Goal: Communication & Community: Share content

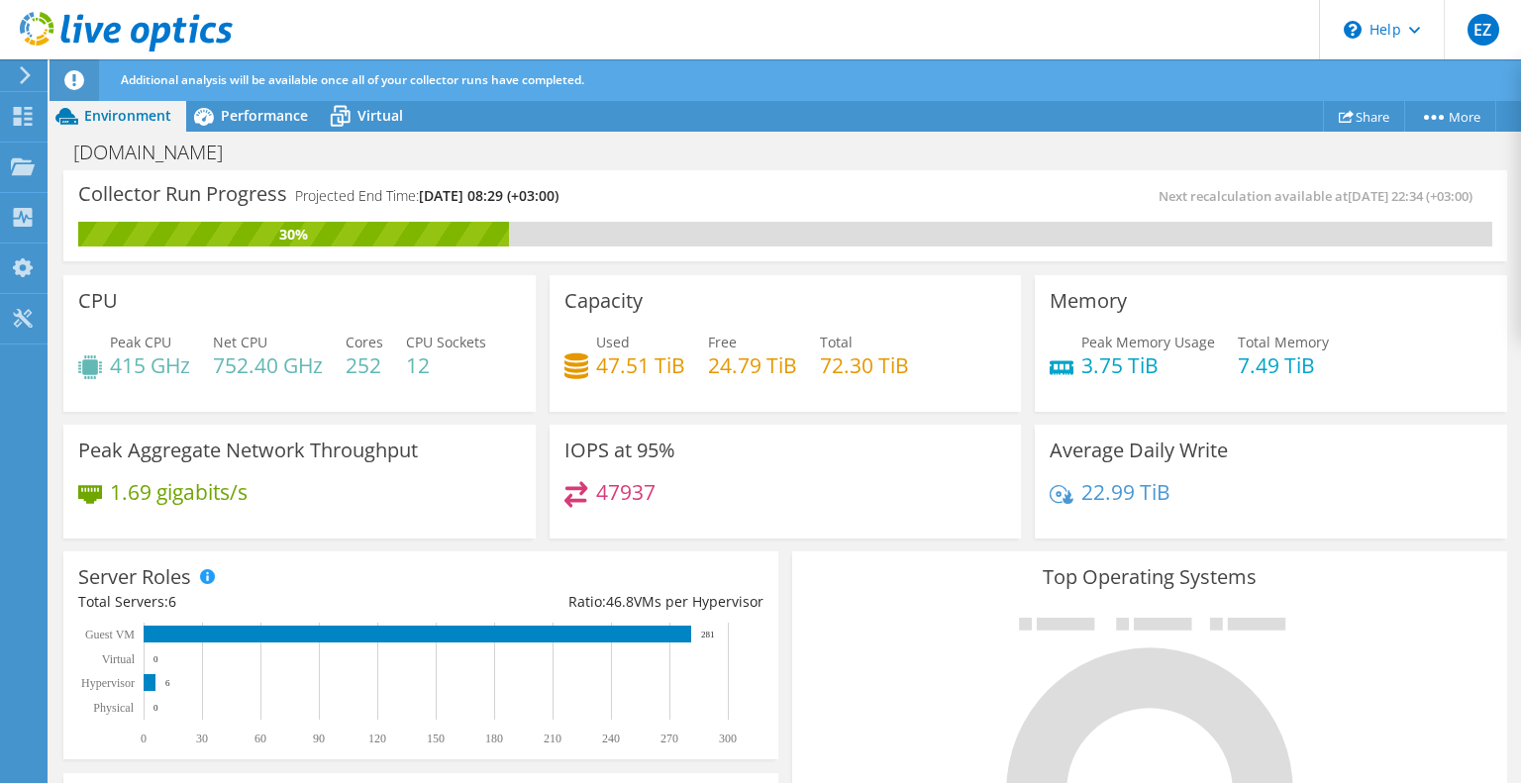
scroll to position [160, 0]
click at [1357, 108] on link "Share" at bounding box center [1364, 116] width 82 height 31
click at [964, 201] on div "Next recalculation available at 09/16/2025, 23:34 (+03:00)" at bounding box center [1138, 196] width 707 height 23
click at [1367, 114] on link "Share" at bounding box center [1364, 116] width 82 height 31
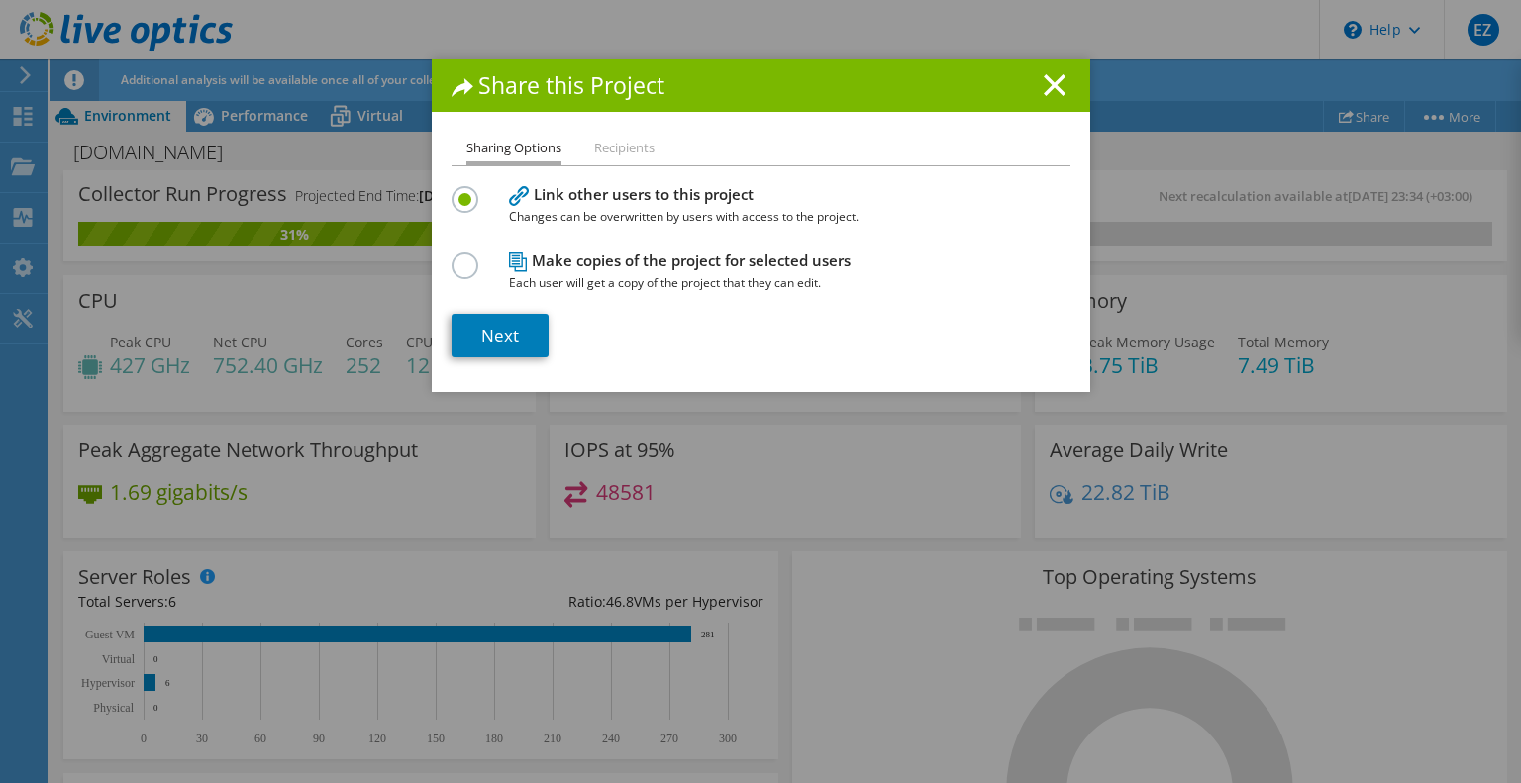
click at [621, 146] on li "Recipients" at bounding box center [624, 149] width 60 height 25
click at [602, 145] on li "Recipients" at bounding box center [624, 149] width 60 height 25
drag, startPoint x: 468, startPoint y: 151, endPoint x: 477, endPoint y: 157, distance: 12.1
click at [468, 152] on li "Sharing Options" at bounding box center [514, 151] width 95 height 29
drag, startPoint x: 485, startPoint y: 325, endPoint x: 503, endPoint y: 331, distance: 18.8
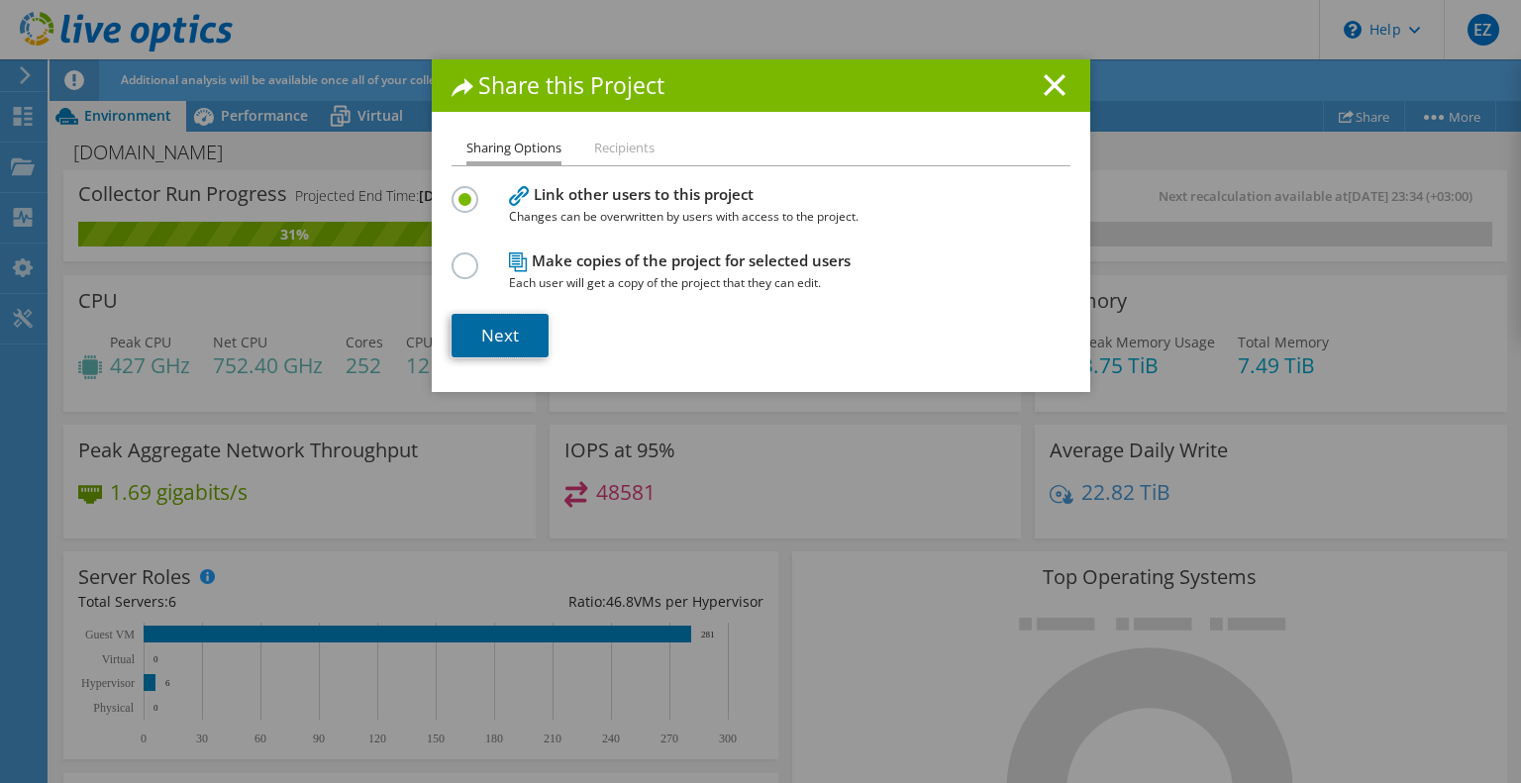
click at [485, 325] on link "Next" at bounding box center [500, 336] width 97 height 44
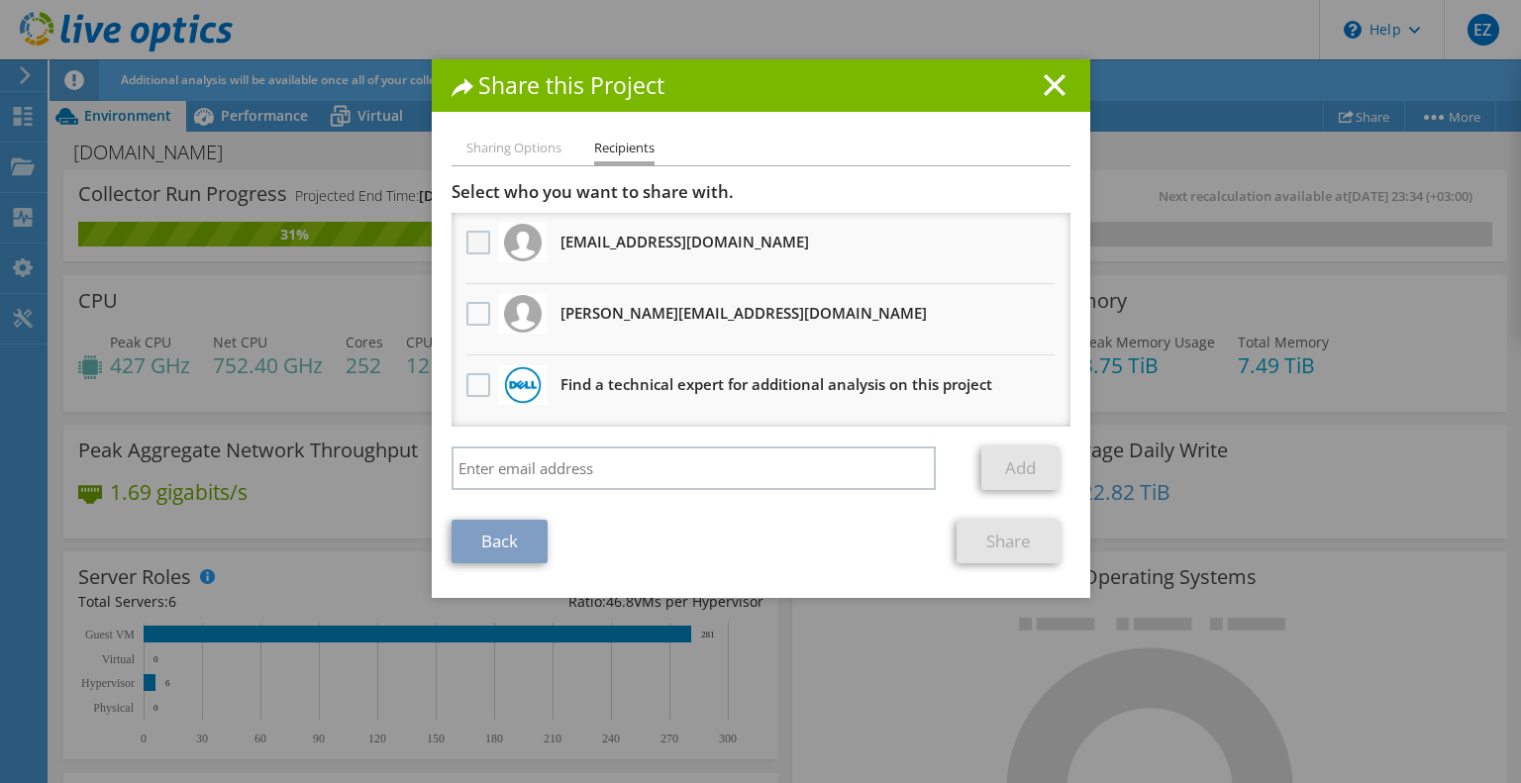
click at [469, 245] on label at bounding box center [481, 243] width 29 height 24
click at [0, 0] on input "checkbox" at bounding box center [0, 0] width 0 height 0
click at [987, 543] on link "Share" at bounding box center [1009, 542] width 104 height 44
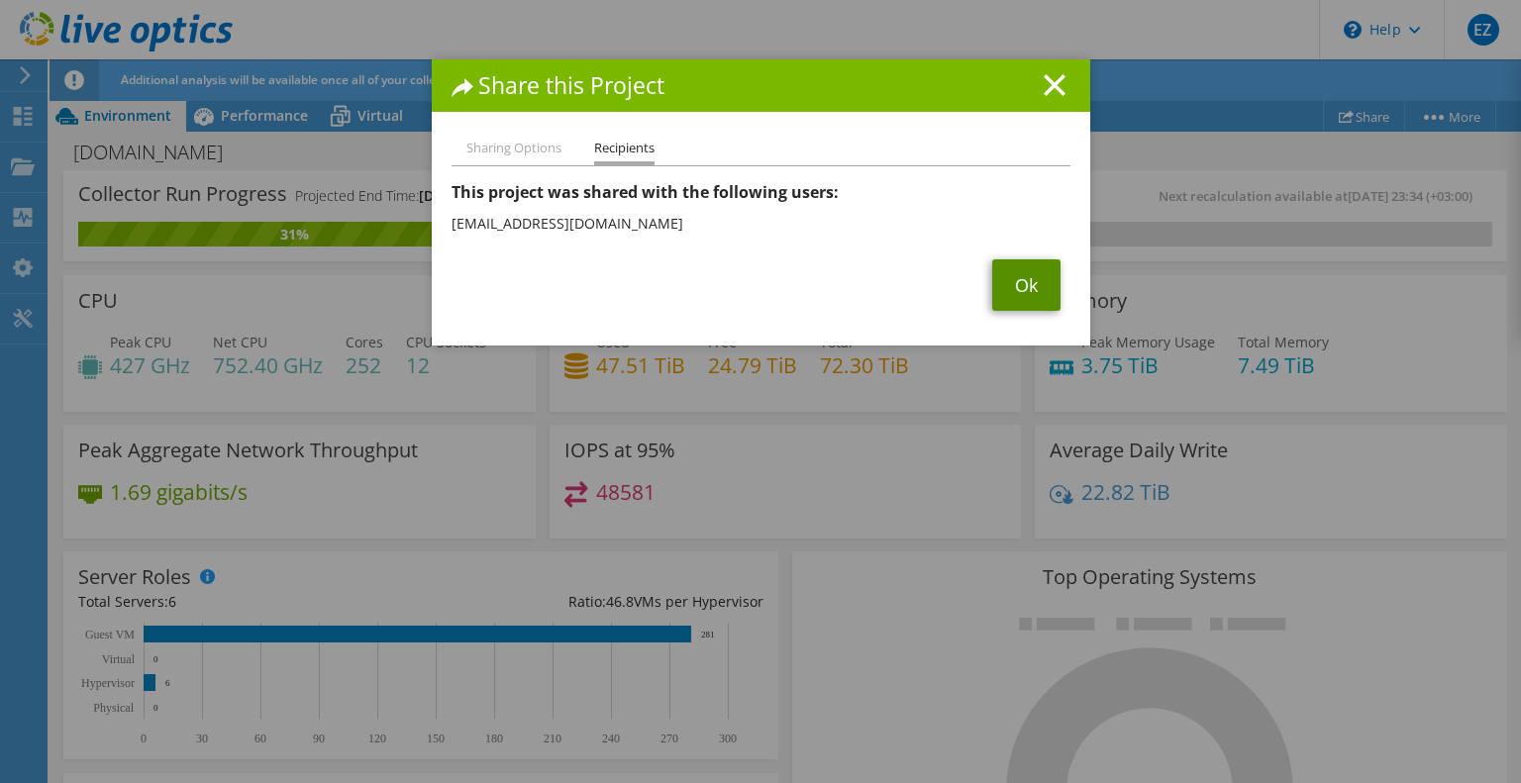
click at [1010, 283] on link "Ok" at bounding box center [1026, 286] width 68 height 52
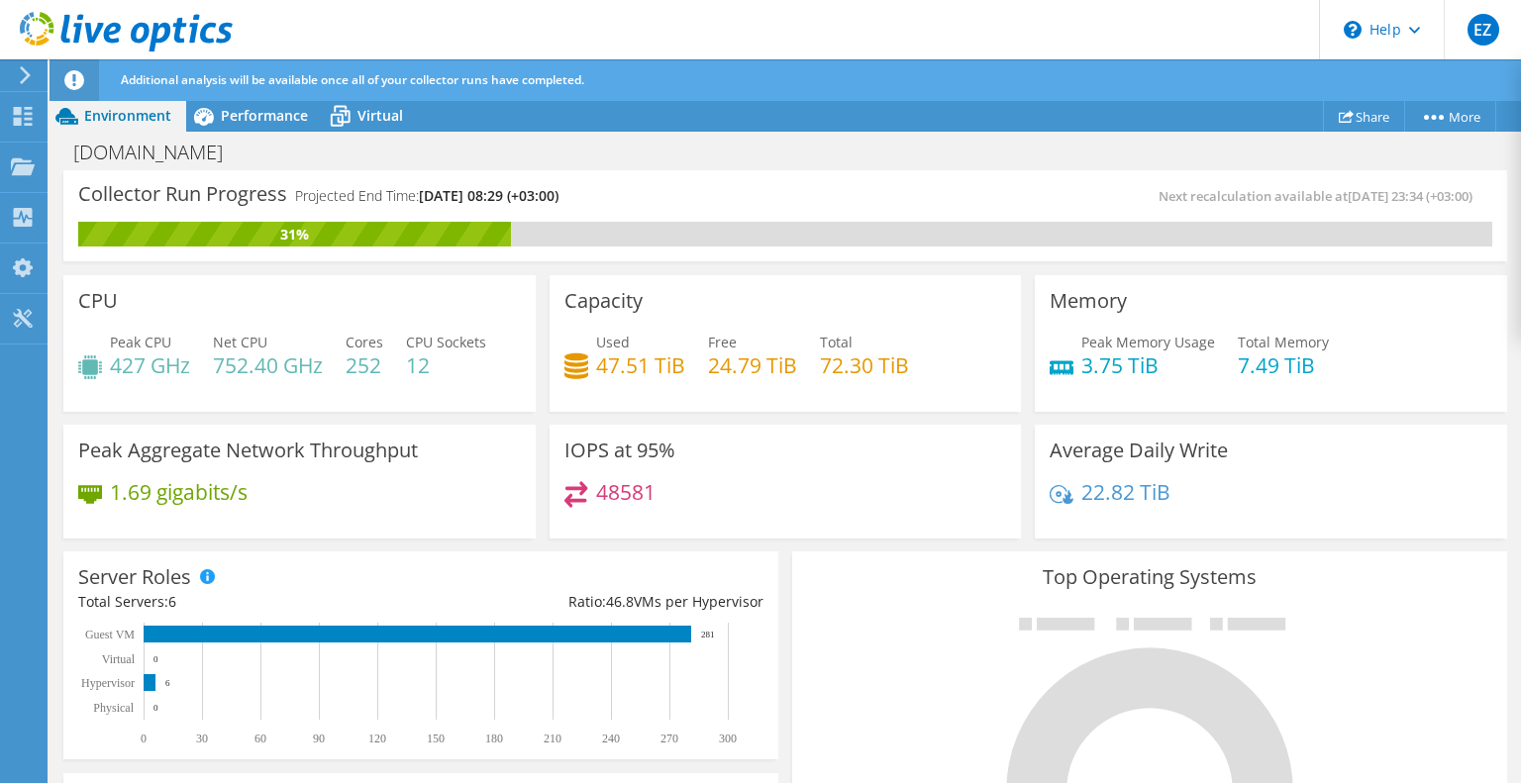
drag, startPoint x: 354, startPoint y: 198, endPoint x: 337, endPoint y: 189, distance: 19.1
click at [354, 198] on h4 "Projected End Time: 09/17/2025, 08:29 (+03:00)" at bounding box center [426, 196] width 263 height 22
click at [236, 111] on span "Performance" at bounding box center [264, 115] width 87 height 19
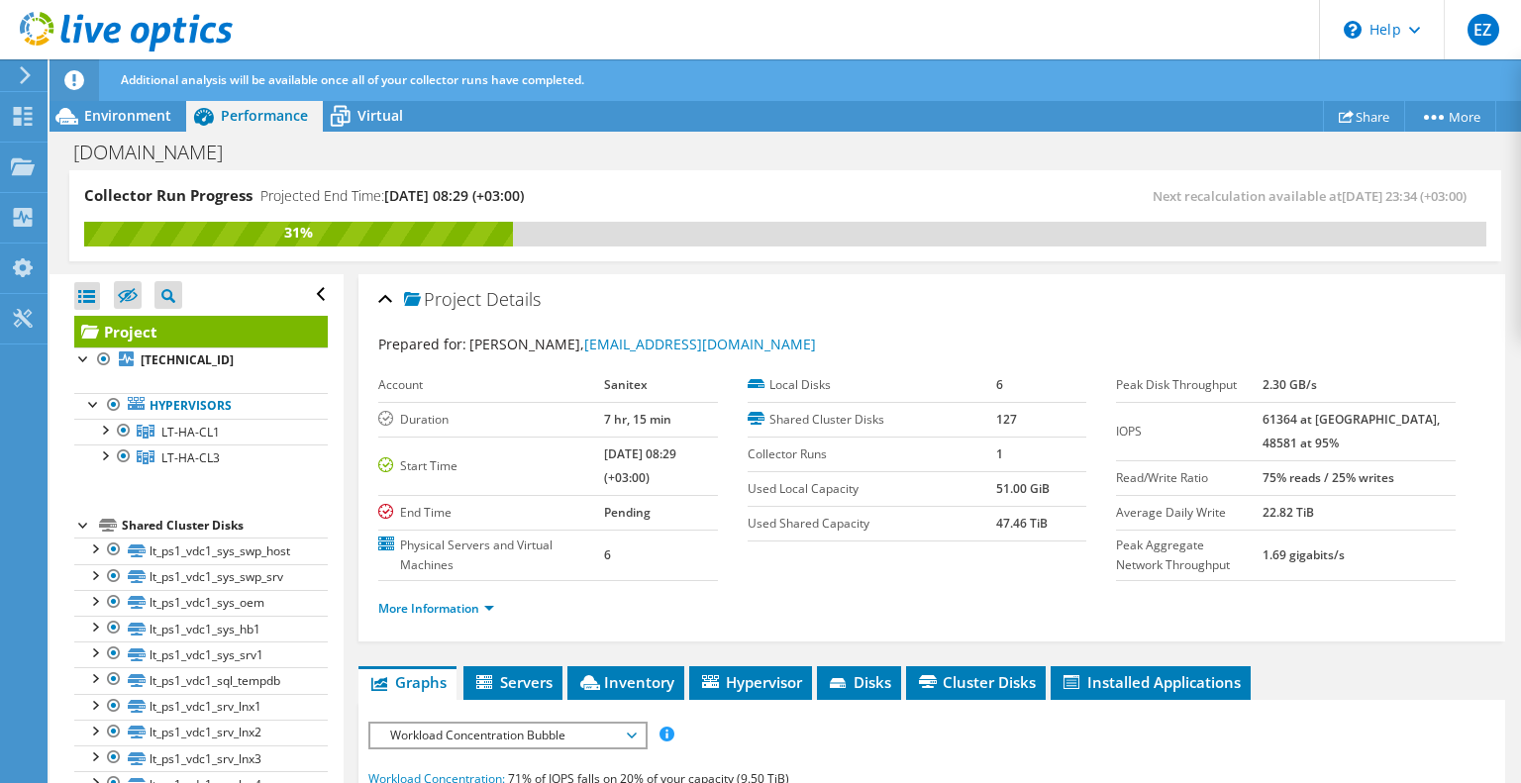
scroll to position [99, 0]
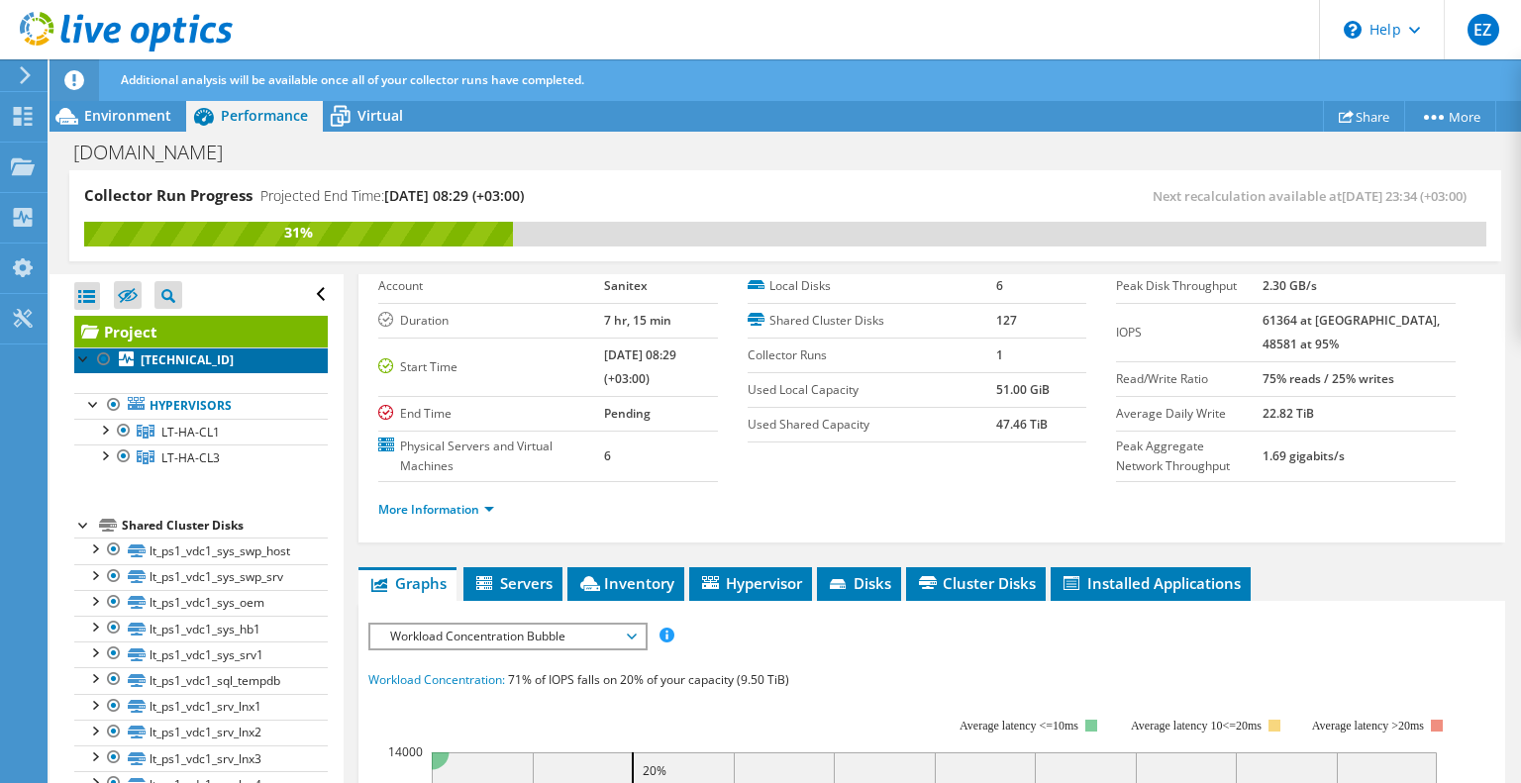
click at [185, 359] on b "192.168.7.113" at bounding box center [187, 360] width 93 height 17
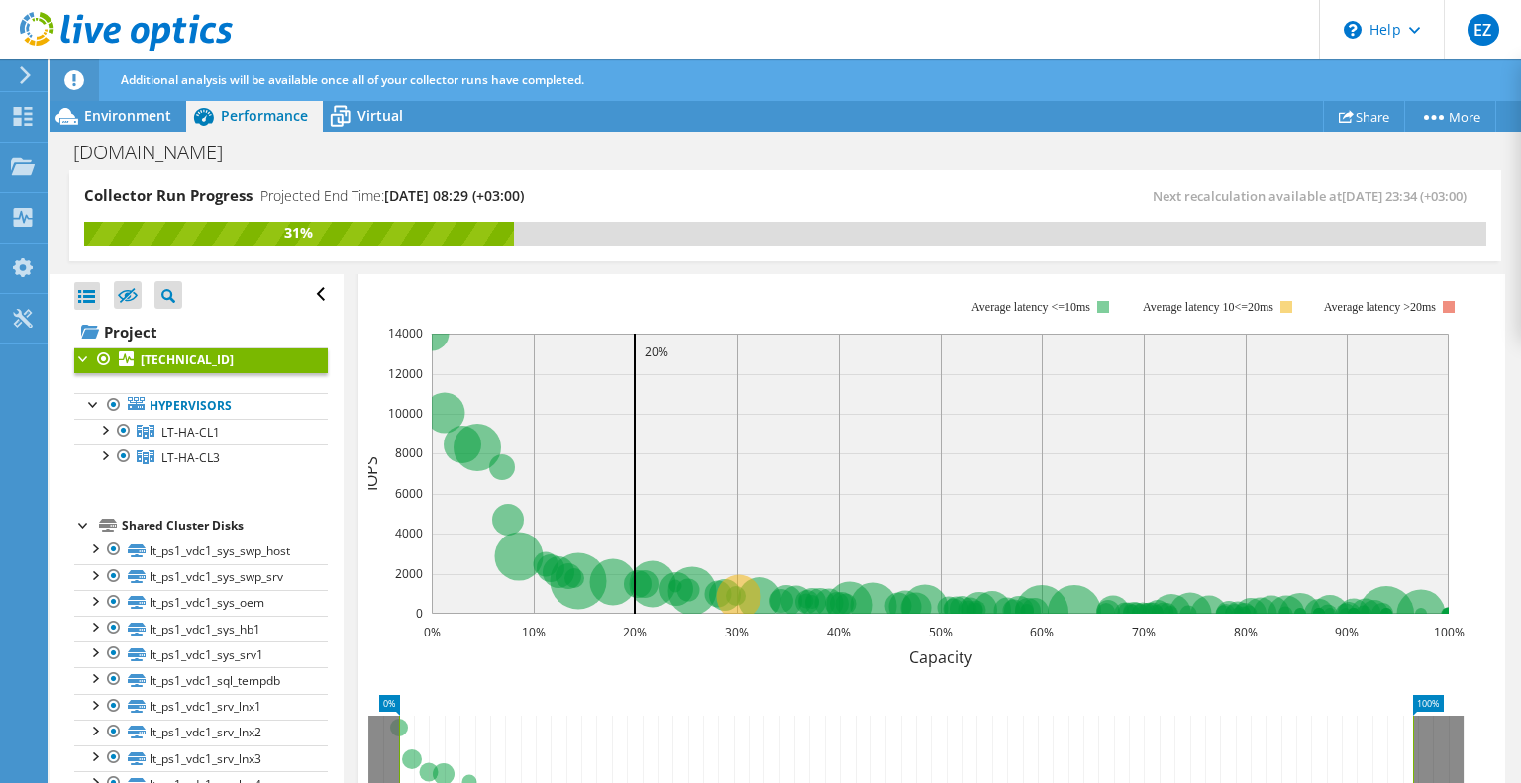
scroll to position [396, 0]
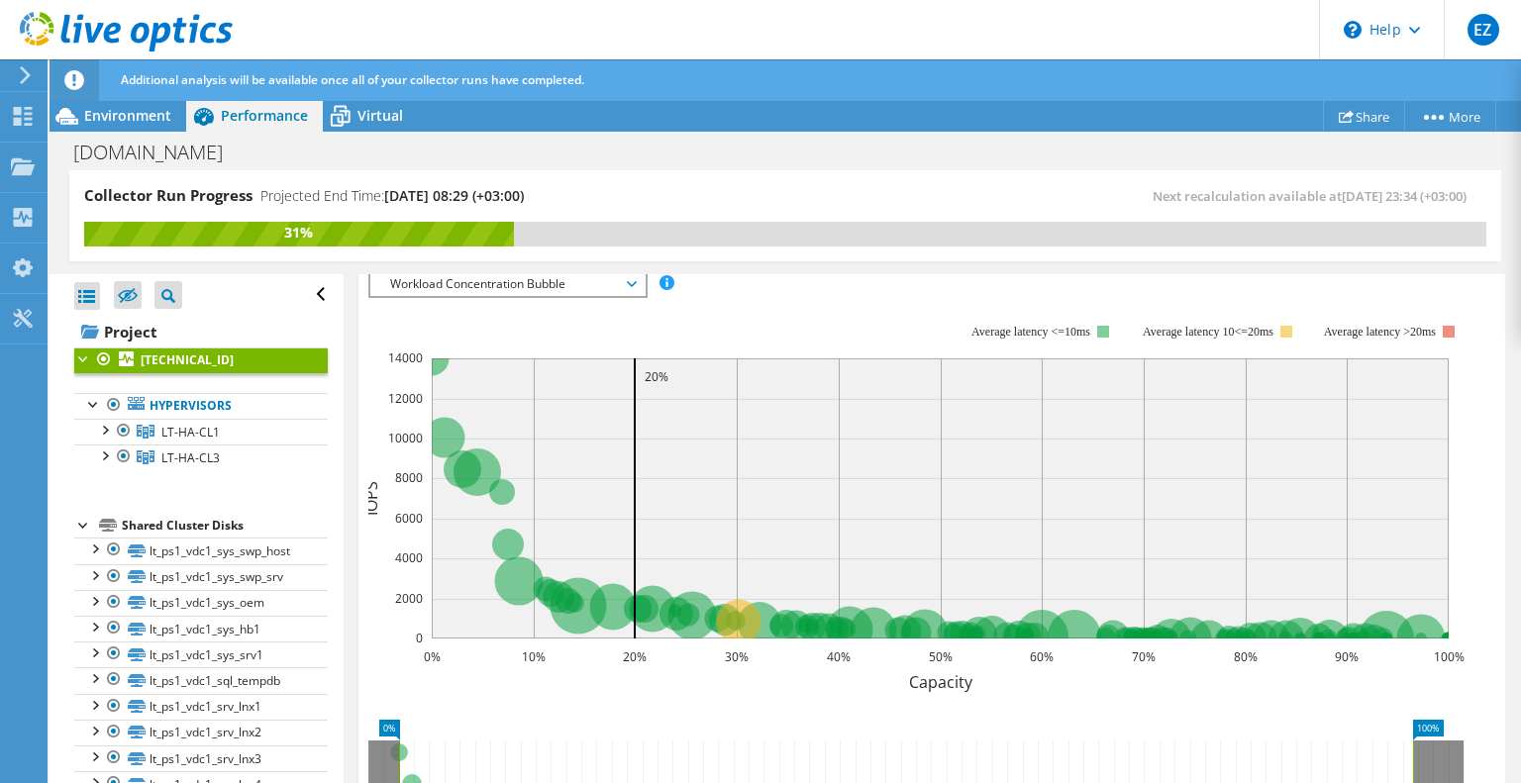
click at [673, 332] on rect at bounding box center [916, 495] width 1096 height 396
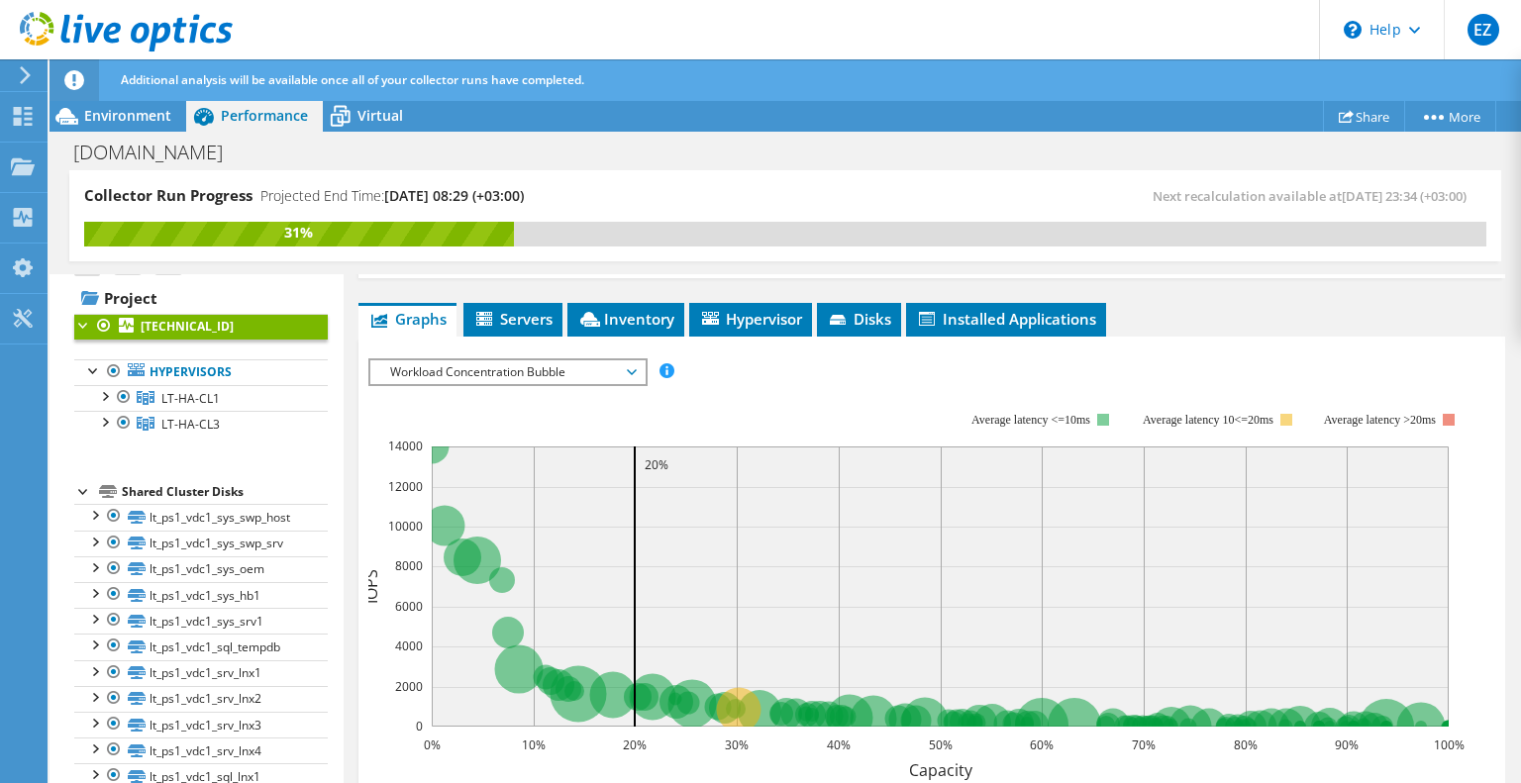
scroll to position [0, 0]
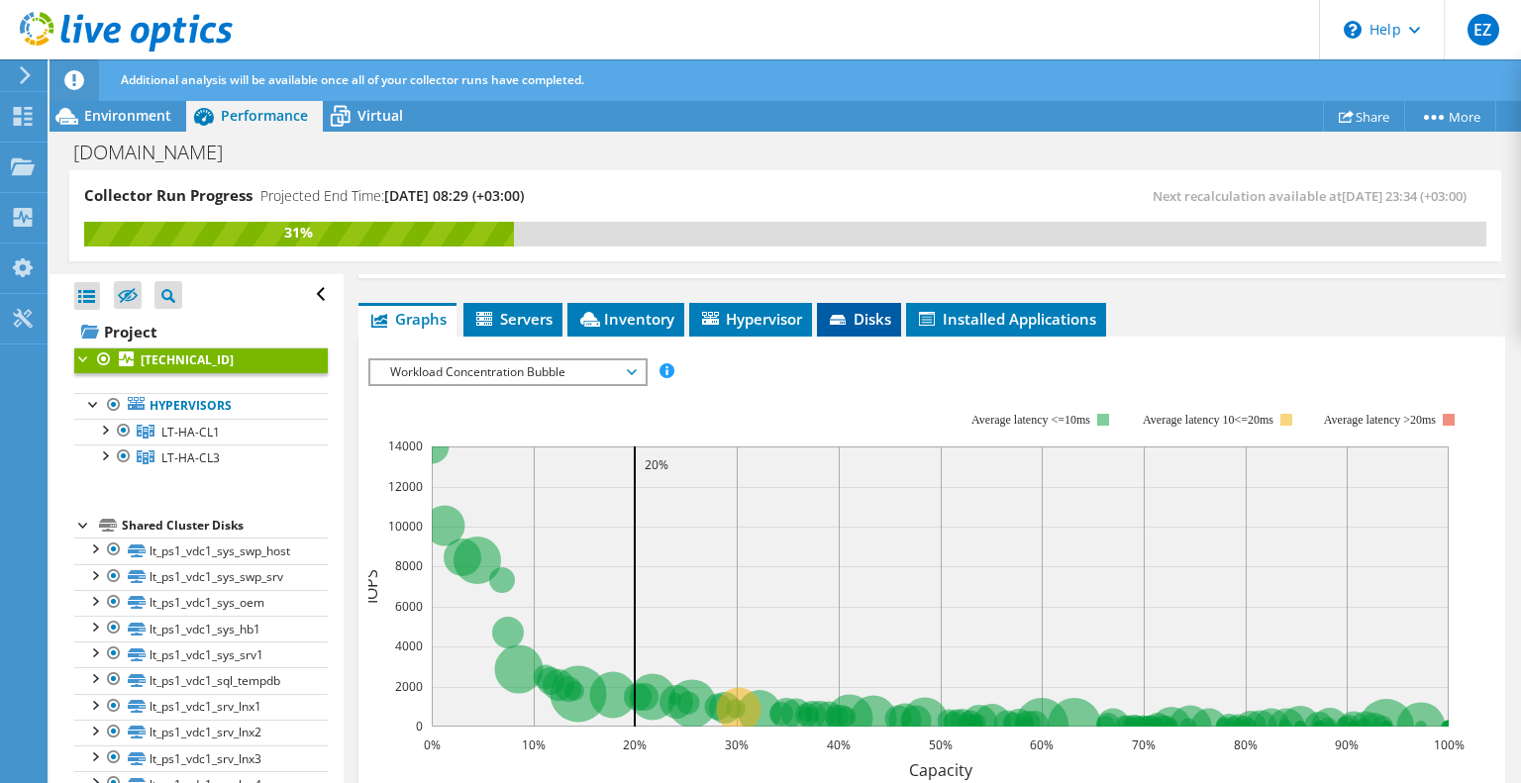
click at [857, 309] on span "Disks" at bounding box center [859, 319] width 64 height 20
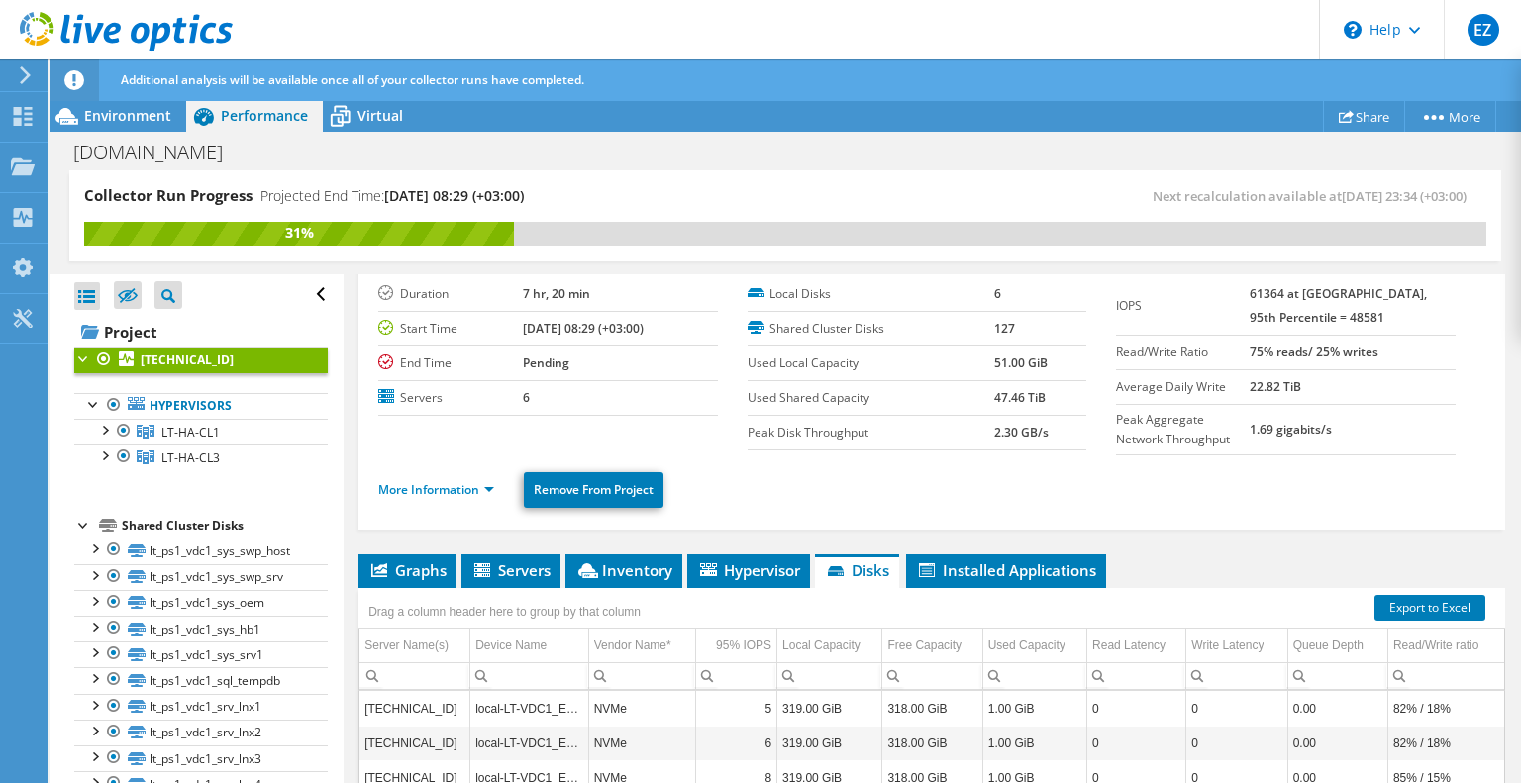
scroll to position [55, 0]
click at [409, 565] on span "Graphs" at bounding box center [407, 572] width 78 height 20
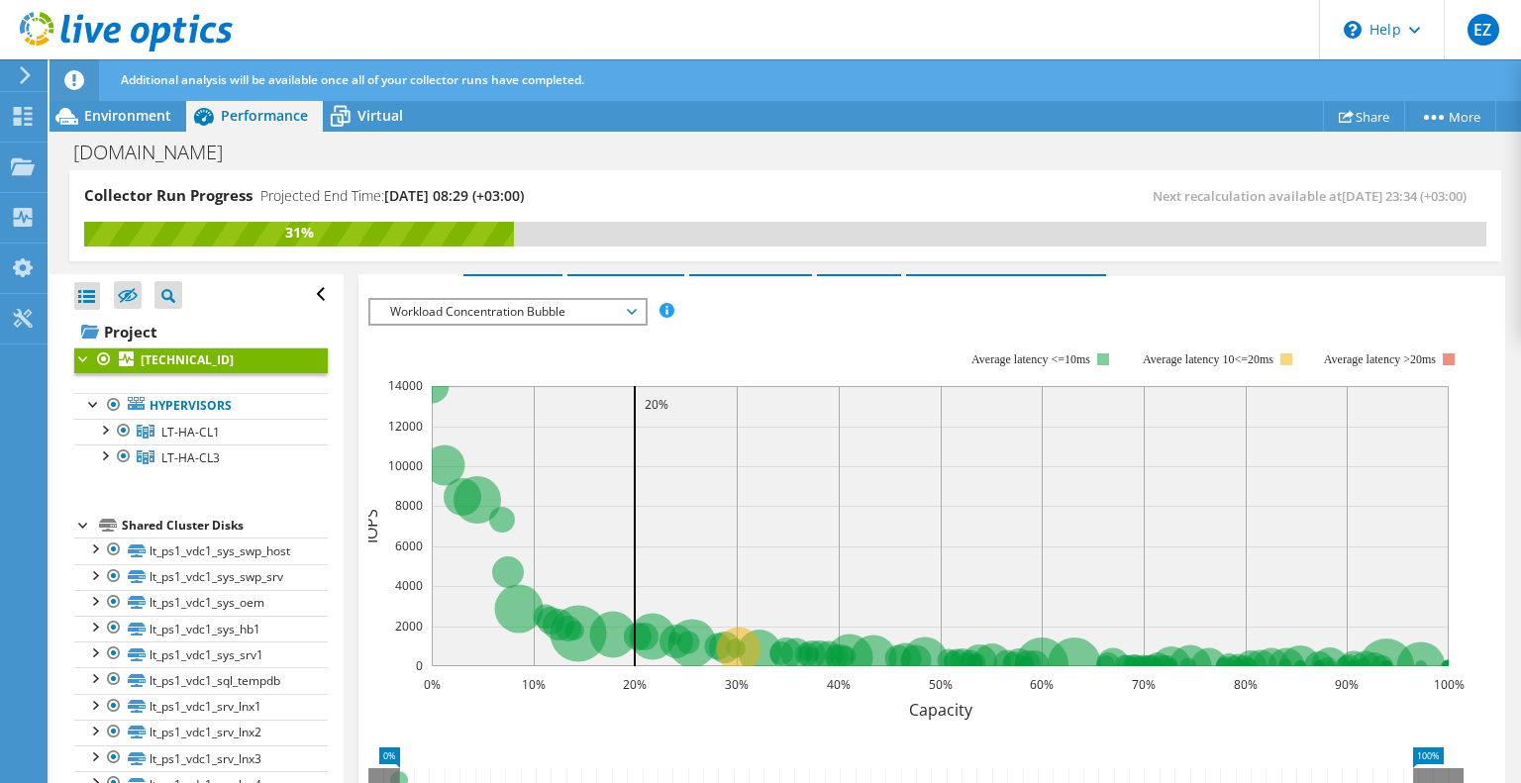
scroll to position [308, 0]
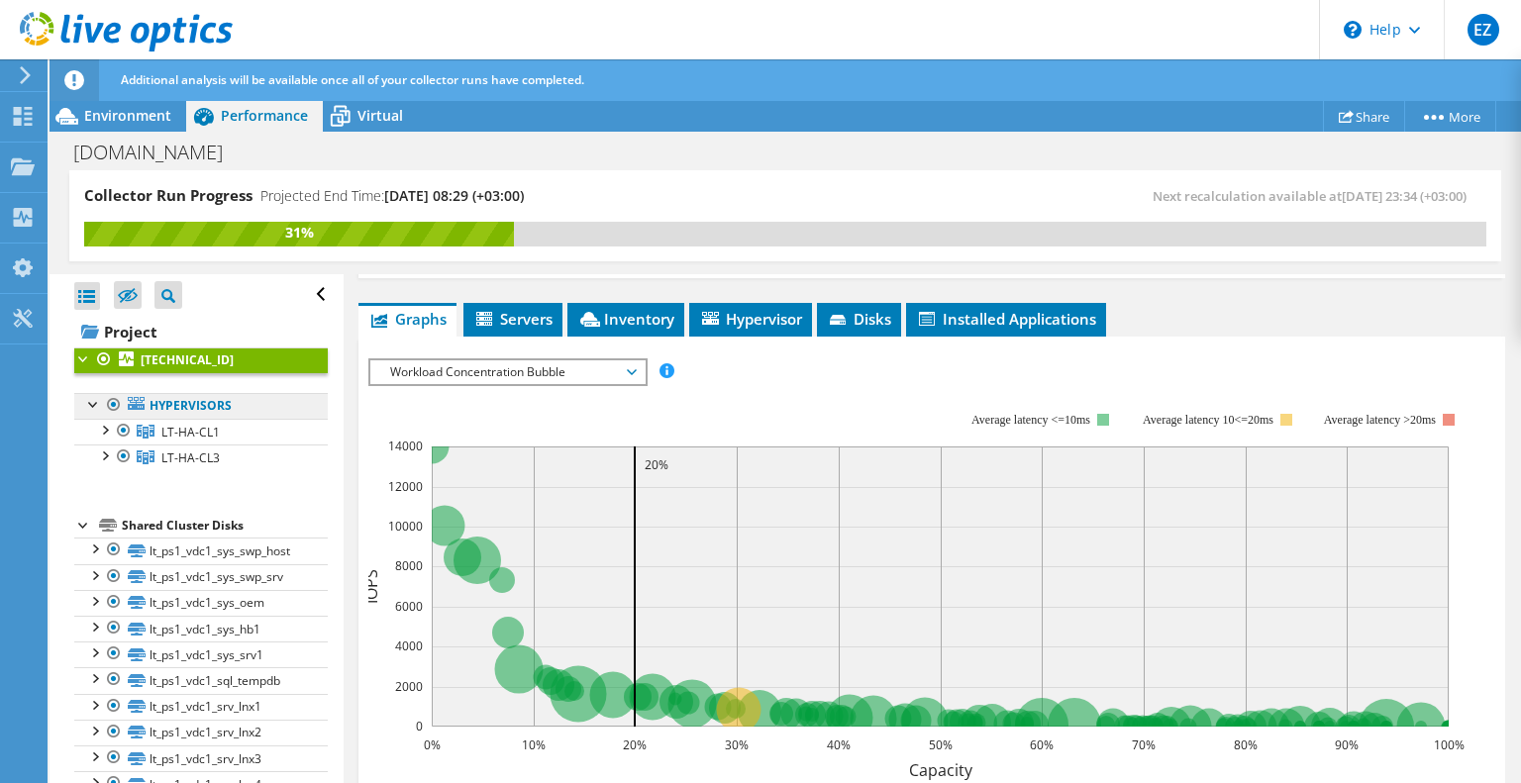
drag, startPoint x: 178, startPoint y: 407, endPoint x: 210, endPoint y: 415, distance: 32.7
click at [178, 407] on link "Hypervisors" at bounding box center [201, 406] width 254 height 26
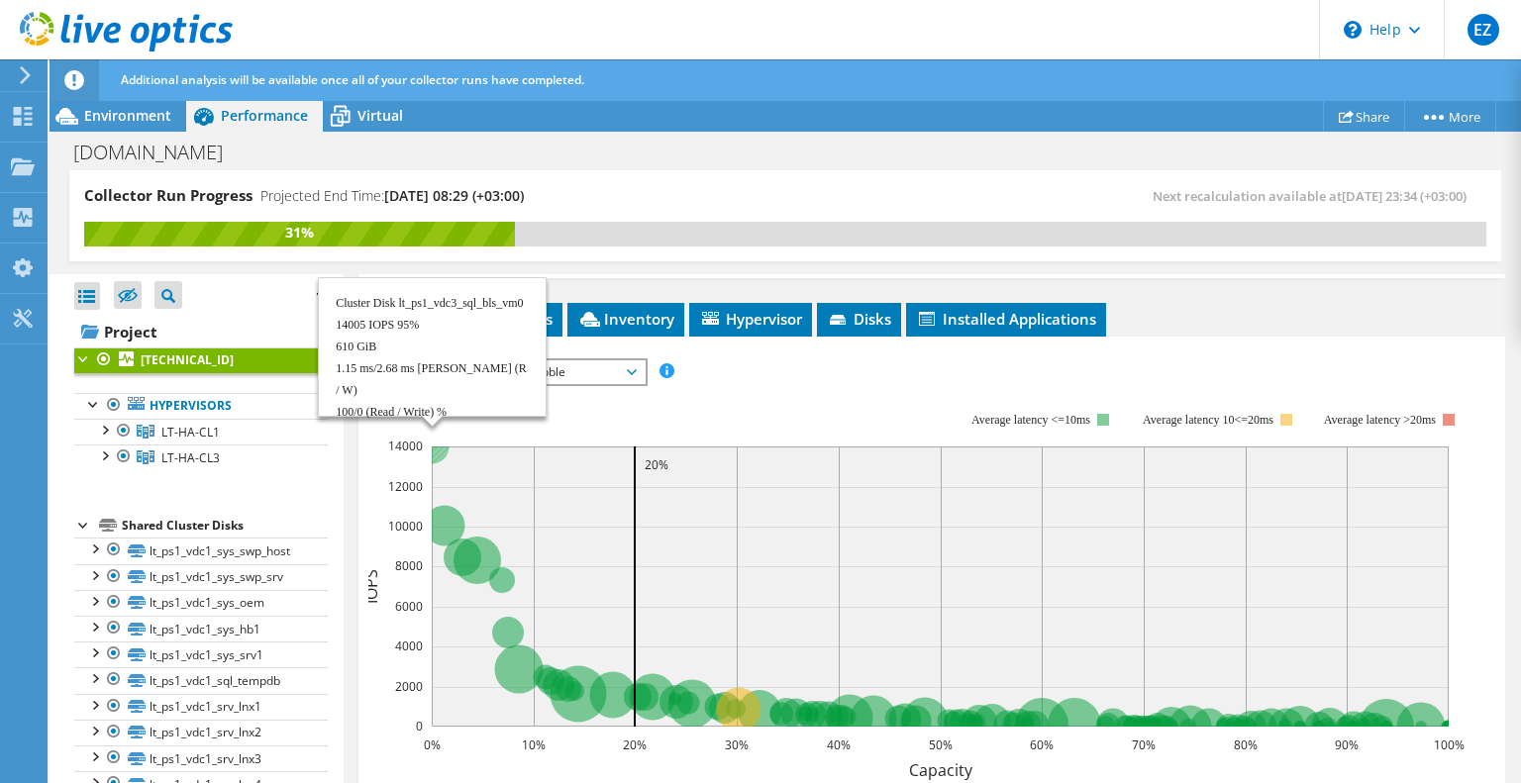
click at [436, 447] on circle at bounding box center [432, 446] width 35 height 35
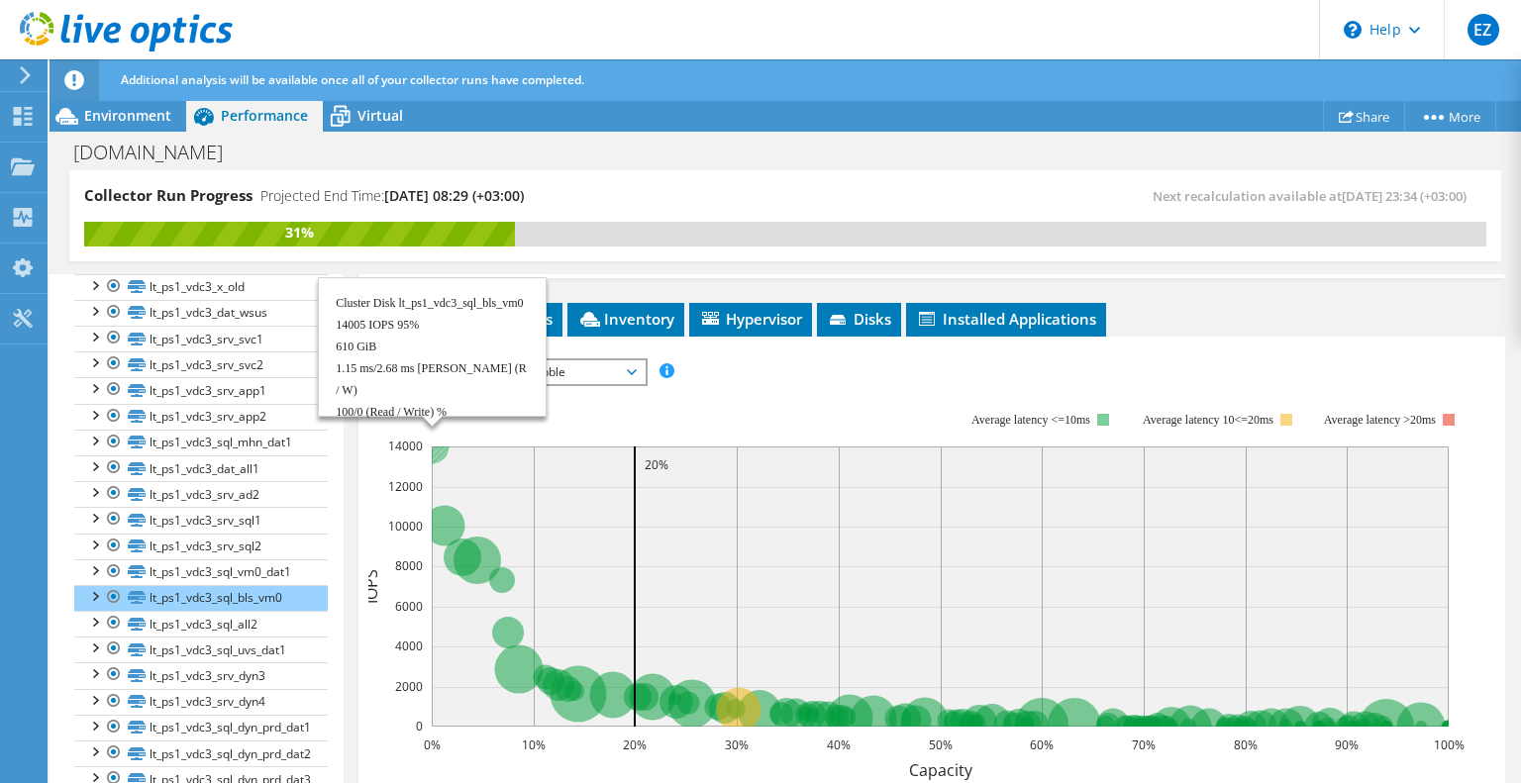
scroll to position [2147, 0]
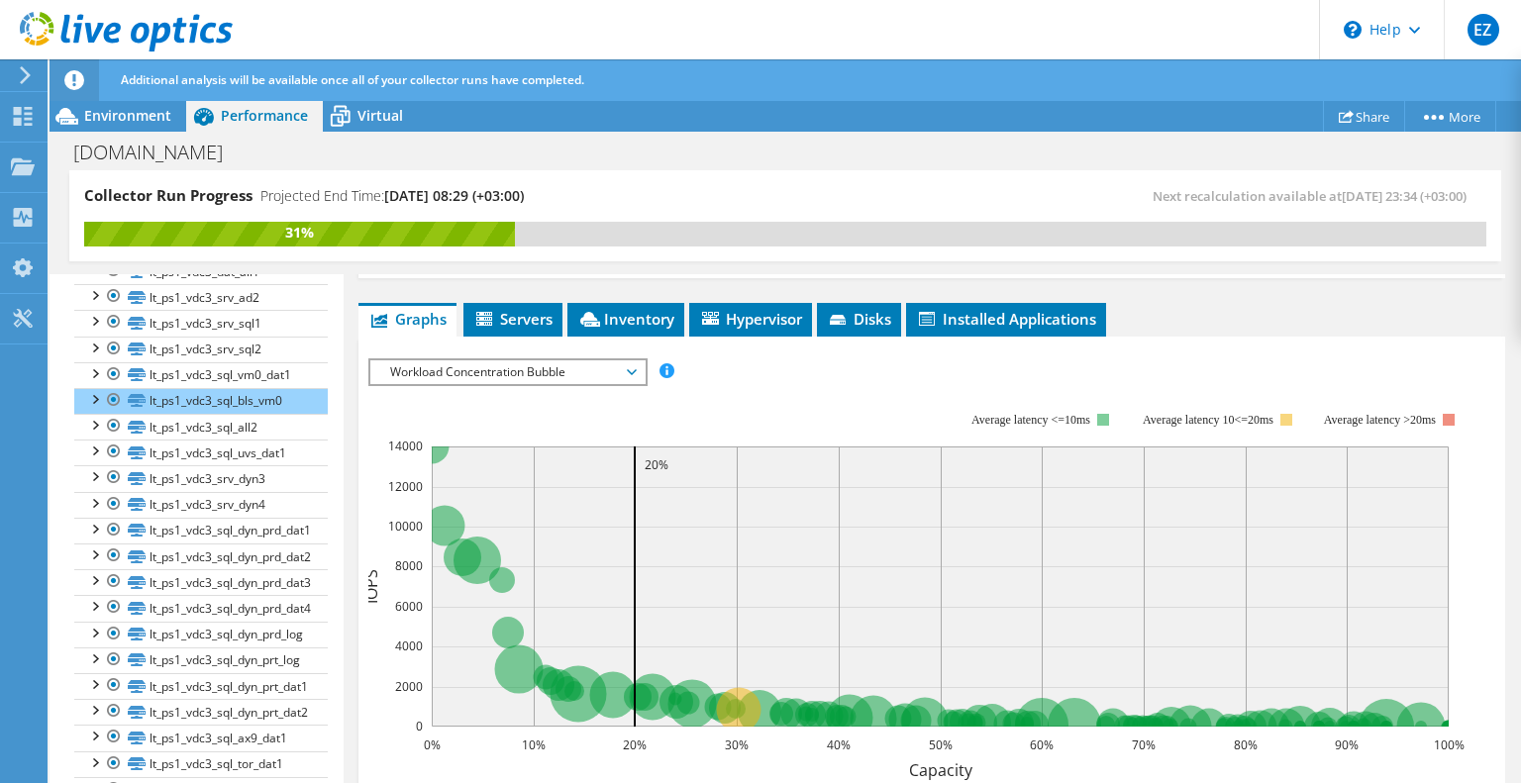
click at [630, 364] on span "Workload Concentration Bubble" at bounding box center [507, 373] width 255 height 24
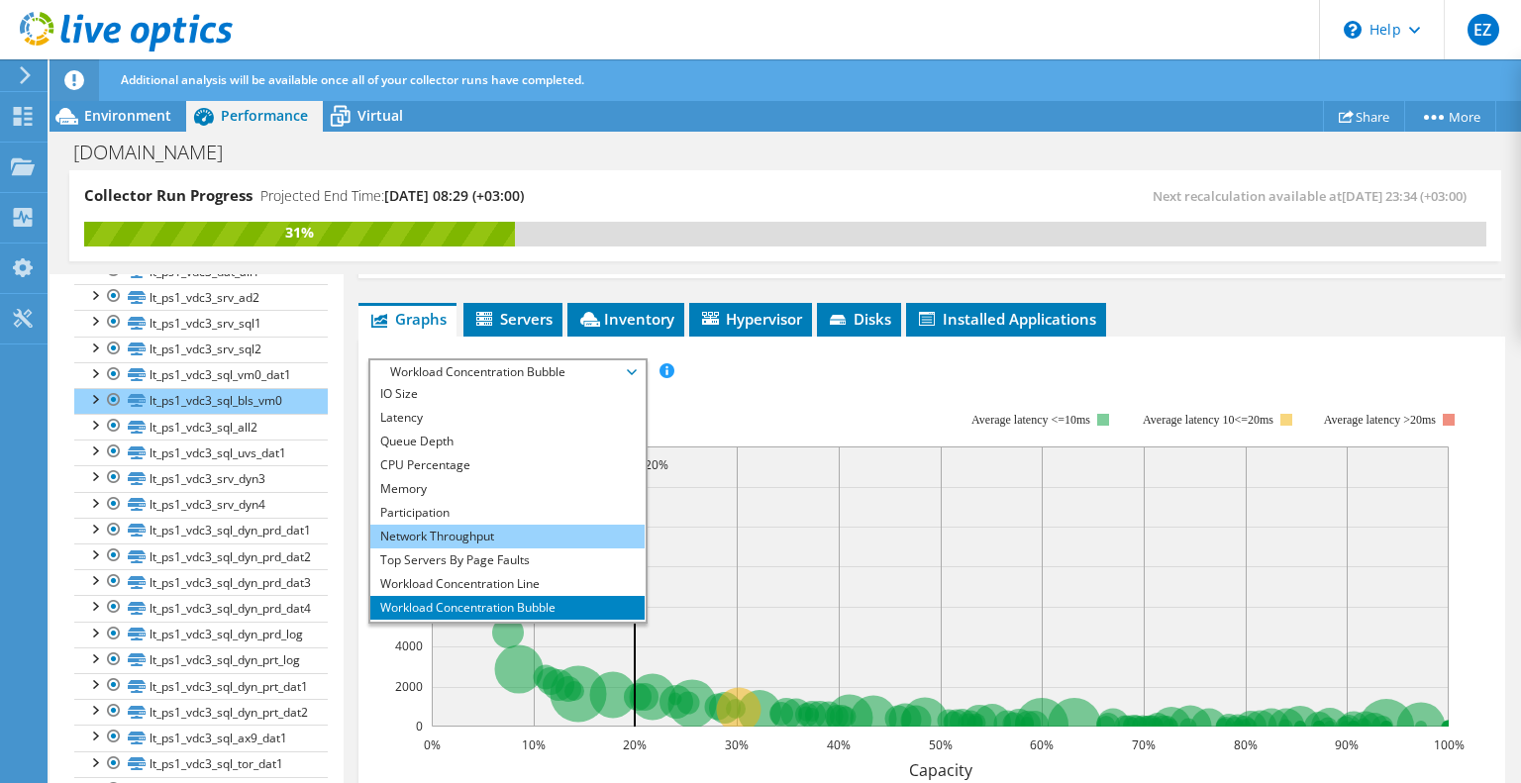
scroll to position [71, 0]
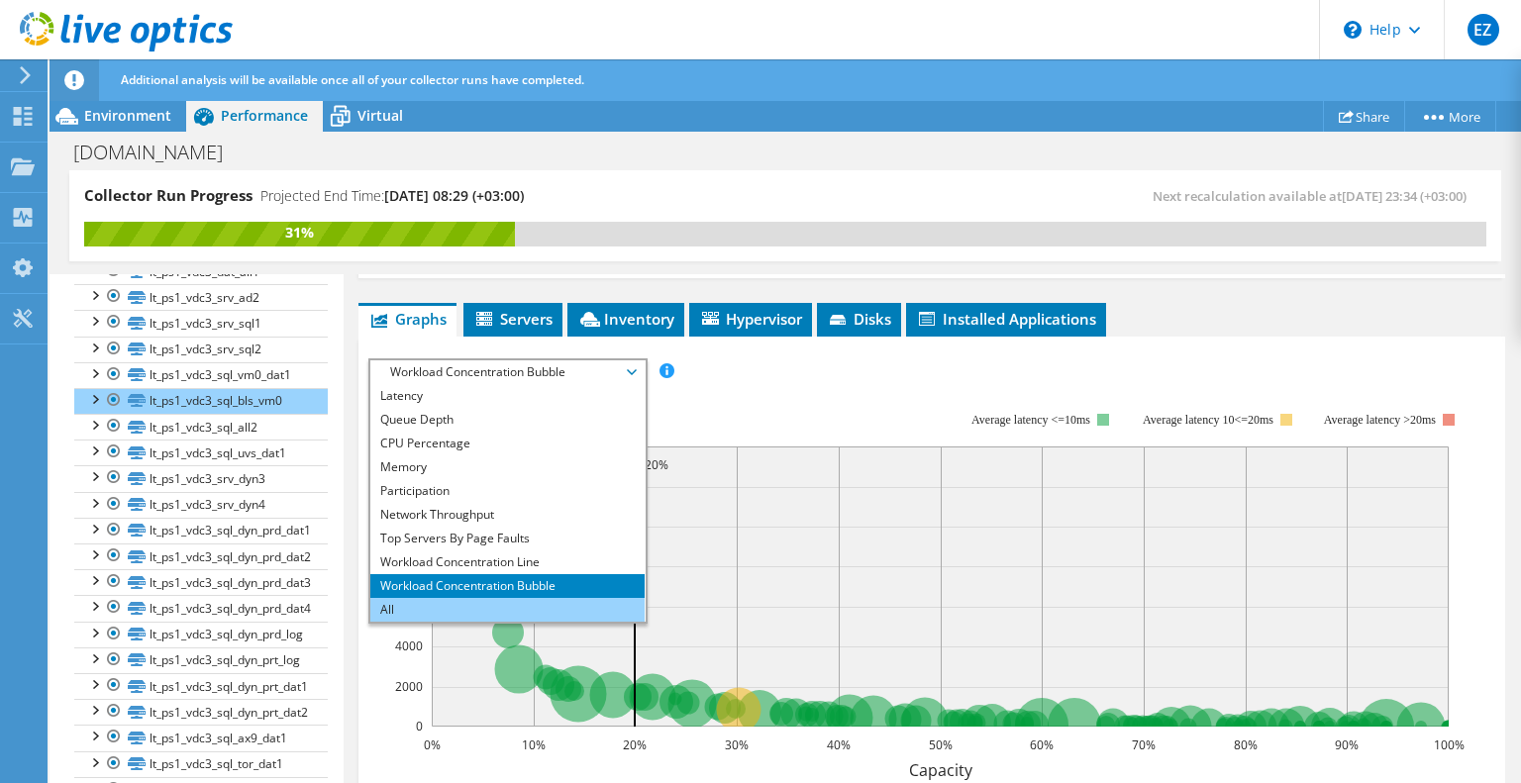
click at [400, 601] on li "All" at bounding box center [507, 610] width 274 height 24
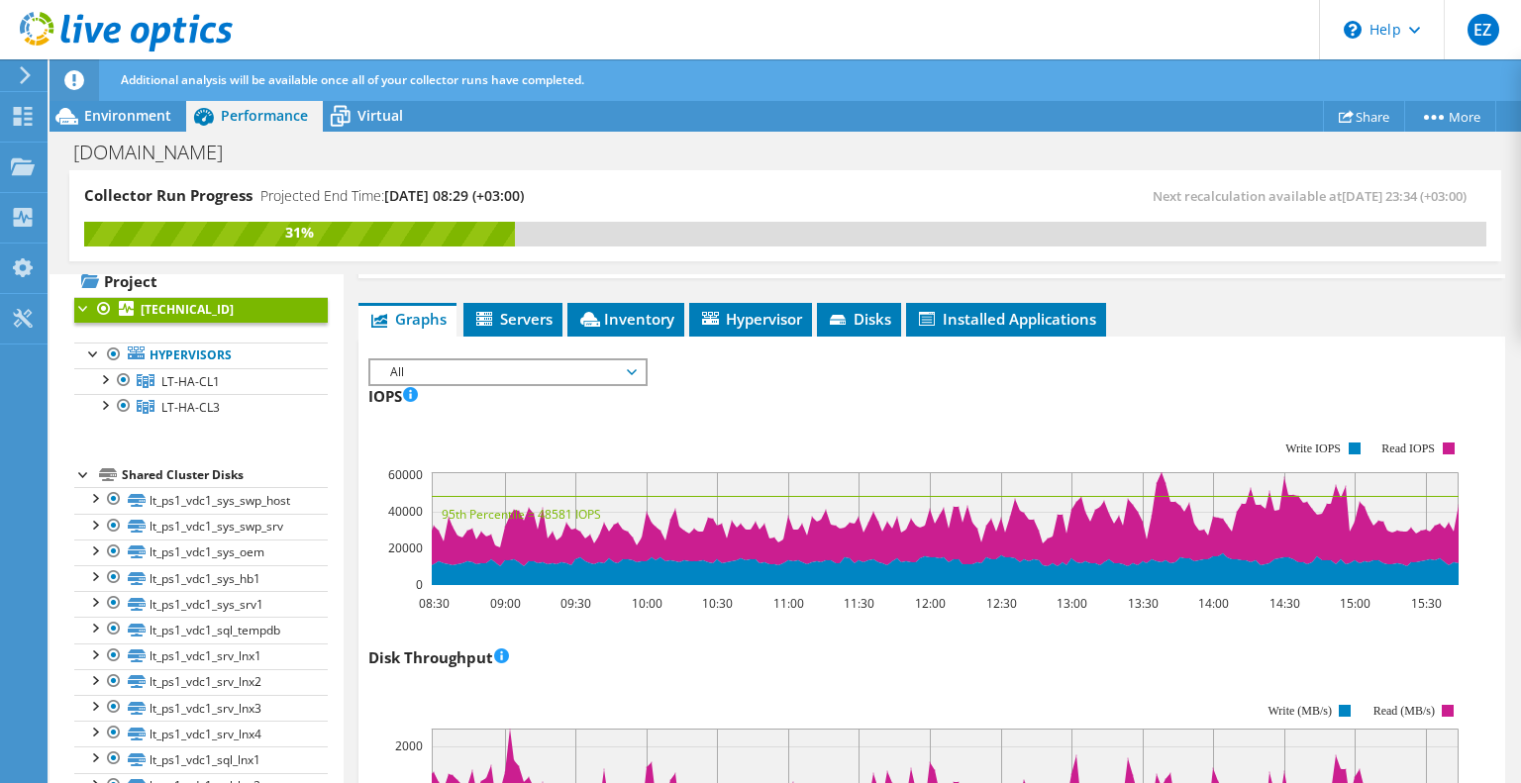
scroll to position [0, 0]
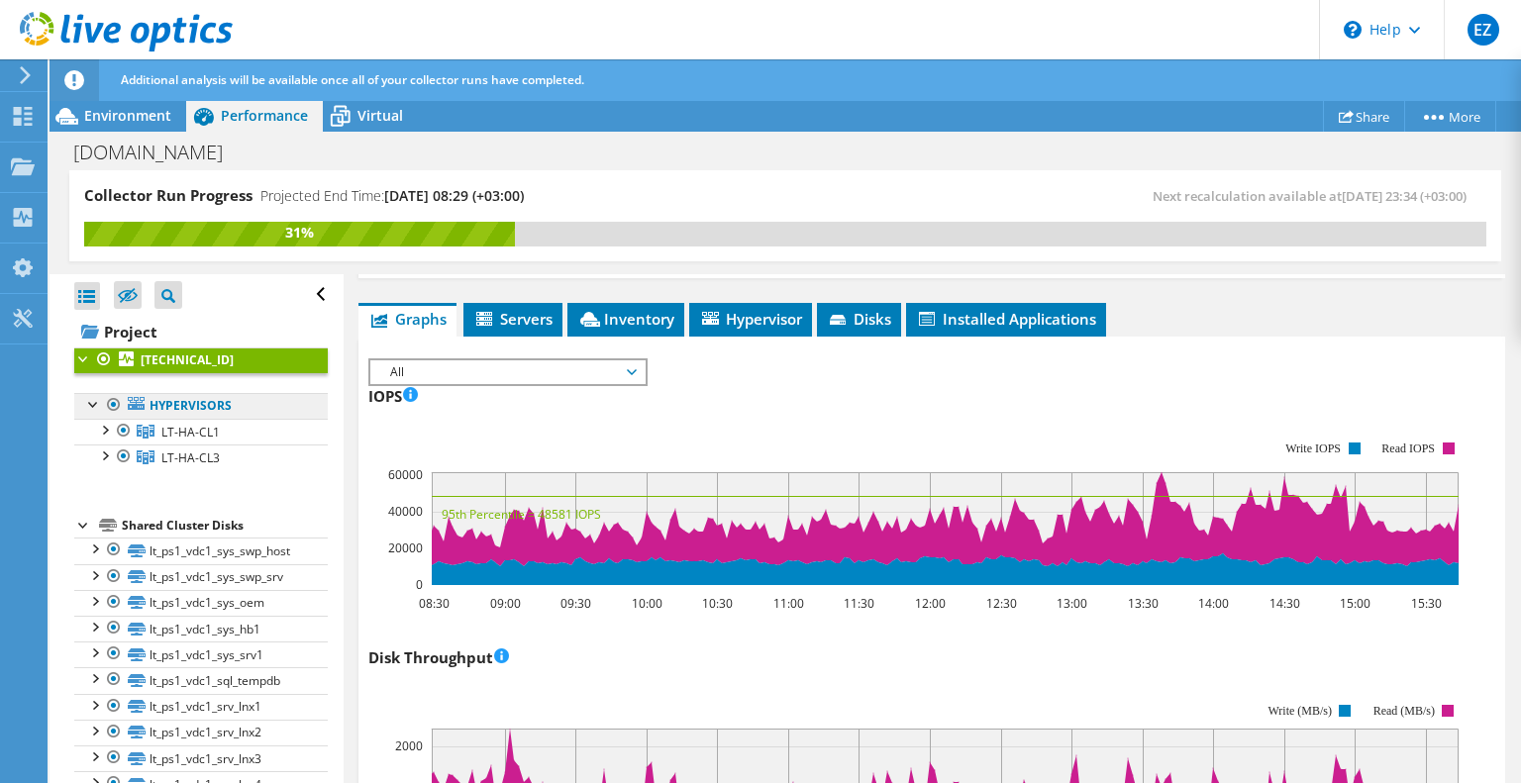
click at [177, 408] on link "Hypervisors" at bounding box center [201, 406] width 254 height 26
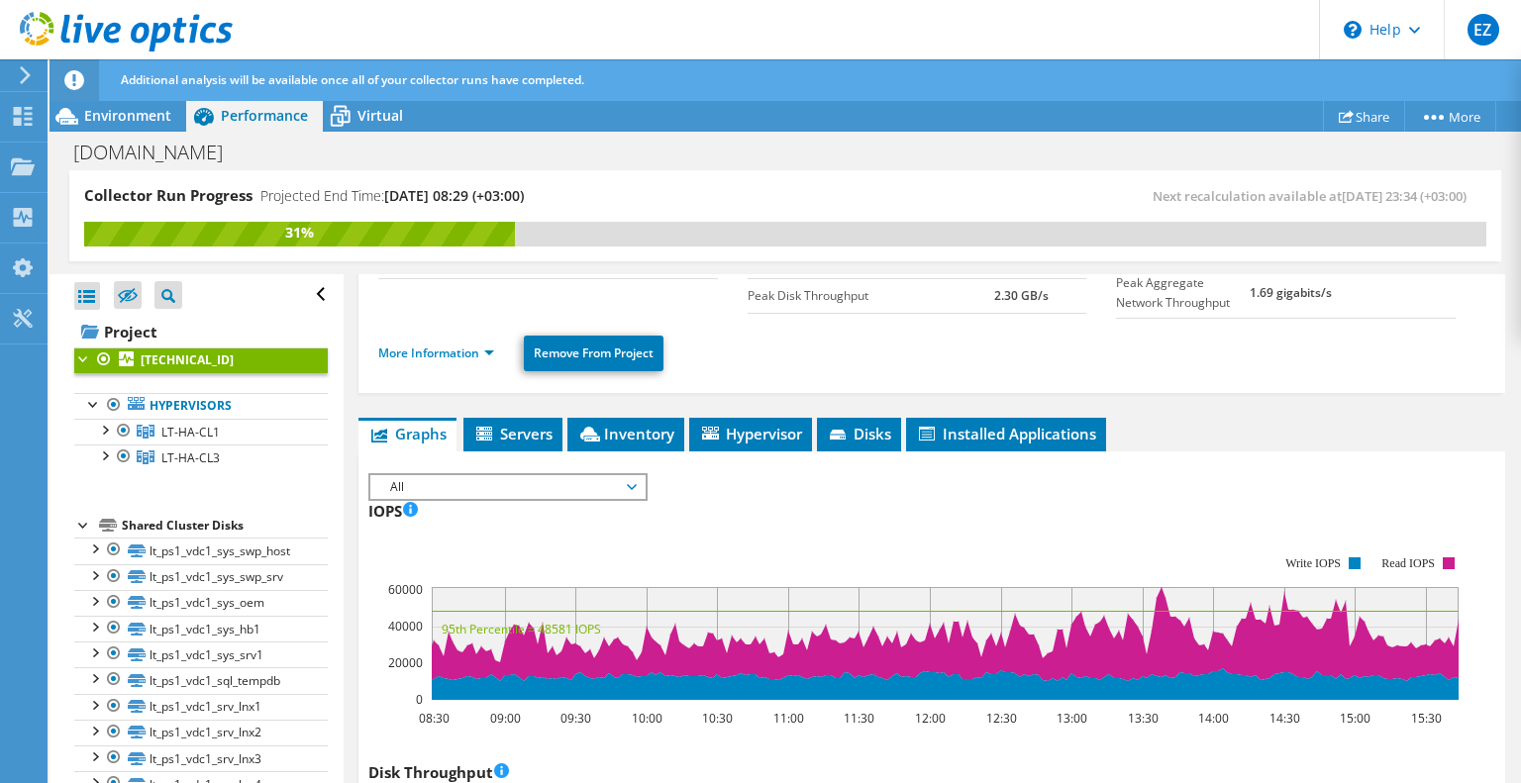
scroll to position [308, 0]
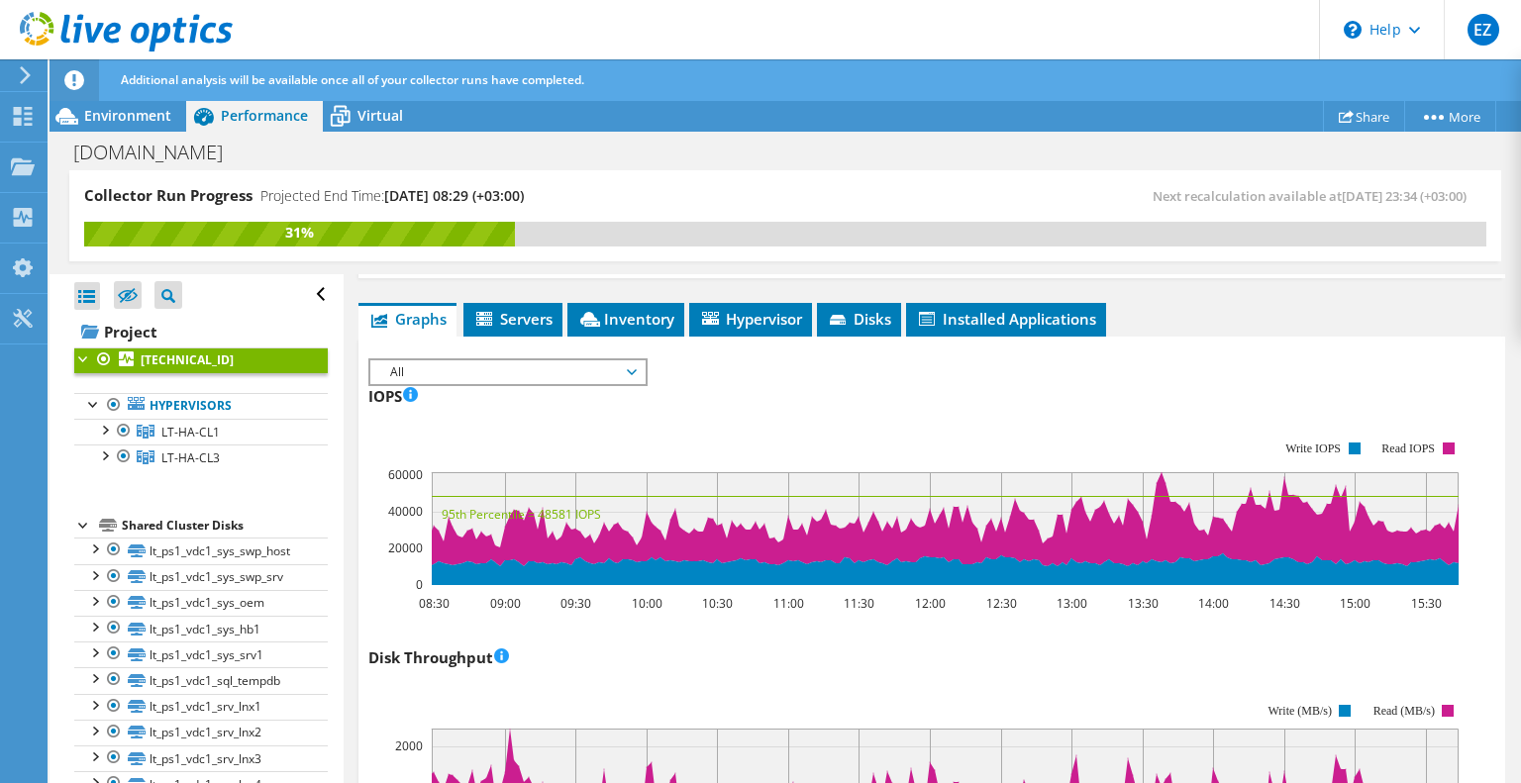
click at [27, 75] on use at bounding box center [25, 75] width 11 height 18
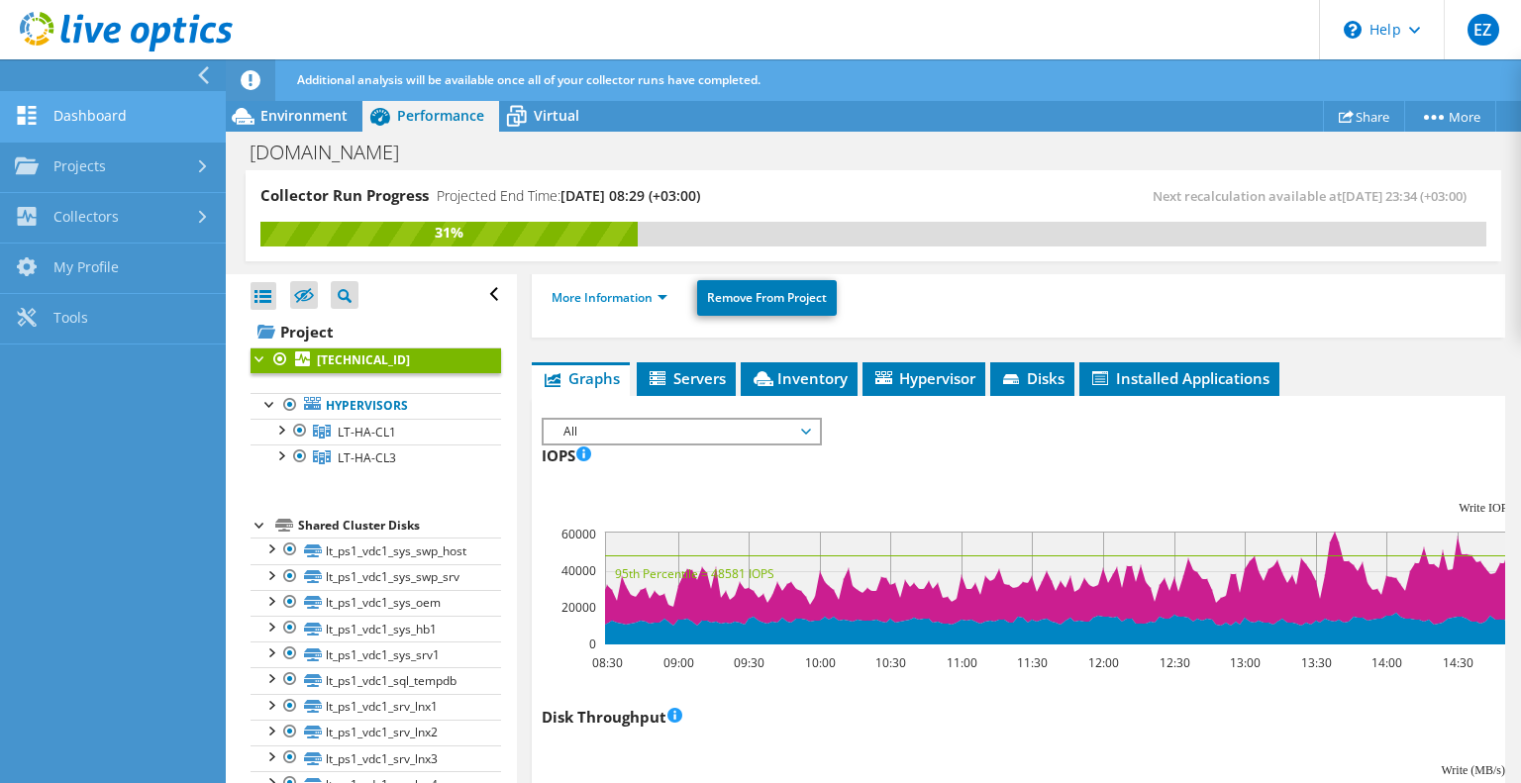
click at [109, 117] on link "Dashboard" at bounding box center [113, 117] width 226 height 51
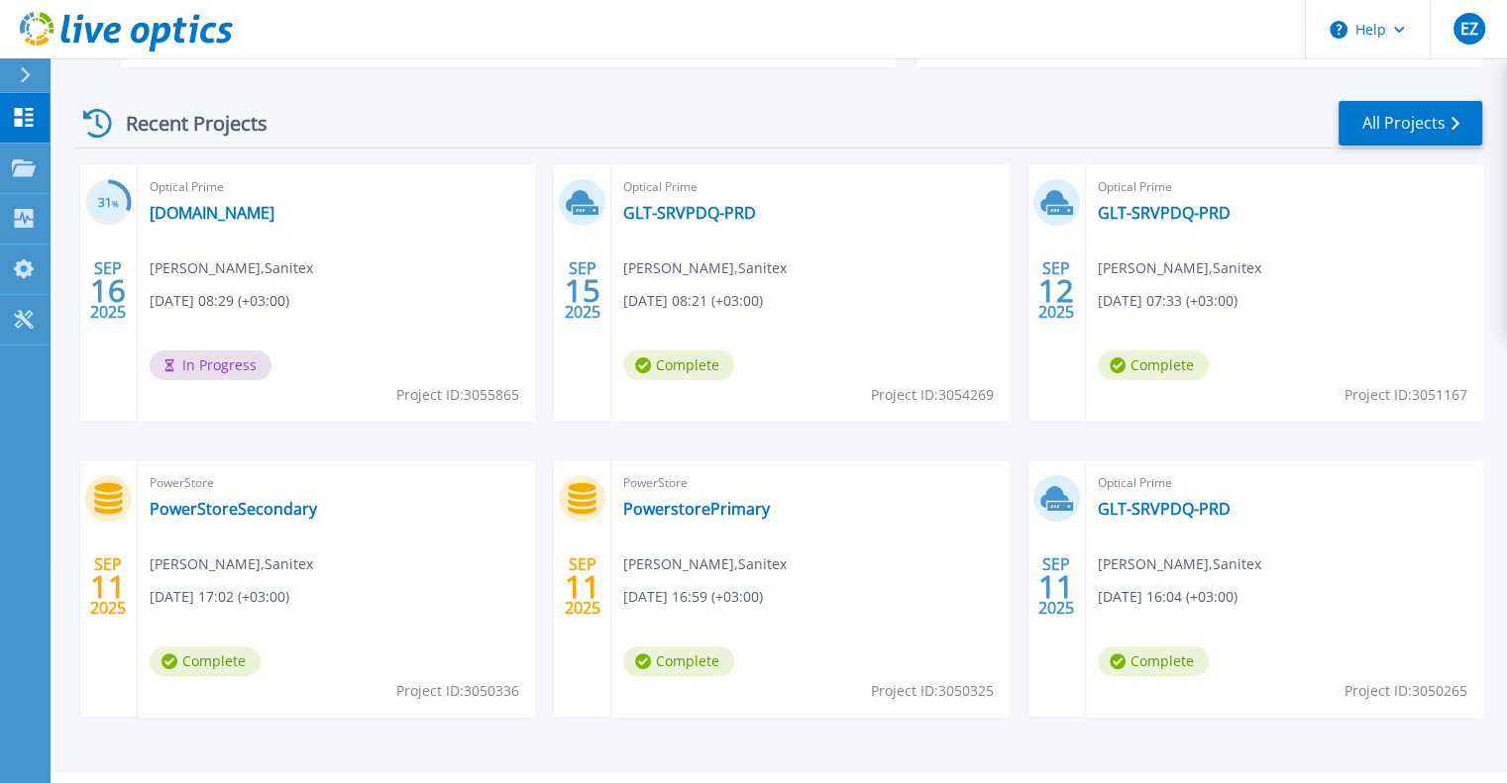
scroll to position [396, 0]
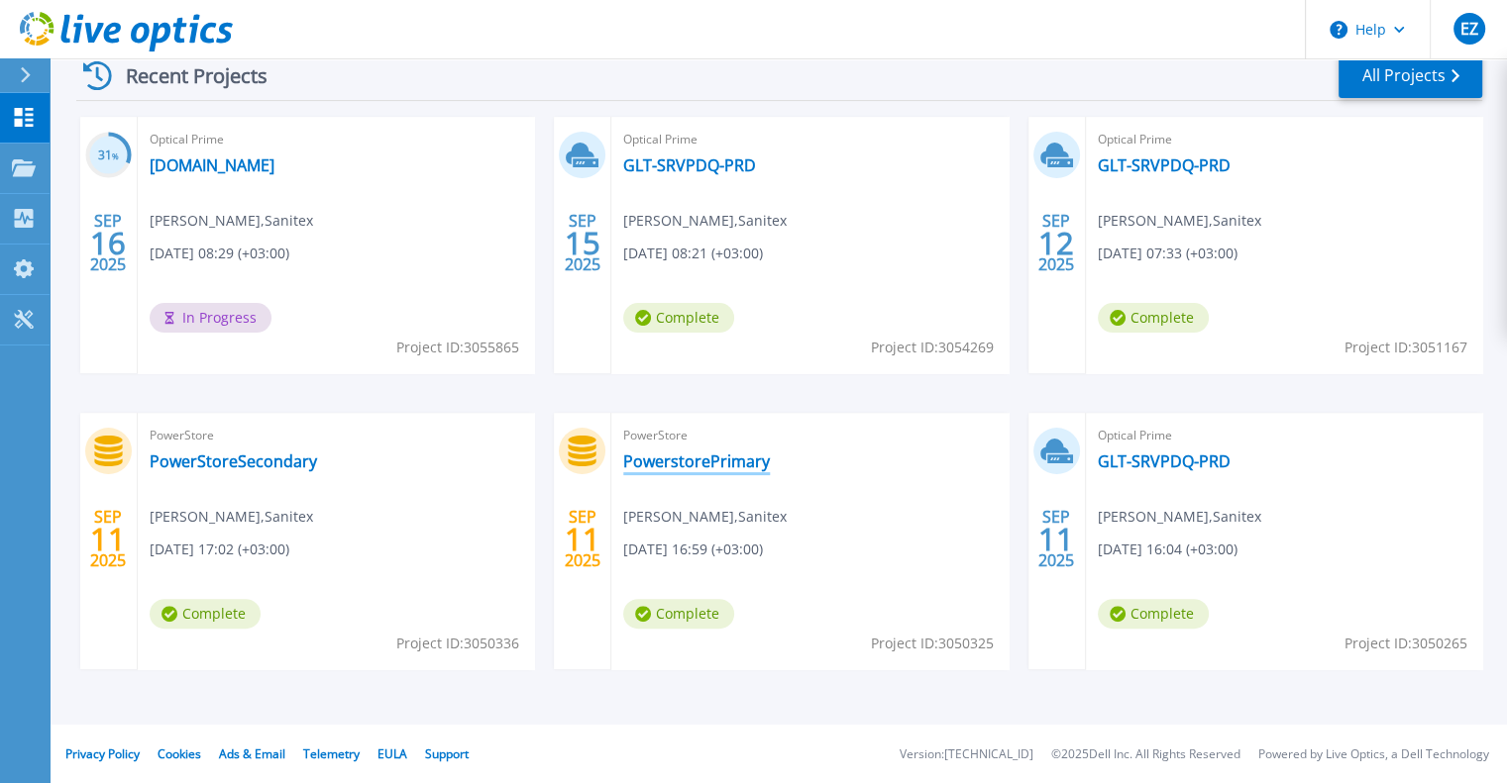
click at [729, 466] on link "PowerstorePrimary" at bounding box center [696, 462] width 147 height 20
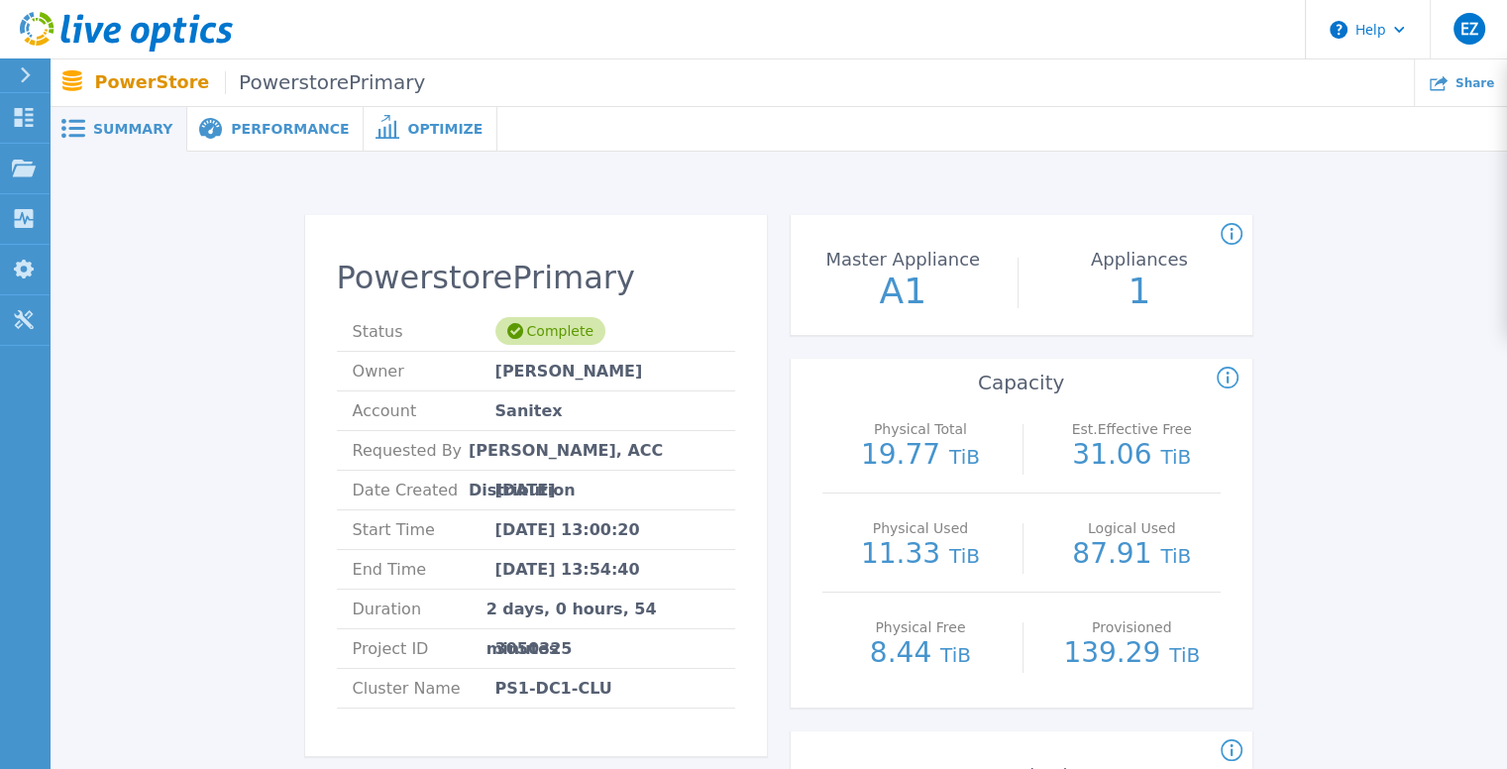
click at [258, 133] on span "Performance" at bounding box center [290, 129] width 118 height 14
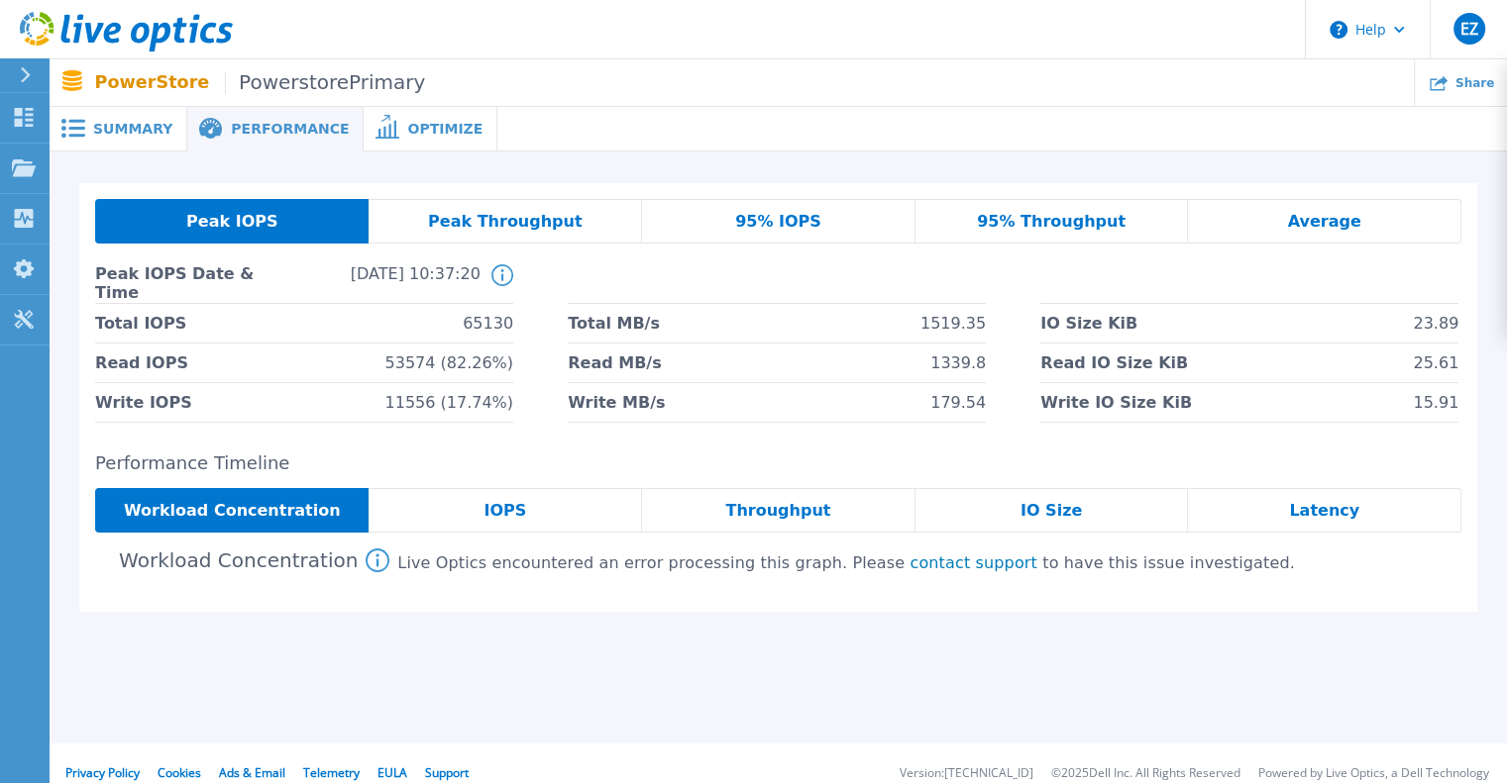
scroll to position [20, 0]
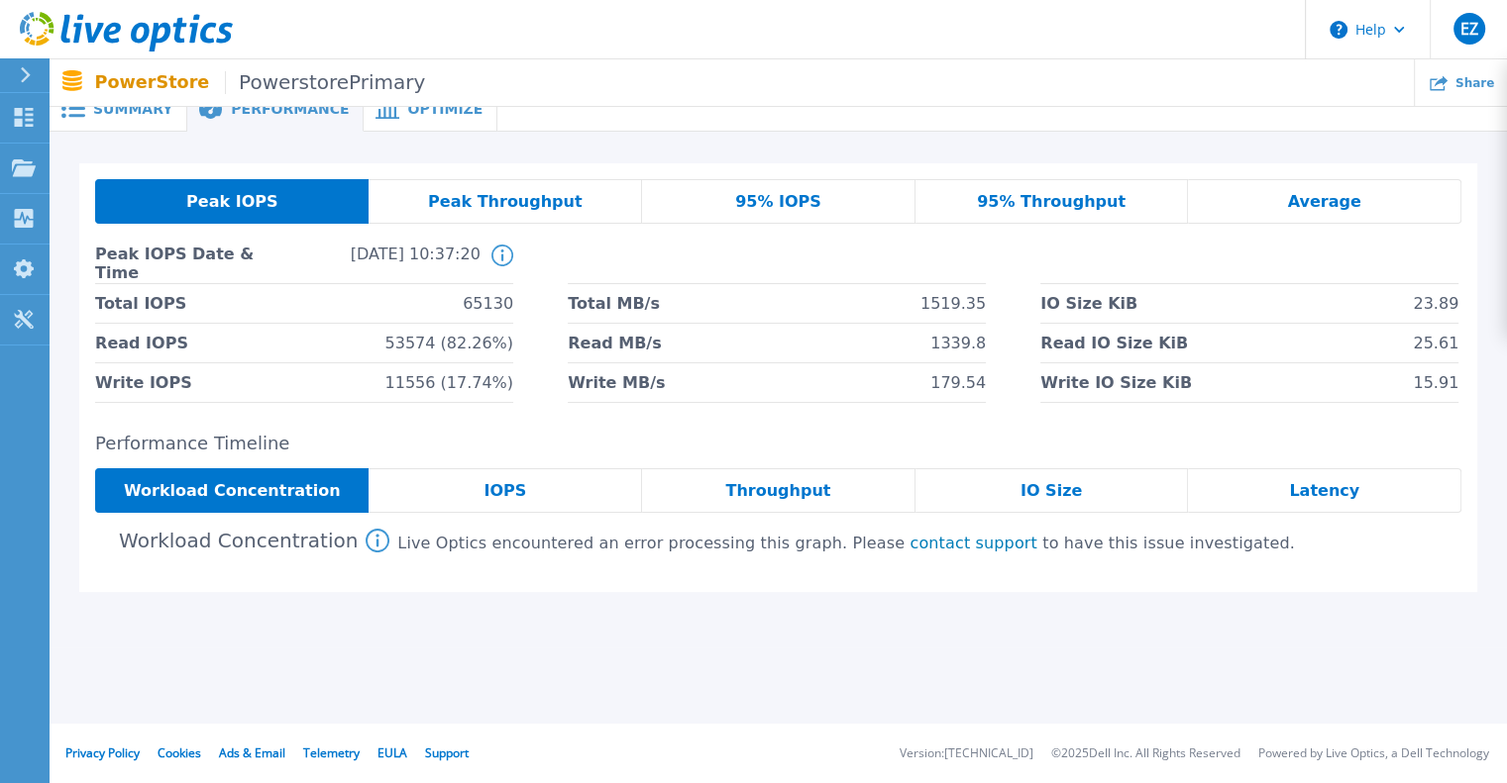
click at [514, 206] on span "Peak Throughput" at bounding box center [505, 202] width 155 height 16
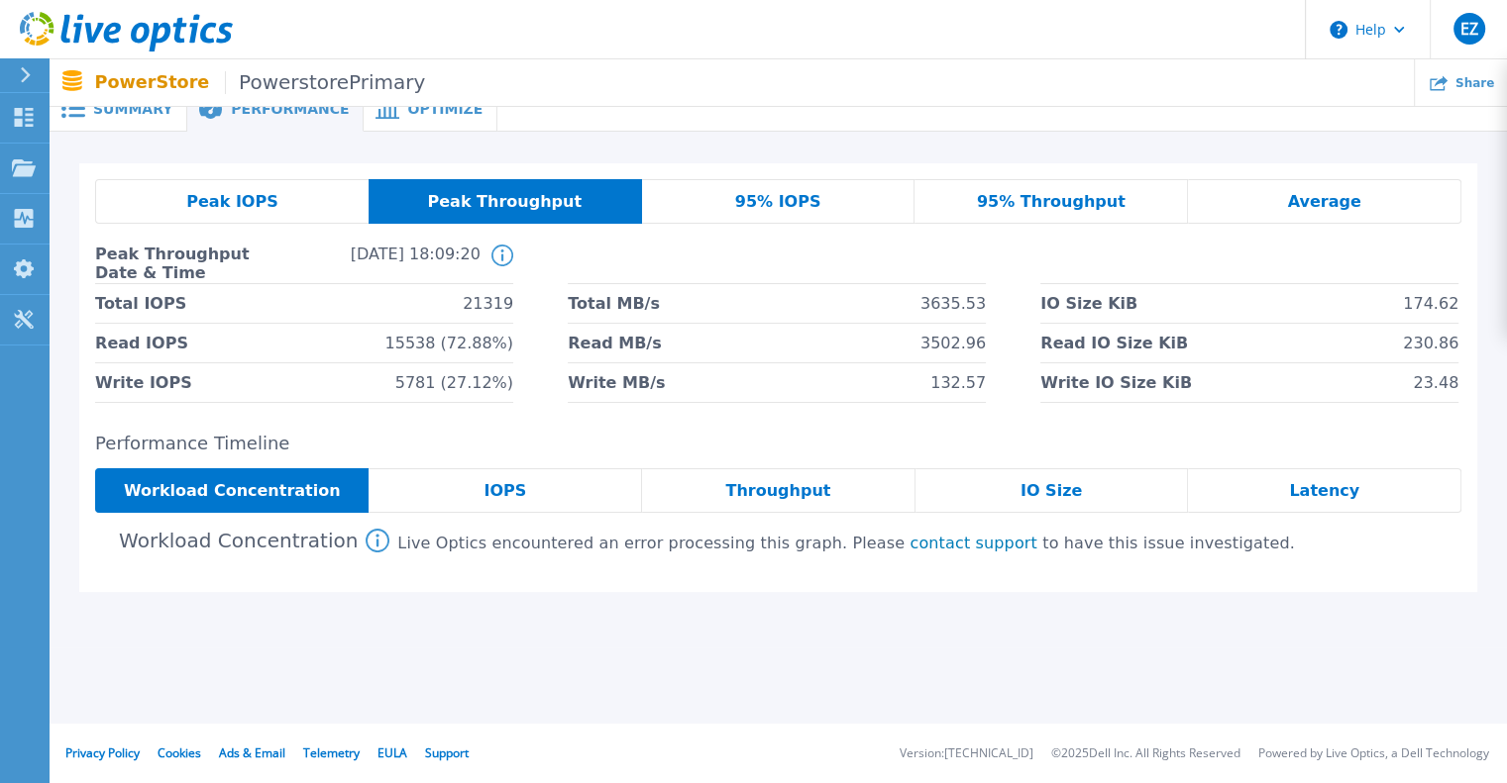
click at [238, 200] on span "Peak IOPS" at bounding box center [231, 202] width 91 height 16
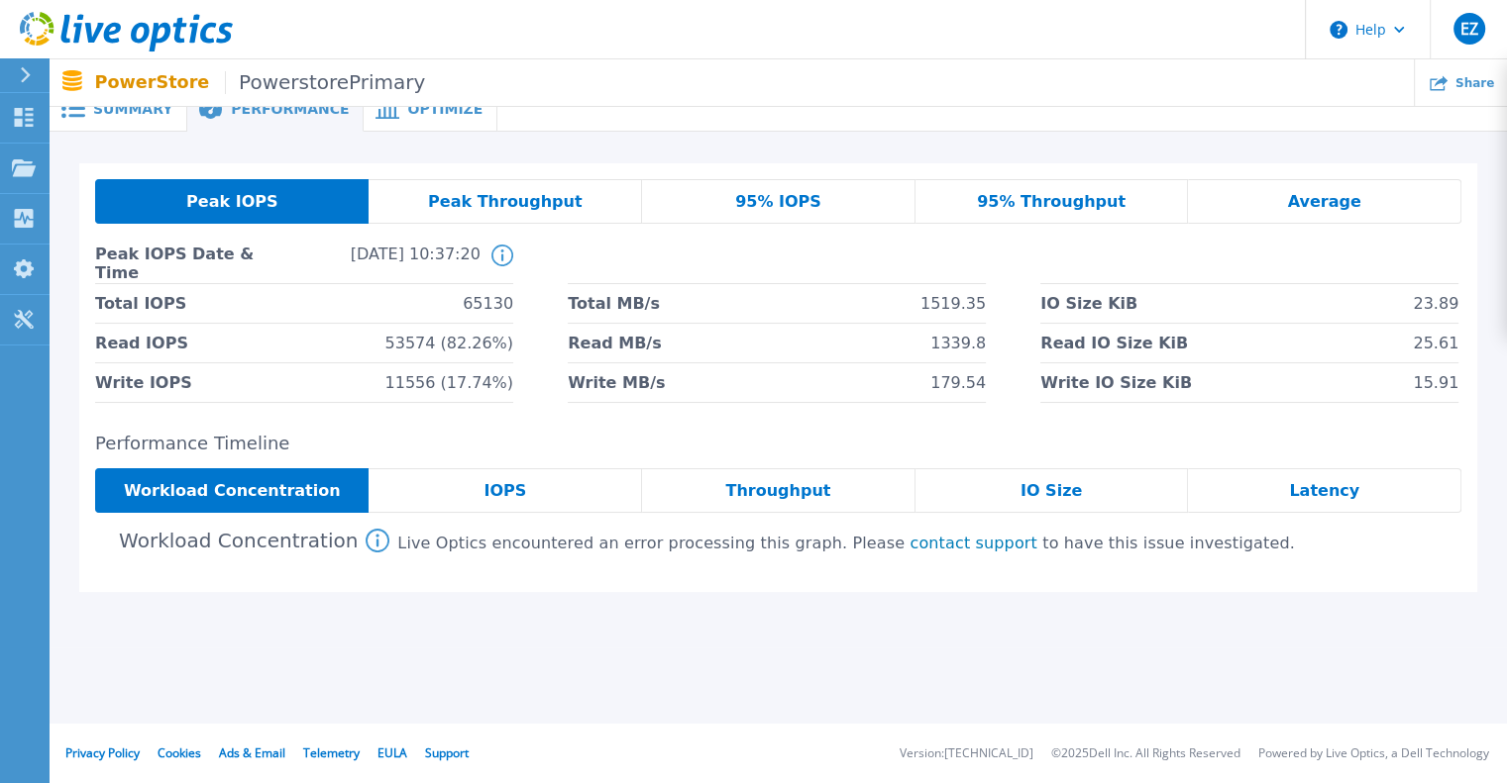
click at [475, 494] on div "IOPS" at bounding box center [504, 490] width 273 height 45
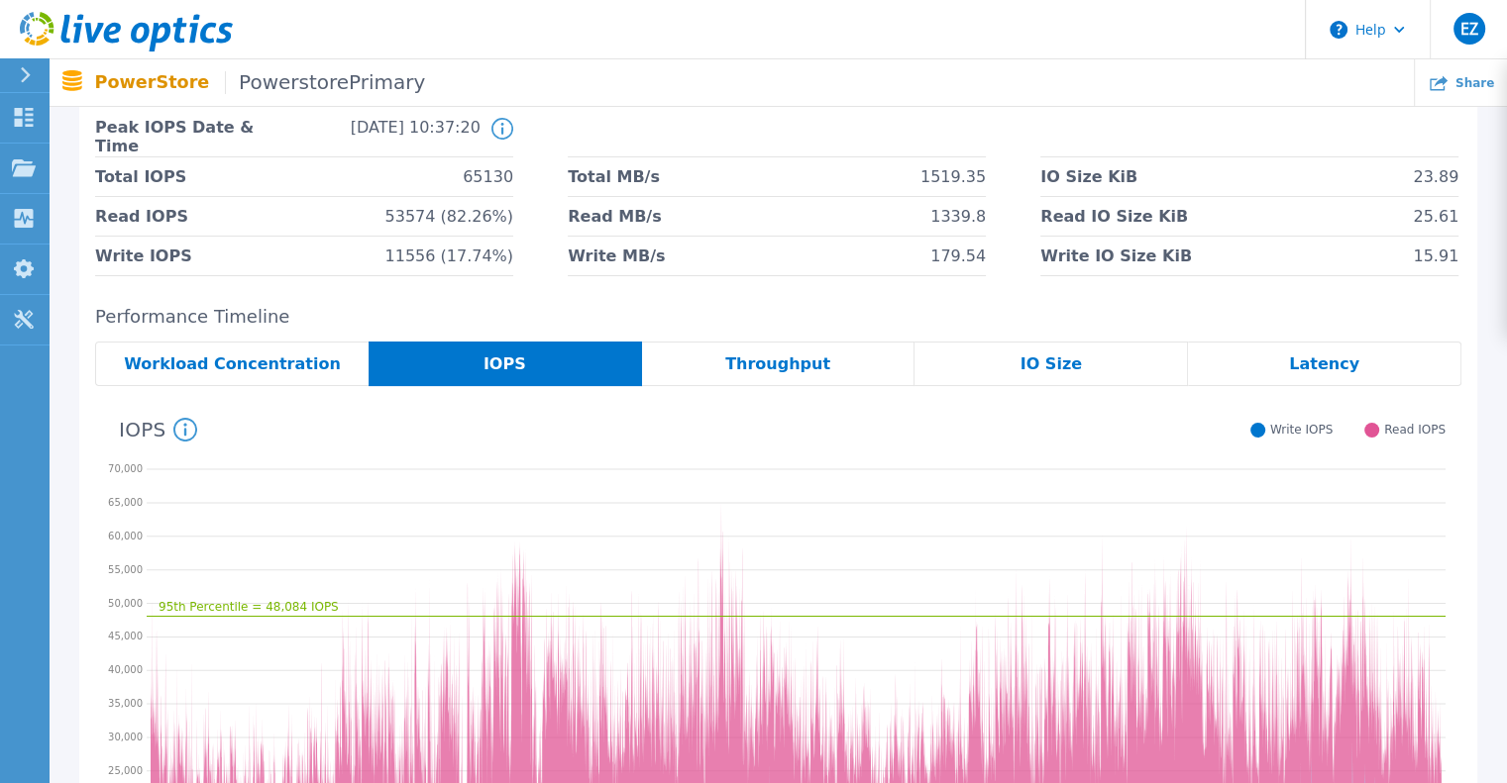
scroll to position [149, 0]
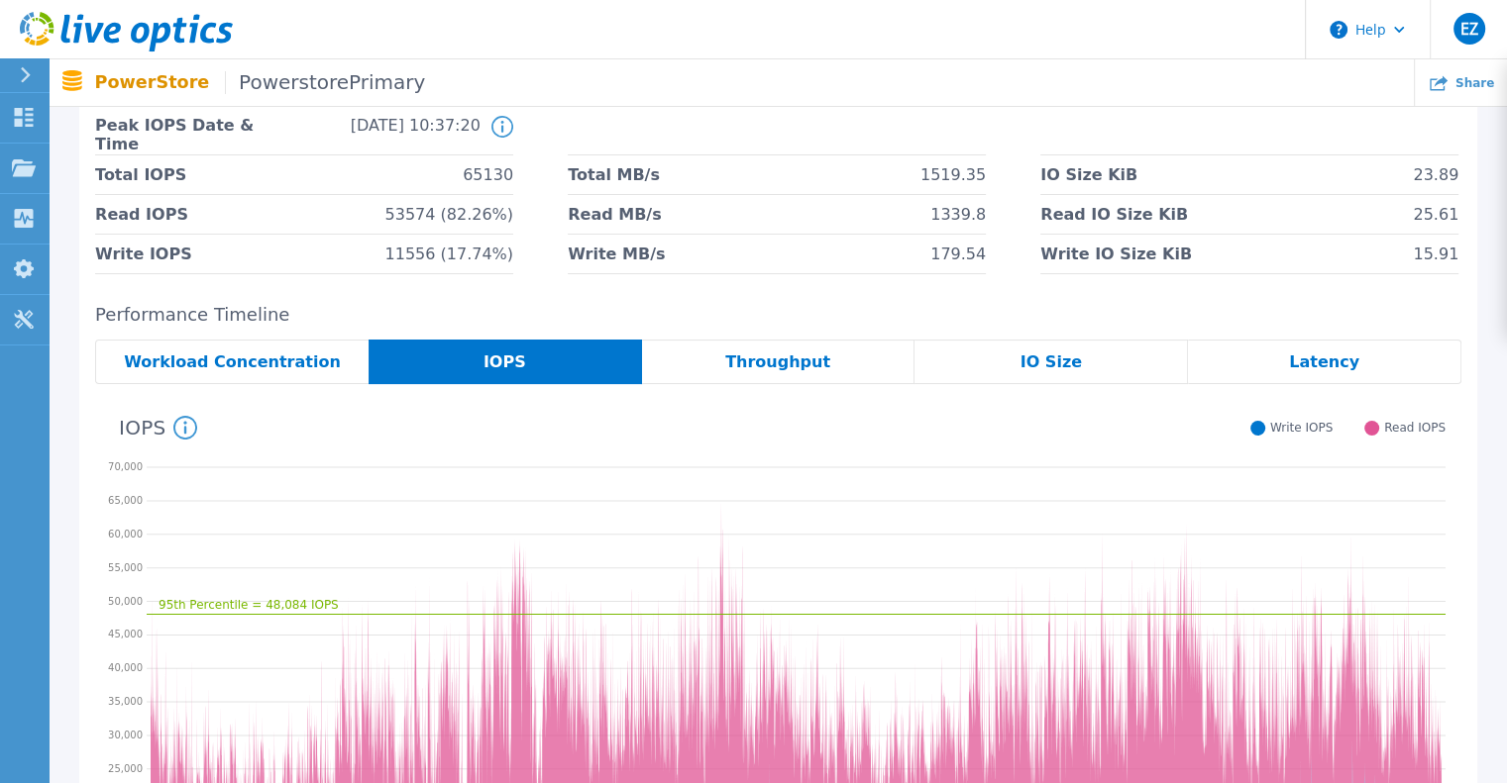
click at [759, 360] on span "Throughput" at bounding box center [777, 363] width 105 height 16
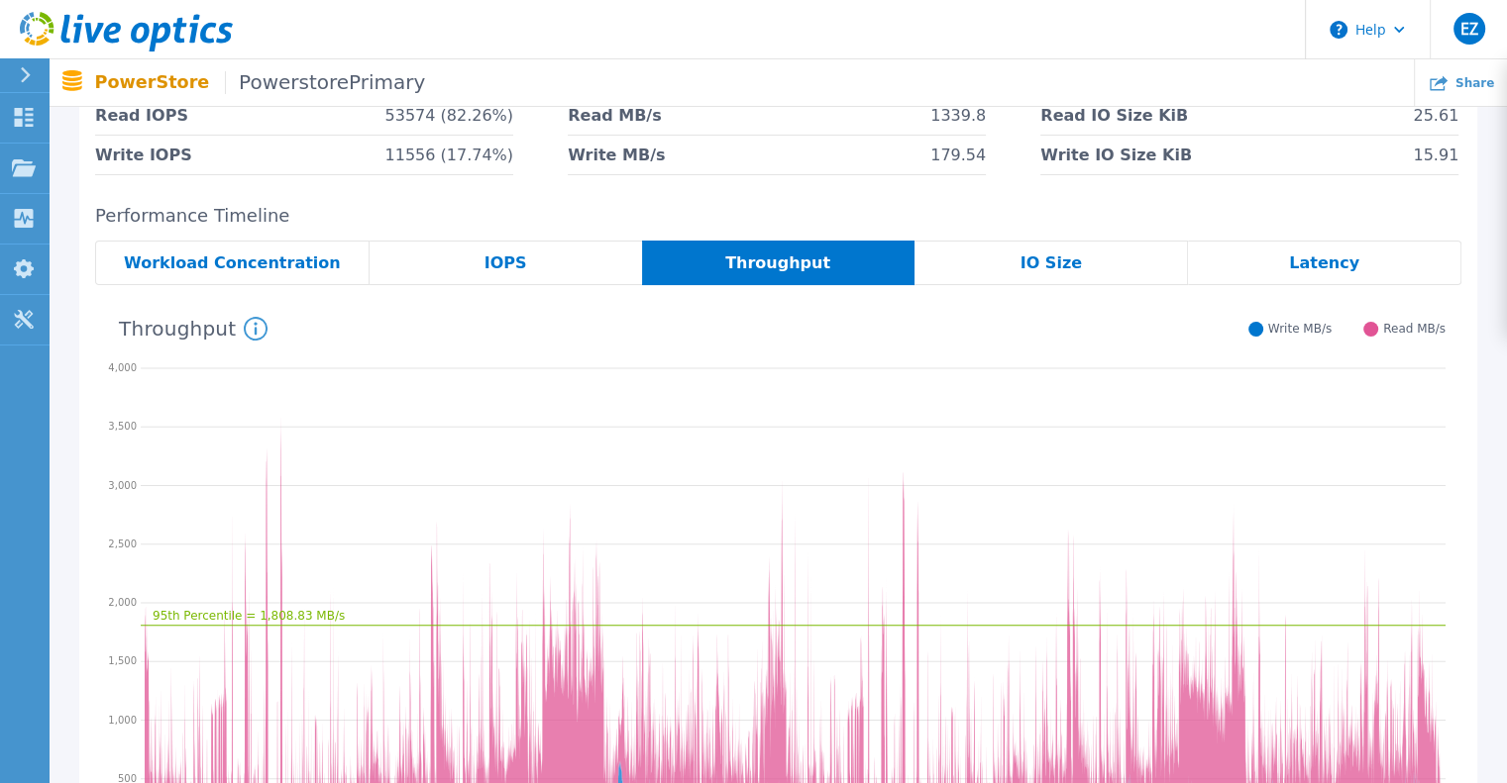
scroll to position [347, 0]
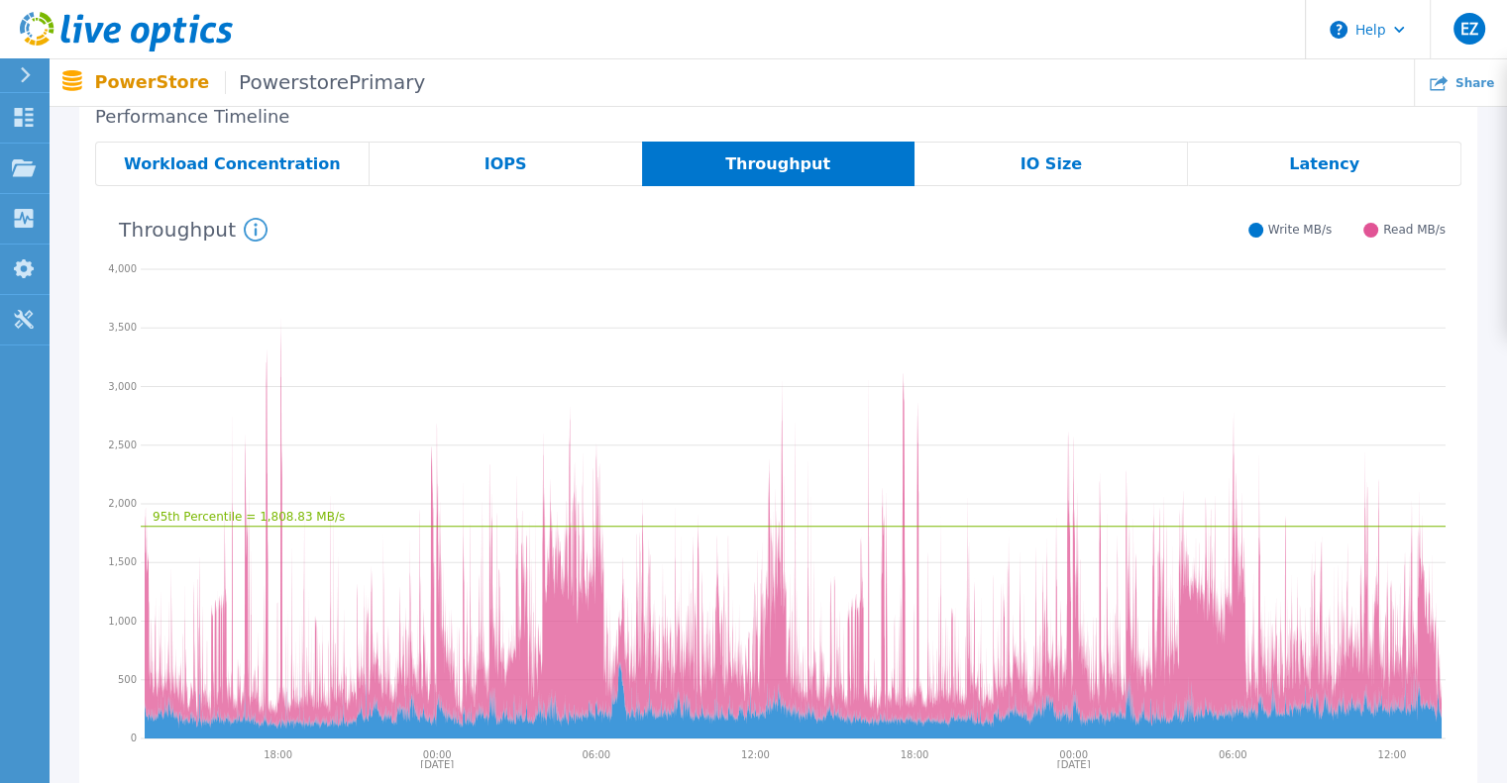
click at [283, 349] on icon "95th Percentile = 1,808.83 MB/s" at bounding box center [793, 501] width 1304 height 495
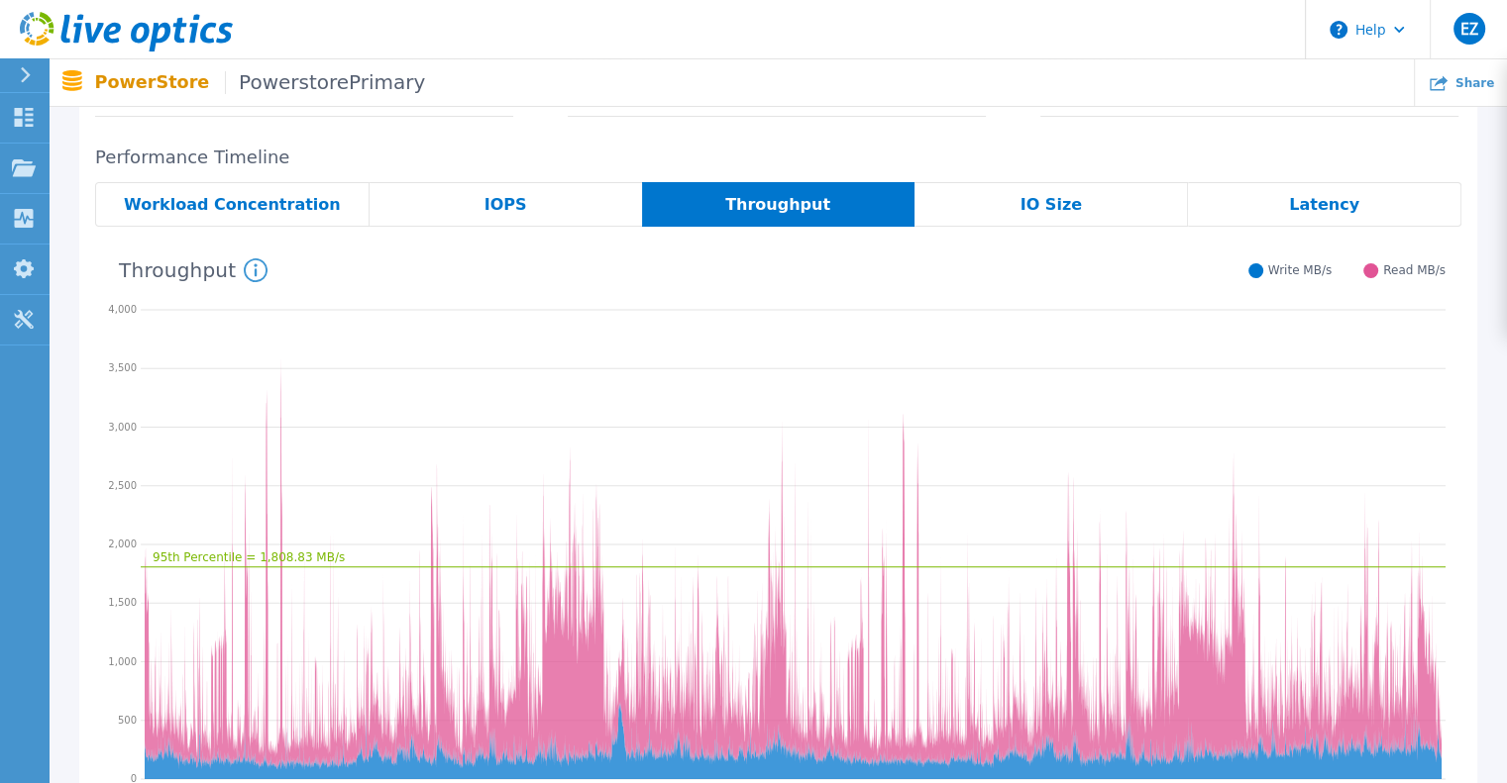
scroll to position [341, 0]
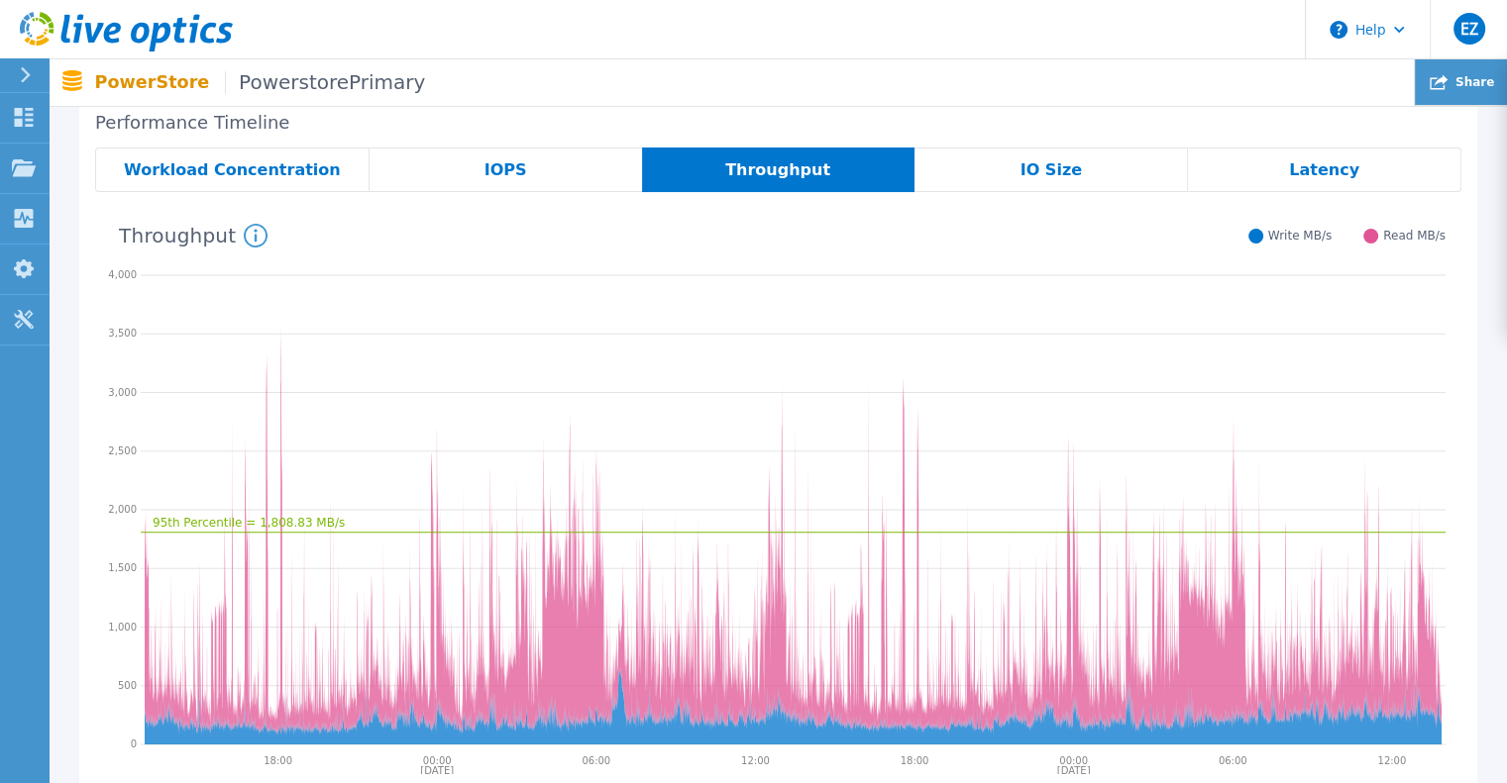
click at [1447, 82] on icon at bounding box center [1438, 82] width 18 height 18
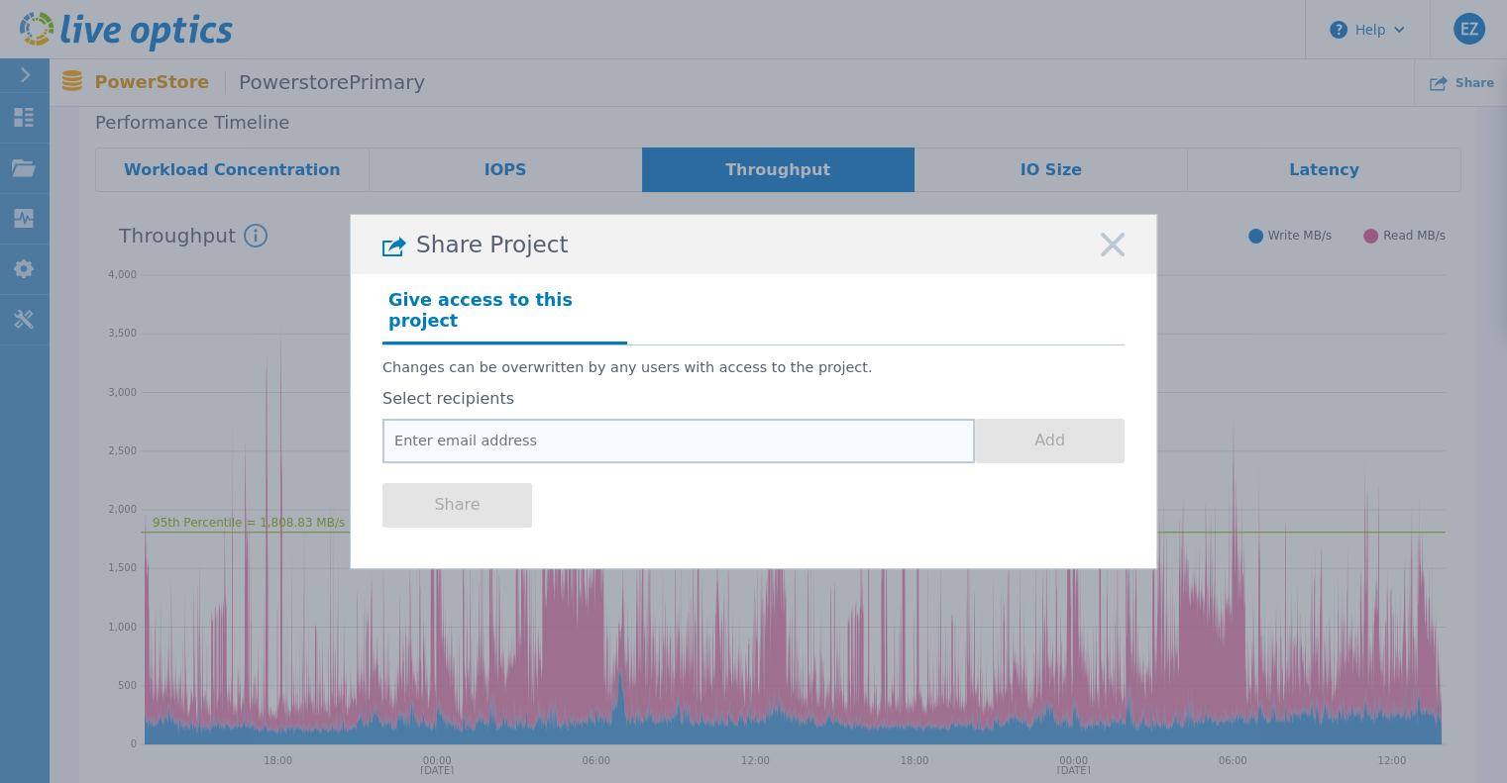
click at [491, 424] on input "email" at bounding box center [678, 441] width 592 height 45
click at [706, 366] on div "Changes can be overwritten by any users with access to the project. Select reci…" at bounding box center [753, 405] width 742 height 118
click at [1125, 257] on div "Share Project" at bounding box center [753, 244] width 805 height 59
click at [587, 435] on input "email" at bounding box center [678, 441] width 592 height 45
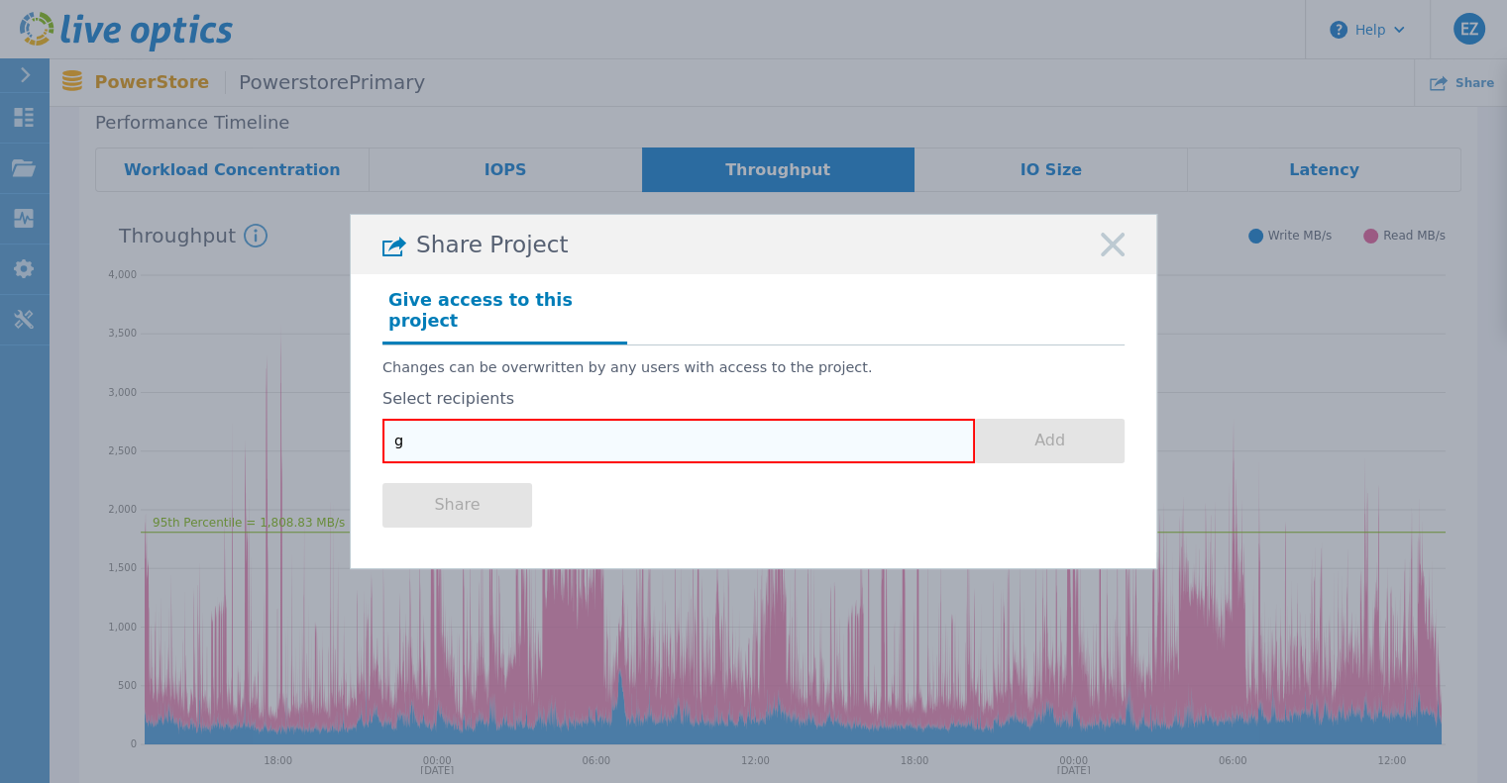
type input "g"
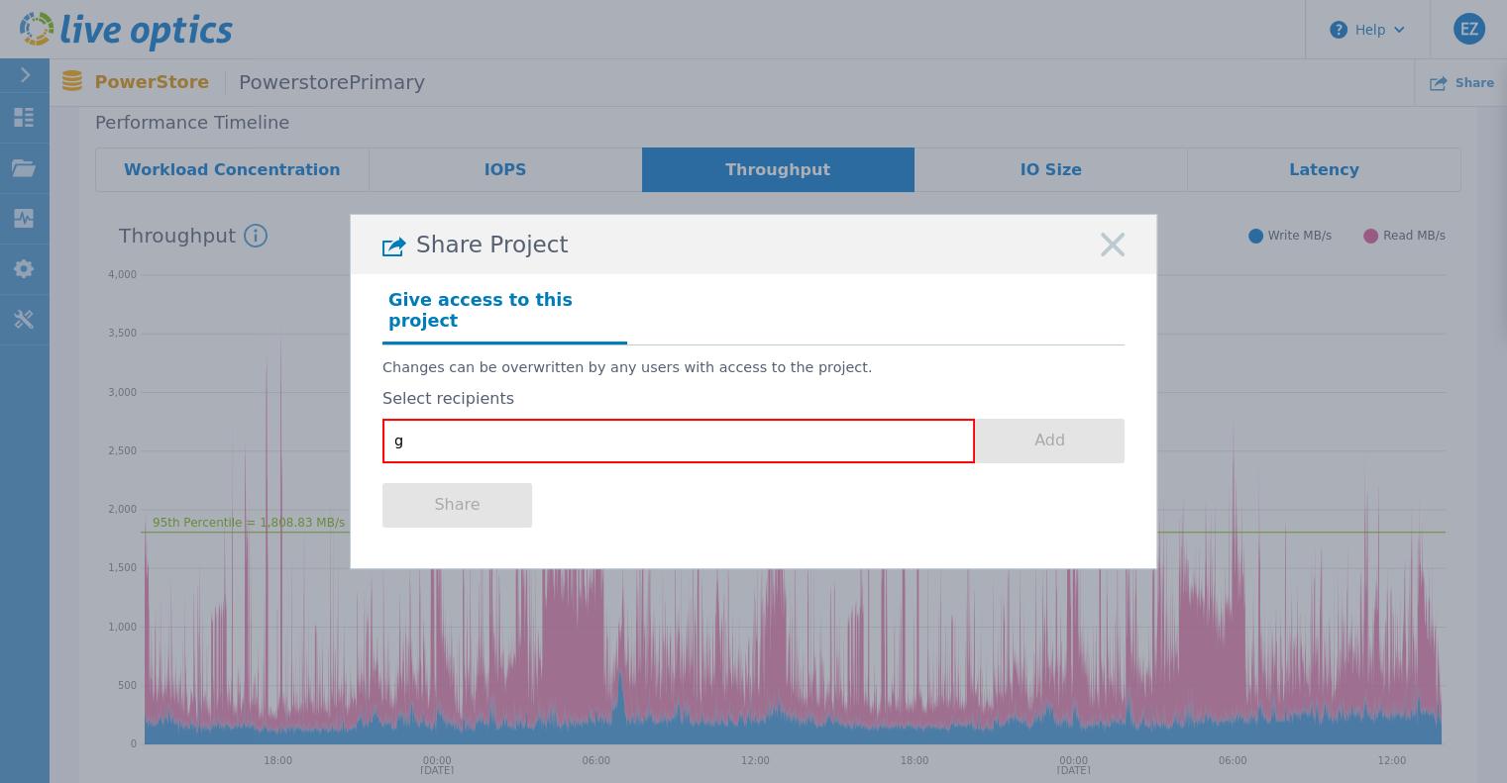
click at [612, 403] on div "Select recipients g Add" at bounding box center [753, 426] width 742 height 72
click at [521, 309] on h4 "Give access to this project" at bounding box center [504, 313] width 245 height 59
click at [1120, 257] on icon at bounding box center [1112, 245] width 24 height 24
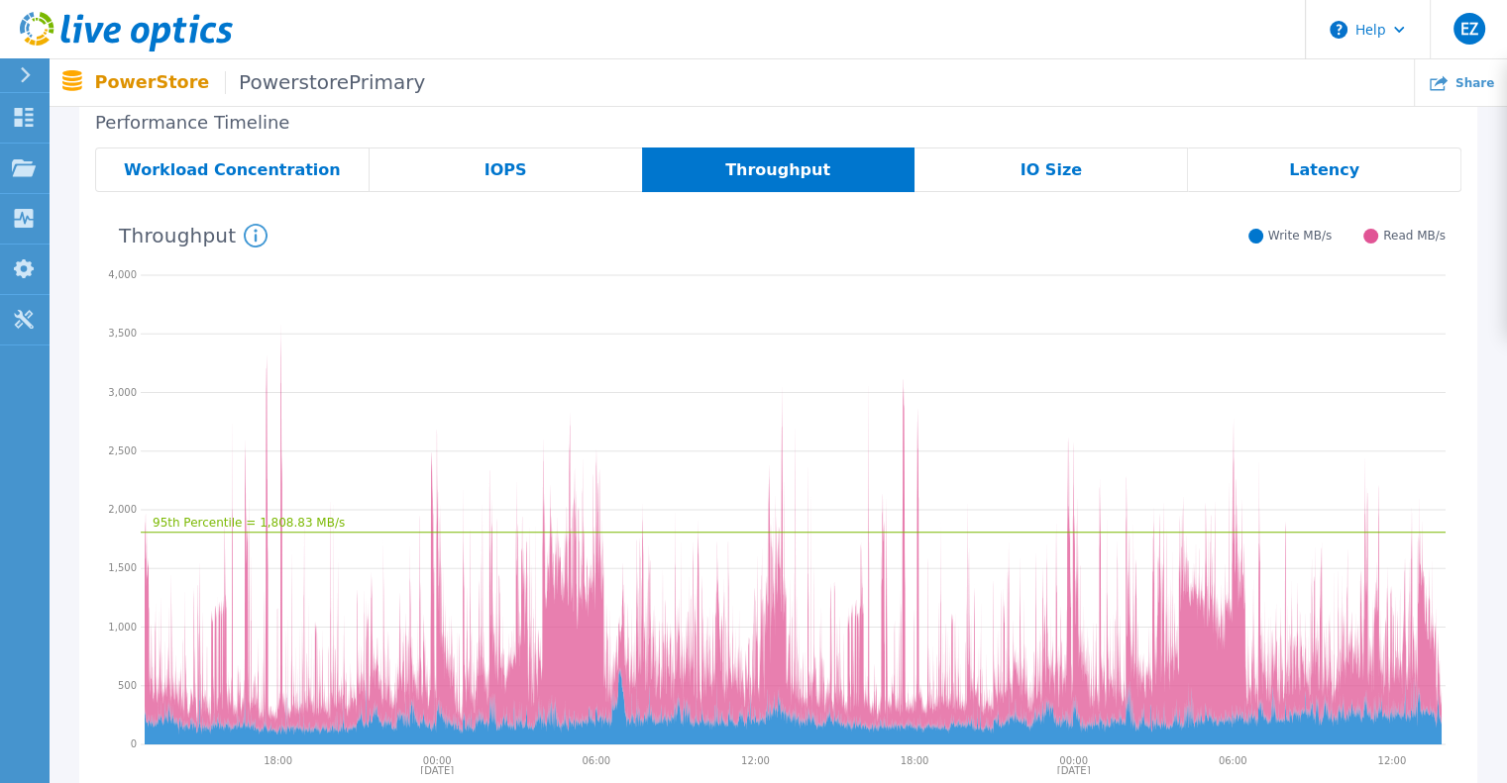
click at [13, 76] on button at bounding box center [25, 75] width 50 height 35
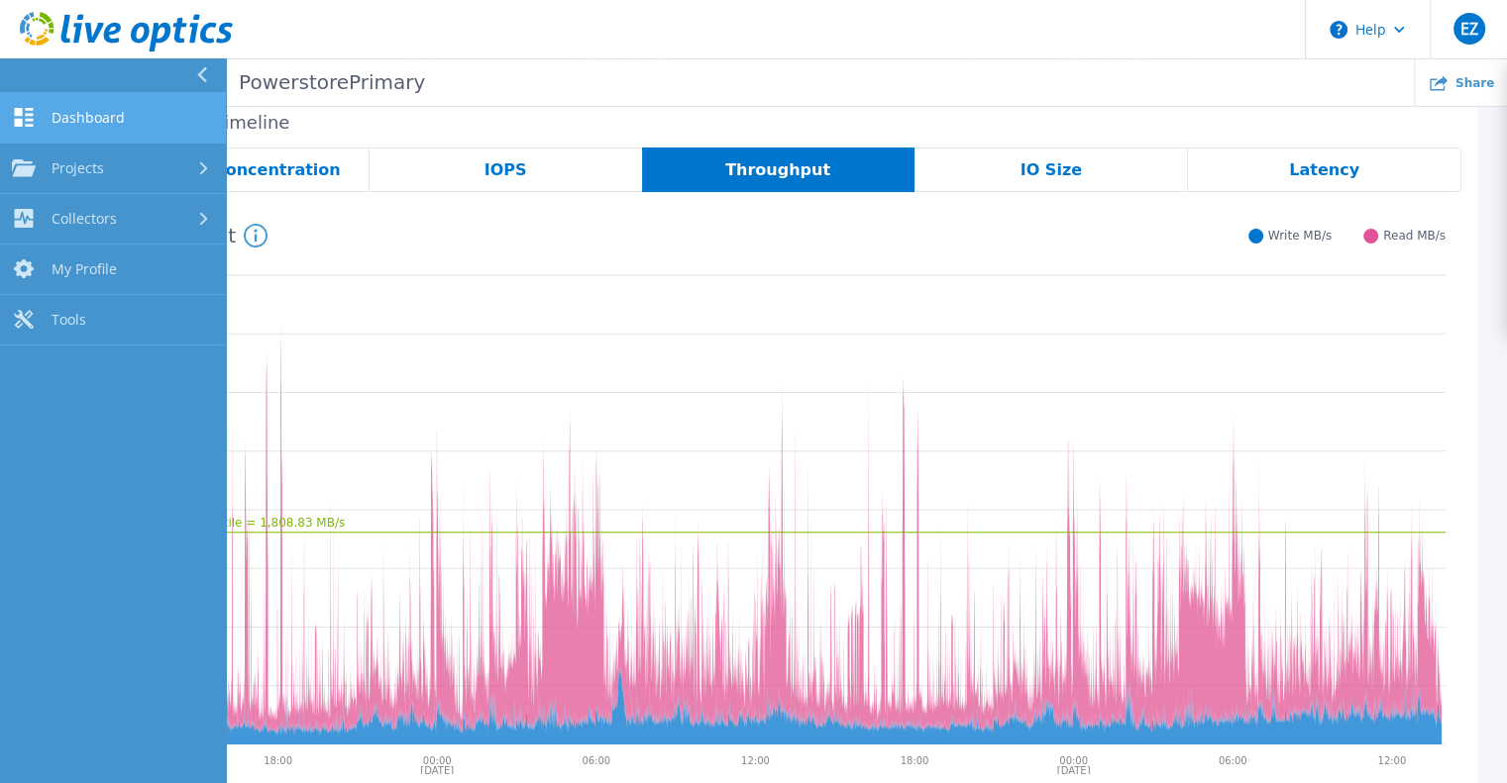
click at [102, 118] on span "Dashboard" at bounding box center [88, 118] width 73 height 18
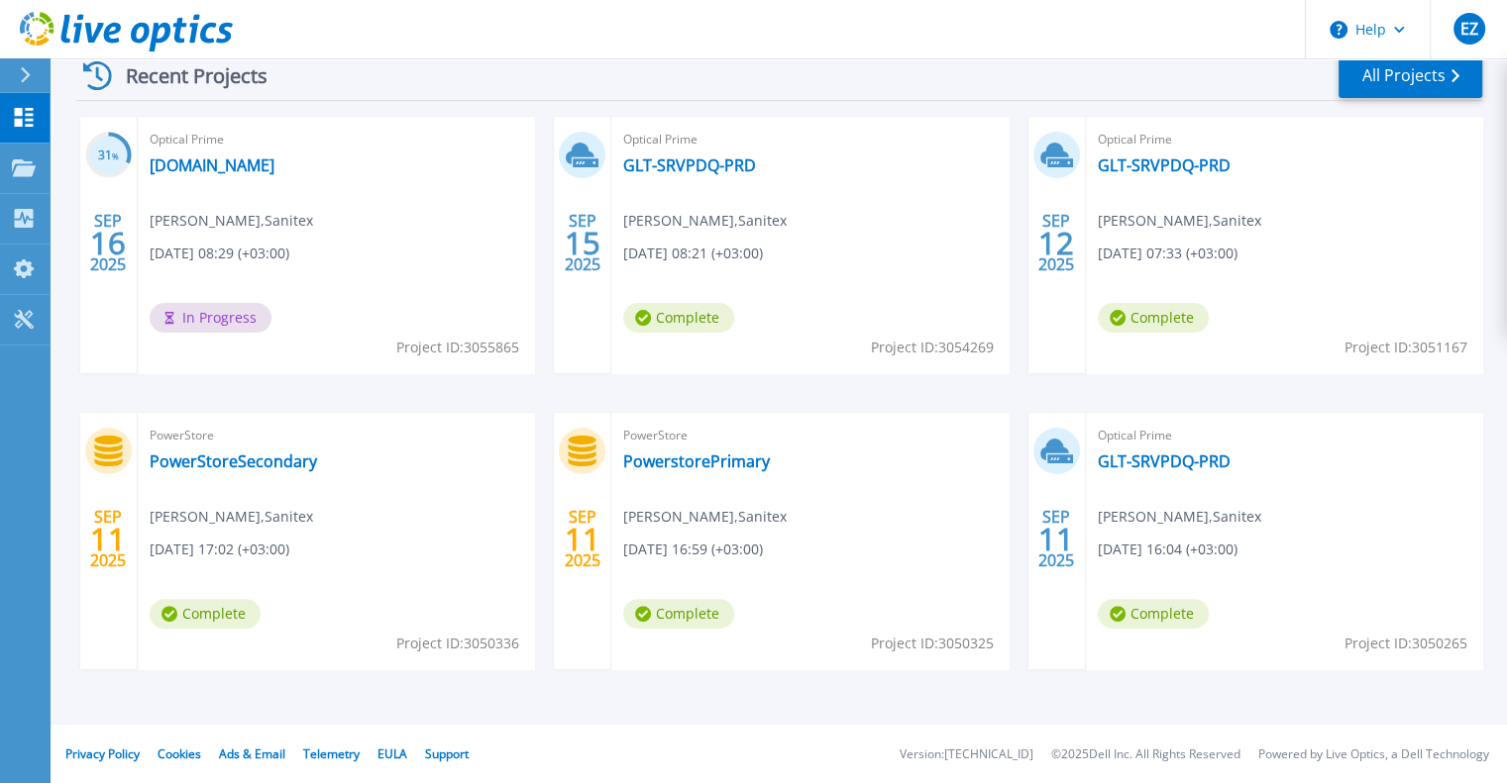
scroll to position [396, 0]
drag, startPoint x: 736, startPoint y: 463, endPoint x: 692, endPoint y: 463, distance: 43.6
click at [692, 463] on link "PowerstorePrimary" at bounding box center [696, 462] width 147 height 20
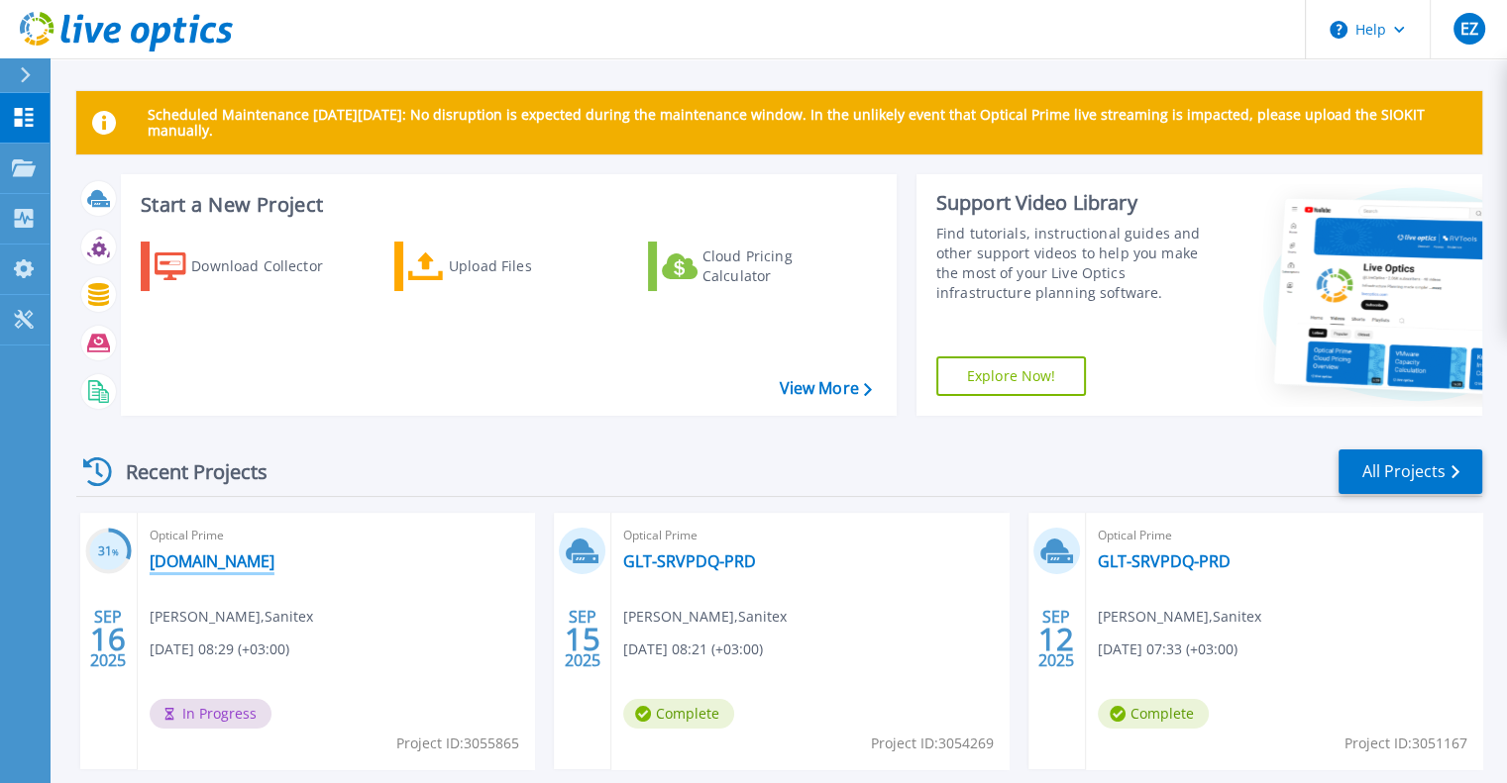
click at [274, 566] on link "[DOMAIN_NAME]" at bounding box center [212, 562] width 125 height 20
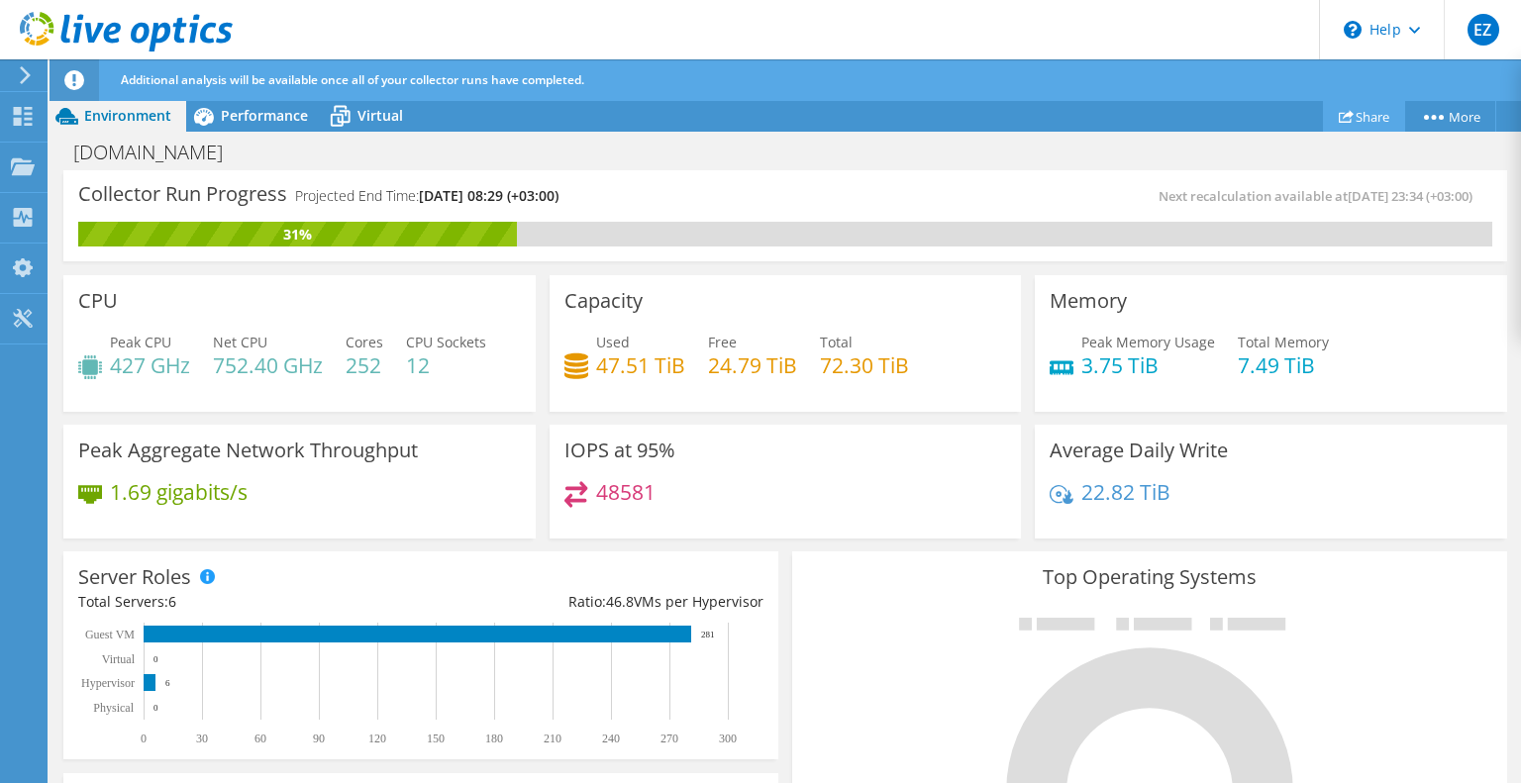
click at [1369, 110] on link "Share" at bounding box center [1364, 116] width 82 height 31
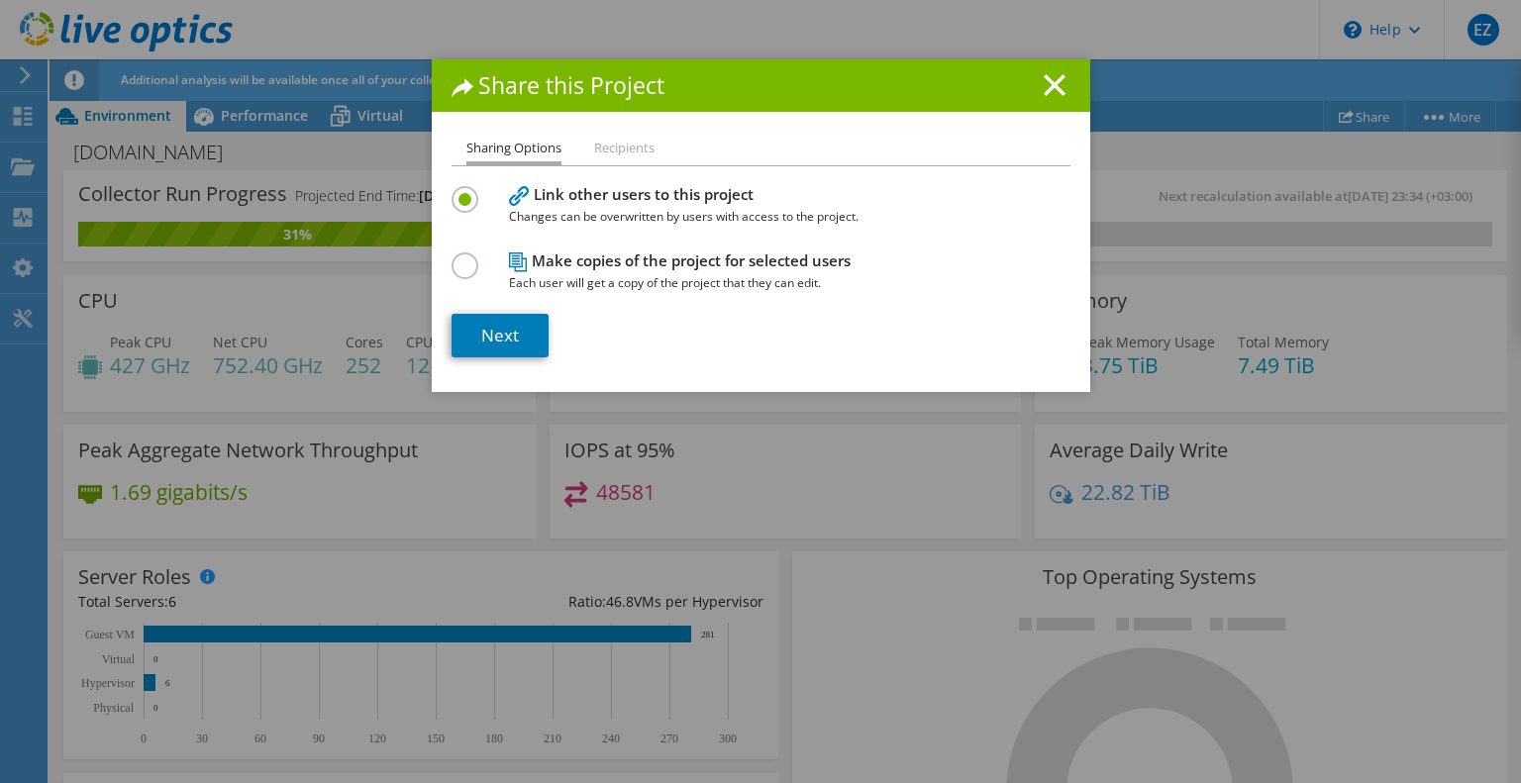
click at [622, 151] on li "Recipients" at bounding box center [624, 149] width 60 height 25
click at [495, 329] on link "Next" at bounding box center [500, 336] width 97 height 44
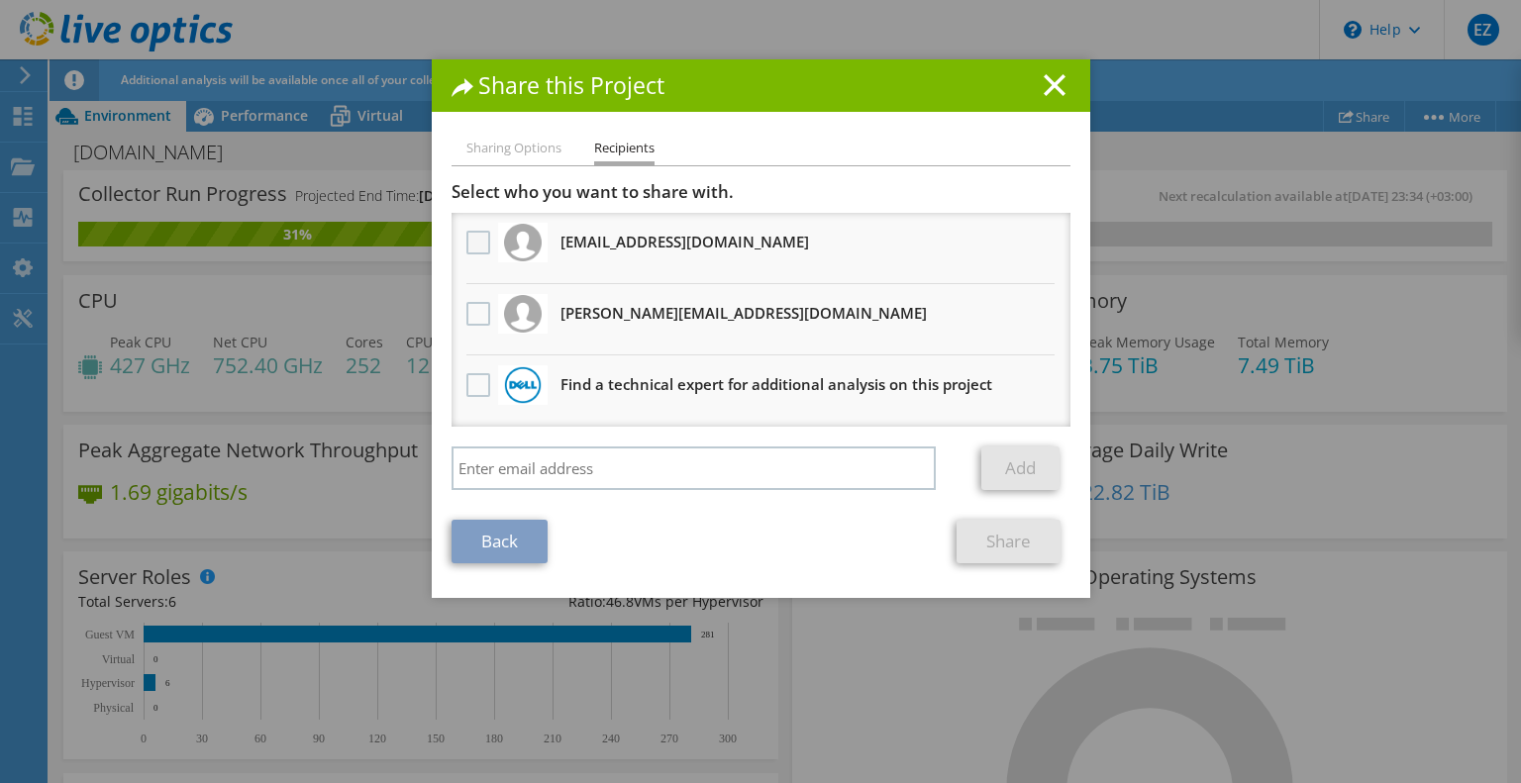
click at [470, 247] on label at bounding box center [481, 243] width 29 height 24
click at [0, 0] on input "checkbox" at bounding box center [0, 0] width 0 height 0
click at [473, 312] on label at bounding box center [481, 314] width 29 height 24
click at [0, 0] on input "checkbox" at bounding box center [0, 0] width 0 height 0
drag, startPoint x: 743, startPoint y: 246, endPoint x: 550, endPoint y: 248, distance: 193.2
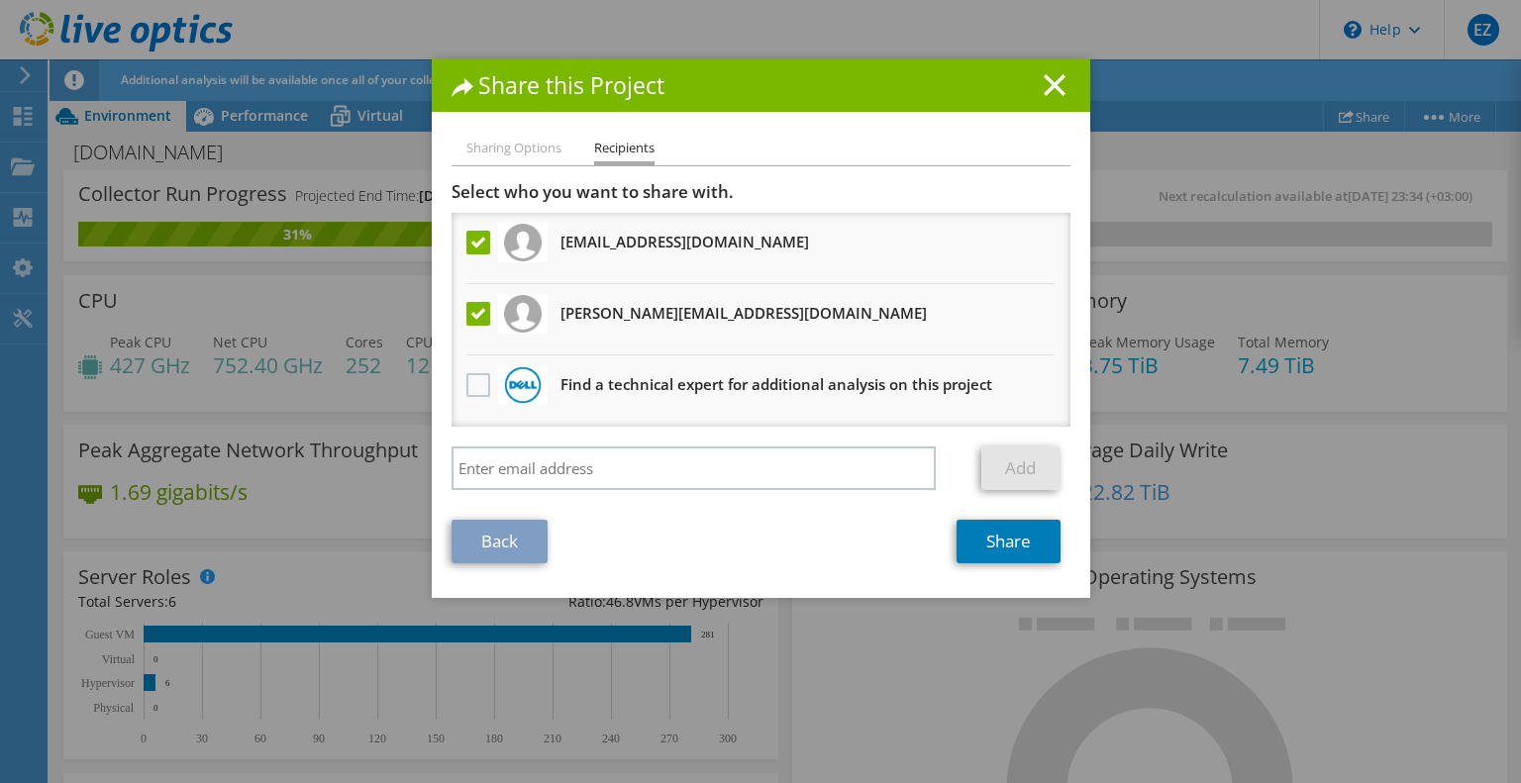
click at [550, 248] on li "giedrius.ra@sanitex.eu Will receive an anonymous copy" at bounding box center [761, 248] width 619 height 71
copy li "[EMAIL_ADDRESS][DOMAIN_NAME]"
click at [994, 538] on link "Share" at bounding box center [1009, 542] width 104 height 44
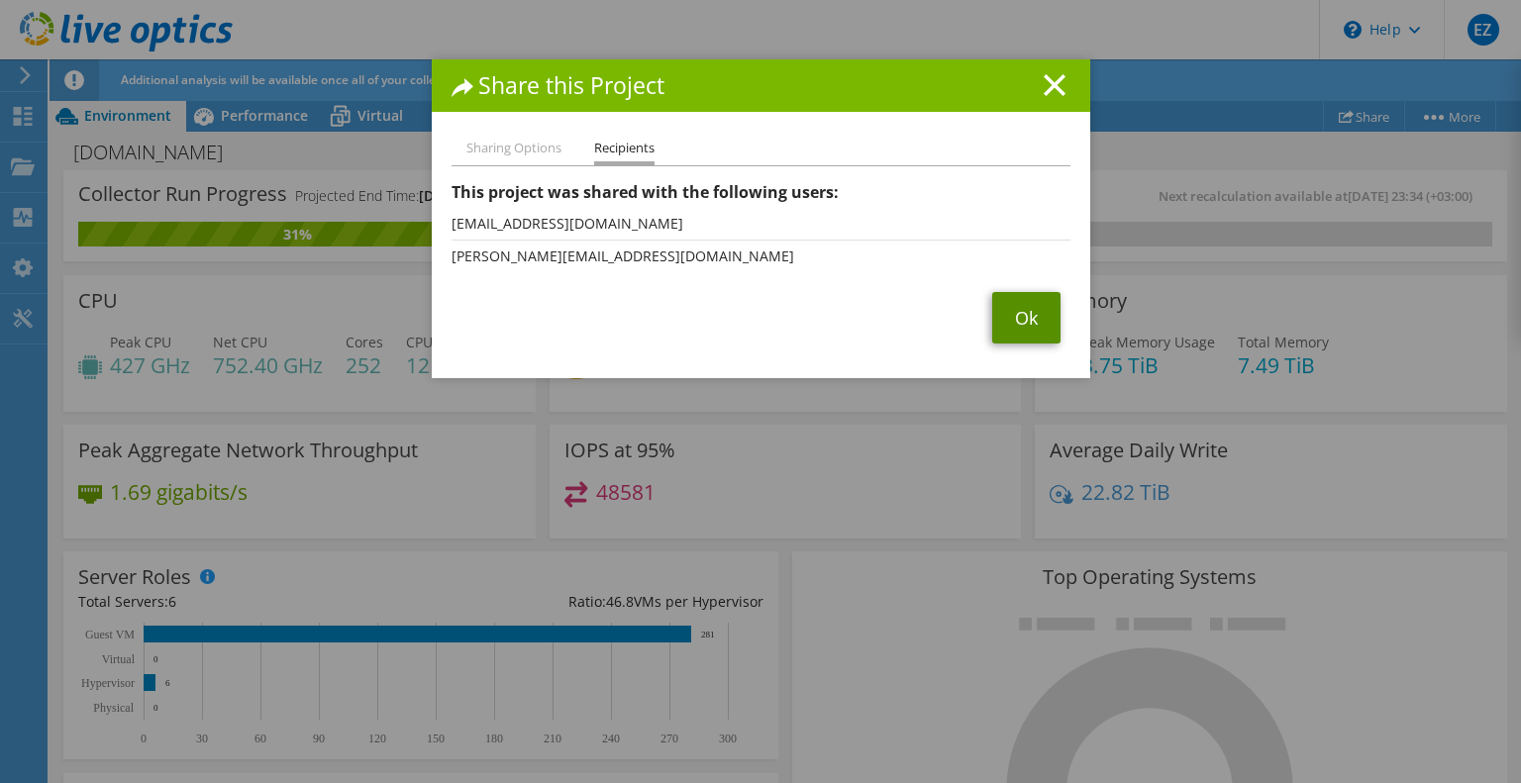
click at [1013, 314] on link "Ok" at bounding box center [1026, 318] width 68 height 52
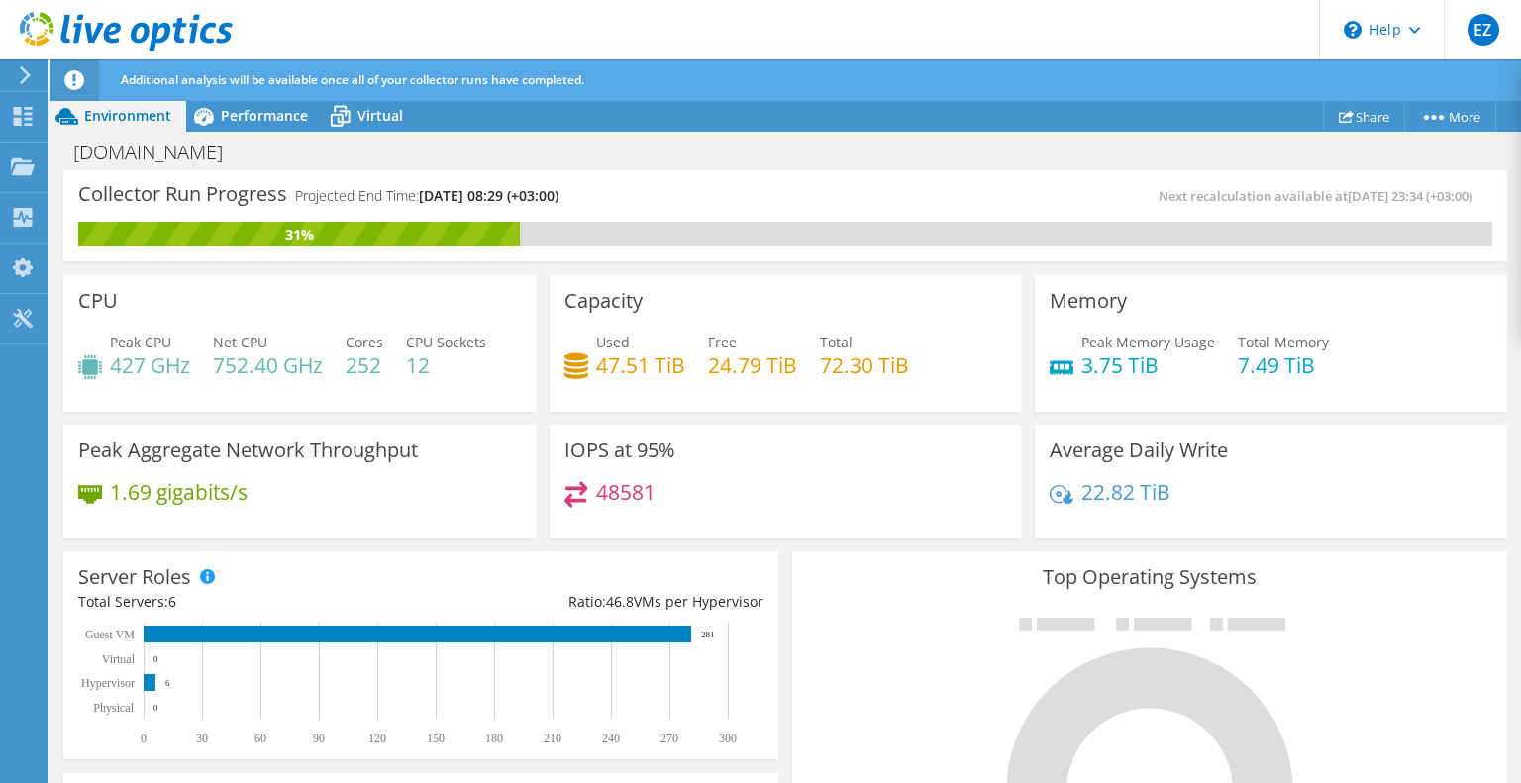
click at [15, 71] on div at bounding box center [22, 75] width 22 height 18
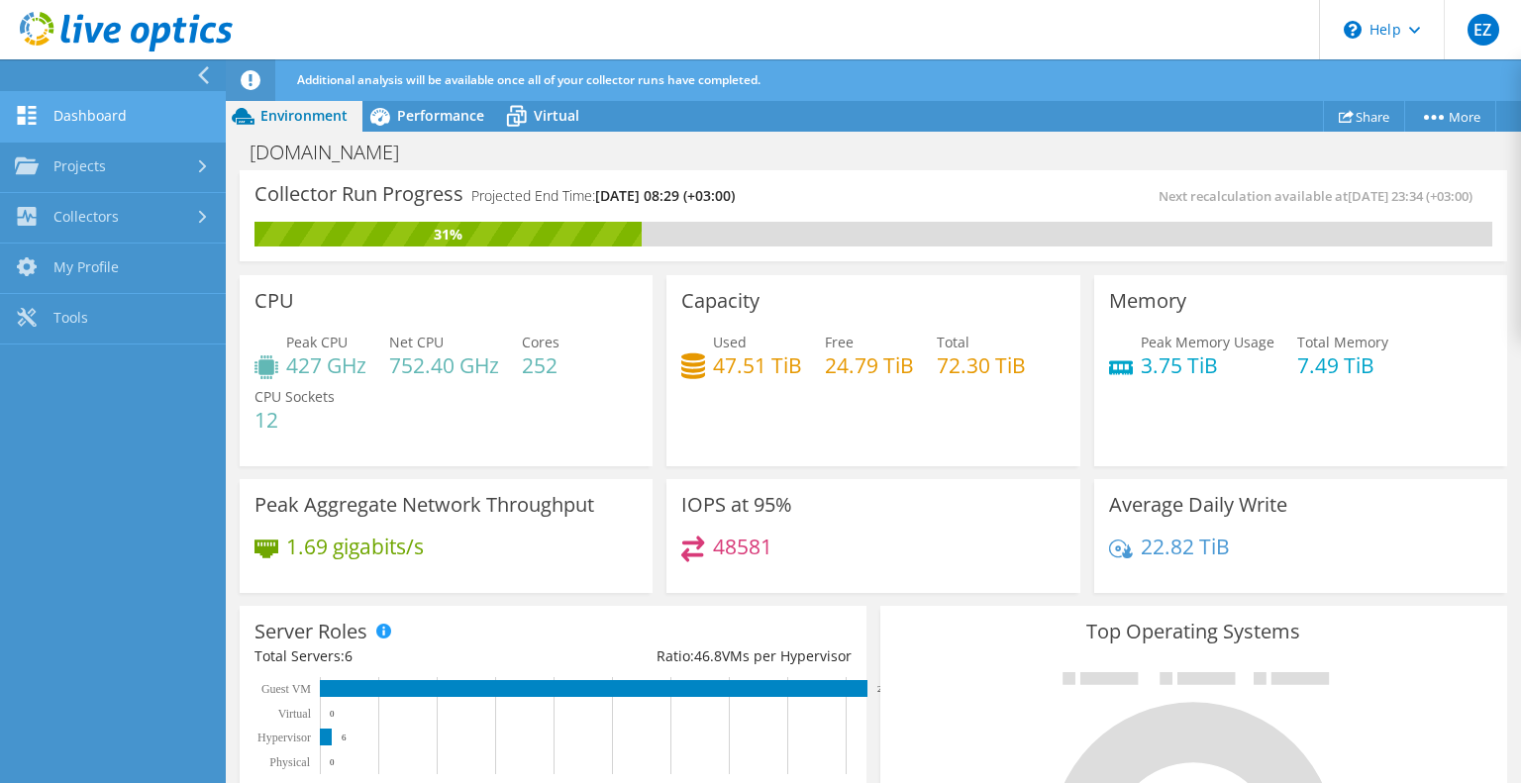
click at [52, 110] on link "Dashboard" at bounding box center [113, 117] width 226 height 51
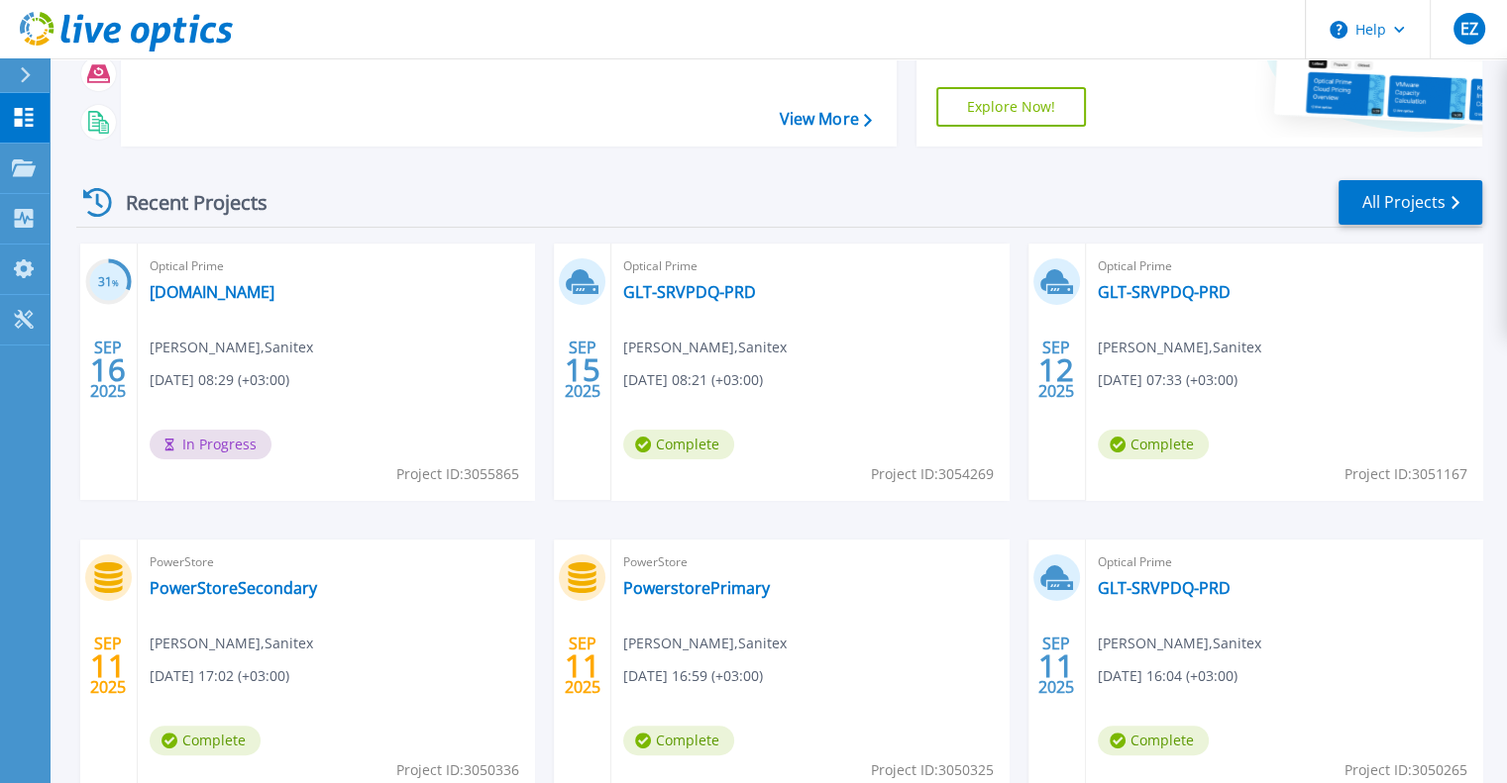
scroll to position [396, 0]
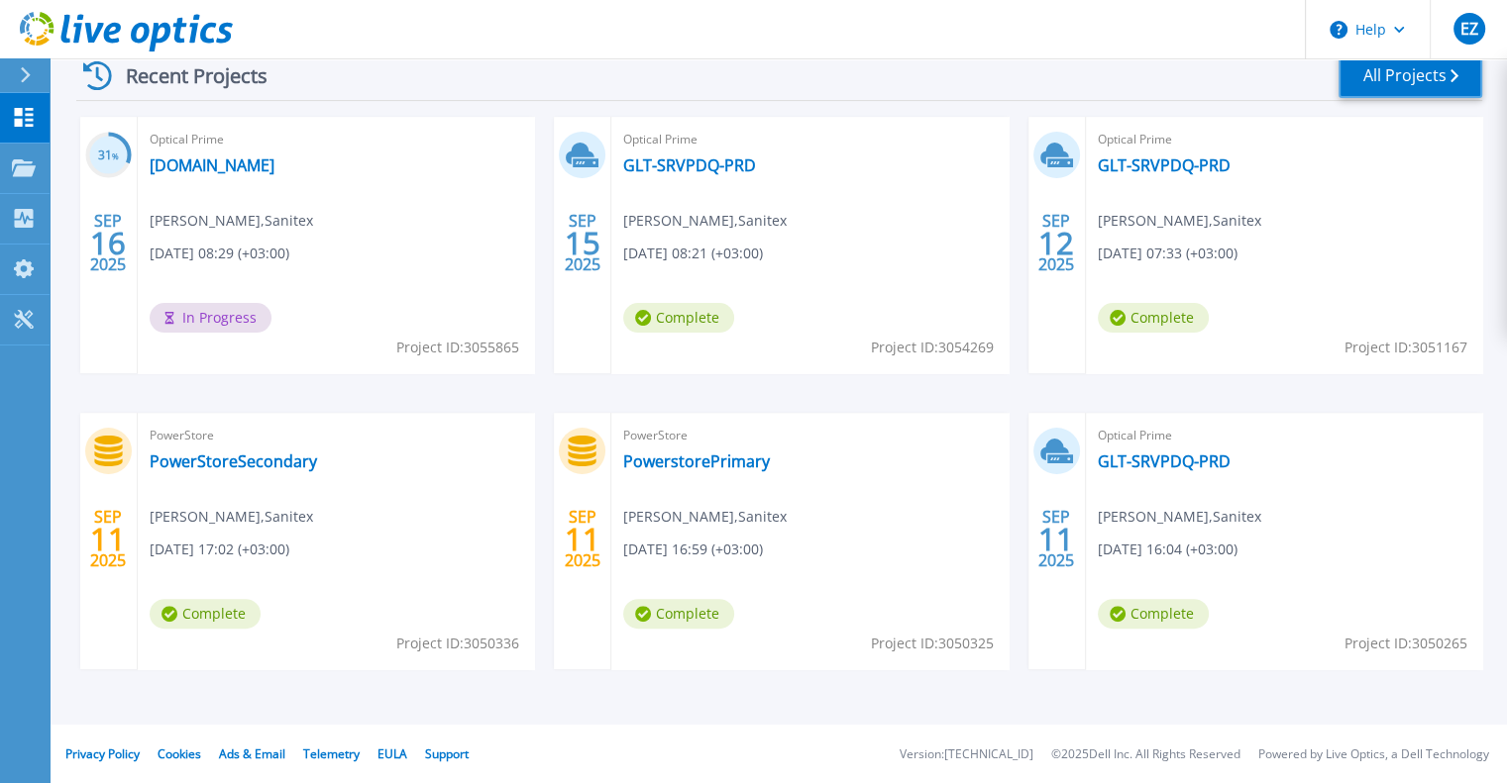
click at [1392, 82] on link "All Projects" at bounding box center [1410, 75] width 144 height 45
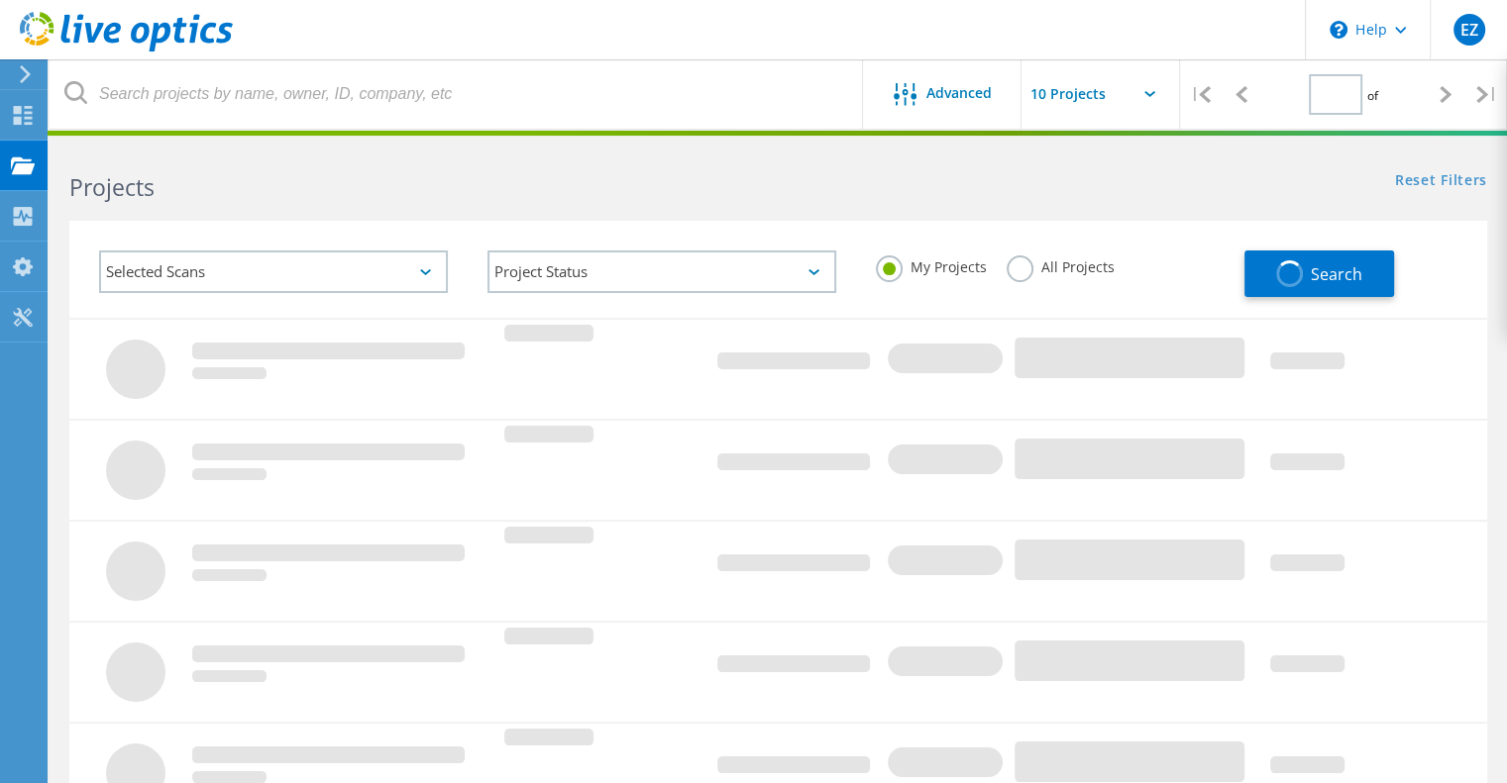
type input "1"
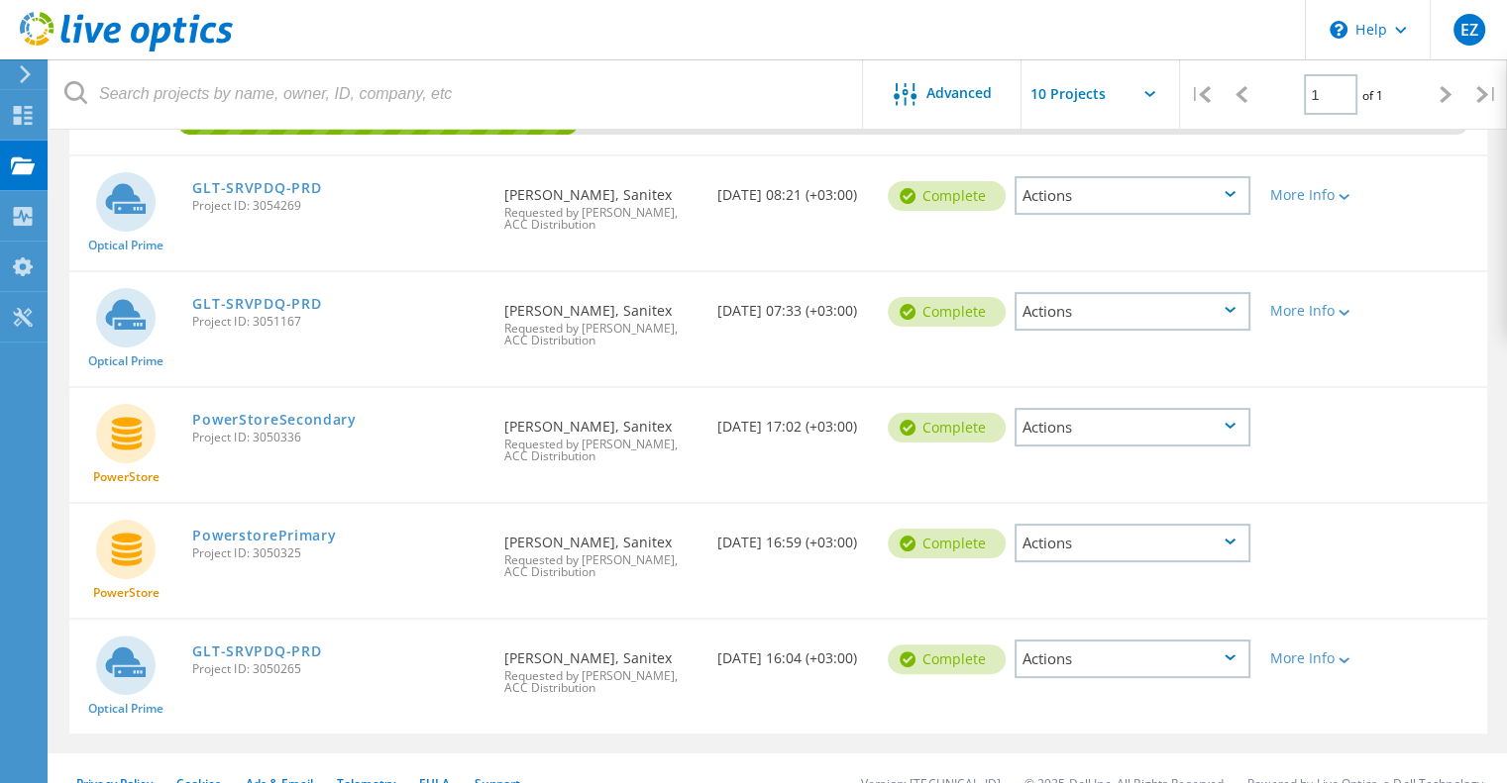
scroll to position [392, 0]
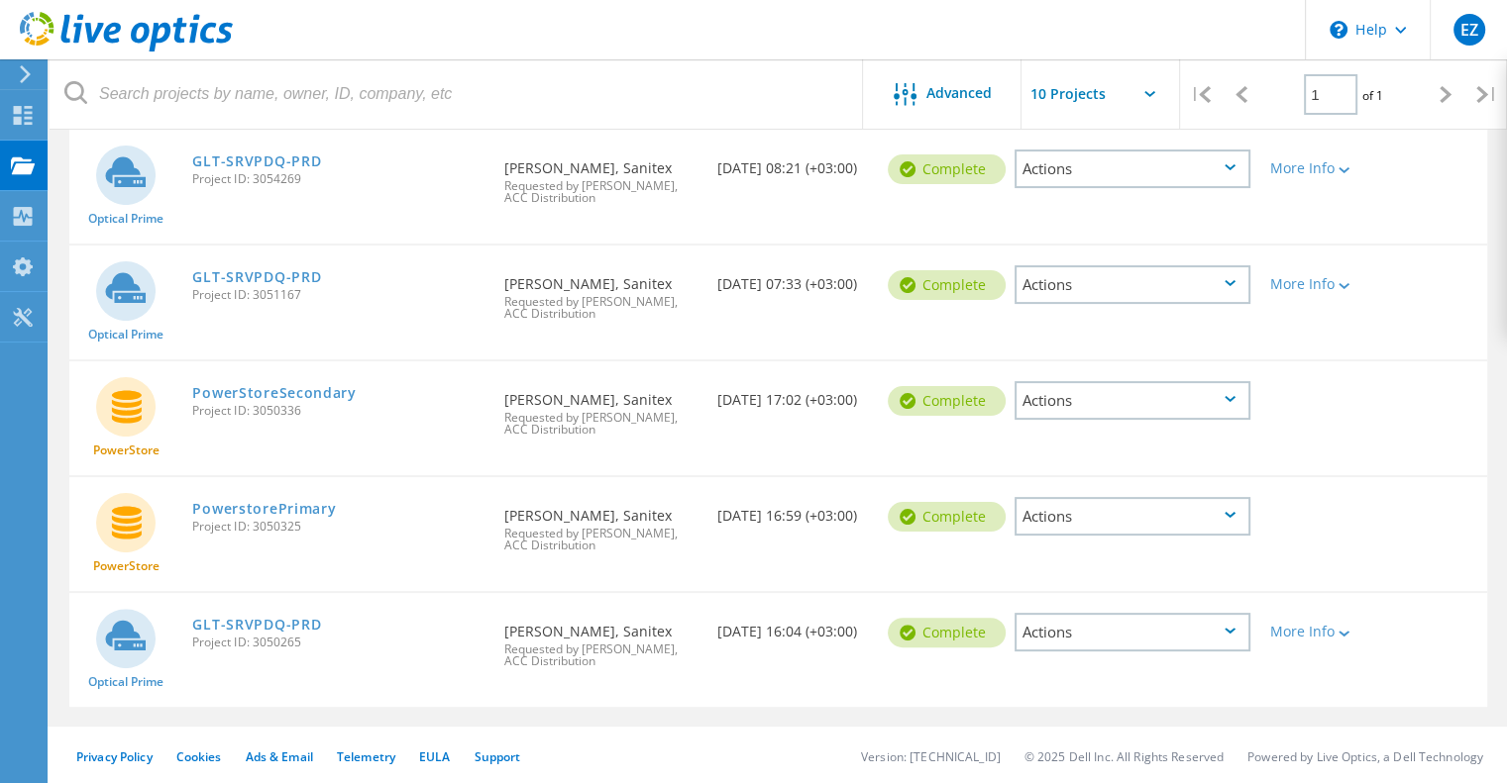
click at [1109, 391] on div "Actions" at bounding box center [1132, 400] width 236 height 39
click at [407, 533] on div "PowerstorePrimary Project ID: 3050325" at bounding box center [338, 514] width 312 height 75
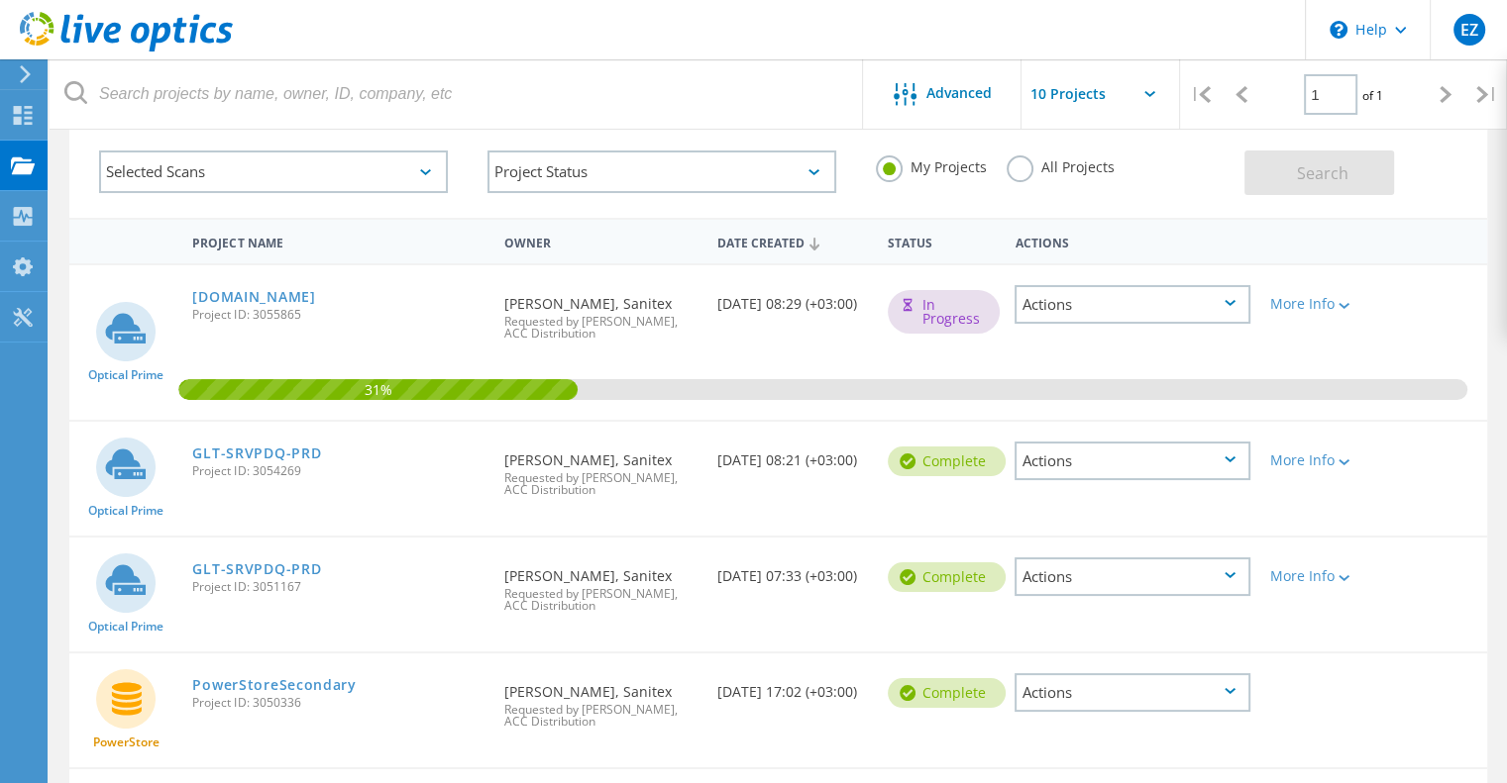
scroll to position [0, 0]
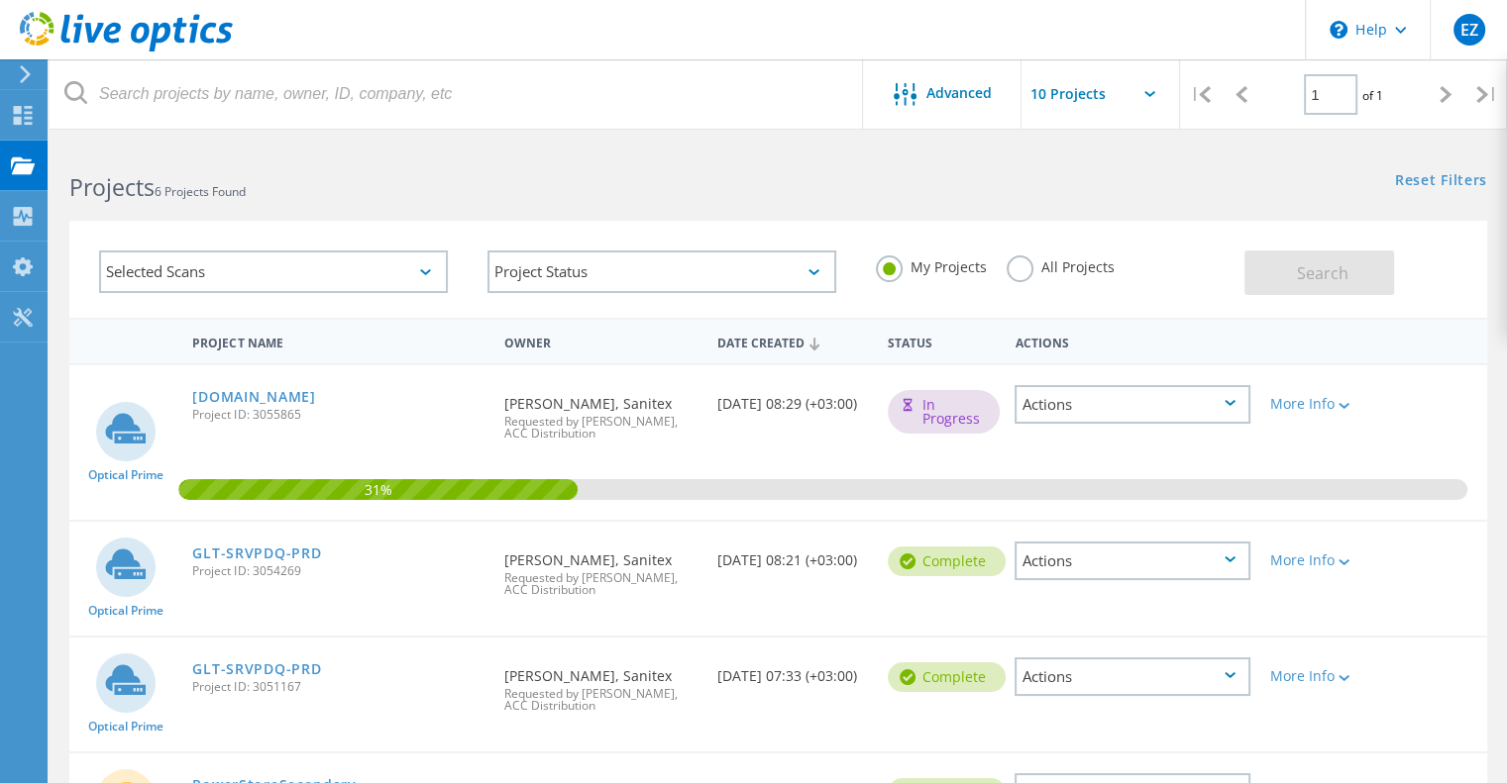
click at [1023, 268] on label "All Projects" at bounding box center [1060, 265] width 108 height 19
click at [0, 0] on input "All Projects" at bounding box center [0, 0] width 0 height 0
click at [1317, 262] on span "Search" at bounding box center [1323, 273] width 52 height 22
click at [43, 21] on use at bounding box center [126, 32] width 213 height 40
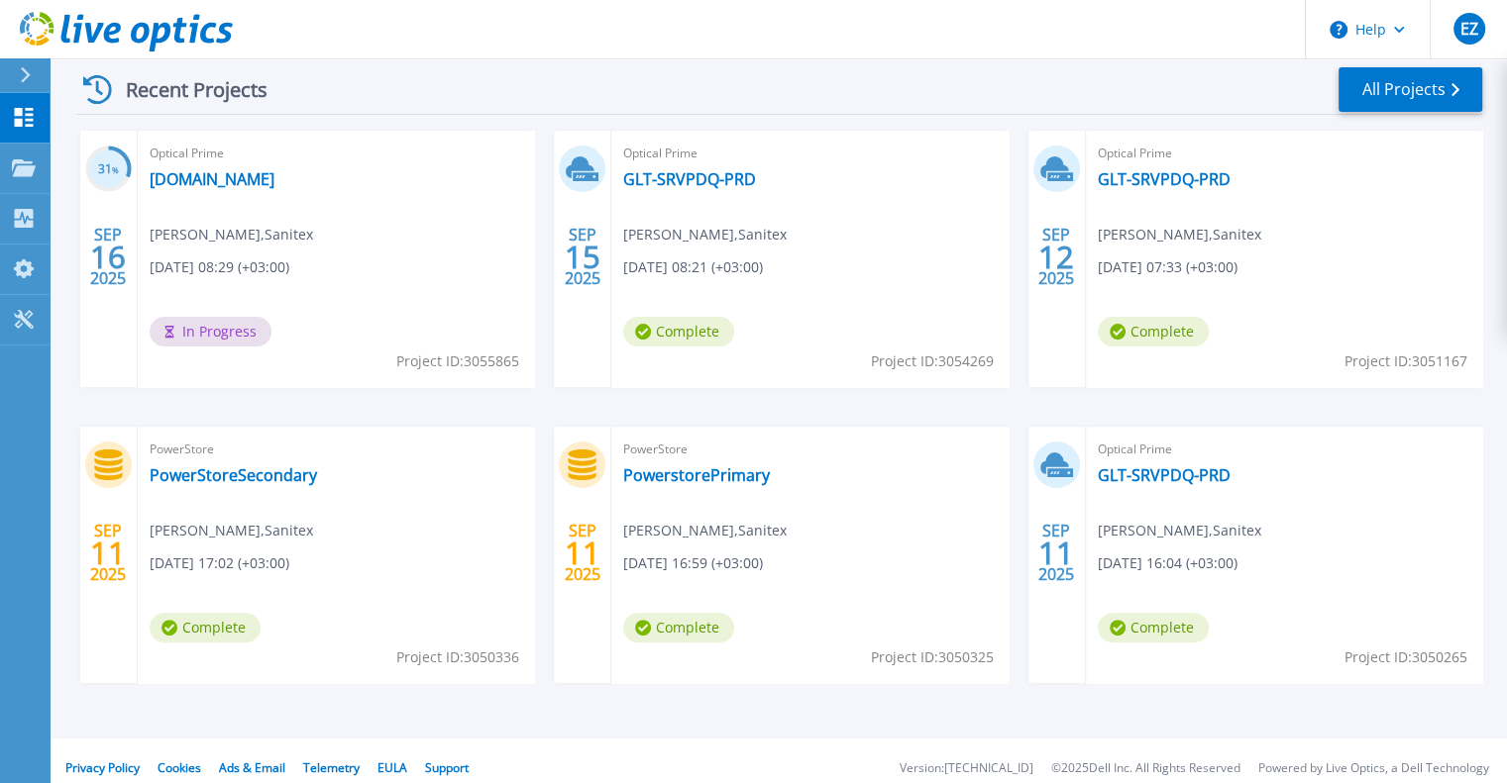
scroll to position [396, 0]
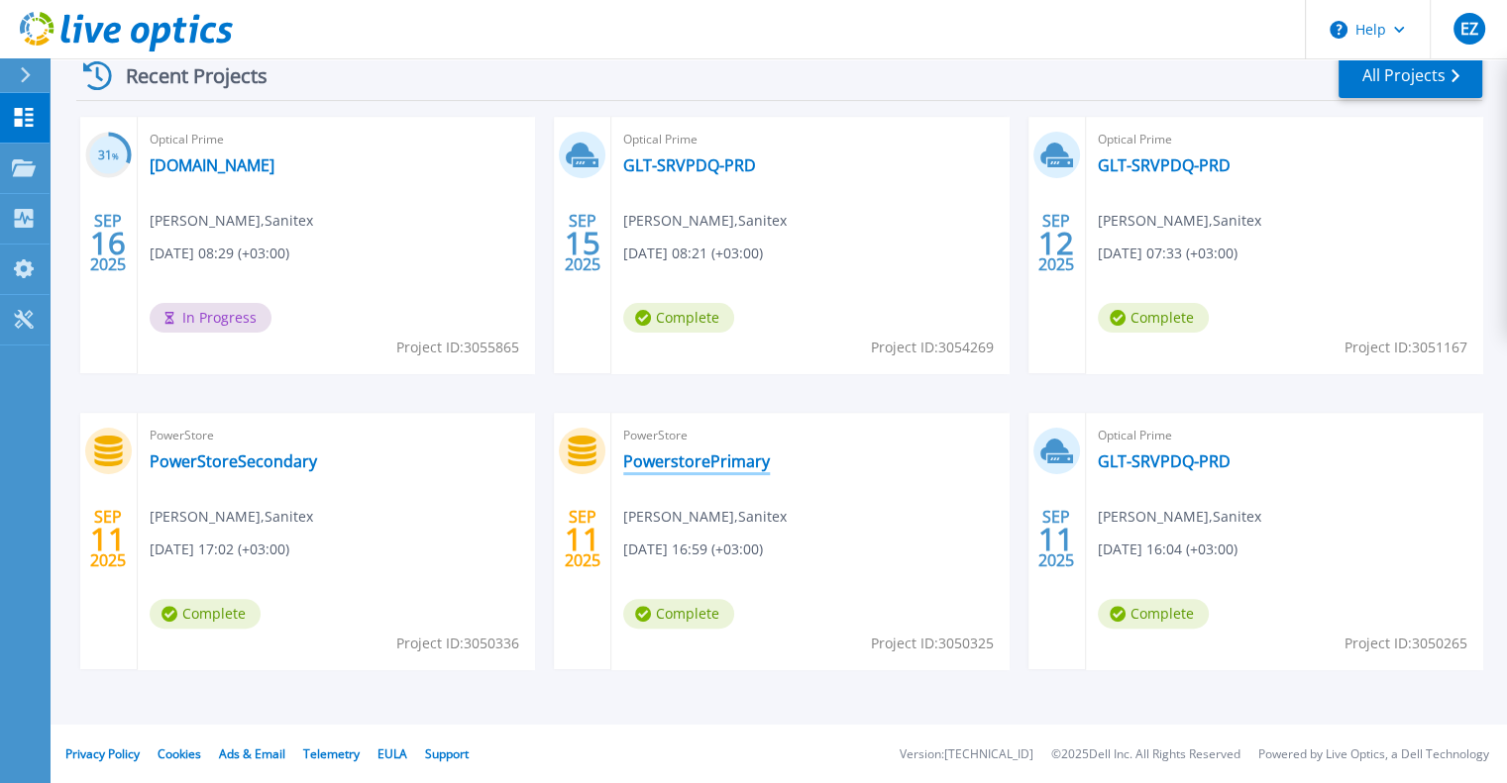
click at [693, 463] on link "PowerstorePrimary" at bounding box center [696, 462] width 147 height 20
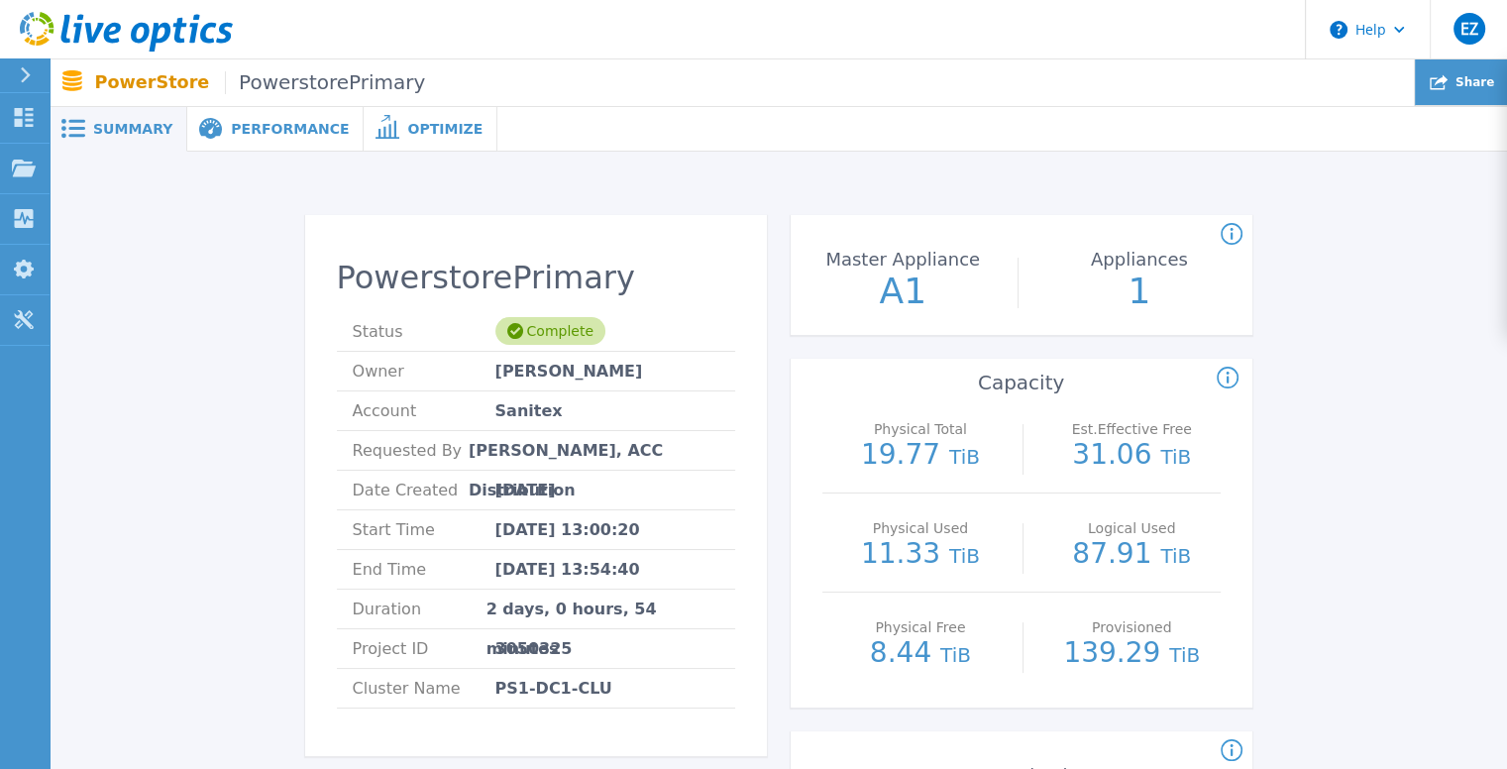
click at [1462, 81] on span "Share" at bounding box center [1474, 82] width 39 height 12
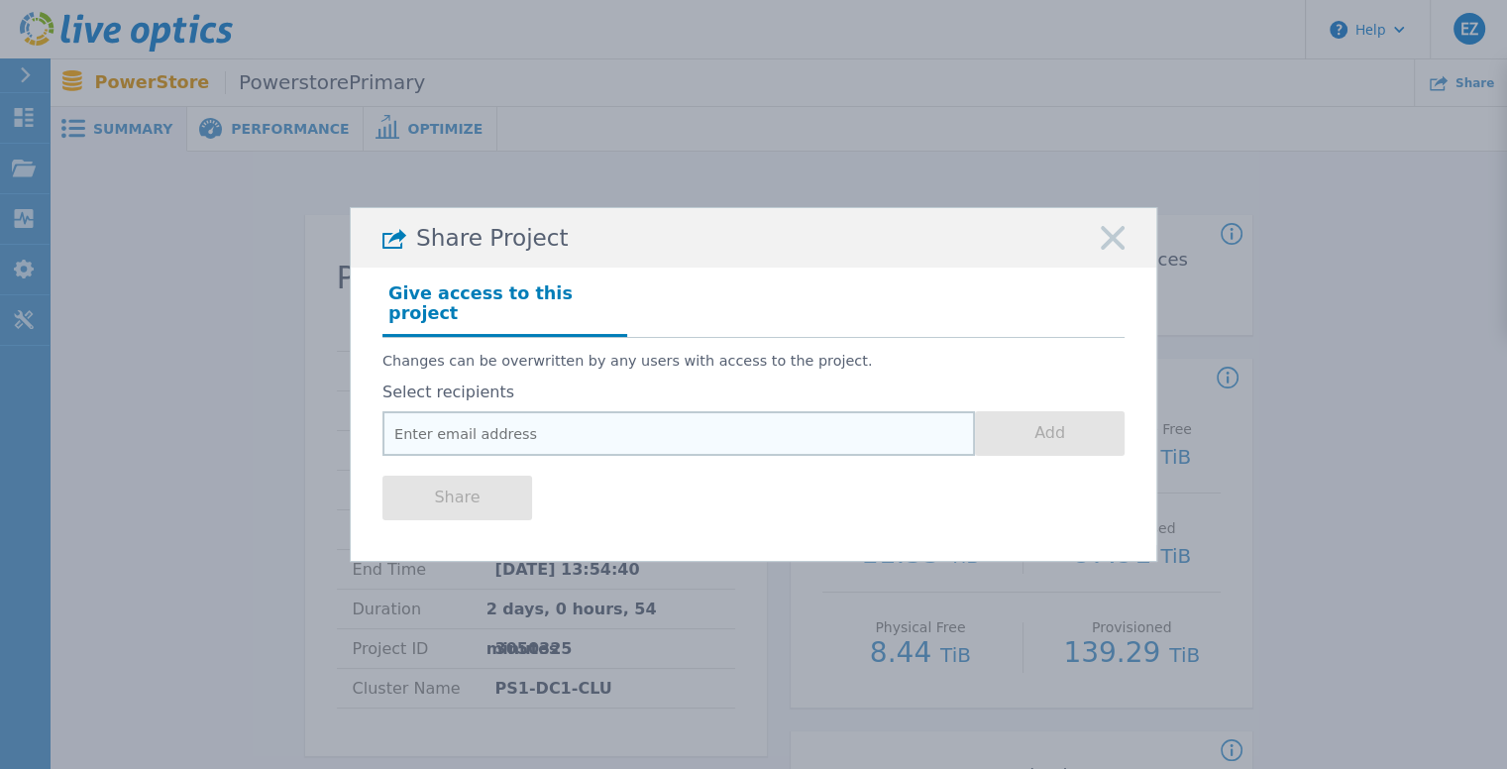
click at [459, 415] on input "email" at bounding box center [678, 433] width 592 height 45
click at [629, 414] on input "email" at bounding box center [678, 433] width 592 height 45
paste input "giedrius.ra@sanitex.eu"
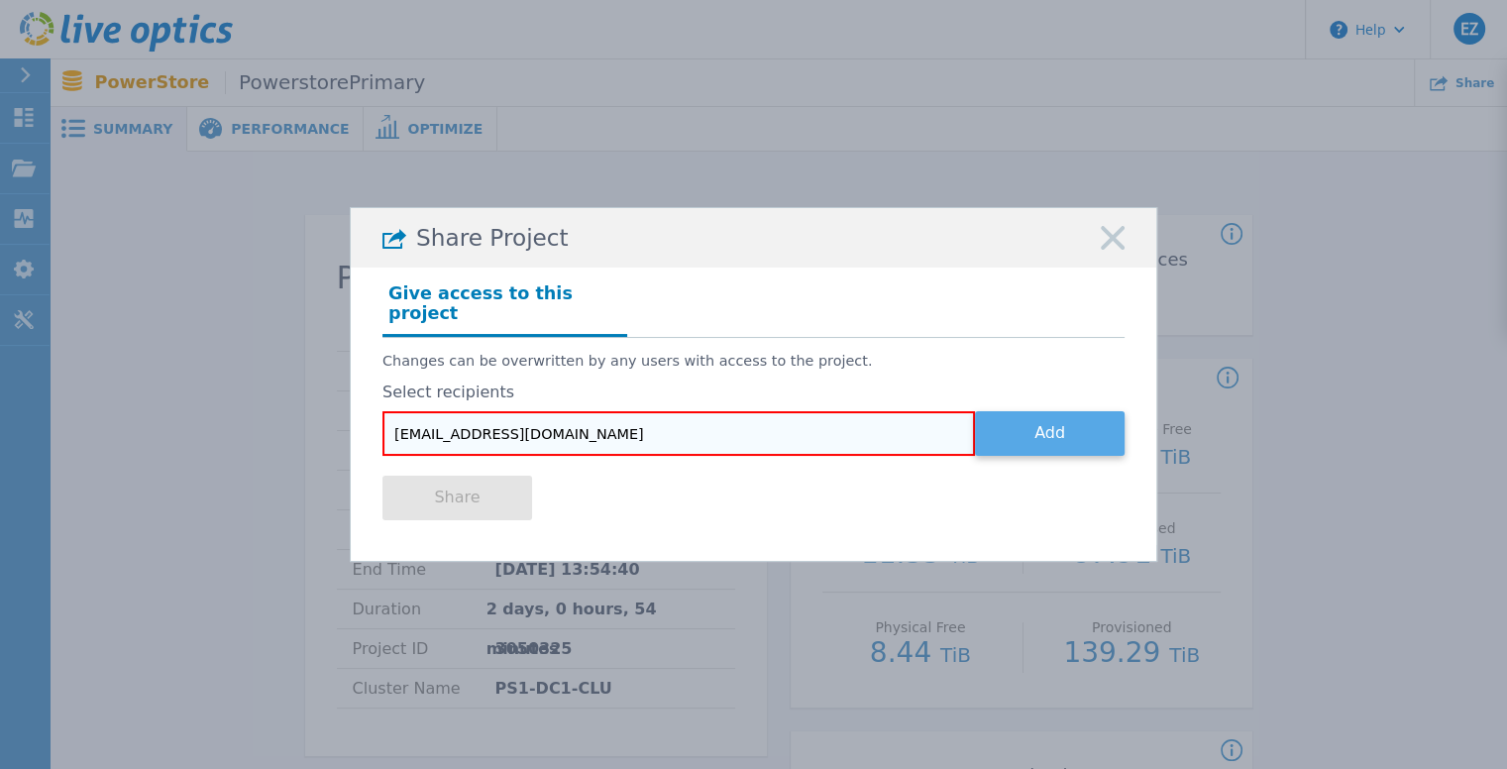
type input "[EMAIL_ADDRESS][DOMAIN_NAME]"
click at [1075, 430] on button "Add" at bounding box center [1050, 433] width 150 height 45
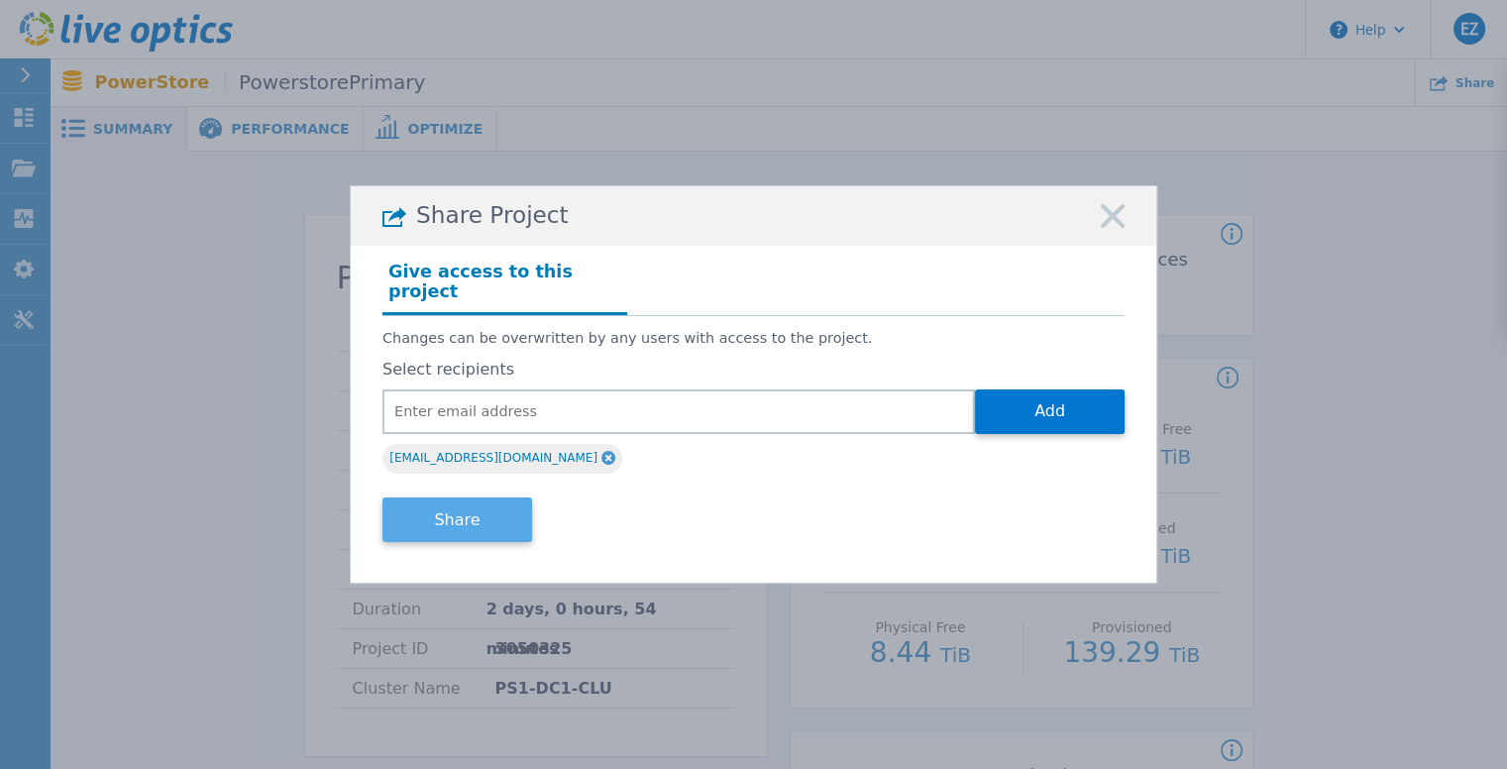
click at [477, 508] on button "Share" at bounding box center [457, 519] width 150 height 45
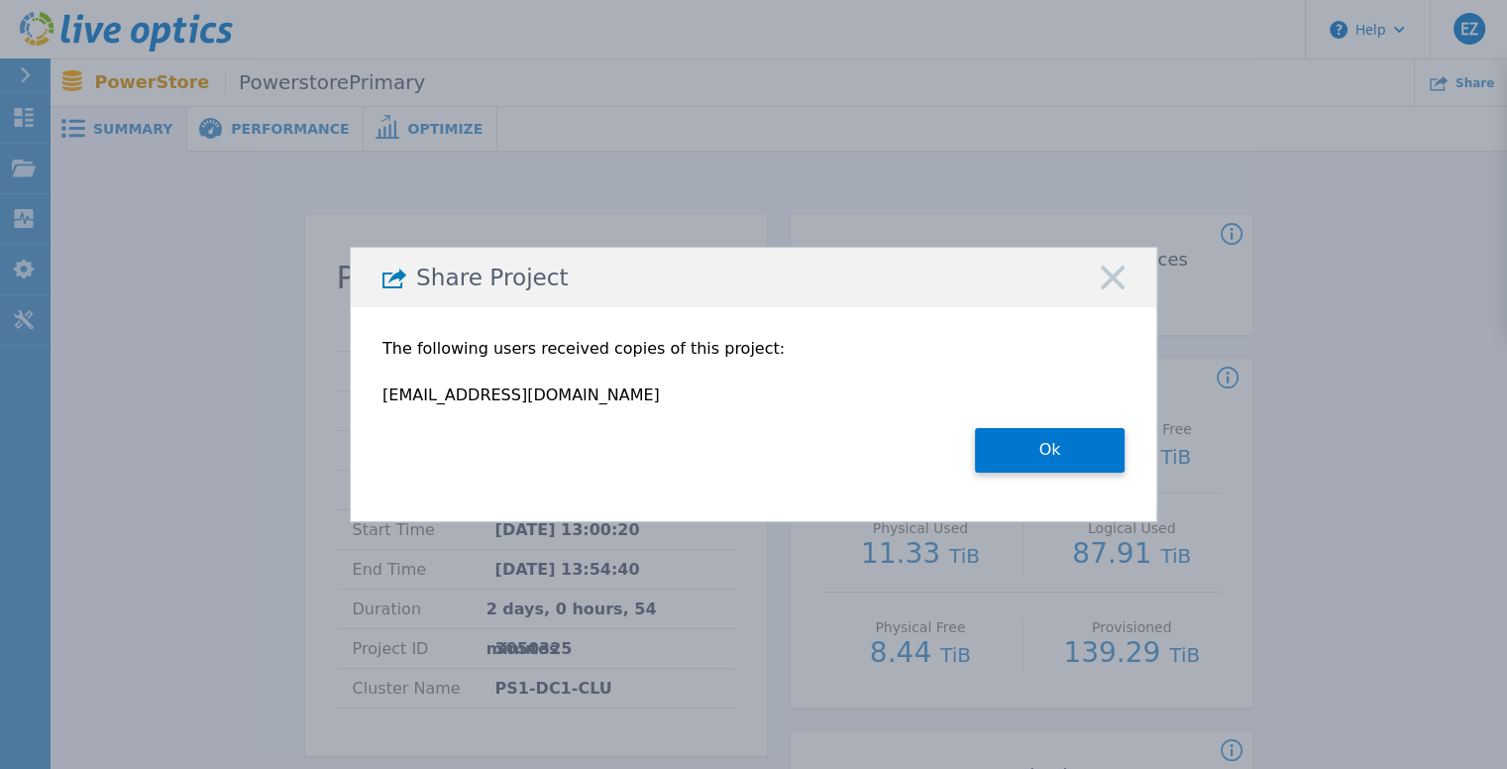
drag, startPoint x: 1006, startPoint y: 443, endPoint x: 1019, endPoint y: 451, distance: 15.1
click at [1006, 442] on button "Ok" at bounding box center [1050, 450] width 150 height 45
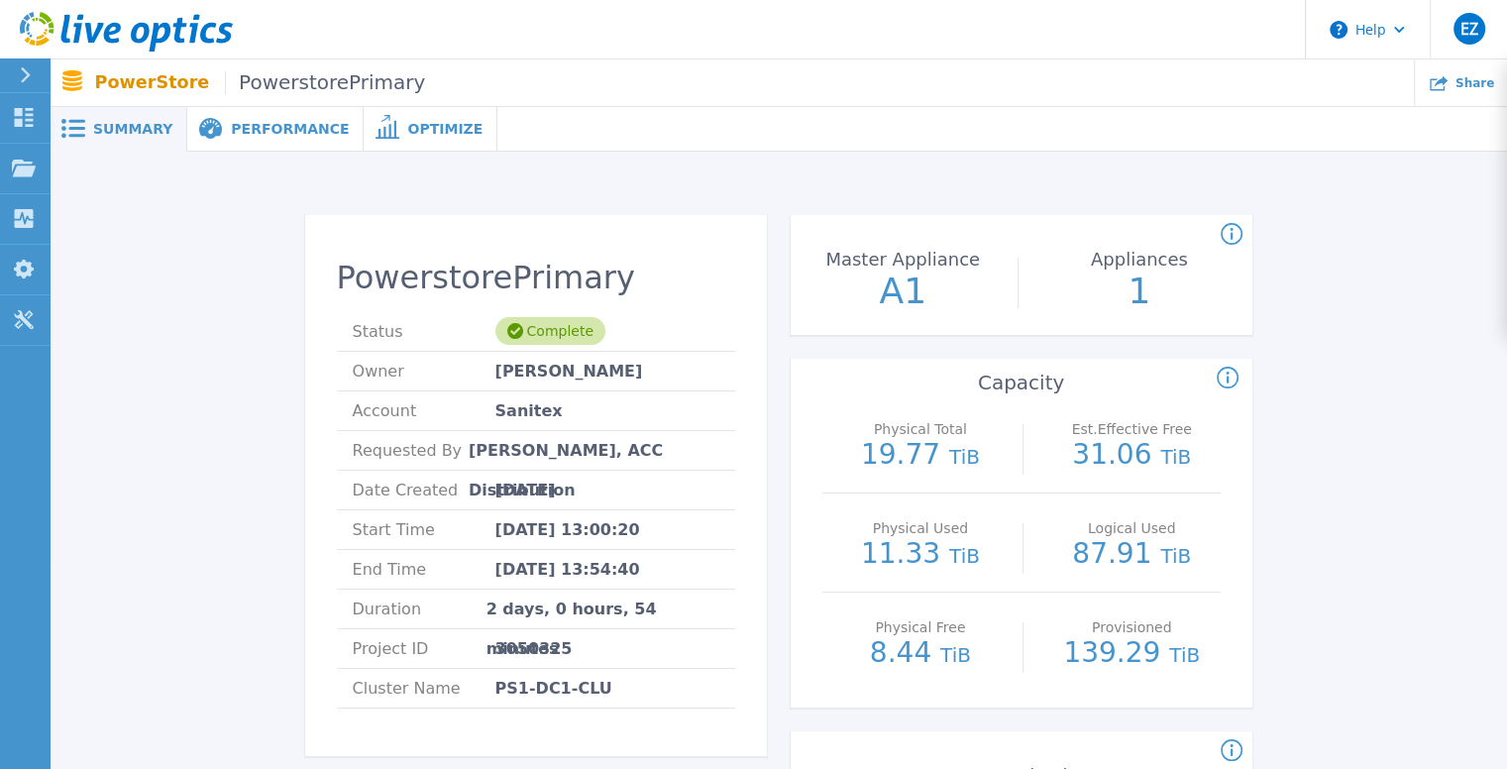
click at [250, 135] on span "Performance" at bounding box center [290, 129] width 118 height 14
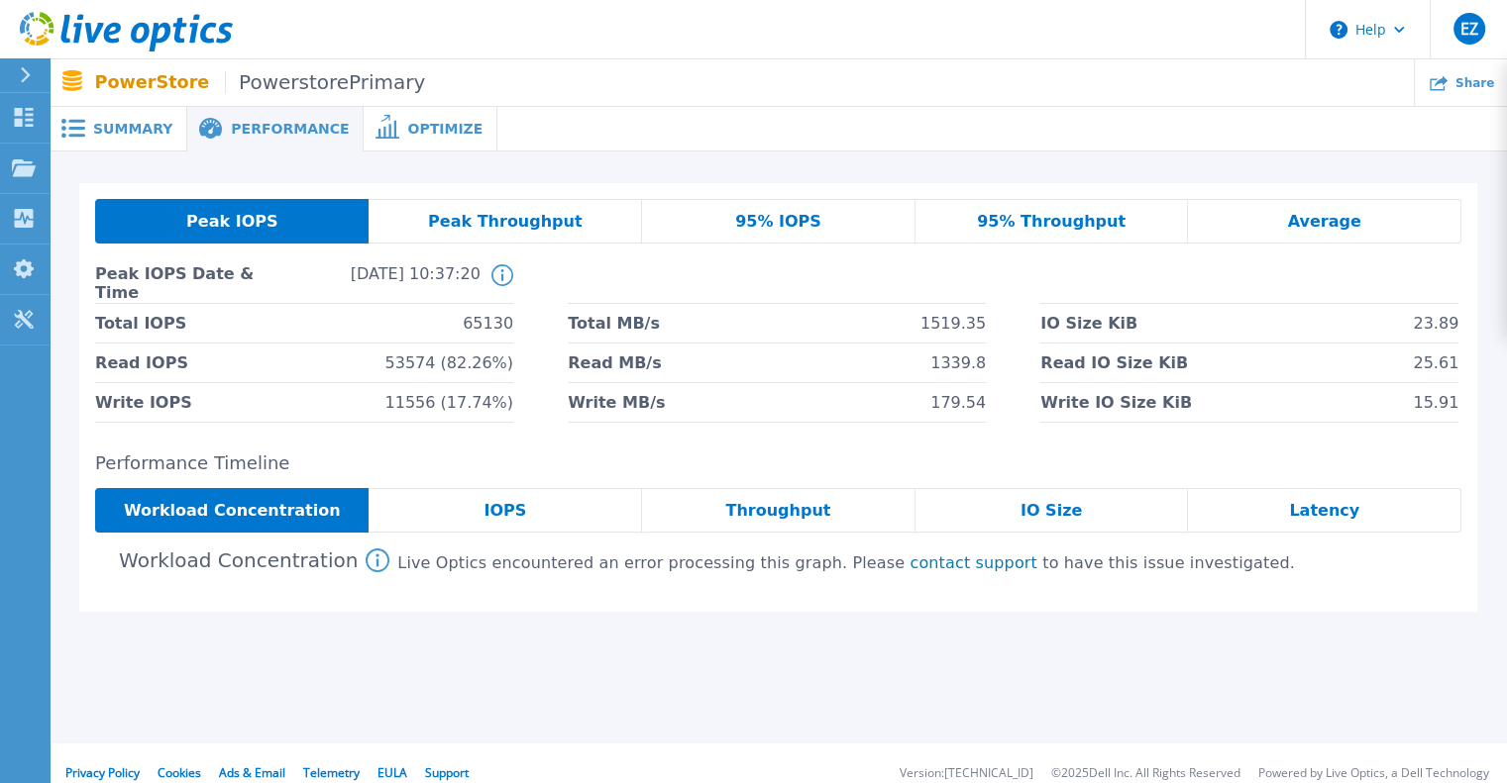
click at [533, 220] on span "Peak Throughput" at bounding box center [505, 222] width 155 height 16
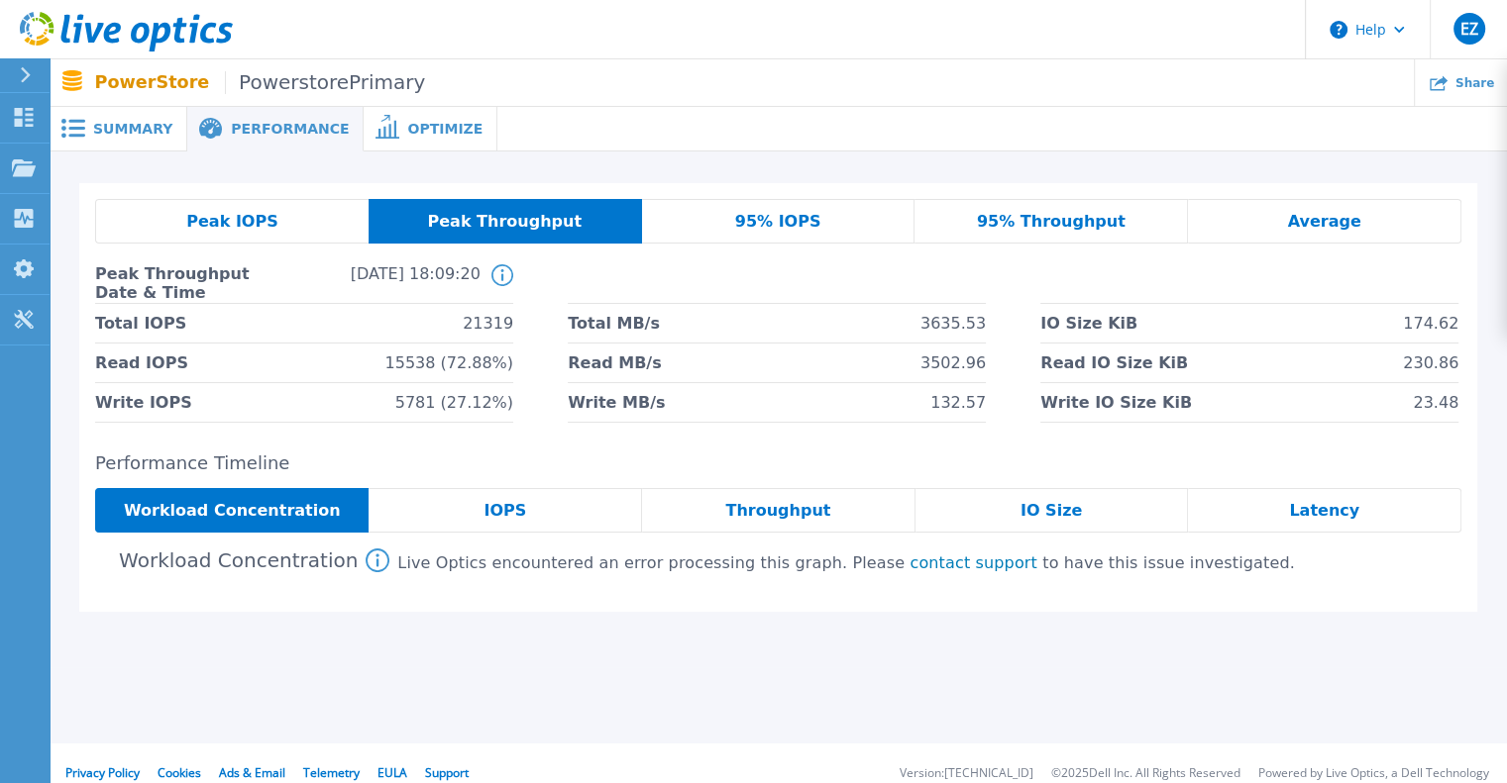
click at [760, 220] on span "95% IOPS" at bounding box center [778, 222] width 86 height 16
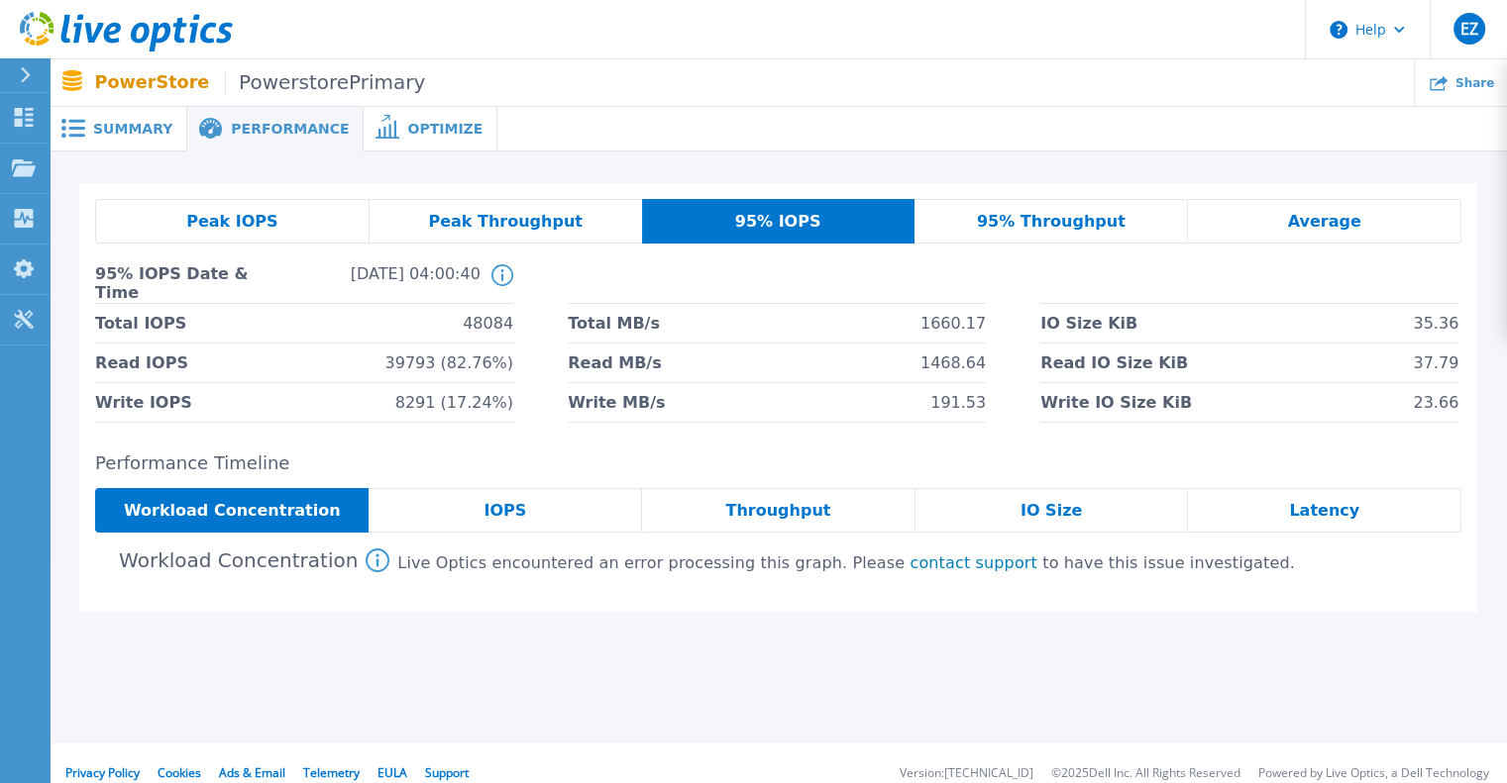
click at [527, 529] on div "IOPS" at bounding box center [504, 510] width 273 height 45
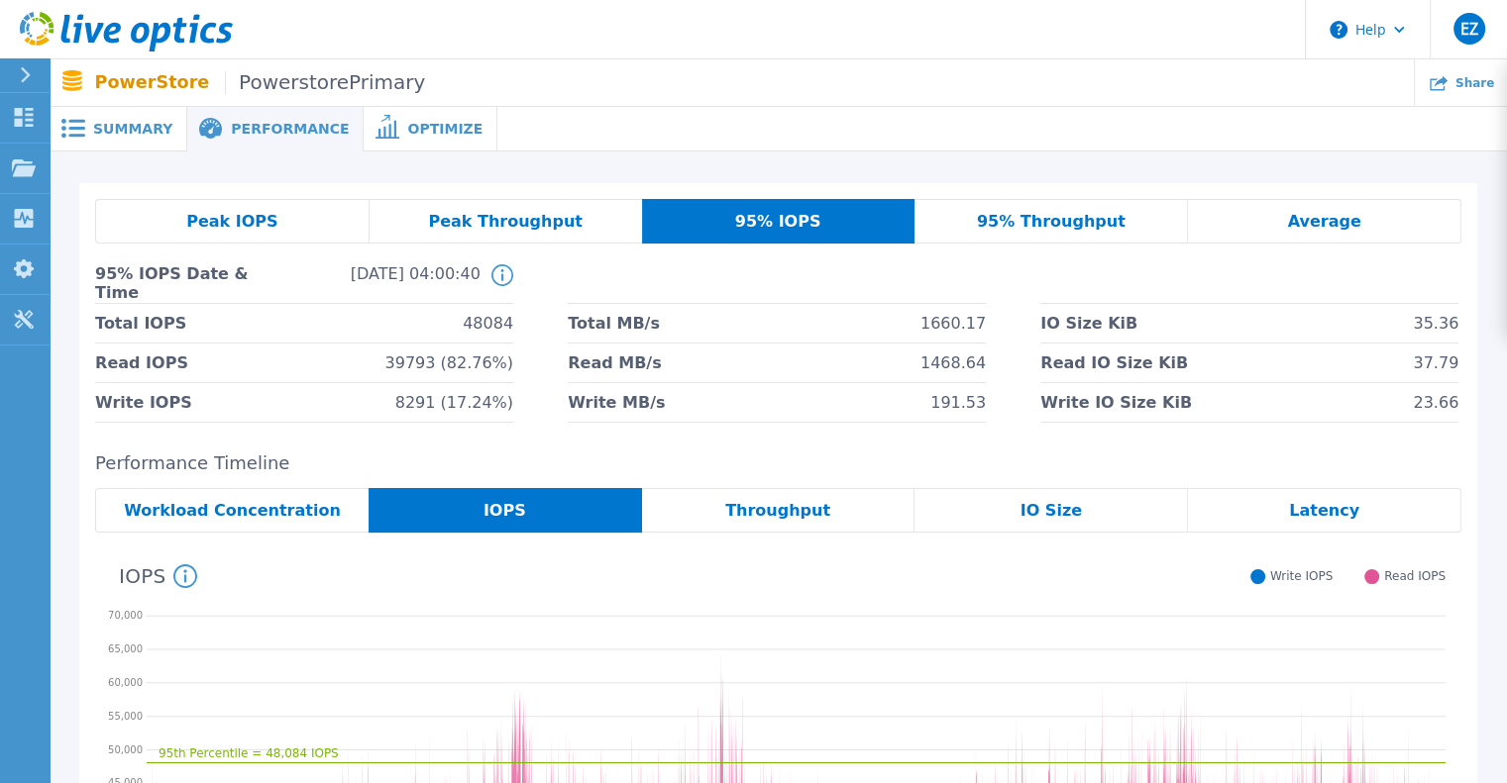
click at [745, 511] on span "Throughput" at bounding box center [777, 511] width 105 height 16
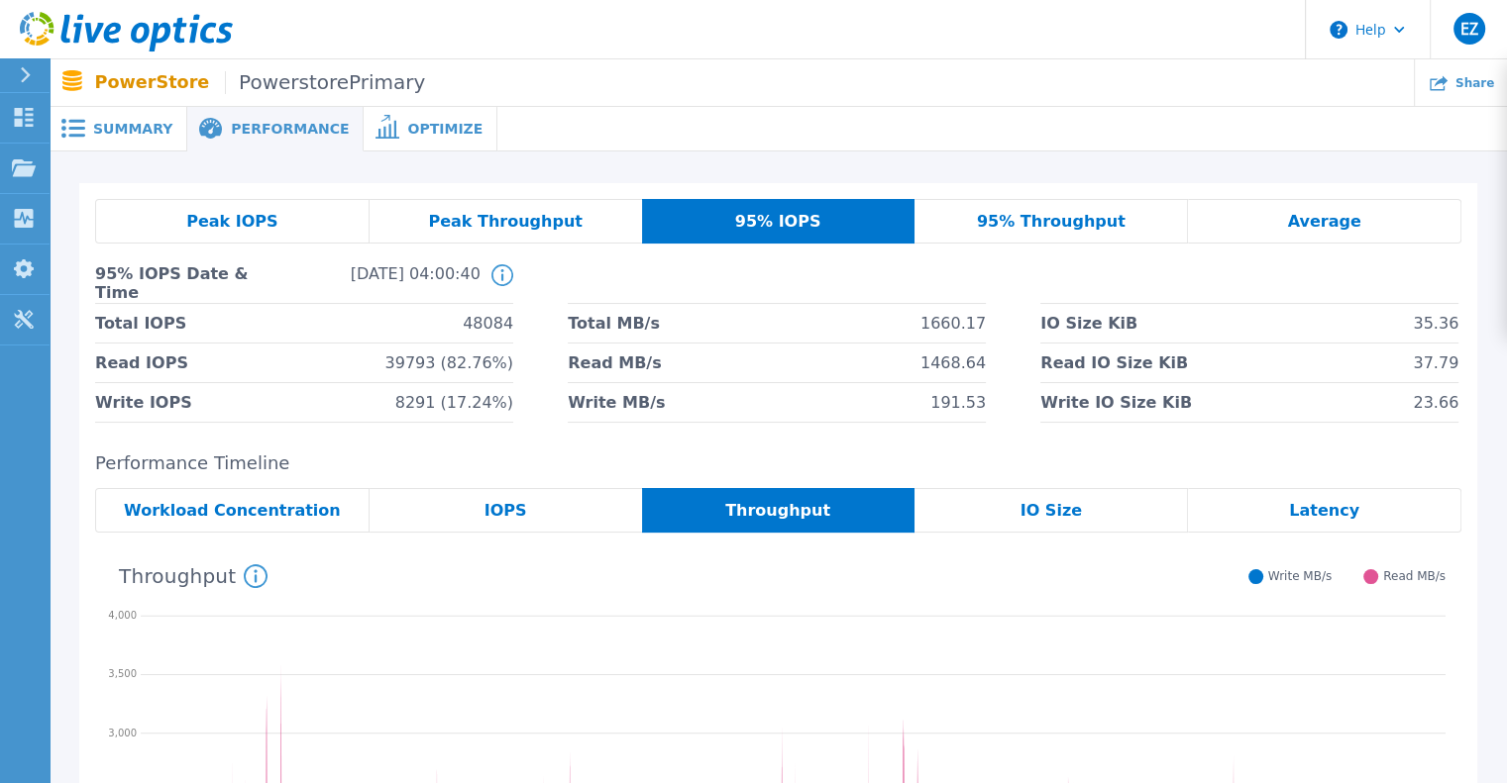
click at [110, 122] on span "Summary" at bounding box center [132, 129] width 79 height 14
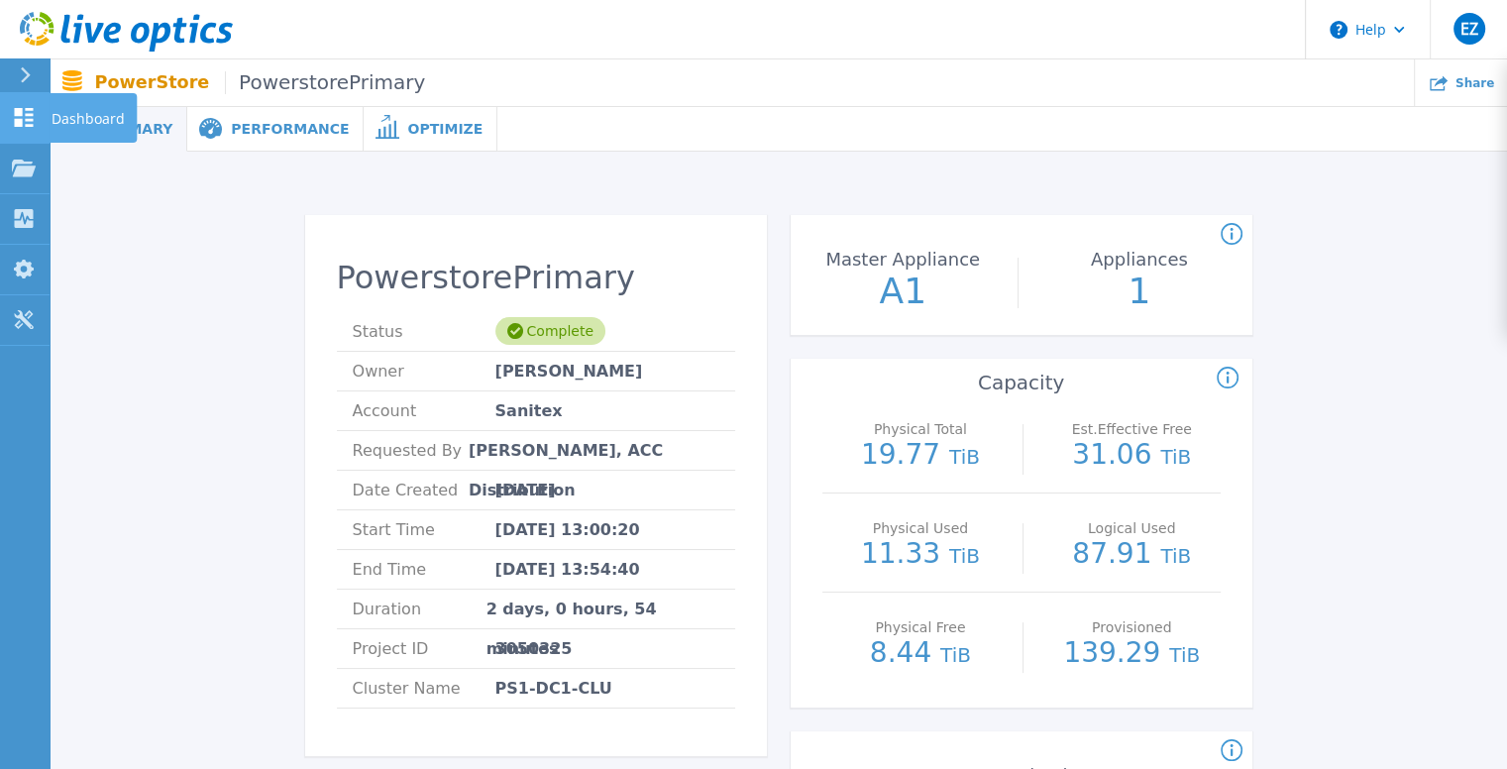
click at [24, 108] on icon at bounding box center [24, 117] width 24 height 19
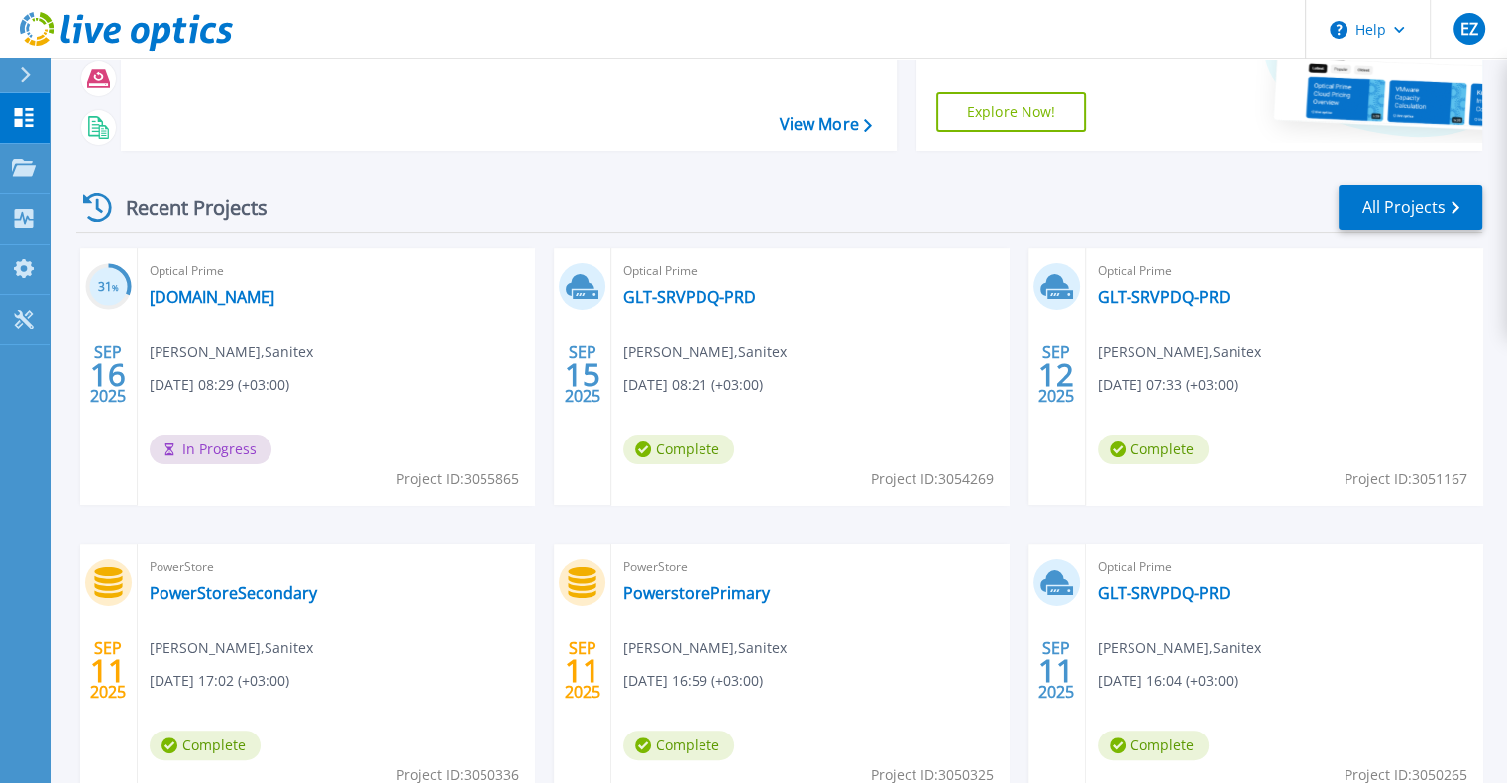
scroll to position [99, 0]
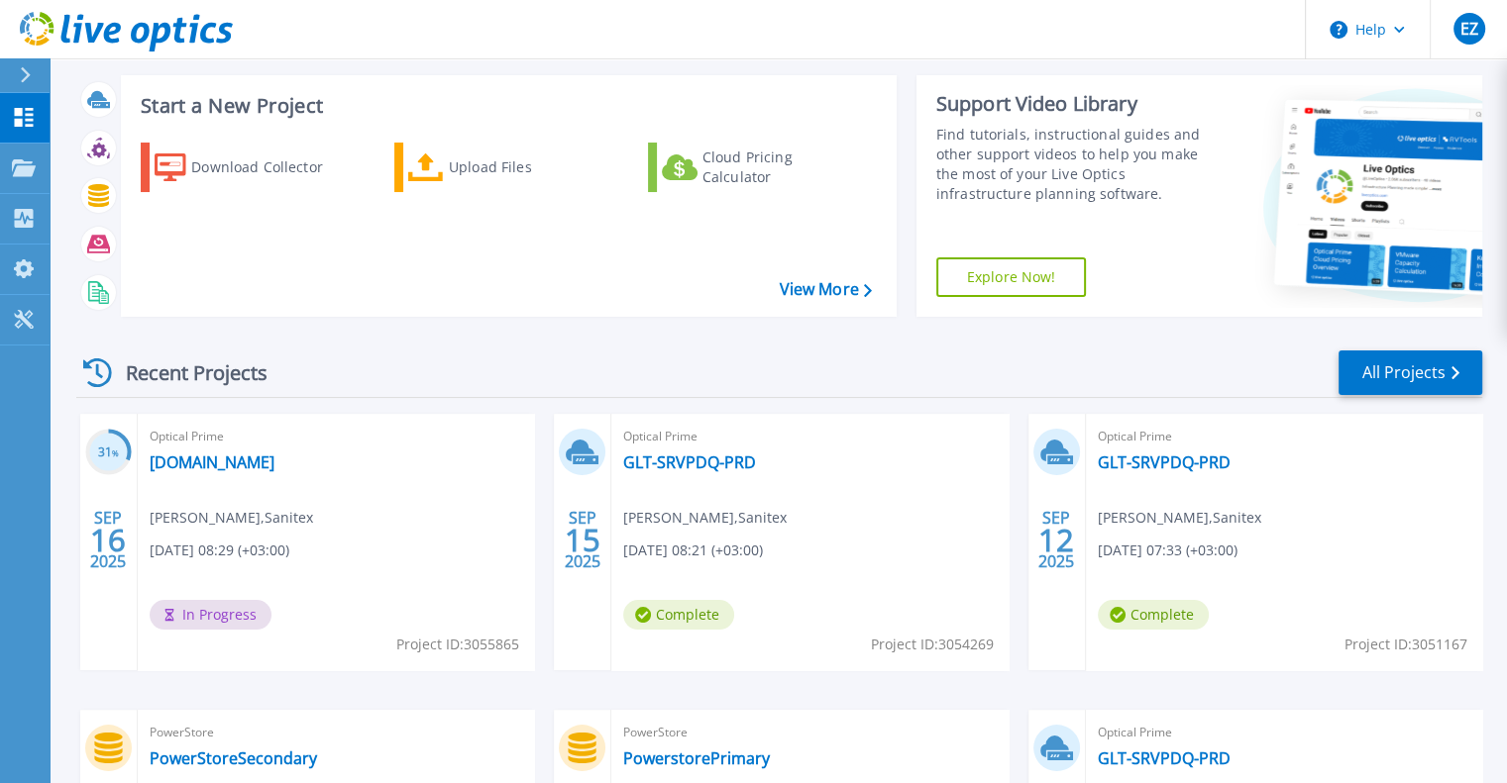
click at [830, 308] on div "Start a New Project Download Collector Upload Files Cloud Pricing Calculator Vi…" at bounding box center [509, 196] width 776 height 242
click at [840, 288] on link "View More" at bounding box center [825, 289] width 92 height 19
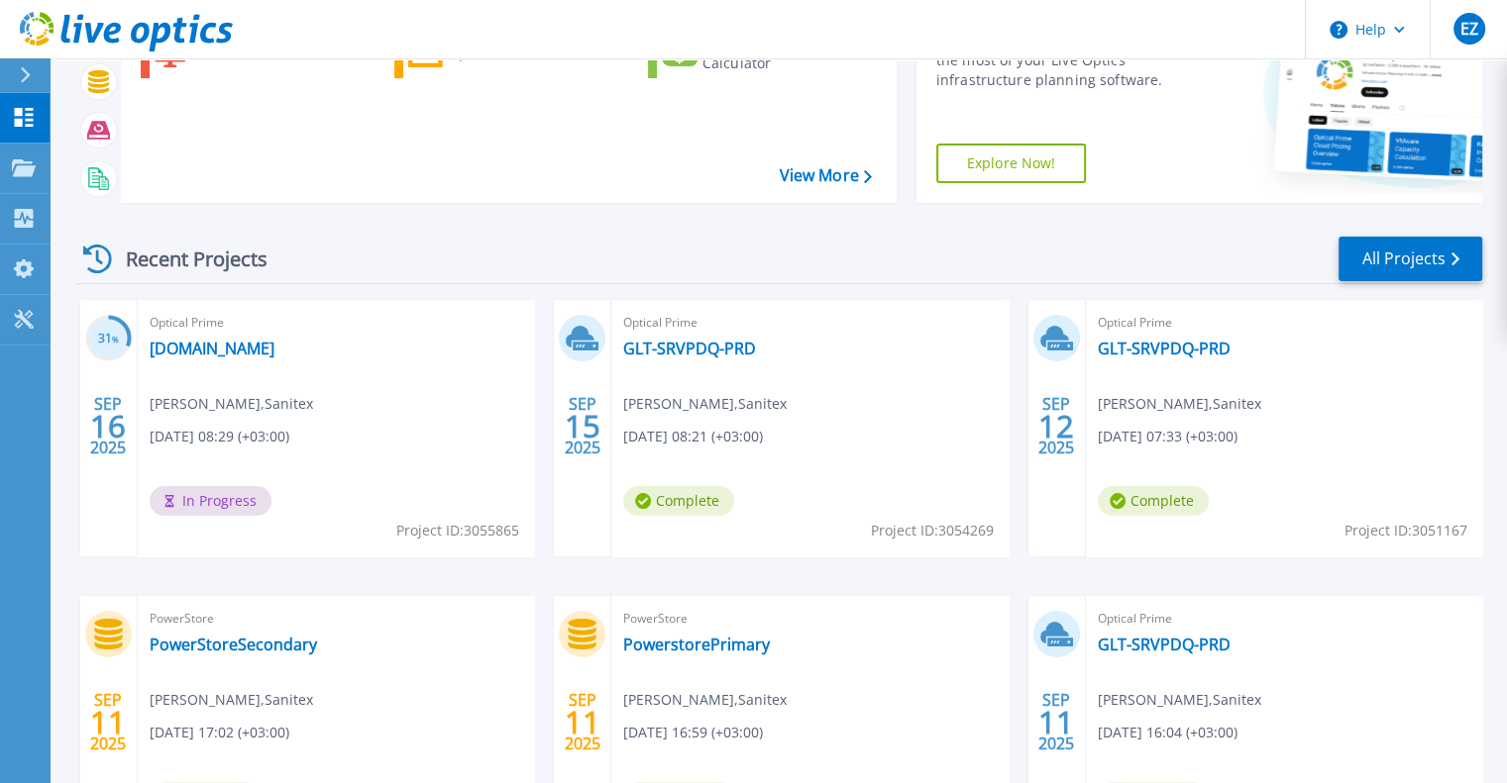
scroll to position [396, 0]
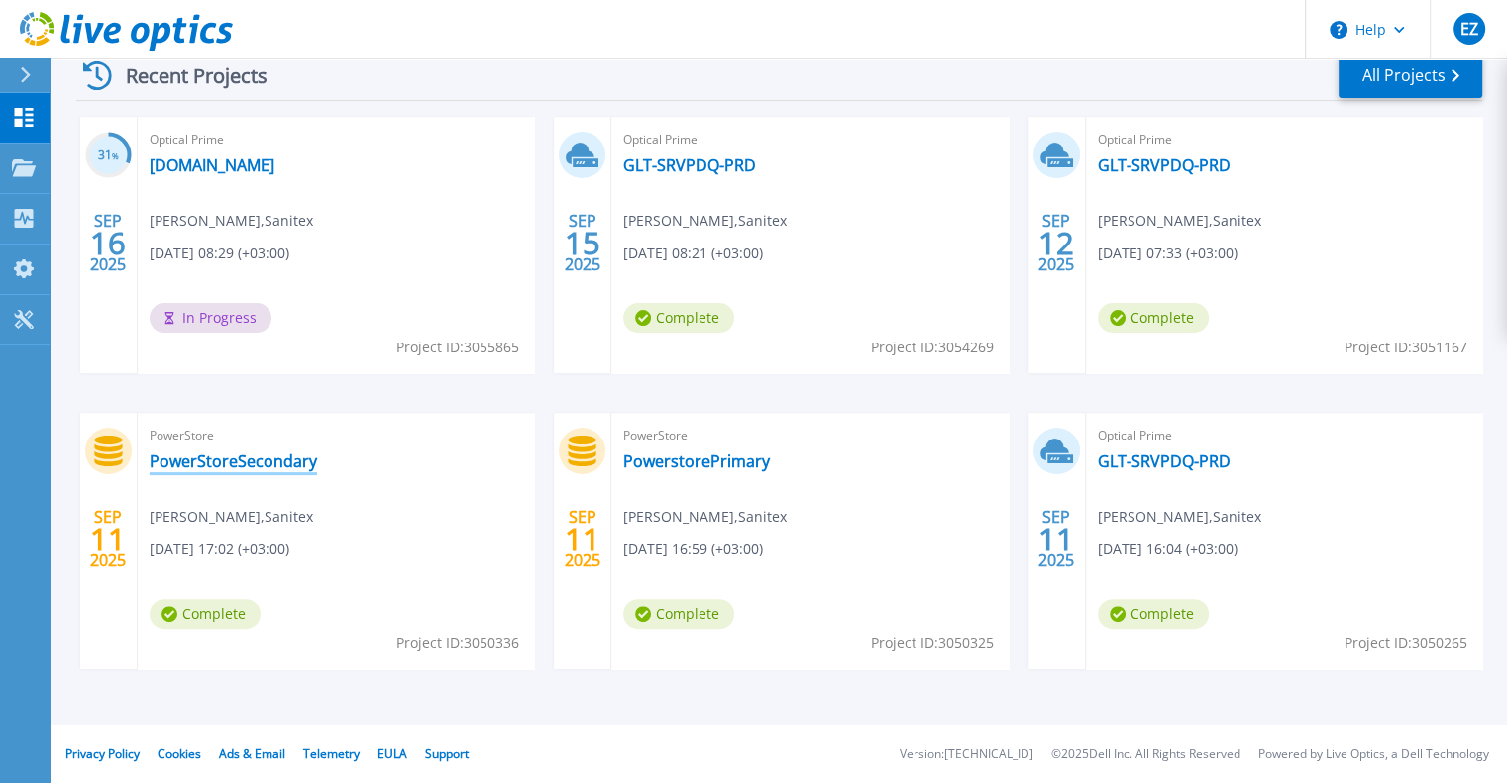
click at [237, 463] on link "PowerStoreSecondary" at bounding box center [233, 462] width 167 height 20
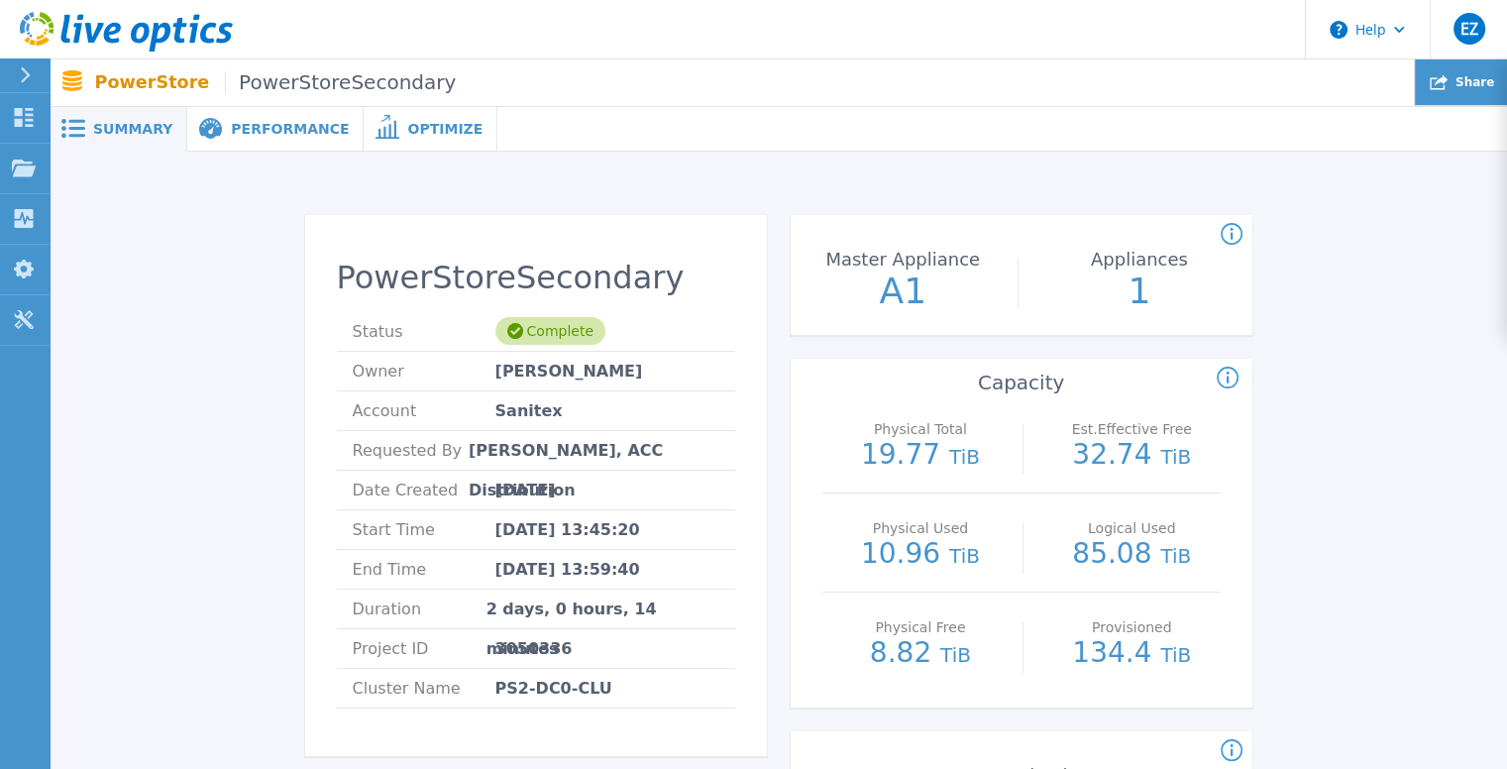
click at [1463, 86] on span "Share" at bounding box center [1474, 82] width 39 height 12
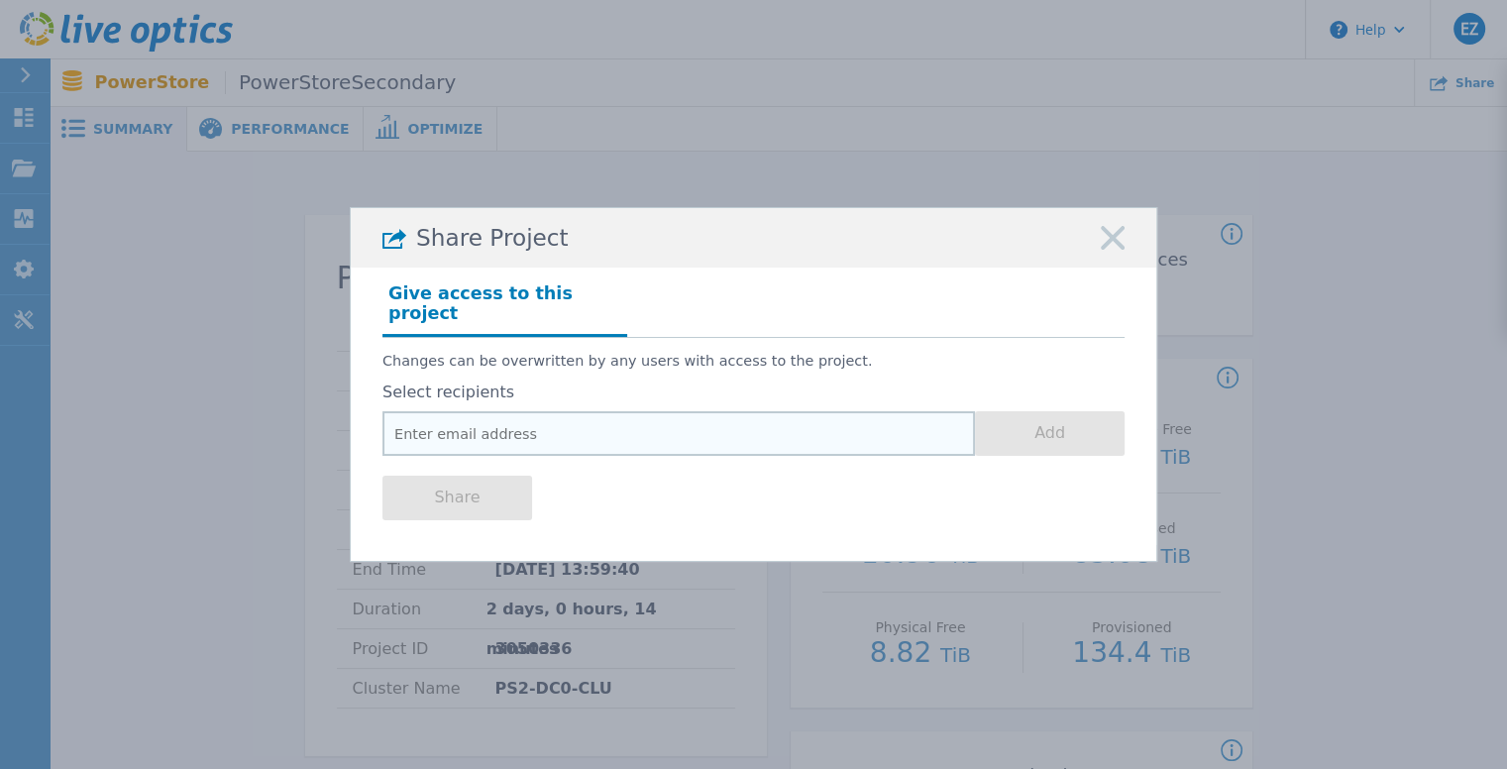
click at [439, 423] on input "email" at bounding box center [678, 433] width 592 height 45
paste input "[EMAIL_ADDRESS][DOMAIN_NAME]"
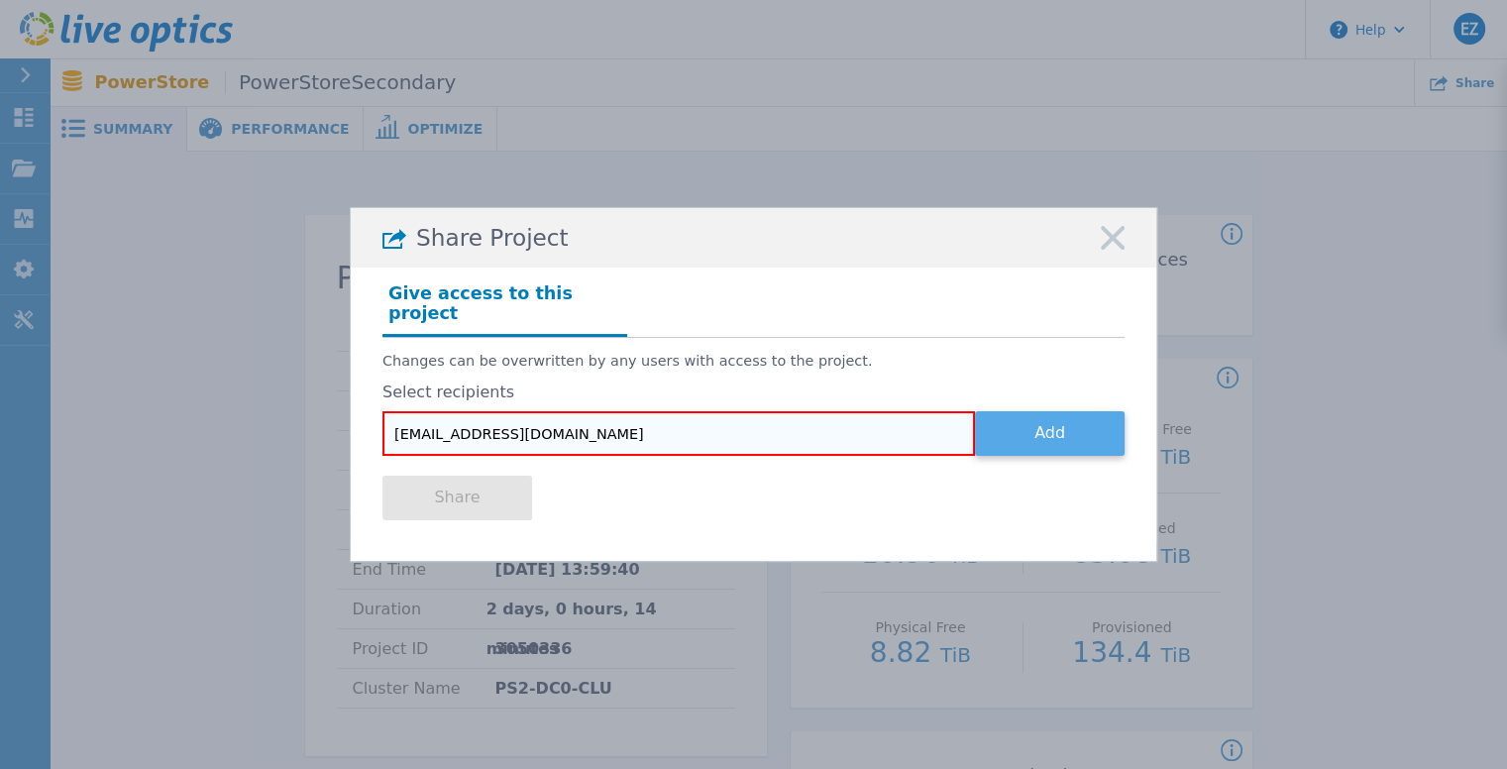
type input "[EMAIL_ADDRESS][DOMAIN_NAME]"
click at [1036, 423] on button "Add" at bounding box center [1050, 433] width 150 height 45
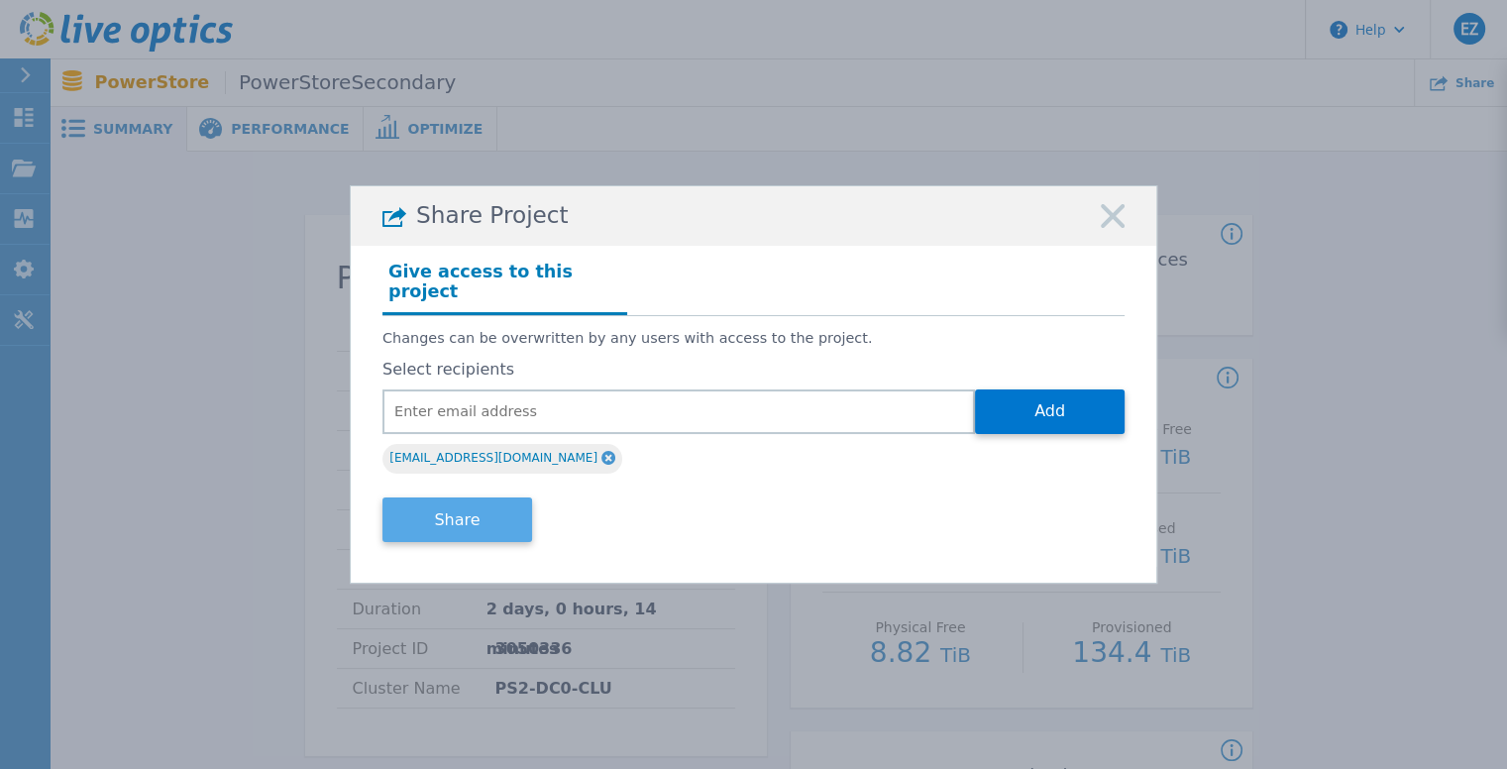
click at [453, 498] on button "Share" at bounding box center [457, 519] width 150 height 45
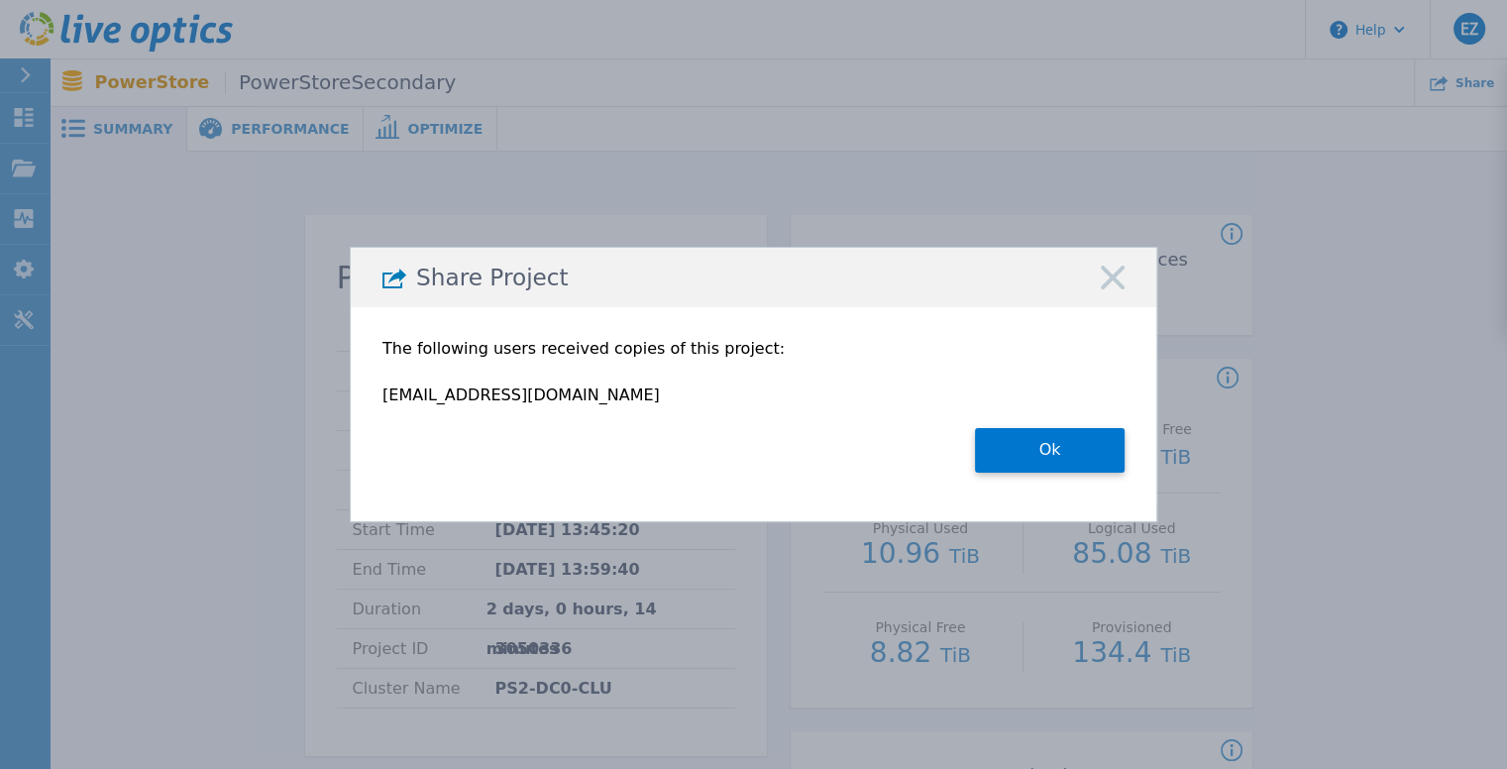
click at [1019, 451] on button "Ok" at bounding box center [1050, 450] width 150 height 45
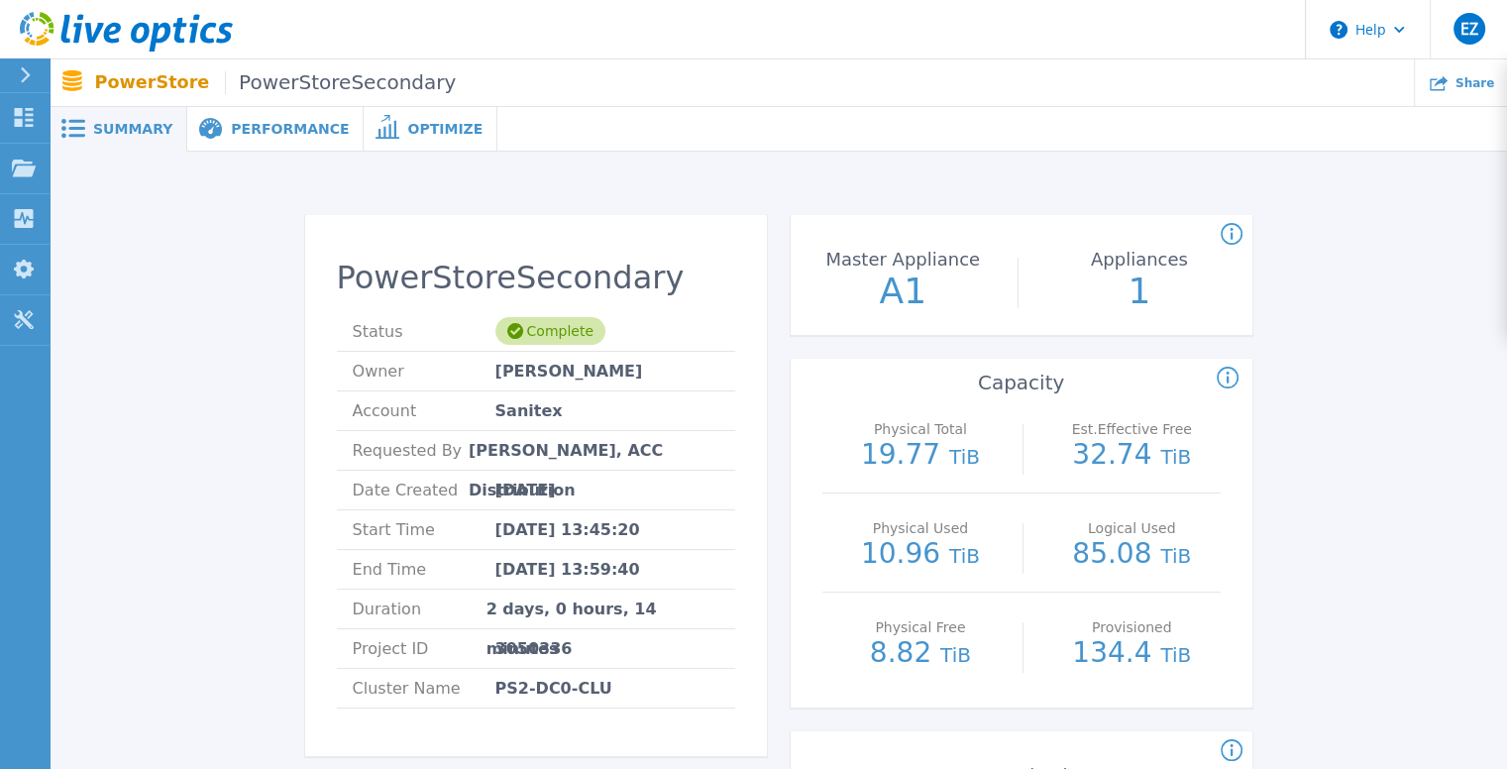
click at [265, 136] on span "Performance" at bounding box center [290, 129] width 118 height 14
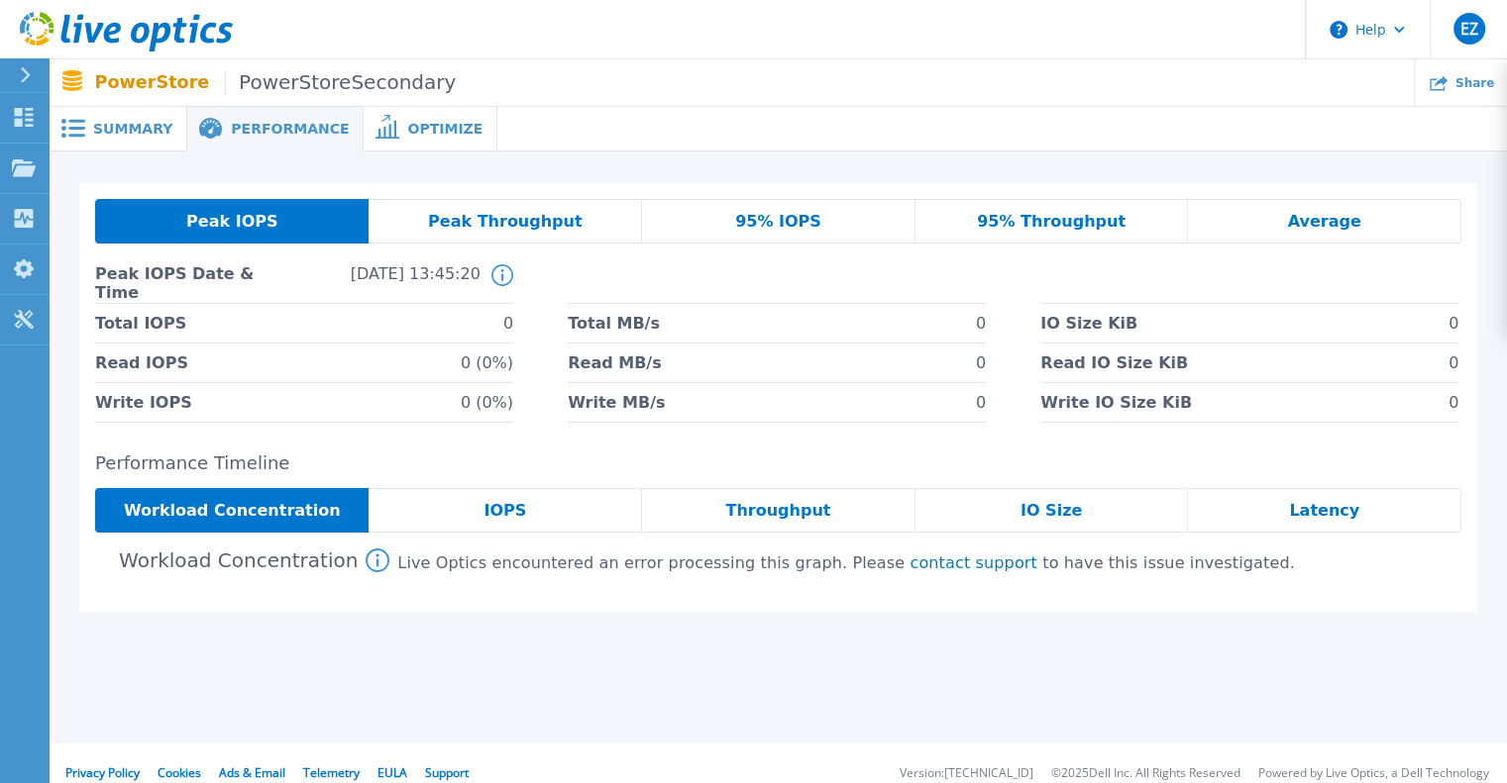
click at [499, 215] on span "Peak Throughput" at bounding box center [505, 222] width 155 height 16
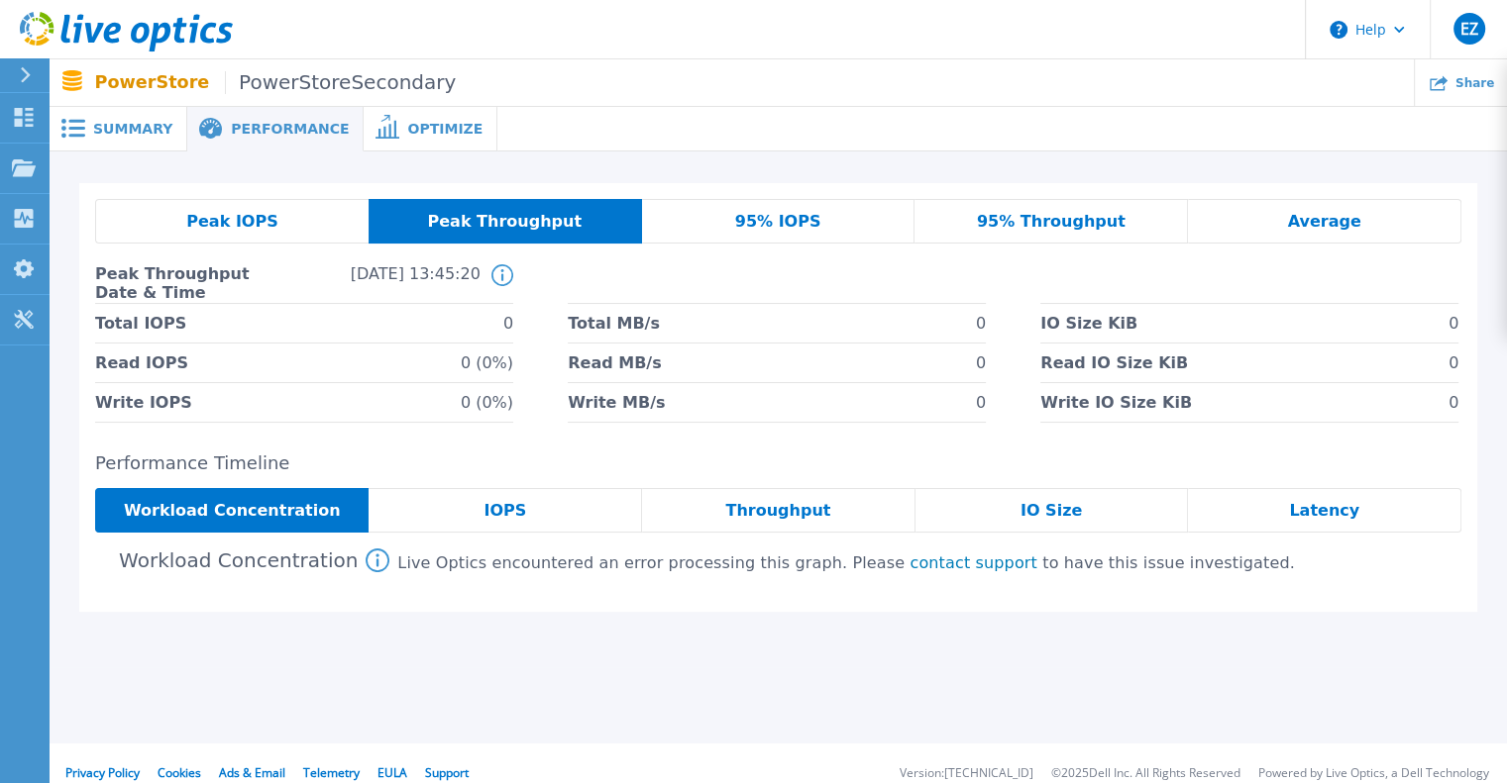
click at [776, 230] on span "95% IOPS" at bounding box center [778, 222] width 86 height 16
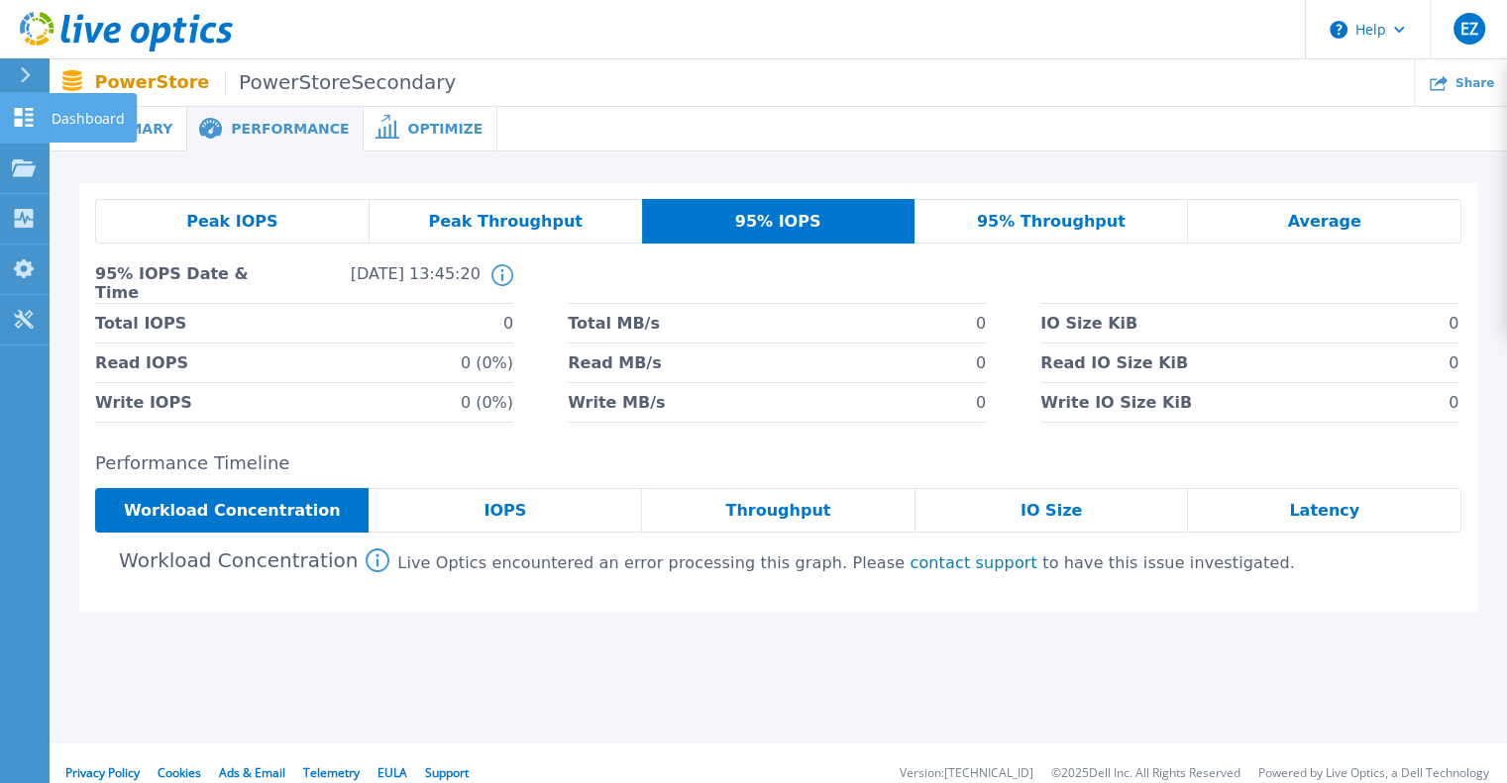
click at [32, 118] on icon at bounding box center [24, 117] width 24 height 19
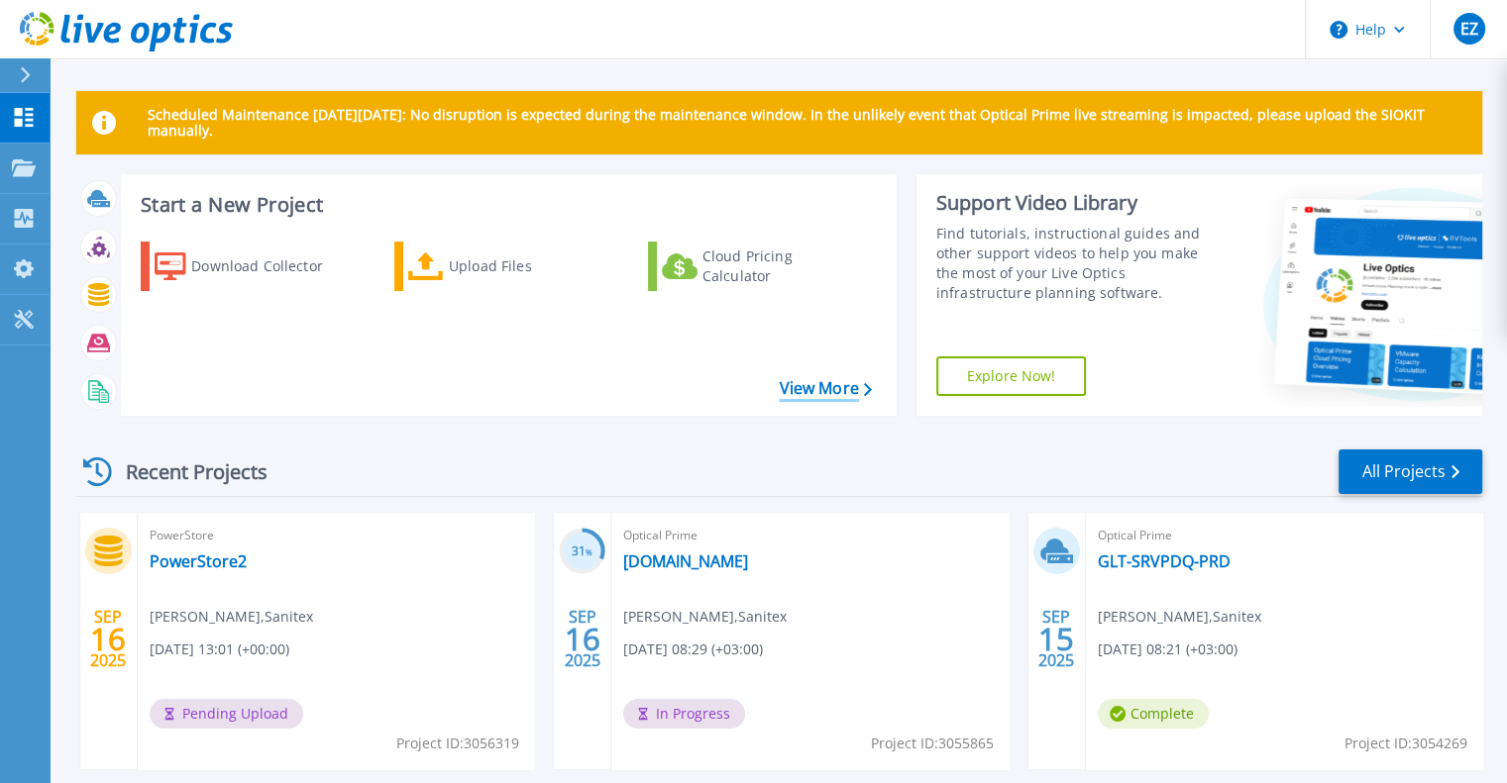
click at [822, 391] on link "View More" at bounding box center [825, 388] width 92 height 19
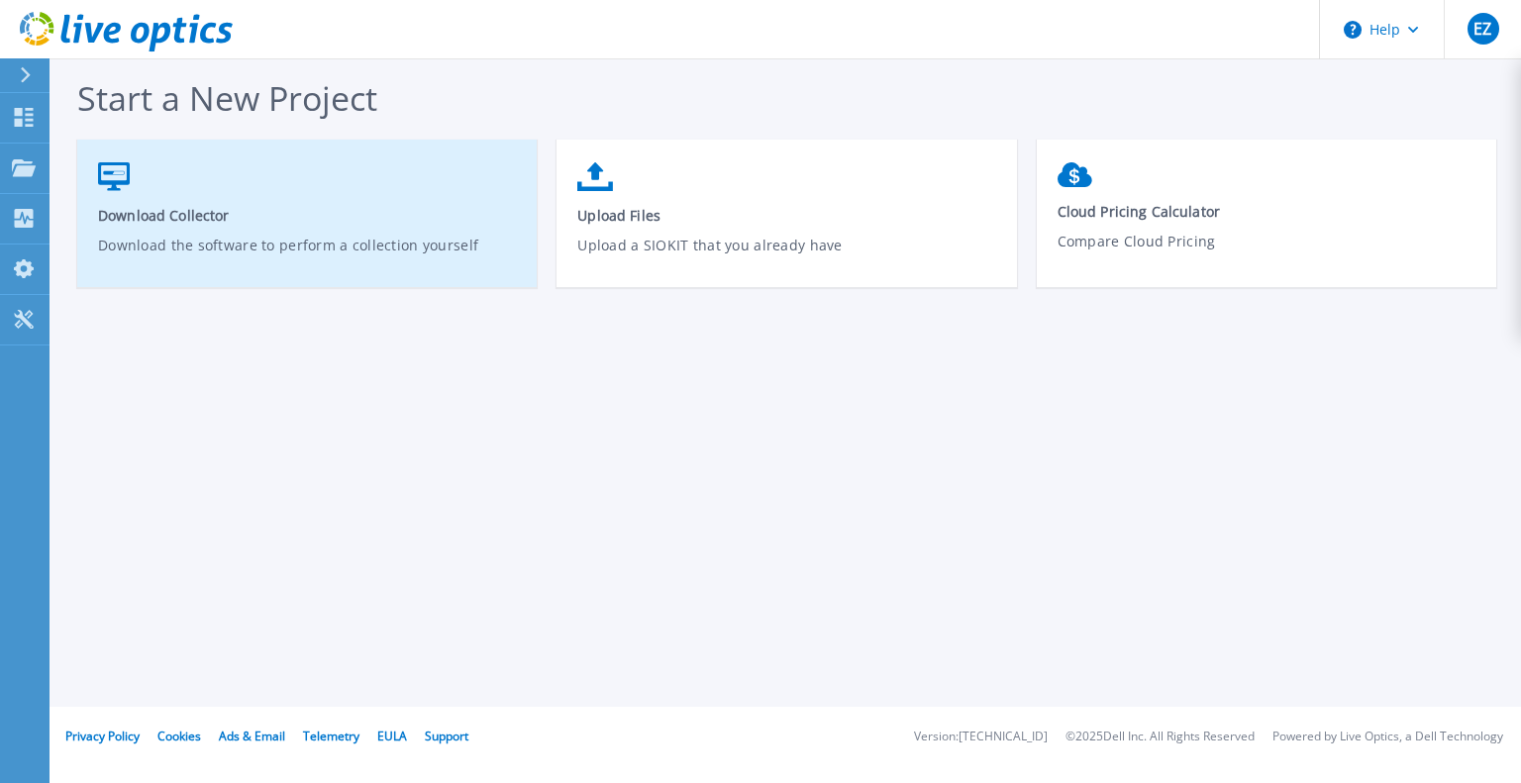
click at [230, 232] on link "Download Collector Download the software to perform a collection yourself" at bounding box center [307, 224] width 460 height 142
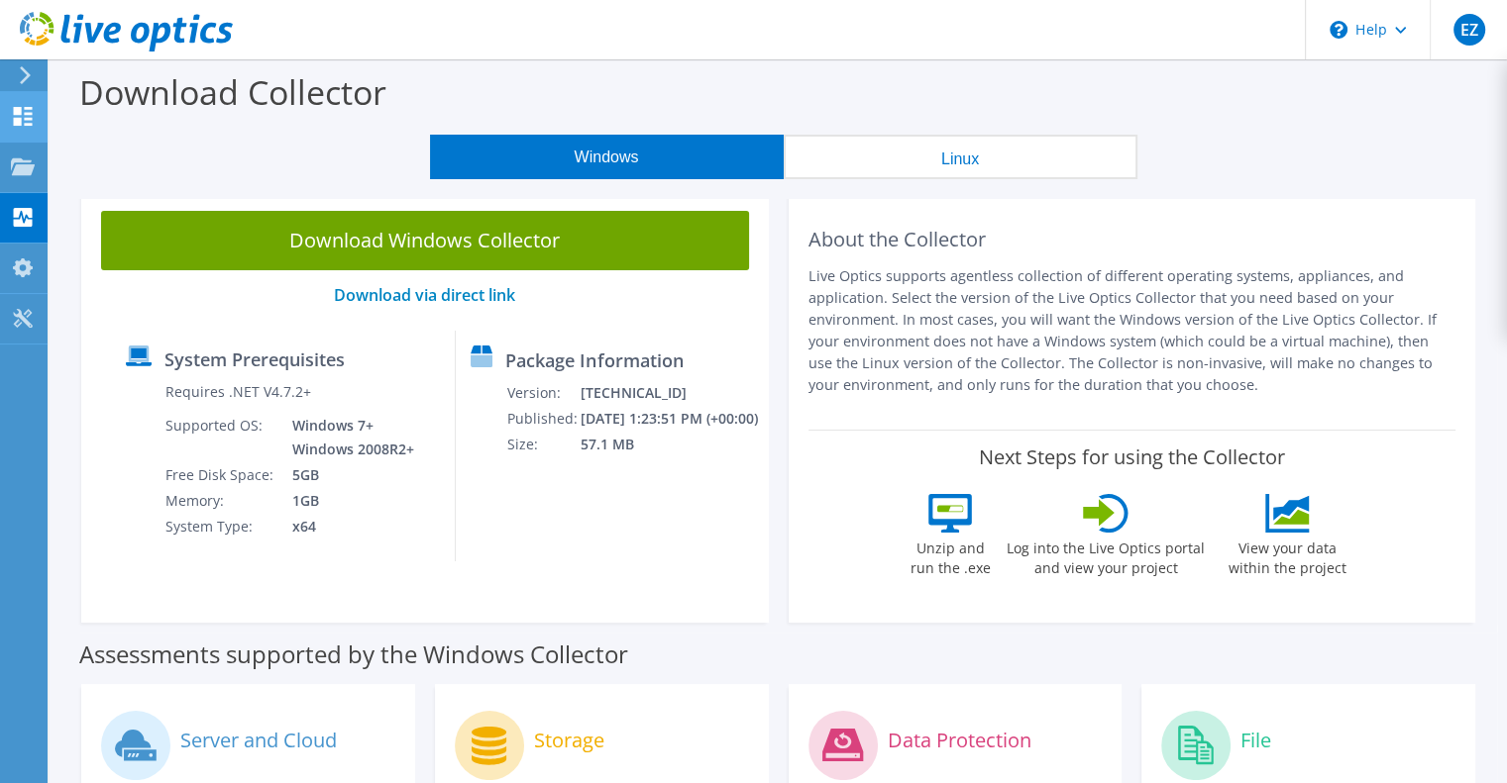
click at [12, 117] on icon at bounding box center [23, 116] width 24 height 19
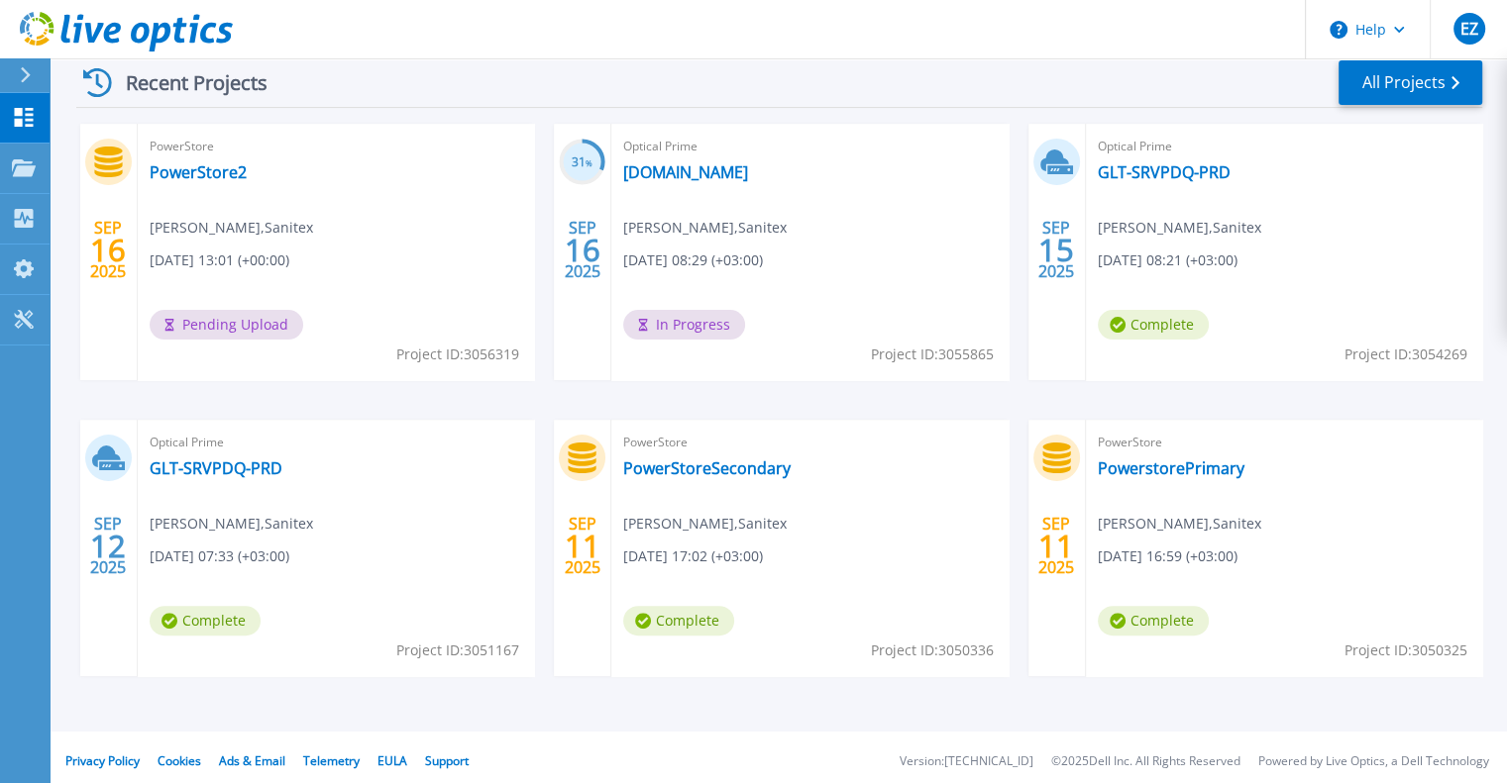
scroll to position [396, 0]
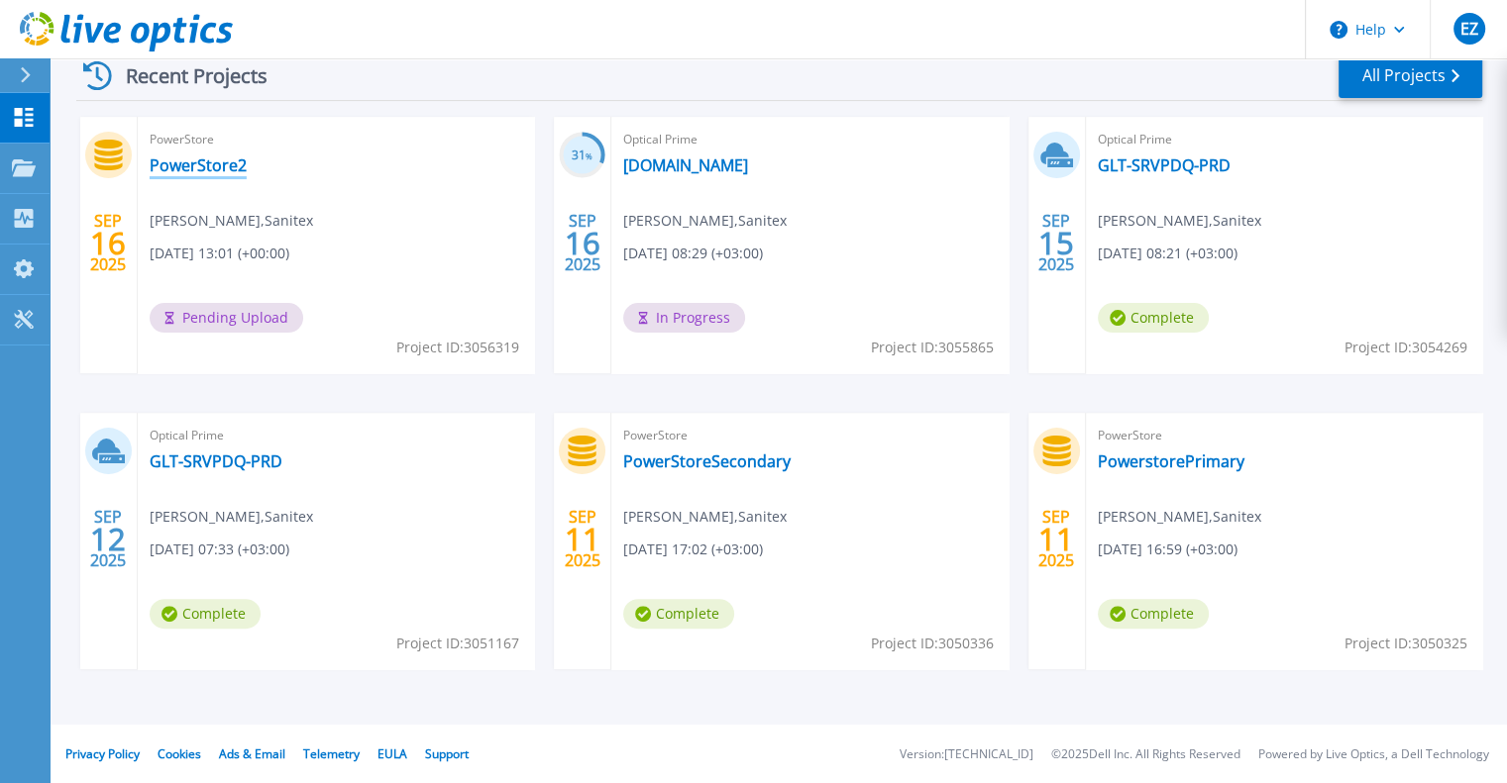
click at [206, 168] on link "PowerStore2" at bounding box center [198, 166] width 97 height 20
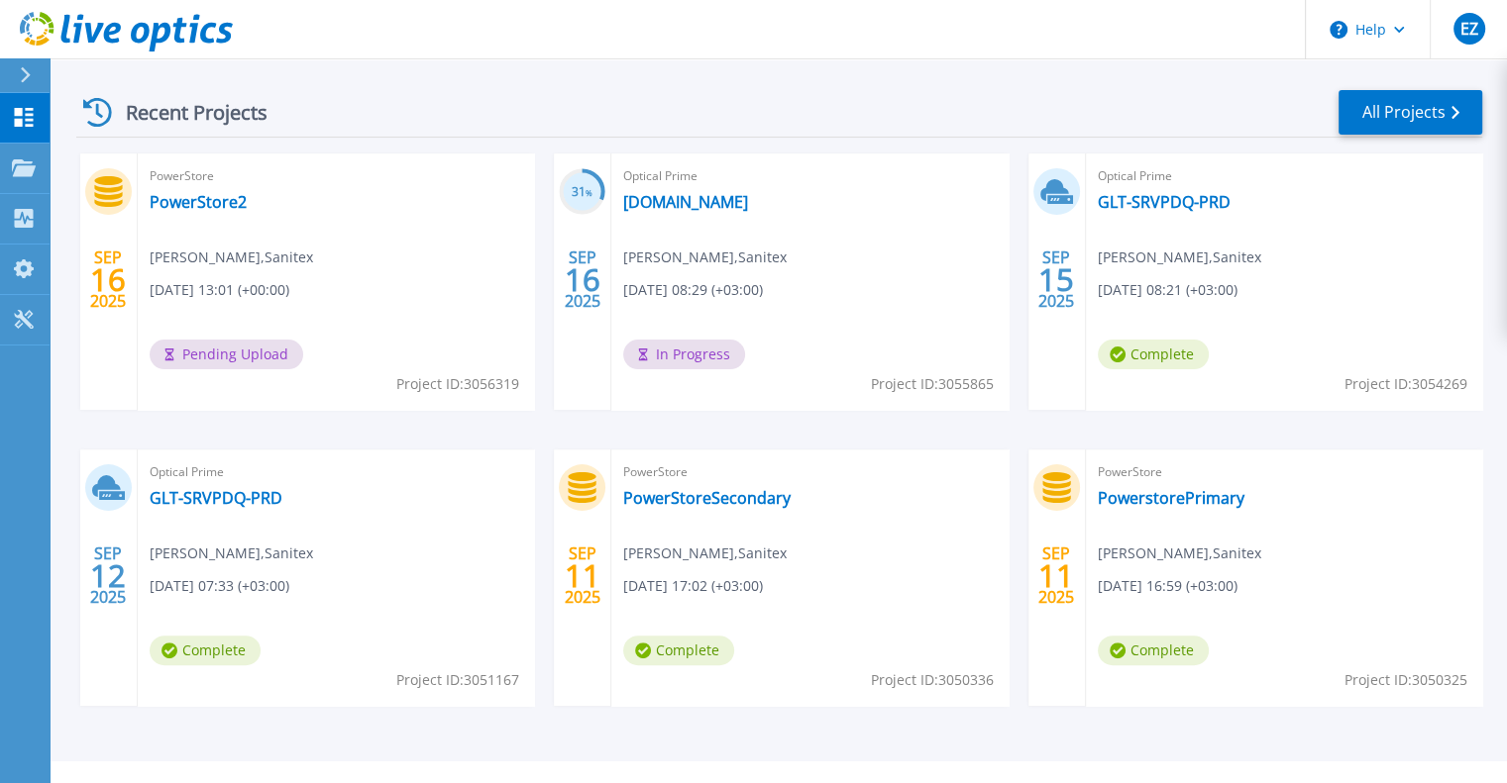
scroll to position [297, 0]
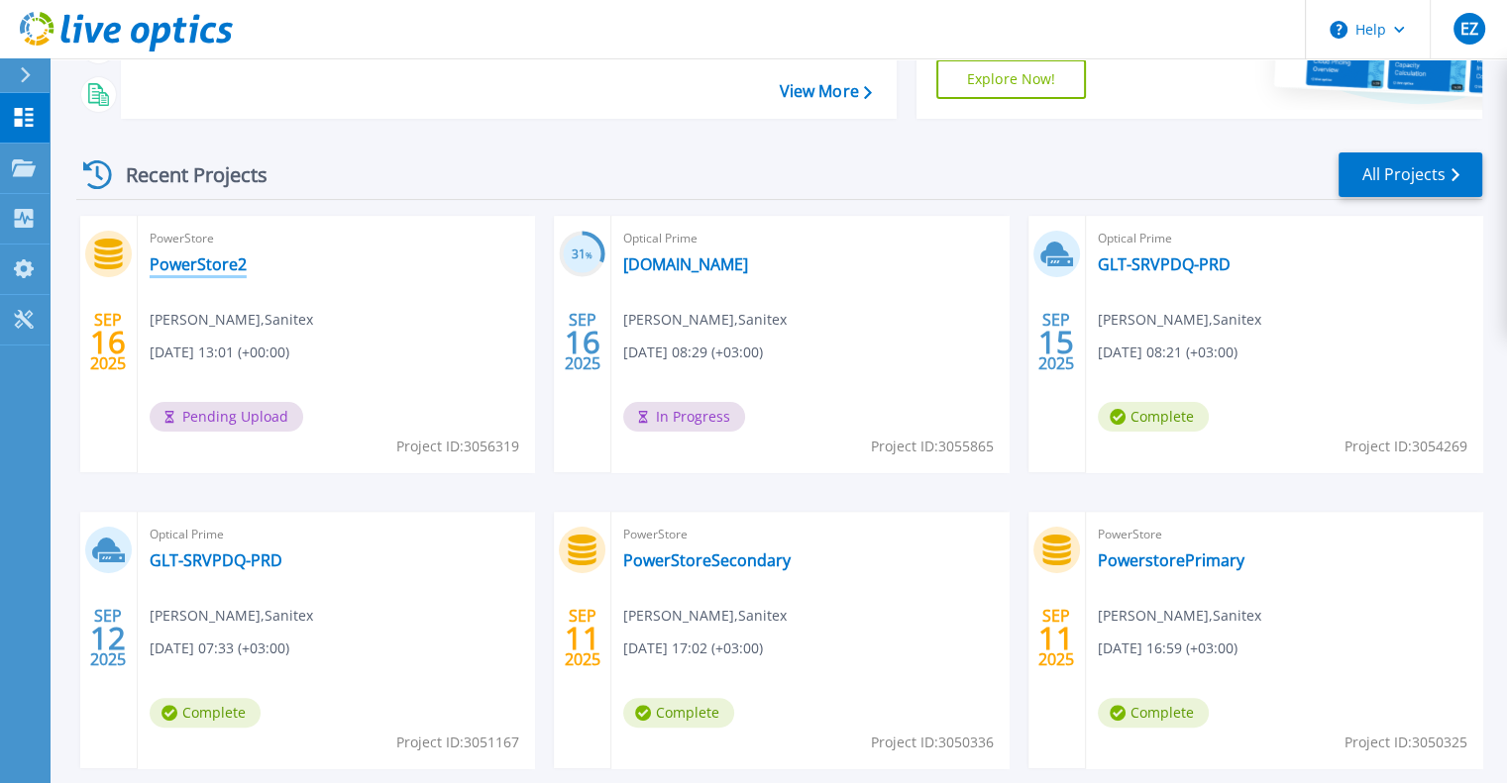
click at [201, 265] on link "PowerStore2" at bounding box center [198, 265] width 97 height 20
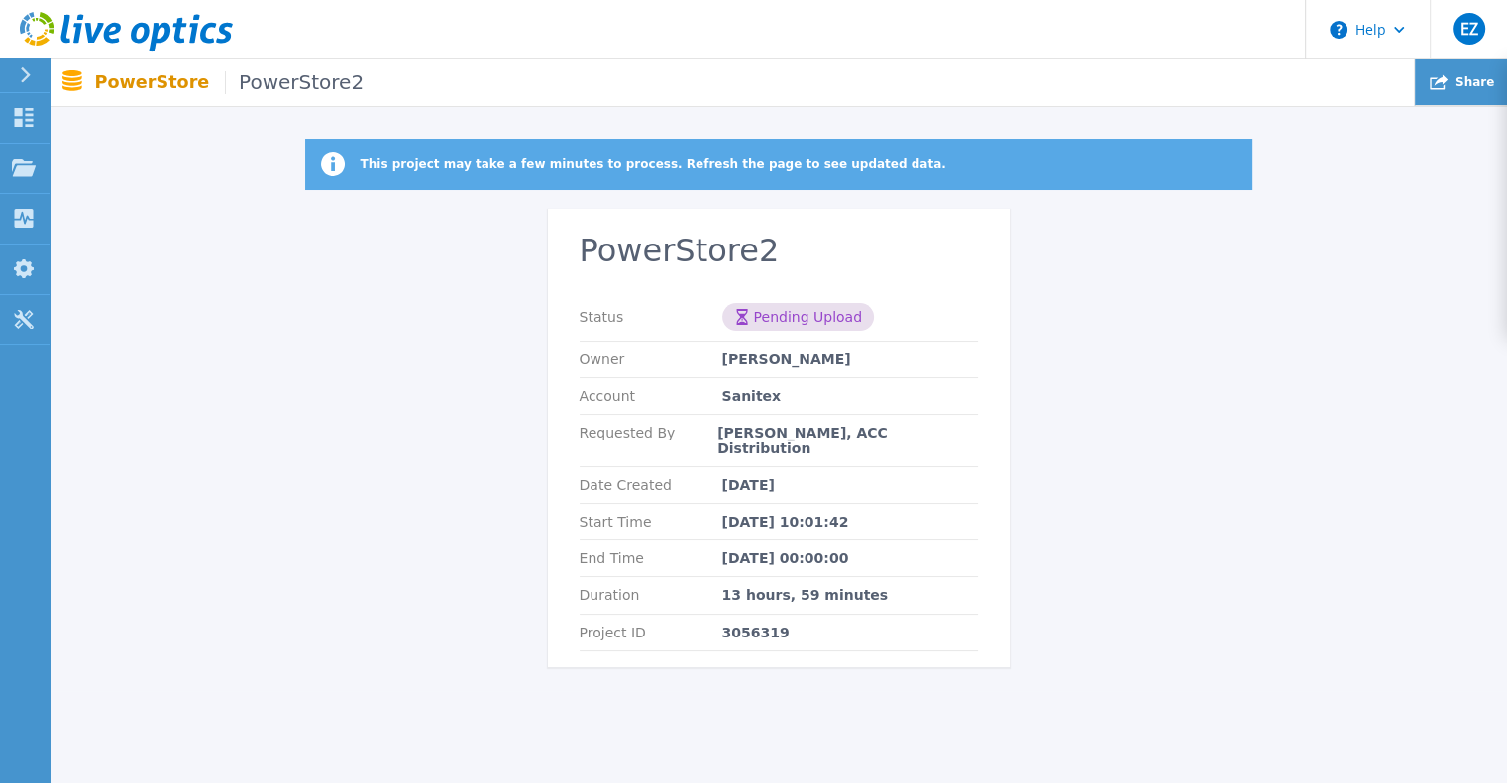
click at [1474, 78] on span "Share" at bounding box center [1474, 82] width 39 height 12
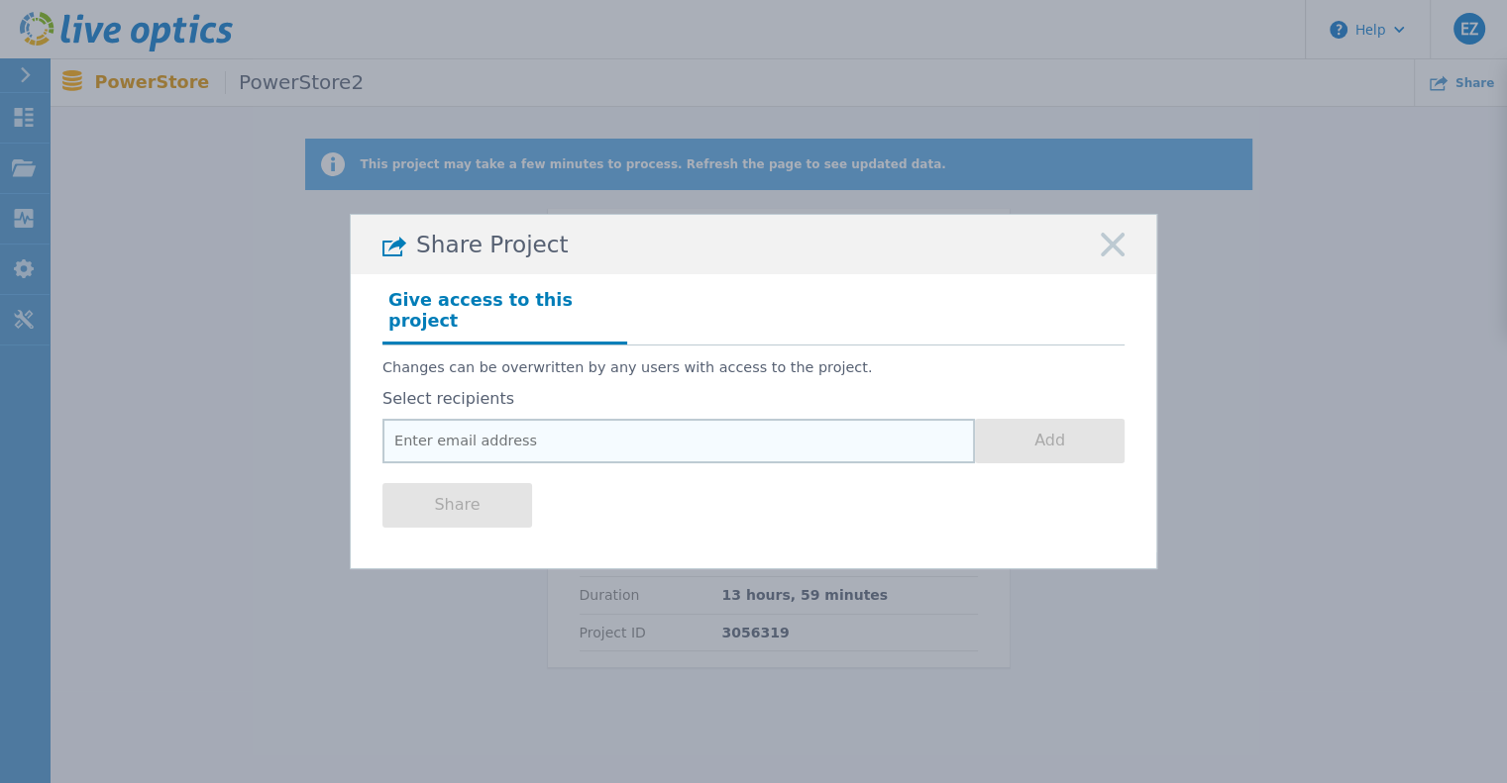
click at [670, 431] on input "email" at bounding box center [678, 441] width 592 height 45
paste input "[EMAIL_ADDRESS][DOMAIN_NAME]"
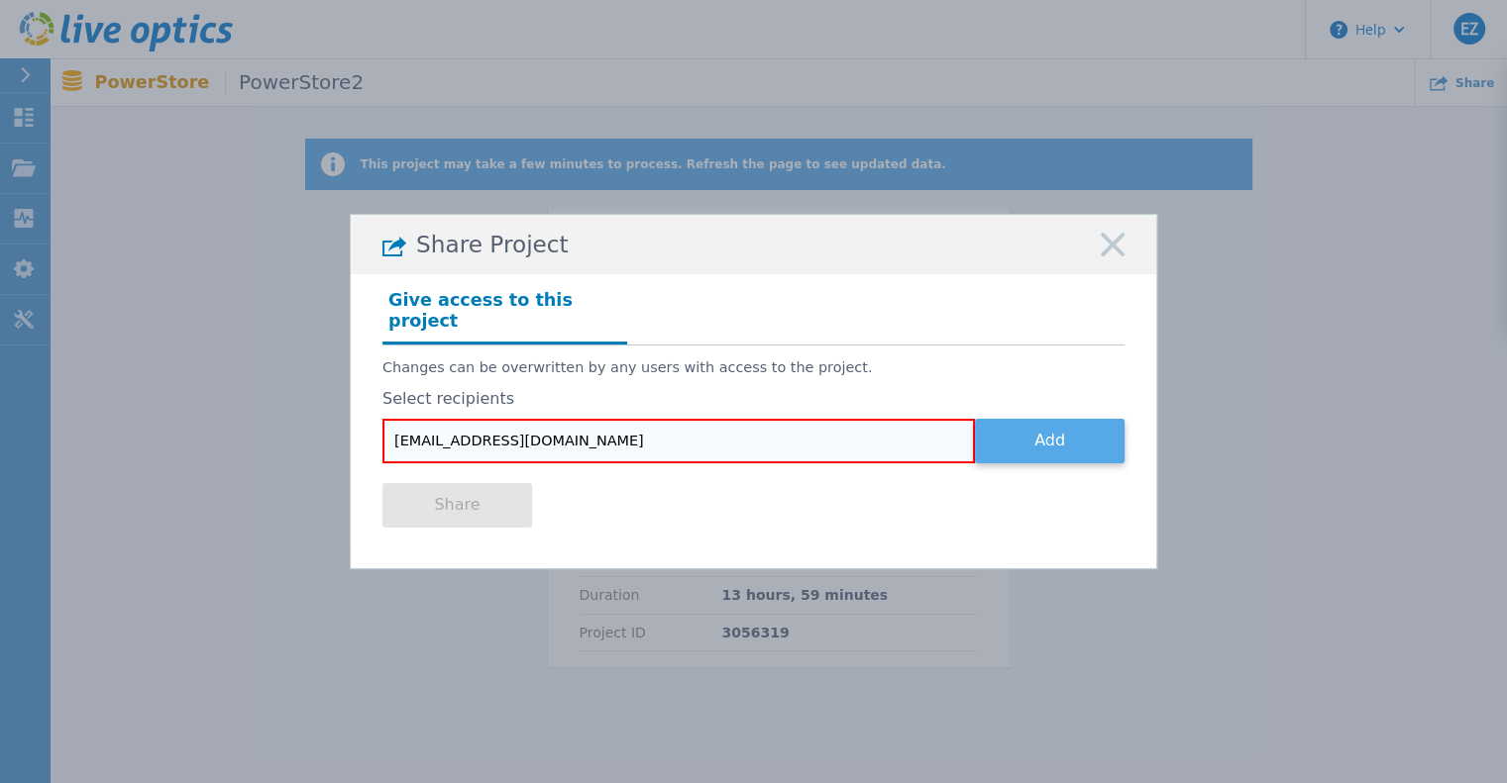
type input "[EMAIL_ADDRESS][DOMAIN_NAME]"
click at [1093, 435] on button "Add" at bounding box center [1050, 441] width 150 height 45
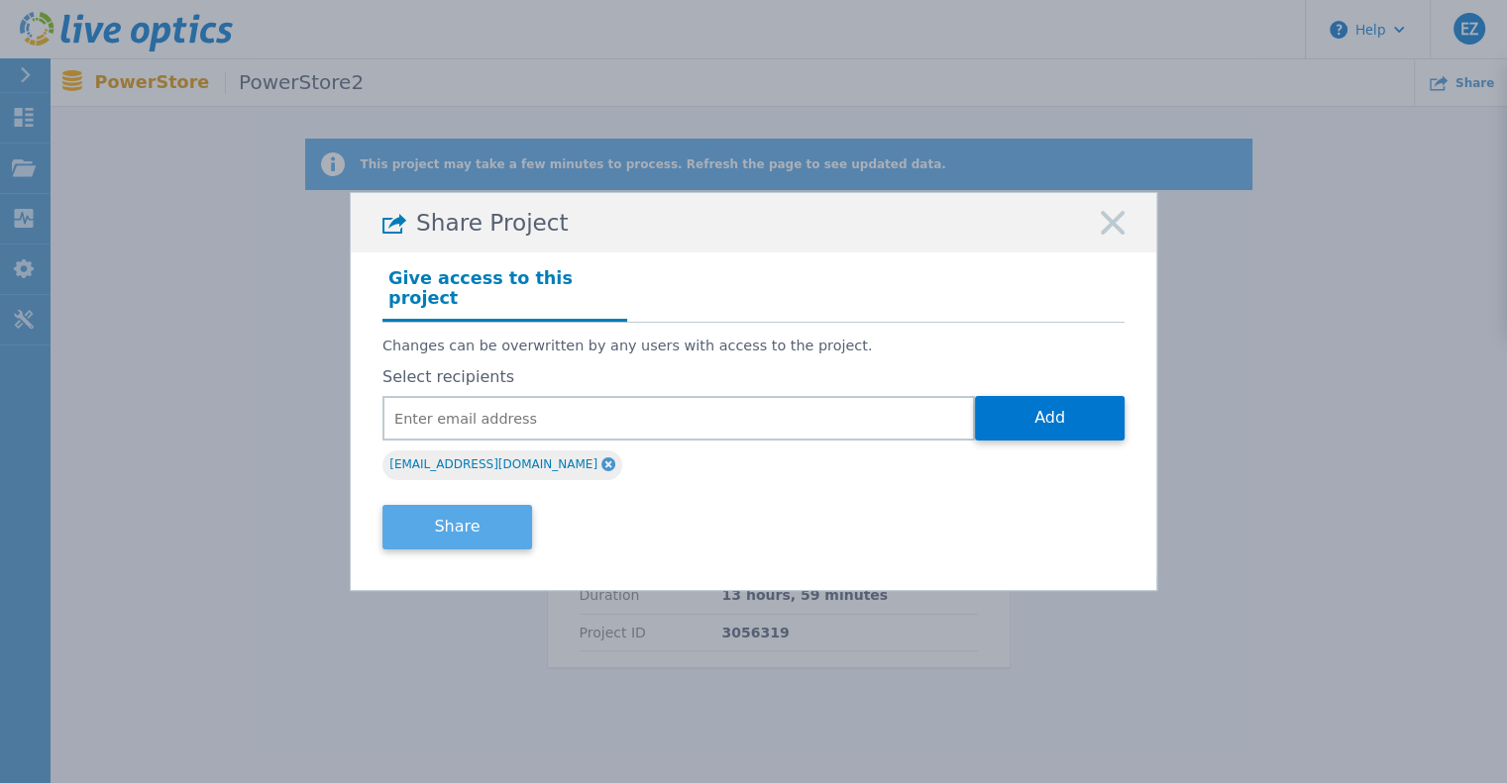
click at [490, 518] on button "Share" at bounding box center [457, 527] width 150 height 45
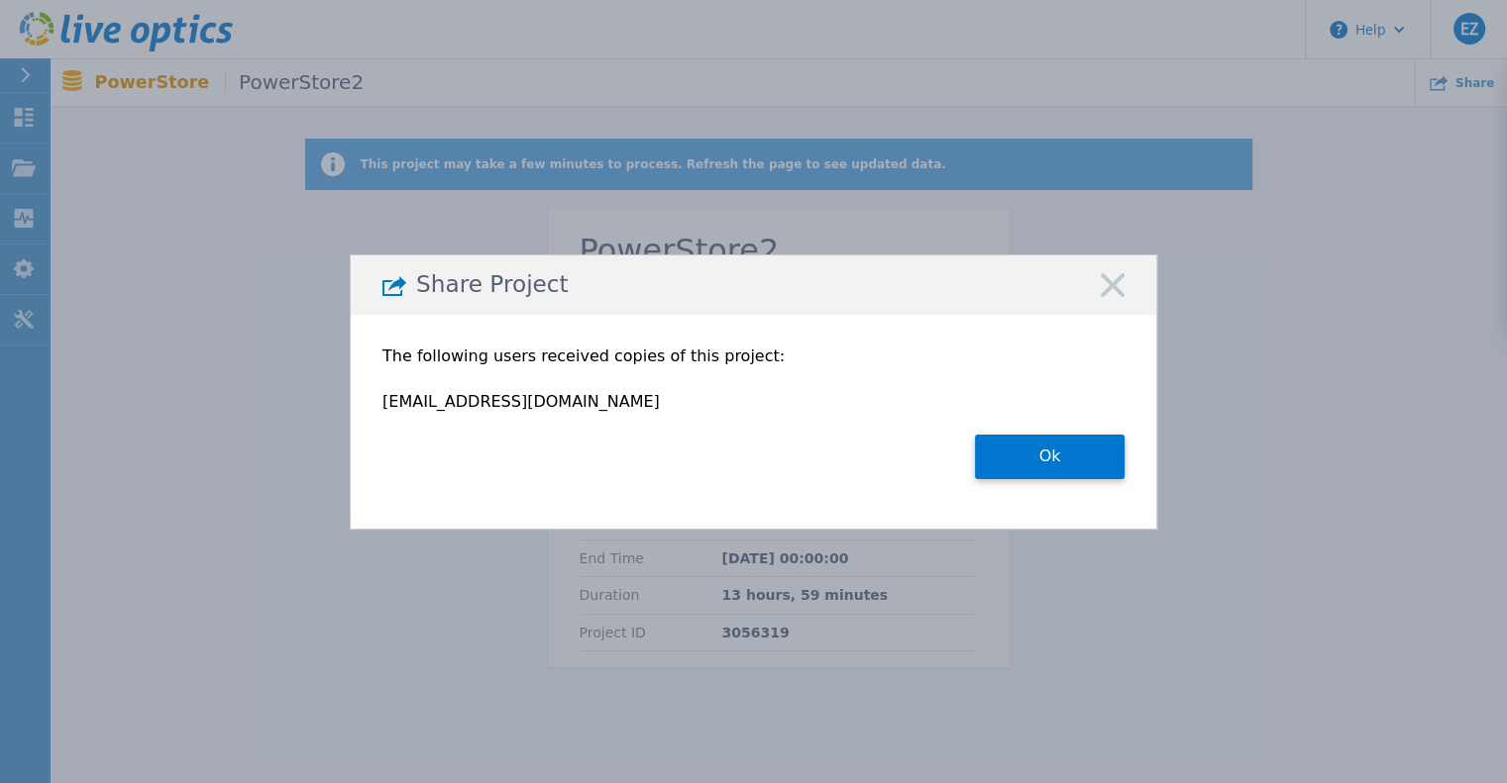
click at [1109, 282] on rect at bounding box center [1112, 285] width 26 height 26
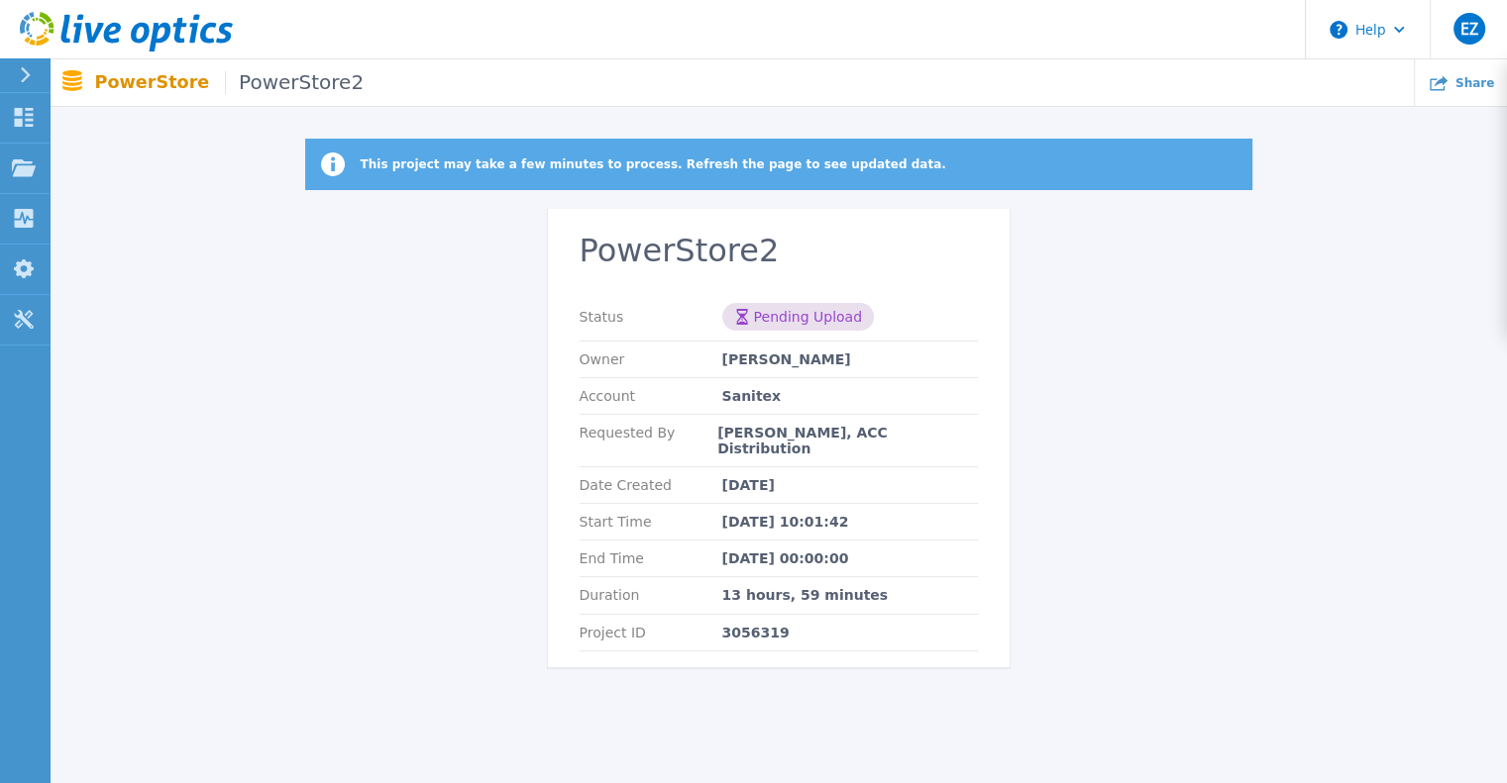
click at [20, 72] on div at bounding box center [34, 75] width 32 height 34
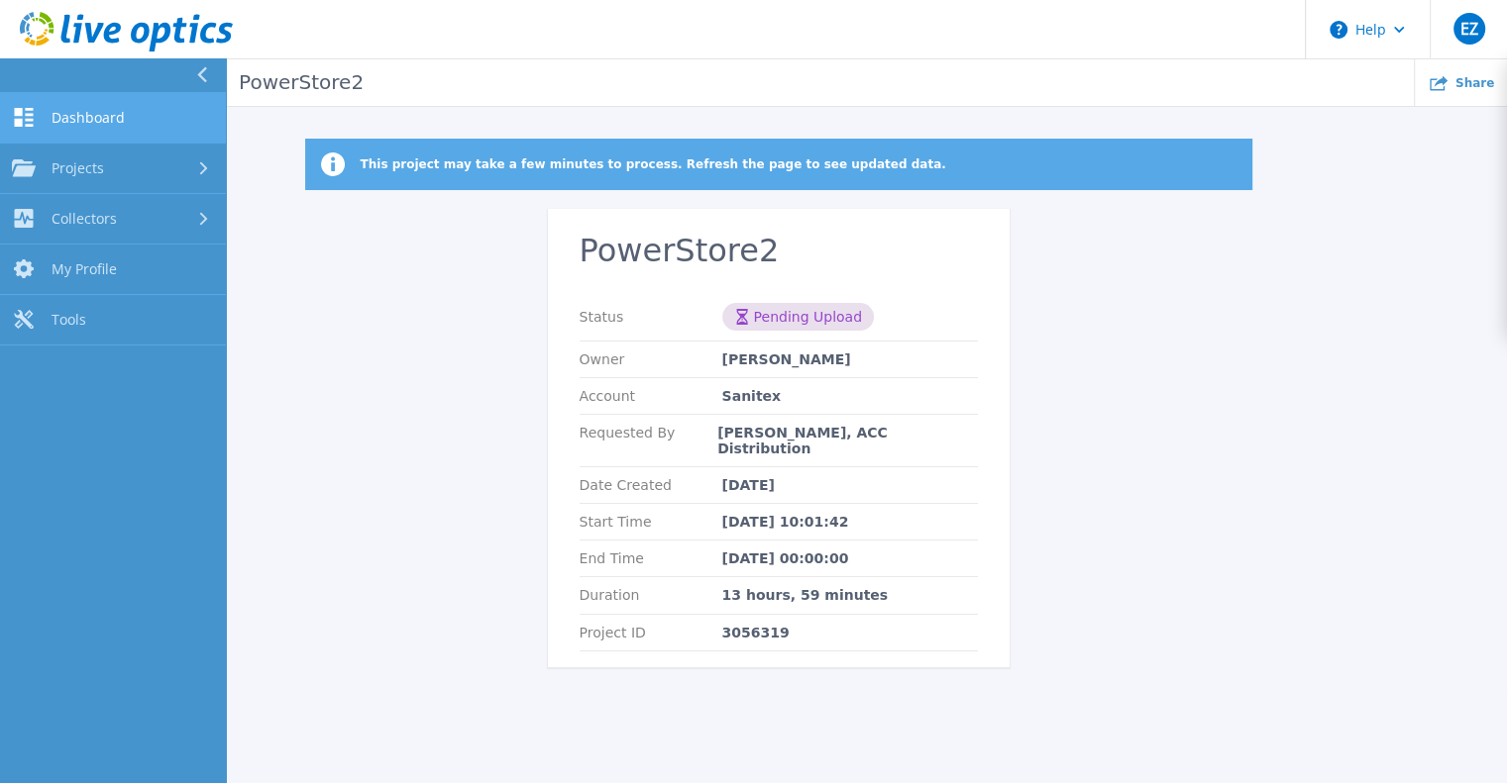
click at [106, 115] on span "Dashboard" at bounding box center [88, 118] width 73 height 18
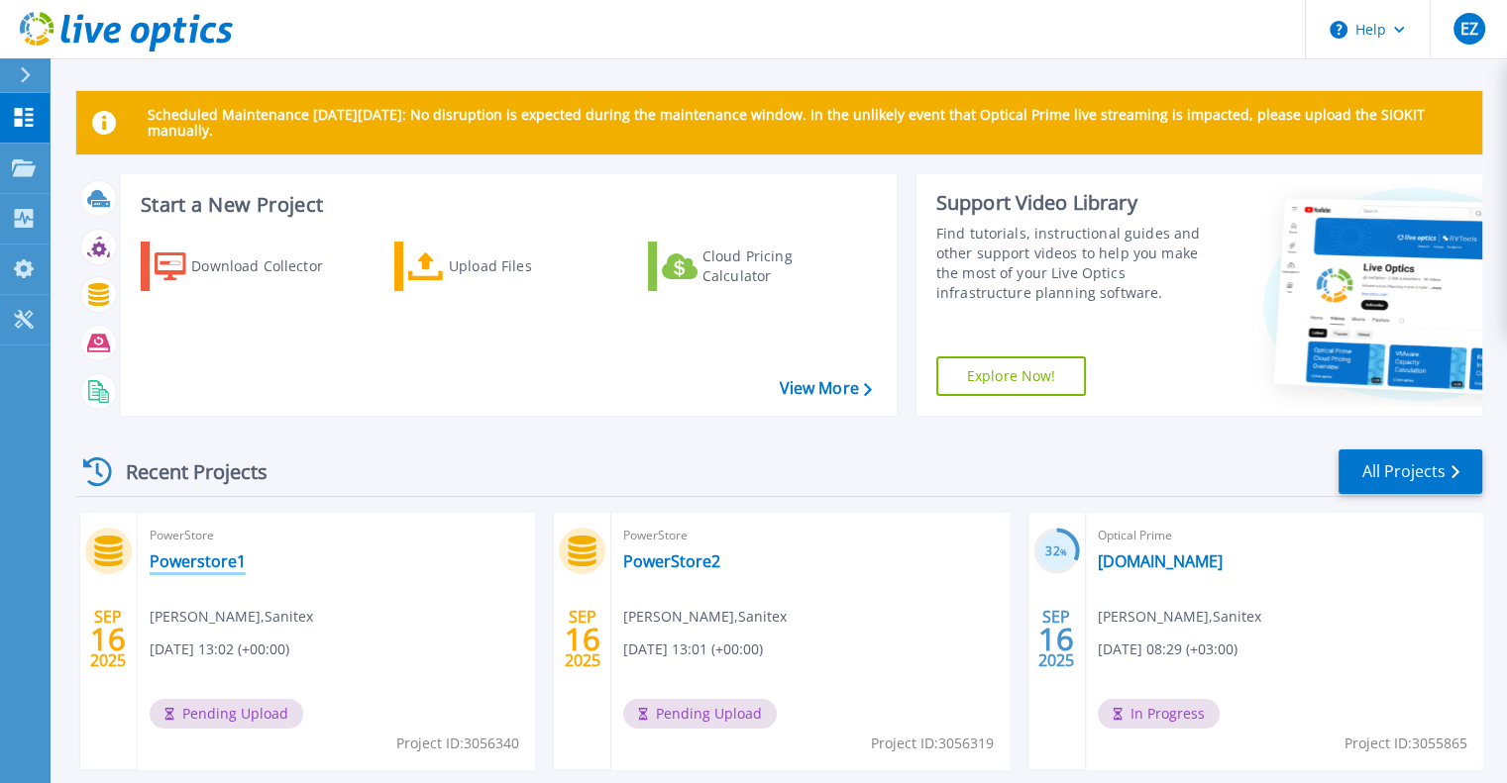
click at [202, 563] on link "Powerstore1" at bounding box center [198, 562] width 96 height 20
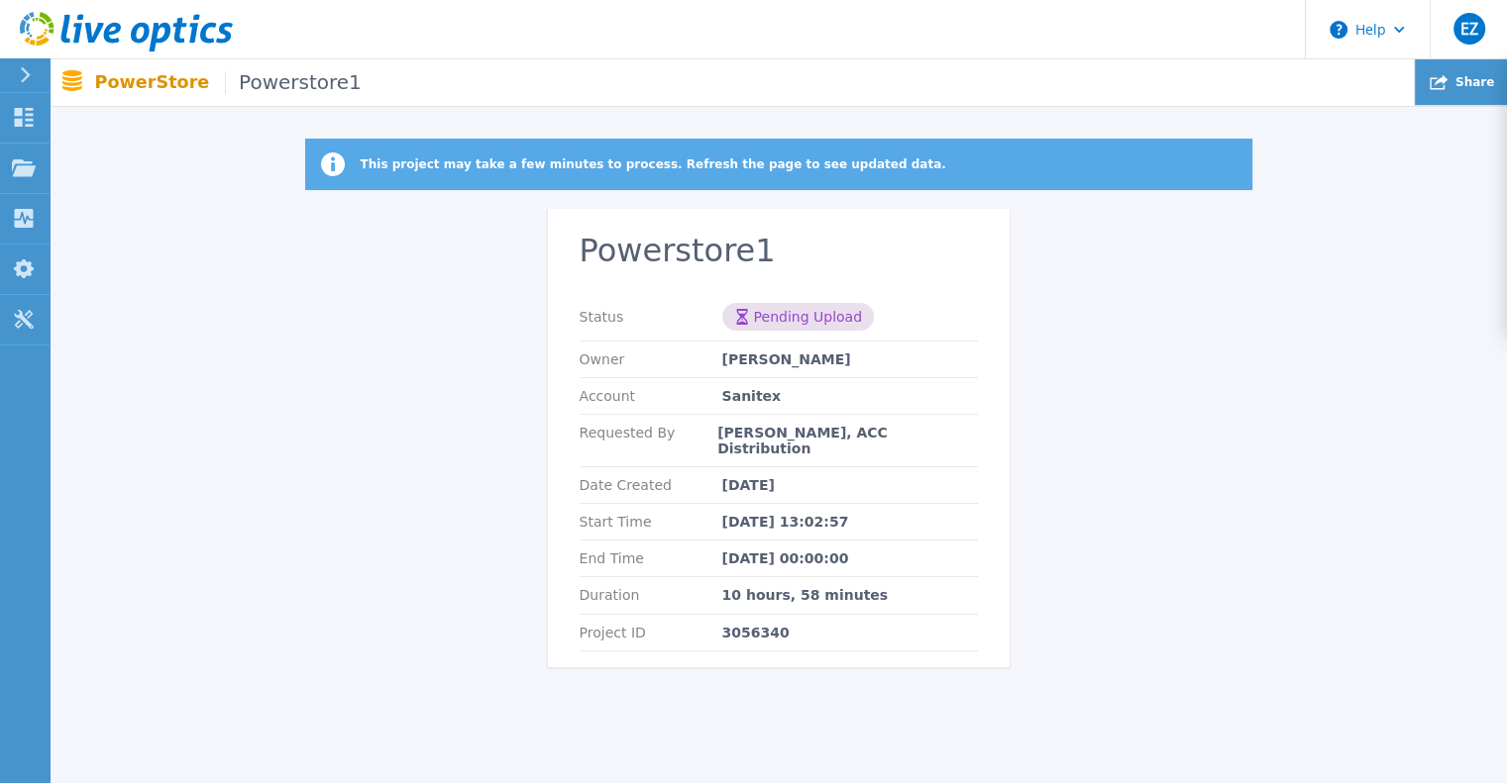
click at [1471, 87] on span "Share" at bounding box center [1474, 82] width 39 height 12
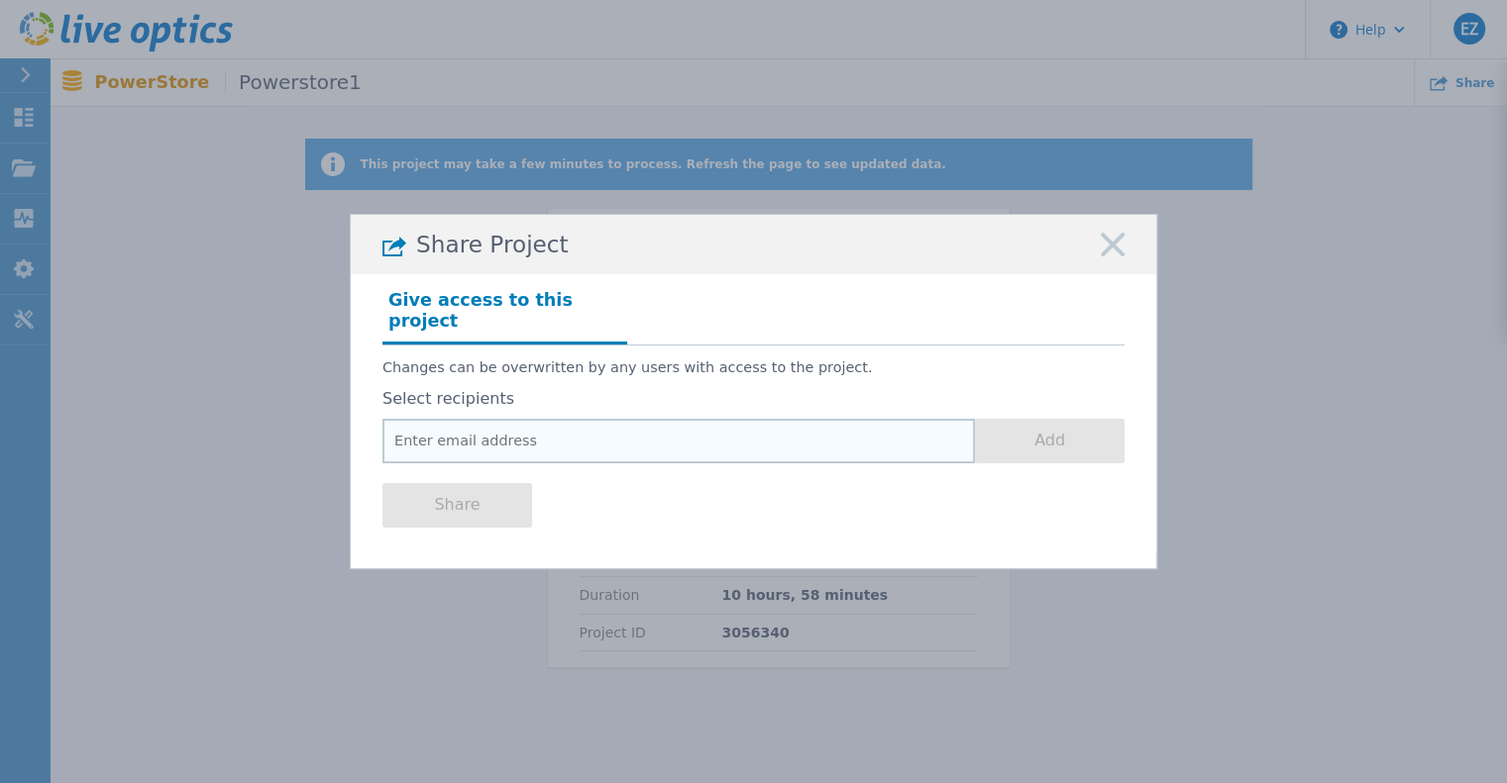
click at [552, 432] on input "email" at bounding box center [678, 441] width 592 height 45
paste input "[EMAIL_ADDRESS][DOMAIN_NAME]"
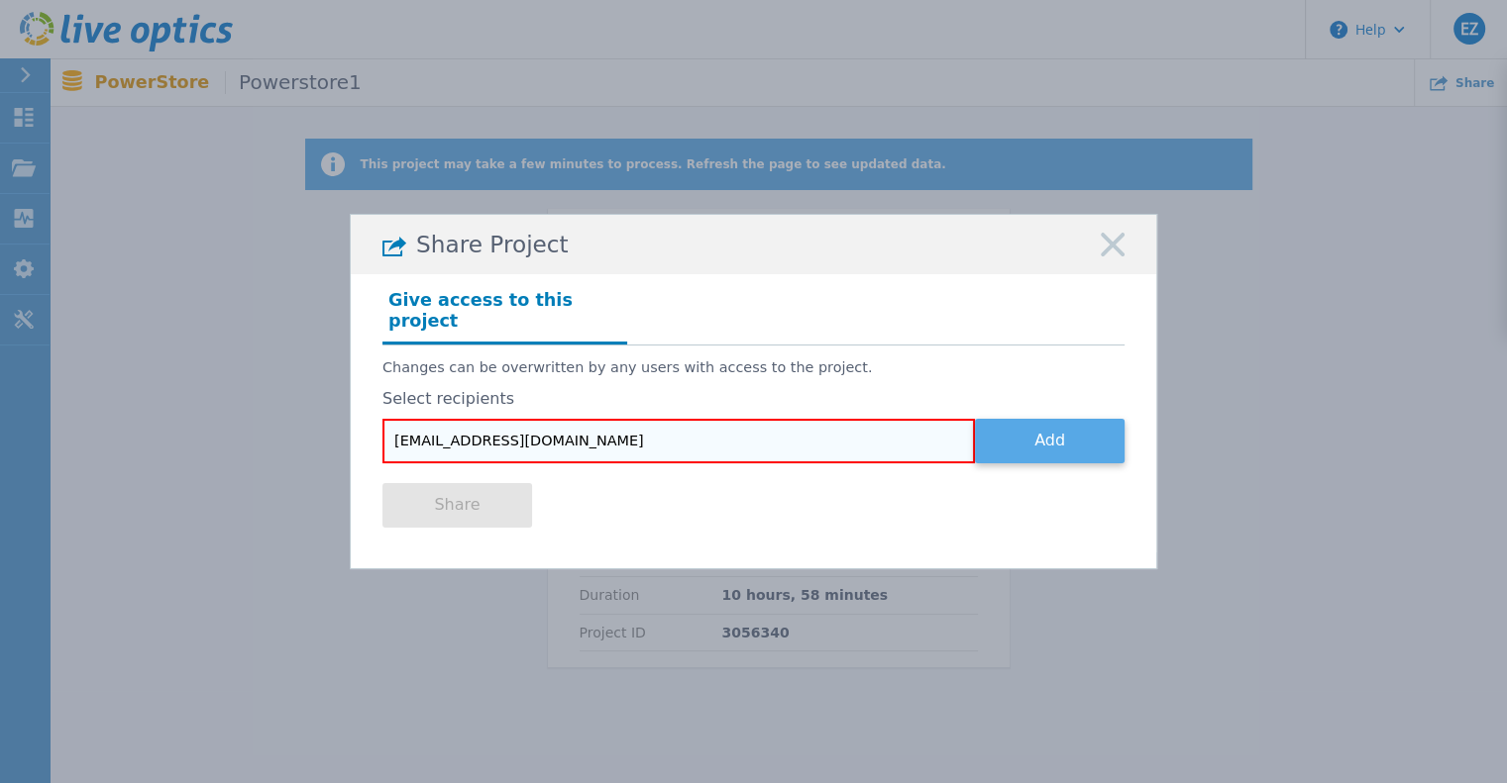
type input "[EMAIL_ADDRESS][DOMAIN_NAME]"
click at [1068, 424] on button "Add" at bounding box center [1050, 441] width 150 height 45
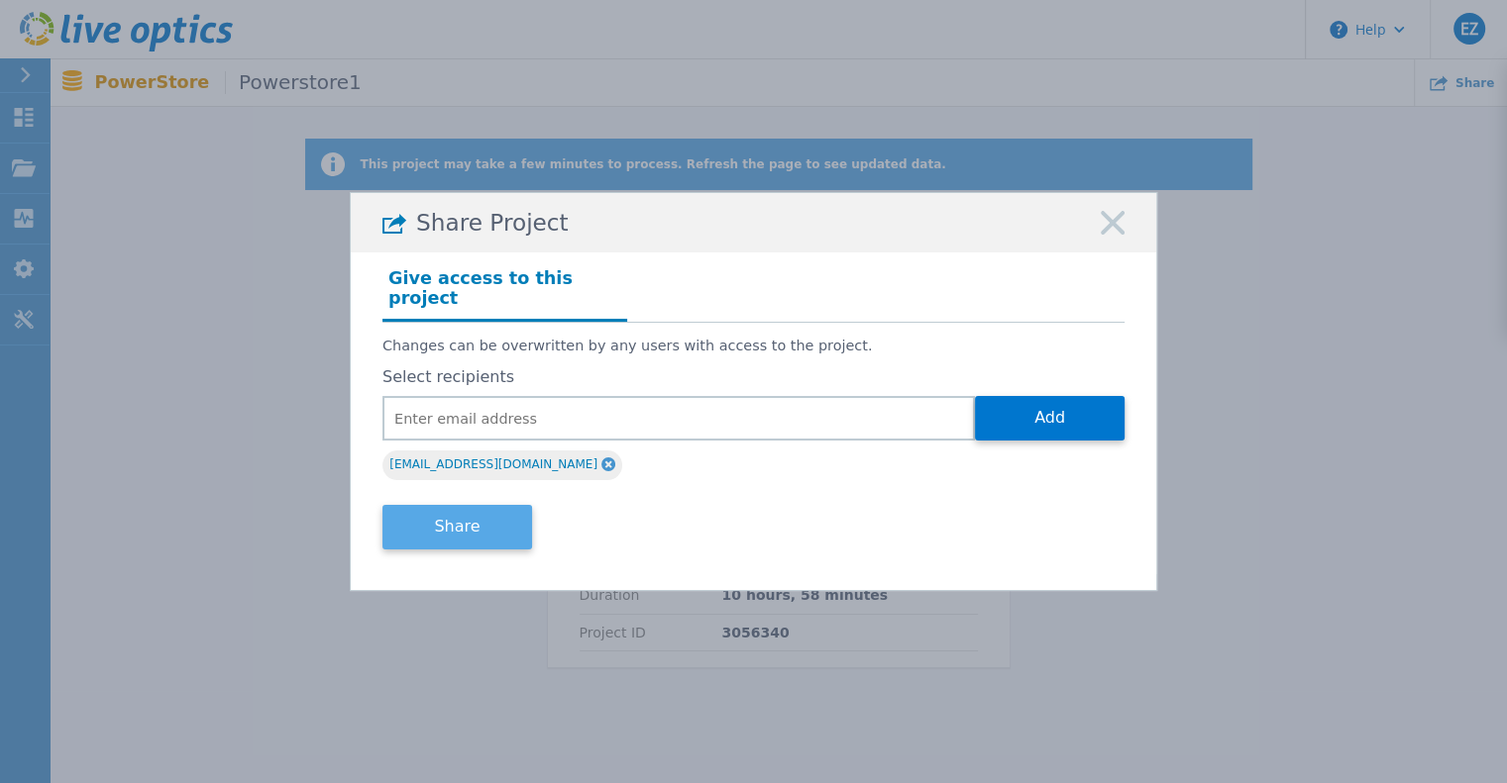
drag, startPoint x: 468, startPoint y: 520, endPoint x: 478, endPoint y: 526, distance: 12.4
click at [468, 520] on button "Share" at bounding box center [457, 527] width 150 height 45
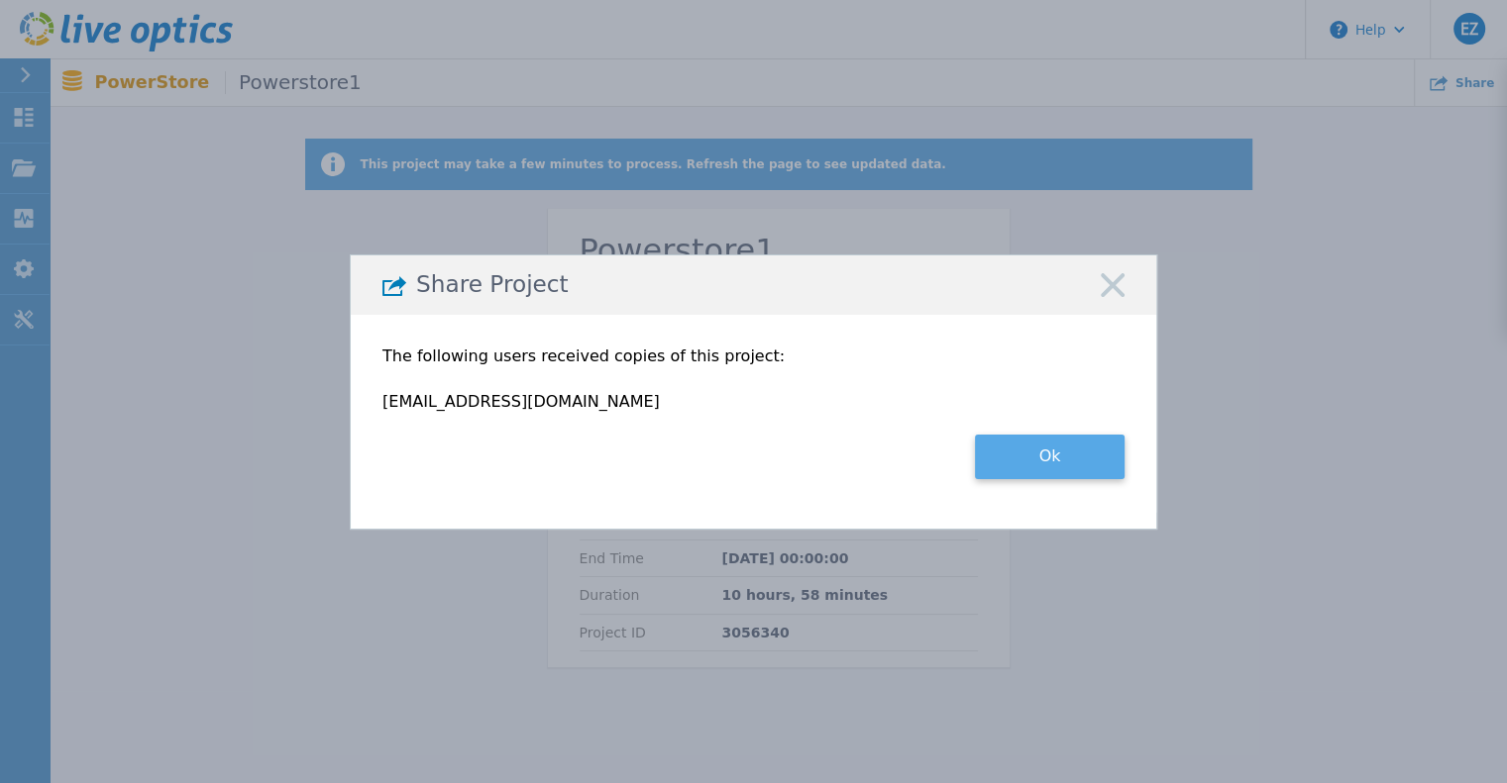
click at [1076, 463] on button "Ok" at bounding box center [1050, 457] width 150 height 45
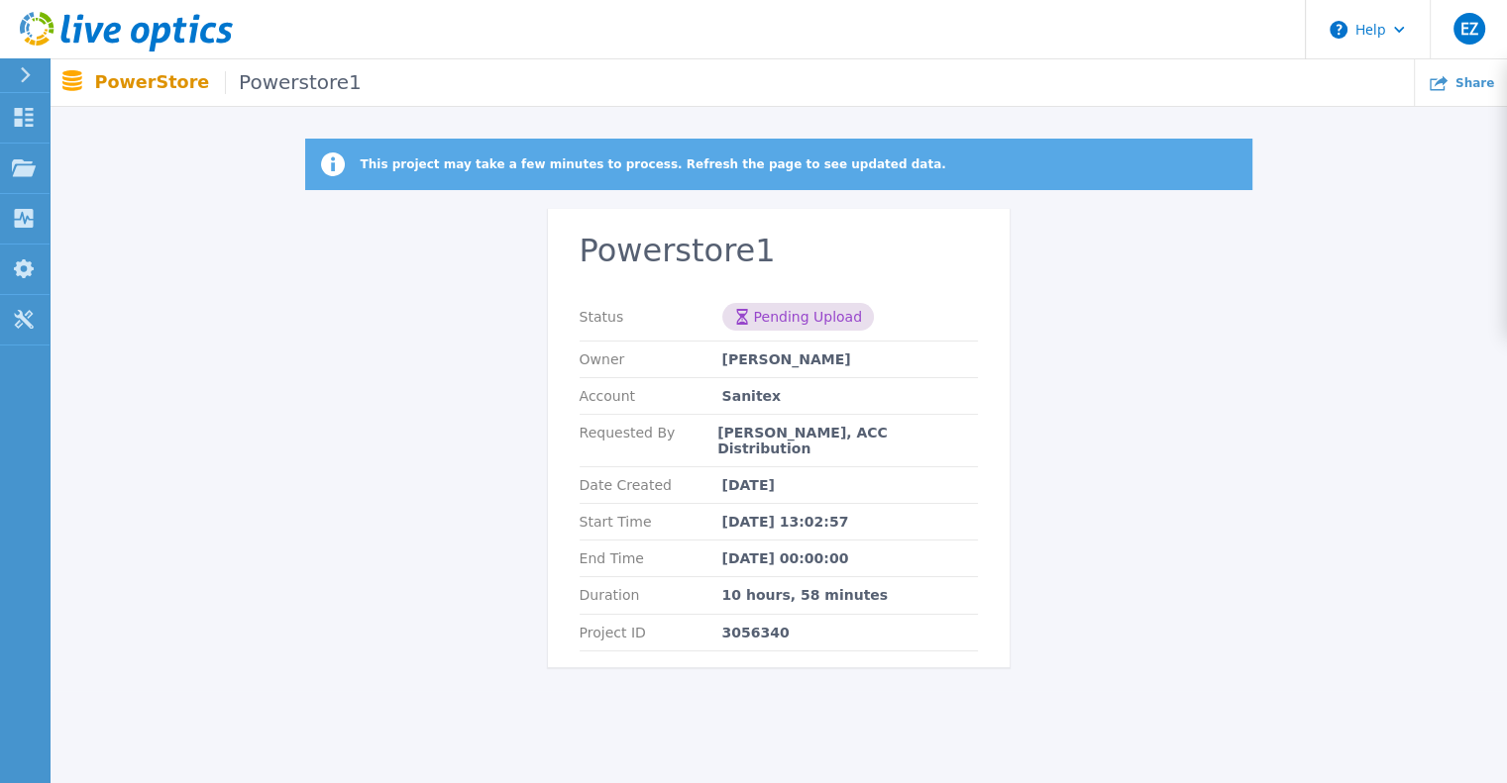
click at [26, 73] on icon at bounding box center [25, 75] width 11 height 16
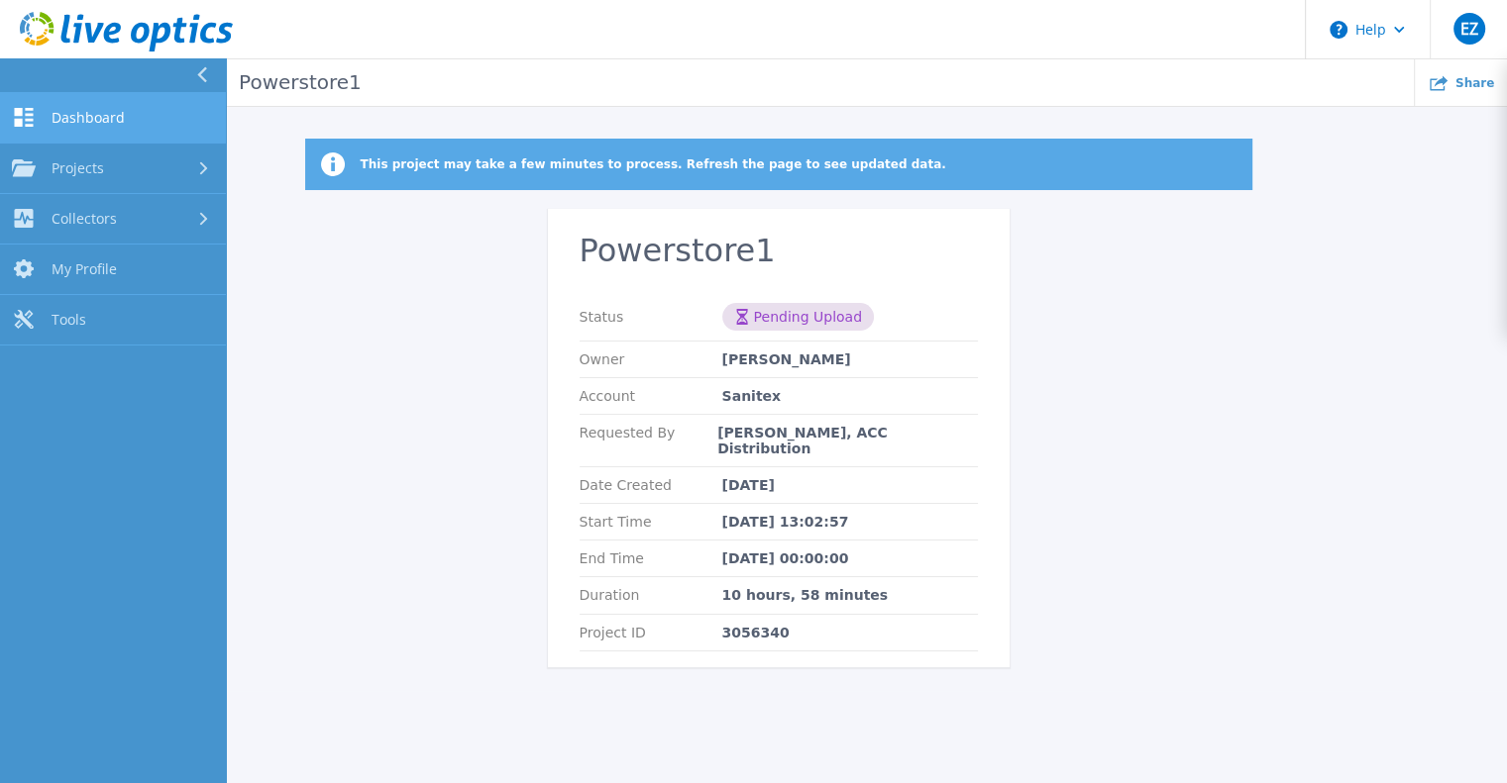
click at [88, 116] on span "Dashboard" at bounding box center [88, 118] width 73 height 18
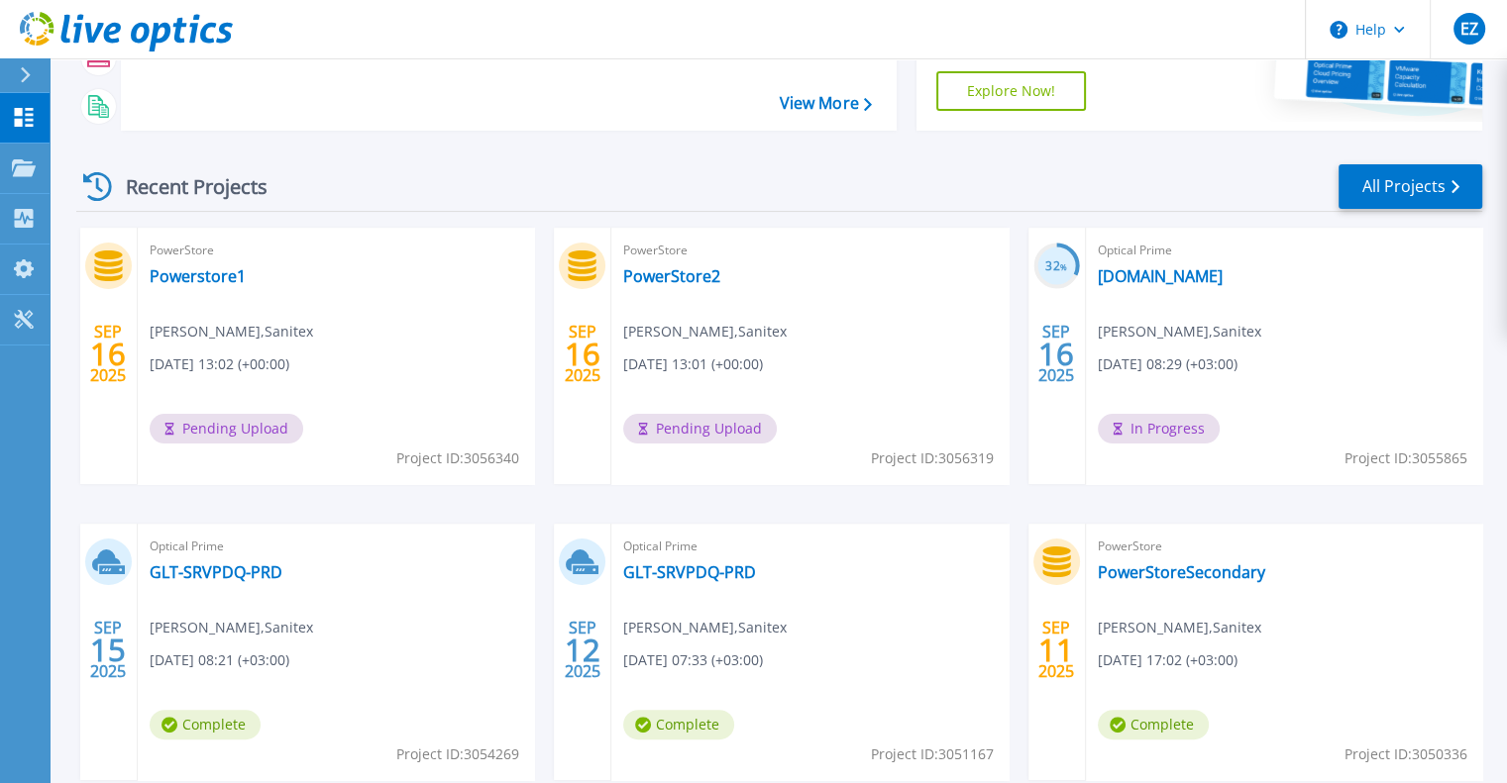
scroll to position [297, 0]
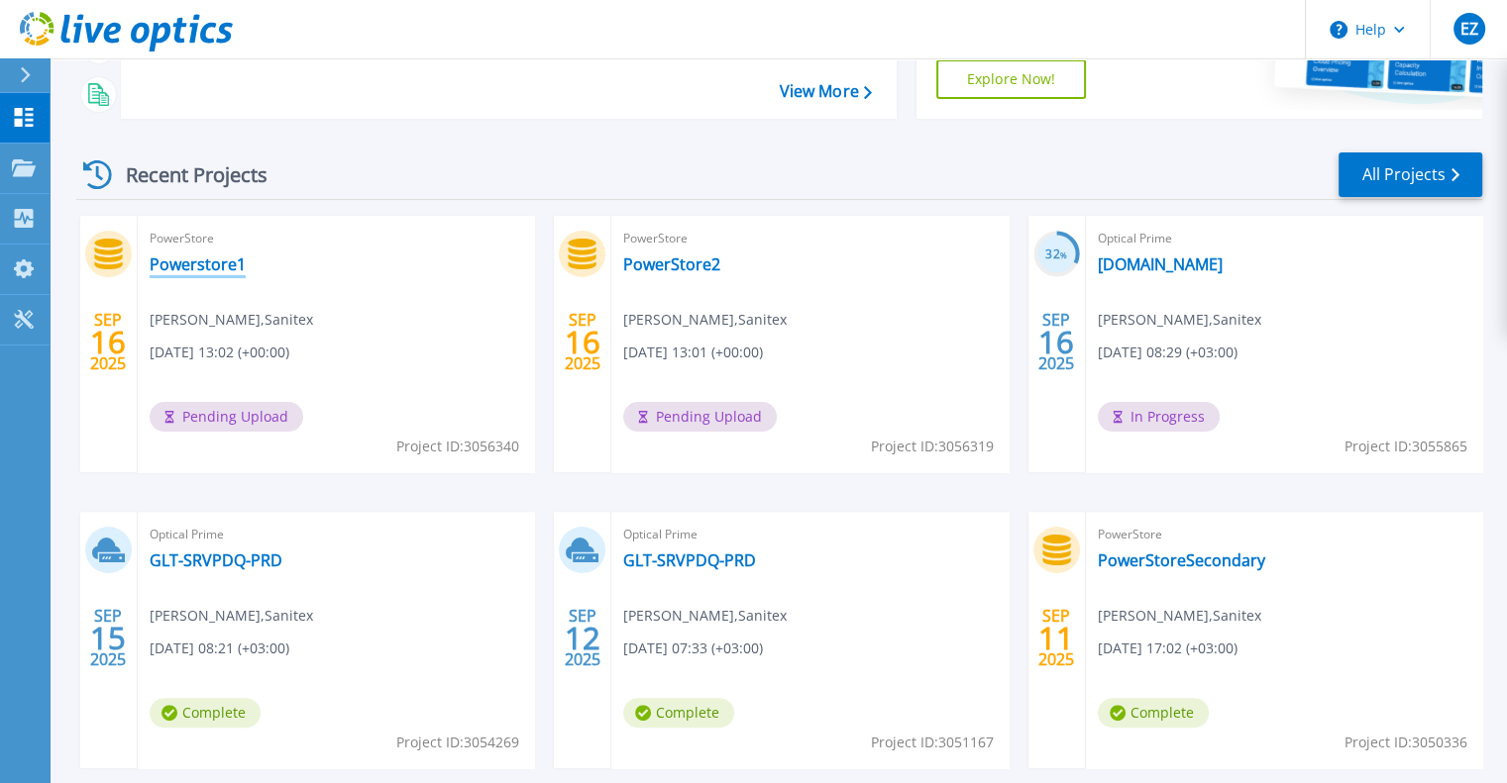
click at [218, 266] on link "Powerstore1" at bounding box center [198, 265] width 96 height 20
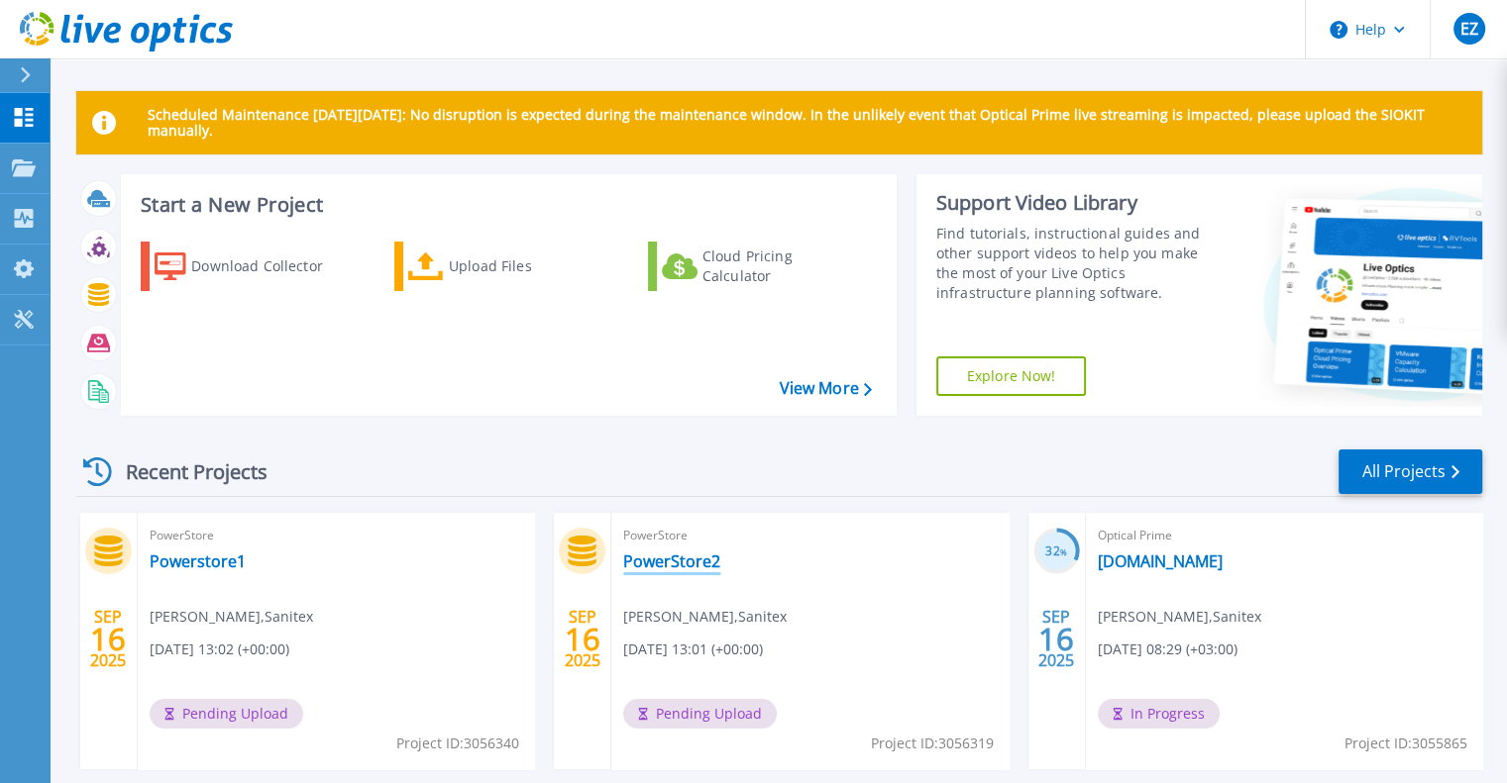
click at [680, 556] on link "PowerStore2" at bounding box center [671, 562] width 97 height 20
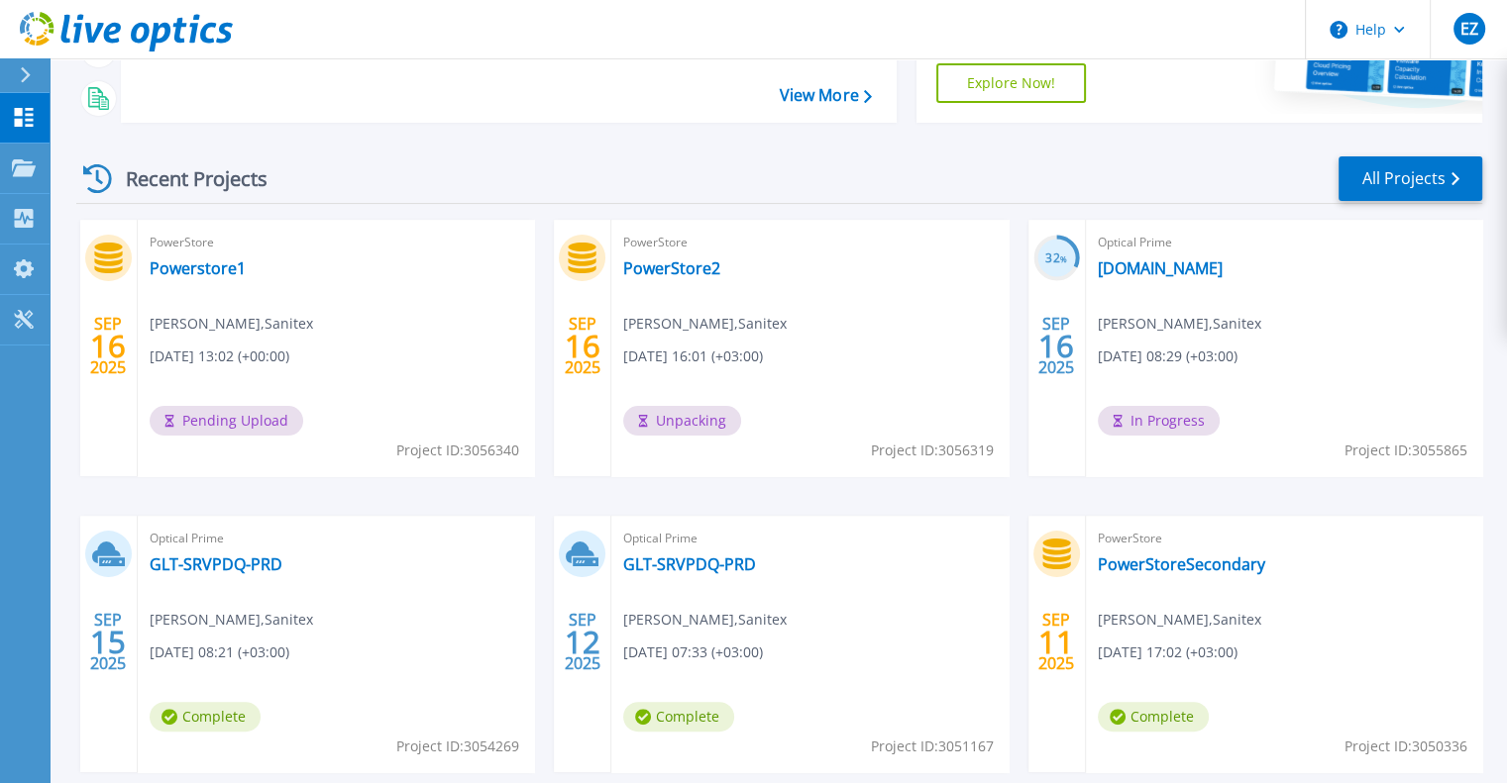
scroll to position [297, 0]
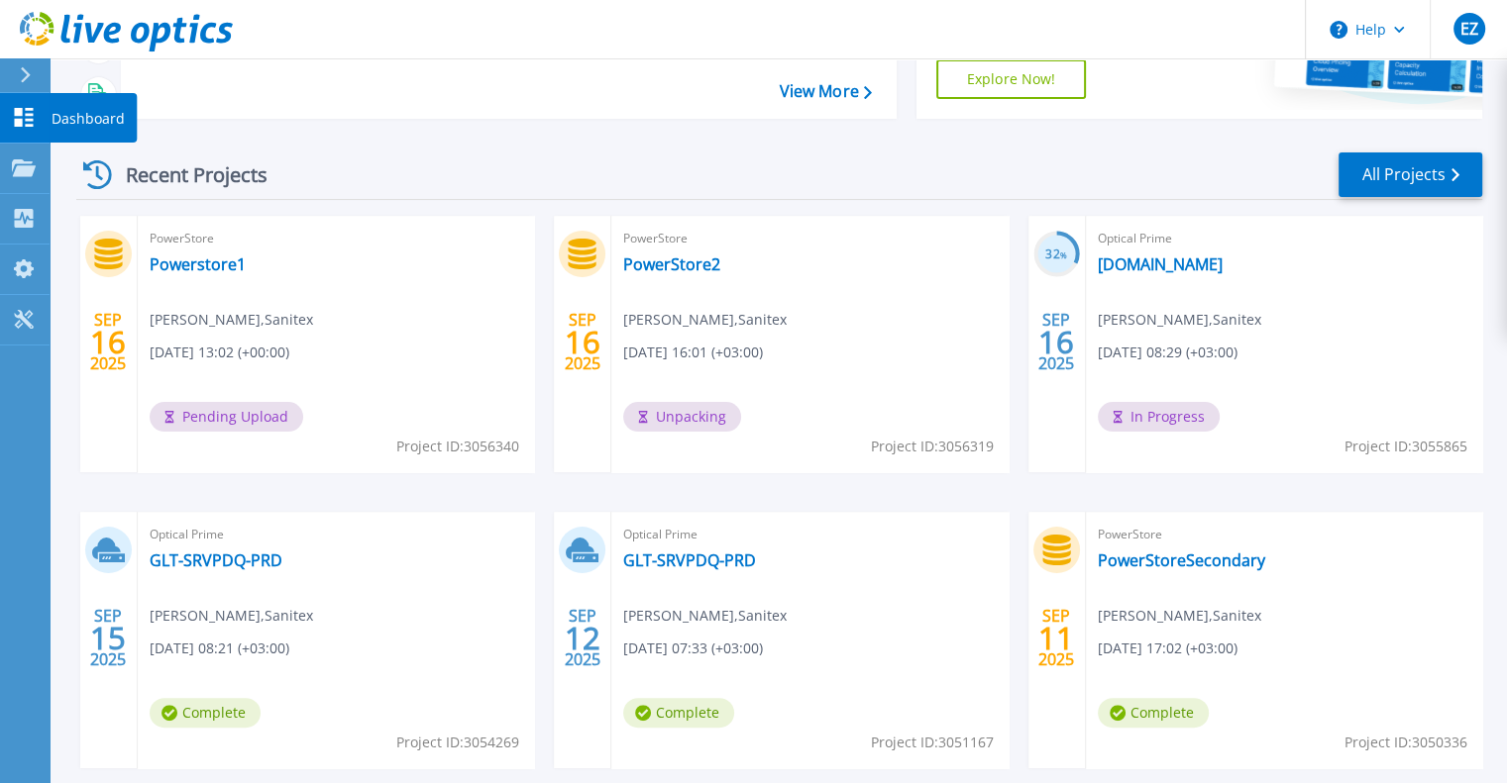
click at [12, 110] on icon at bounding box center [24, 117] width 24 height 19
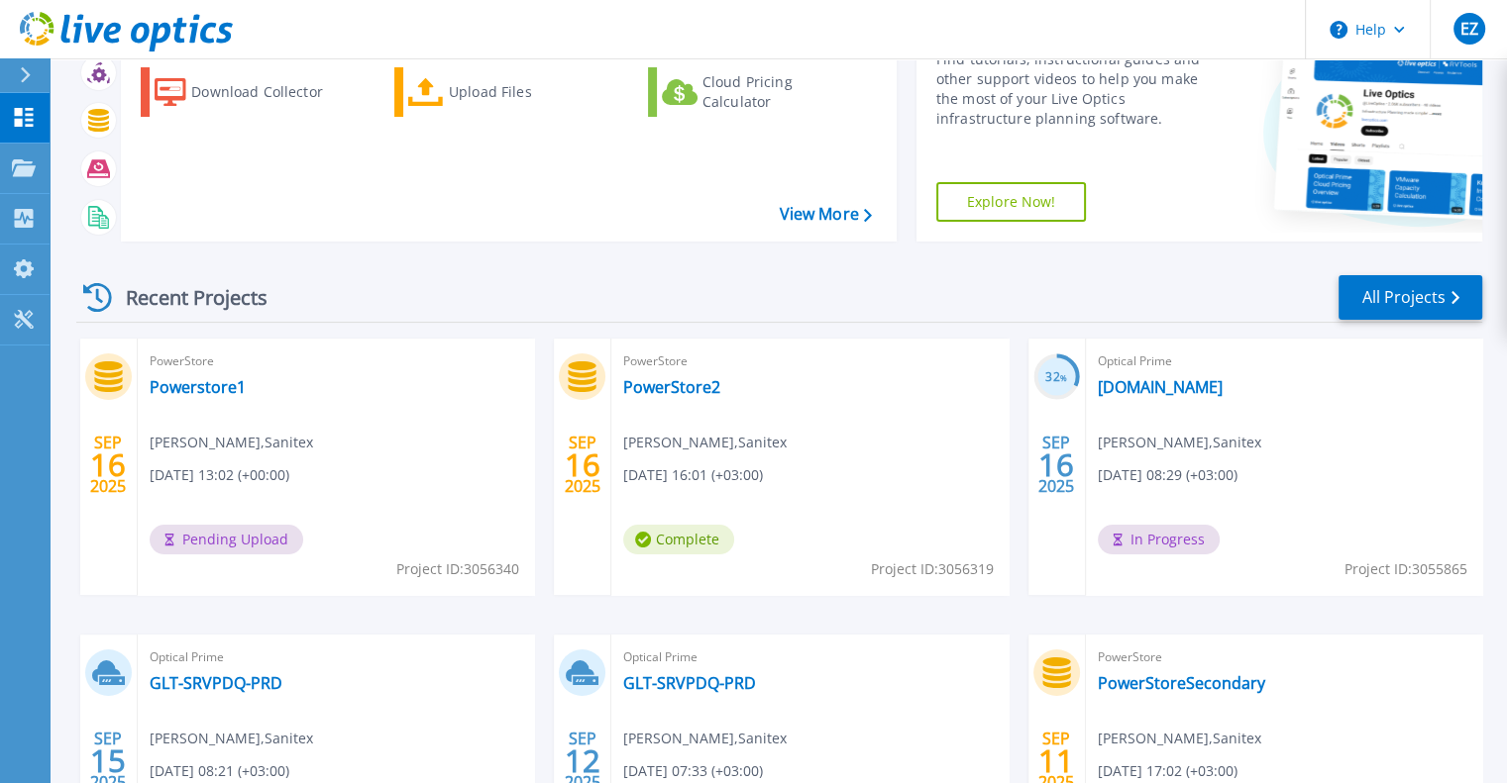
scroll to position [297, 0]
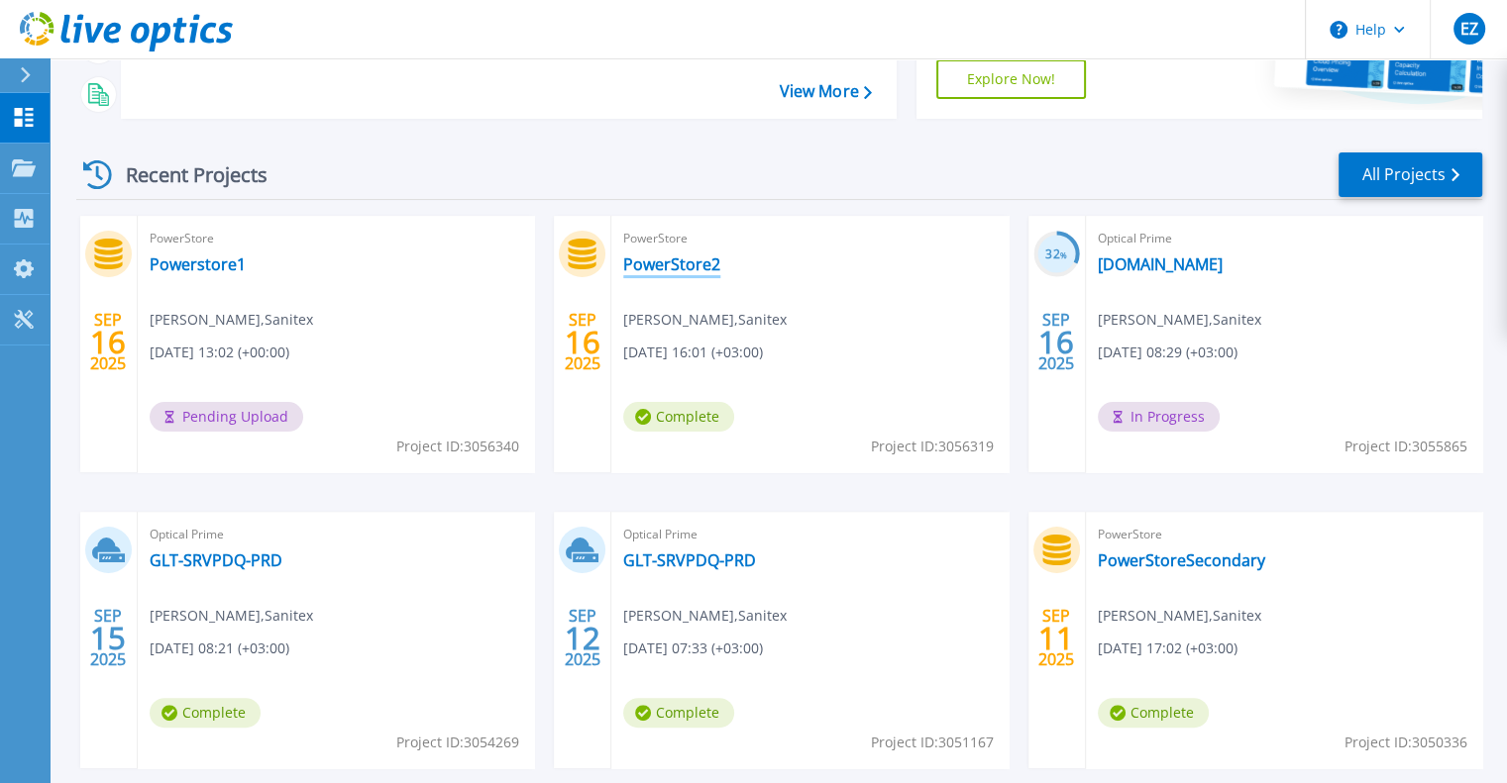
click at [671, 257] on link "PowerStore2" at bounding box center [671, 265] width 97 height 20
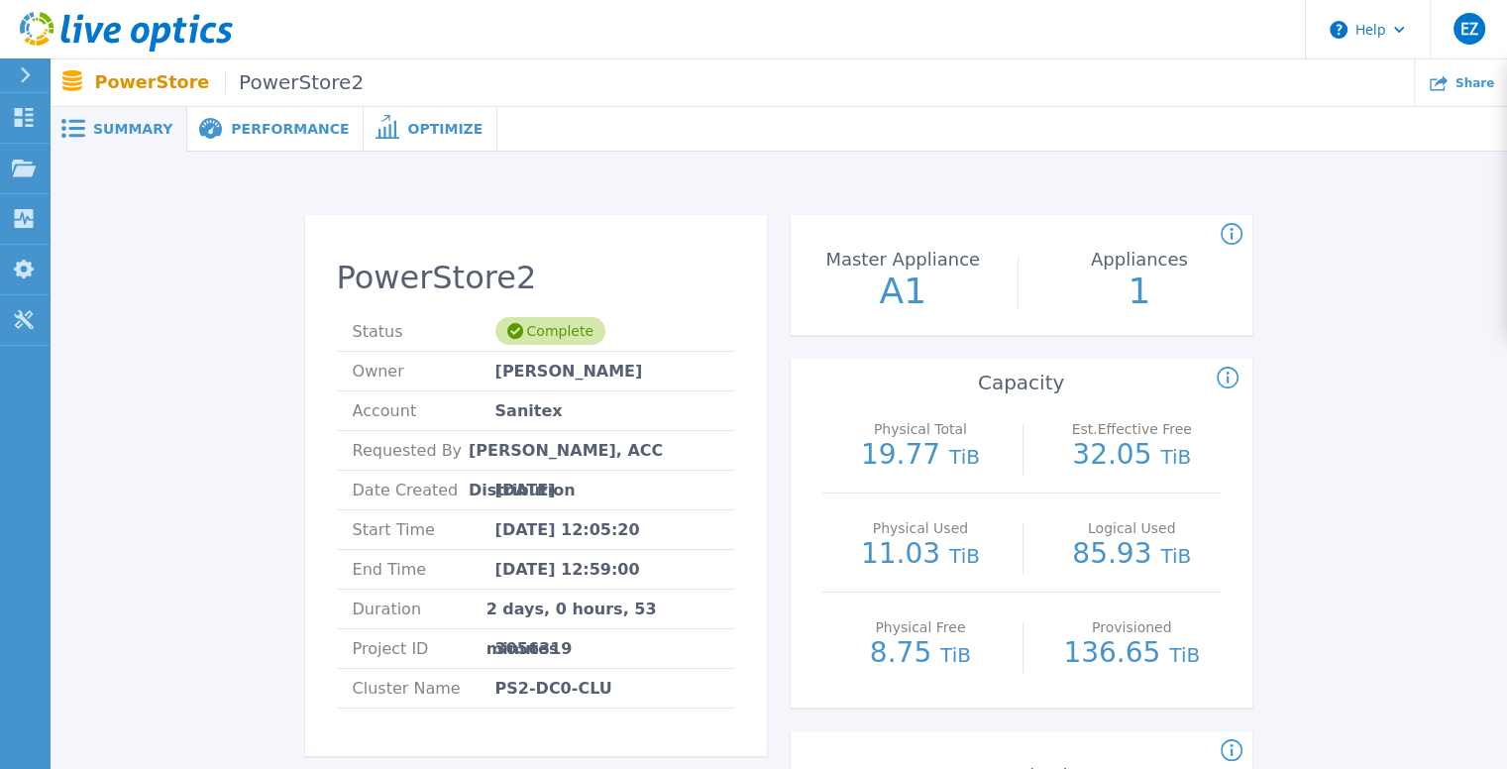
click at [231, 127] on span "Performance" at bounding box center [290, 129] width 118 height 14
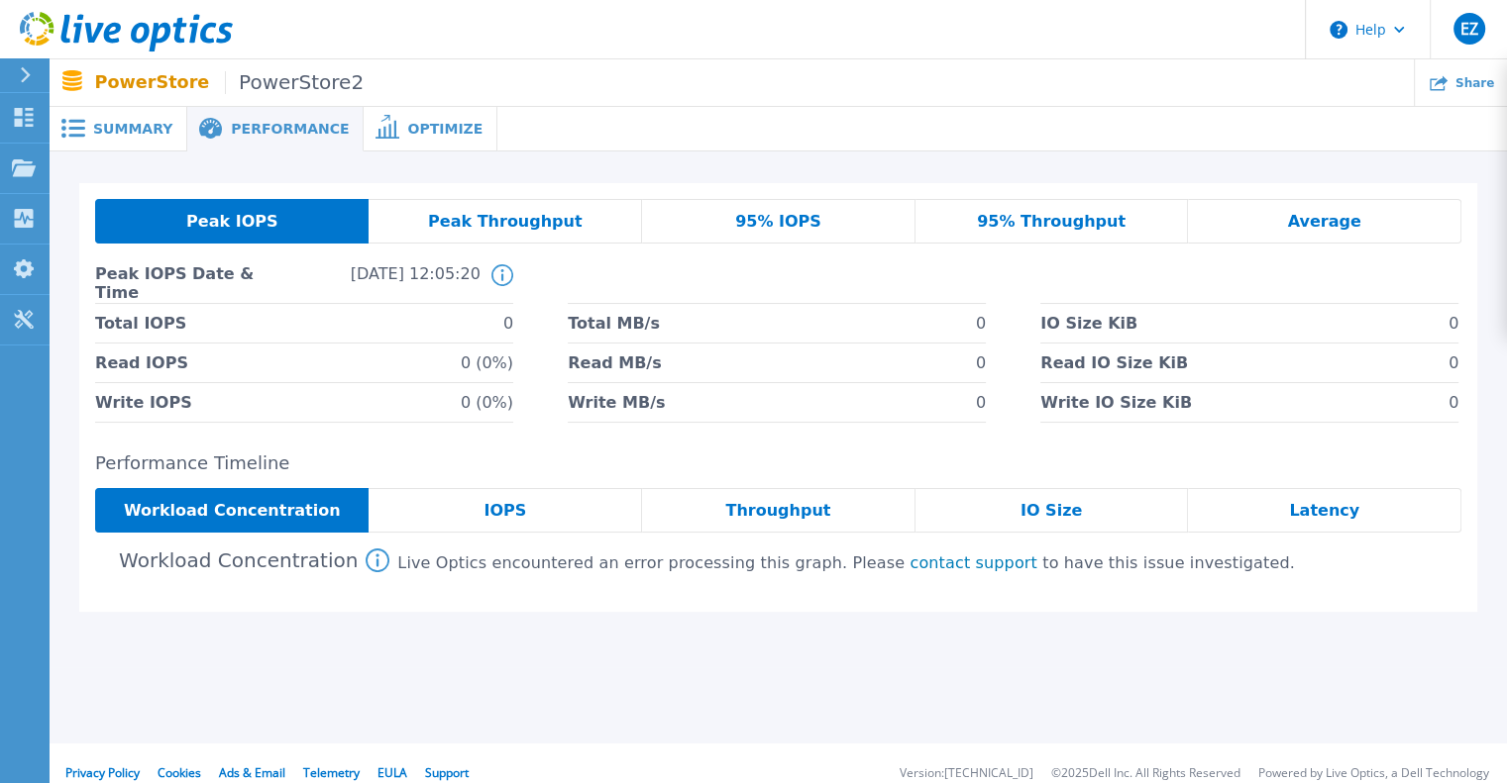
click at [487, 219] on span "Peak Throughput" at bounding box center [505, 222] width 155 height 16
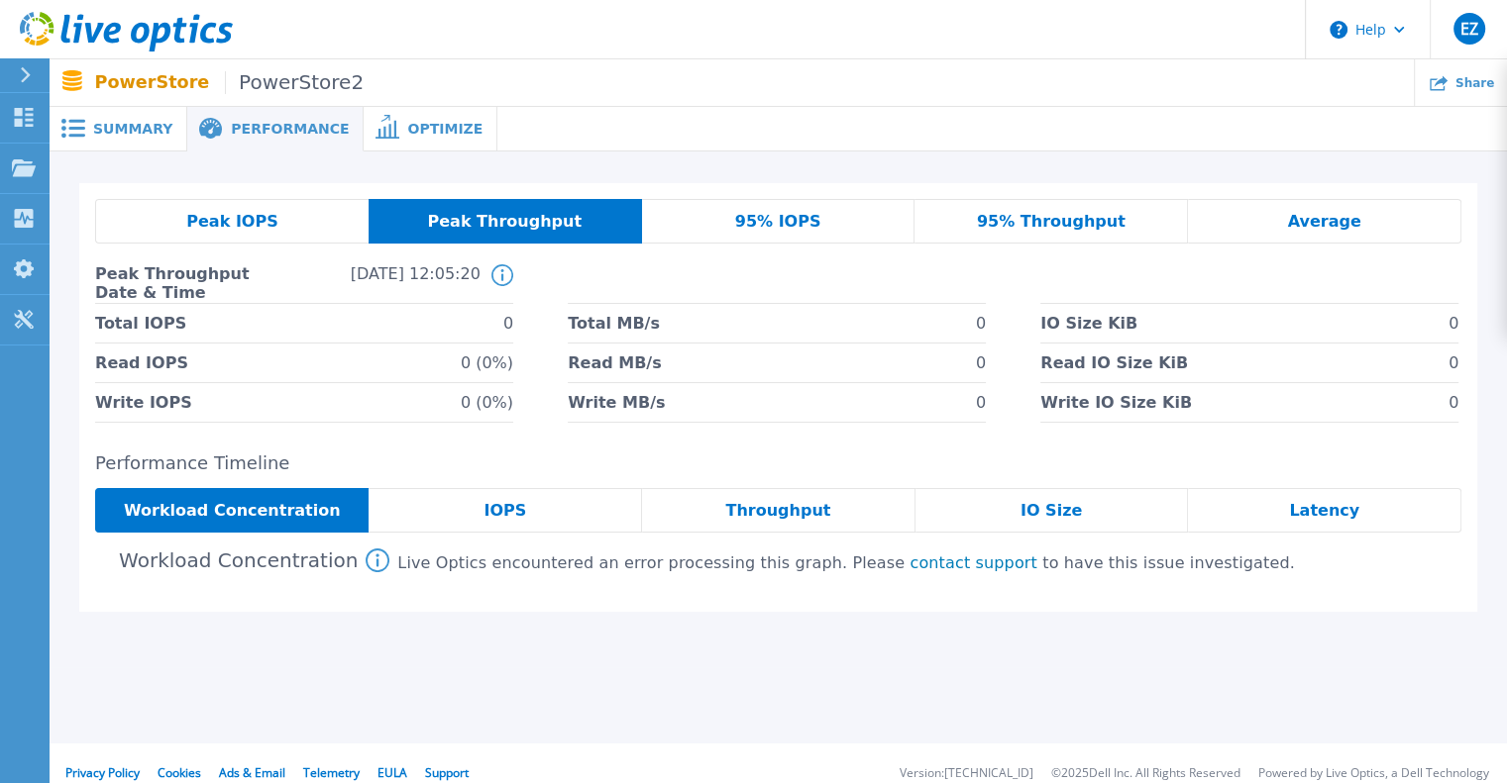
click at [229, 223] on span "Peak IOPS" at bounding box center [231, 222] width 91 height 16
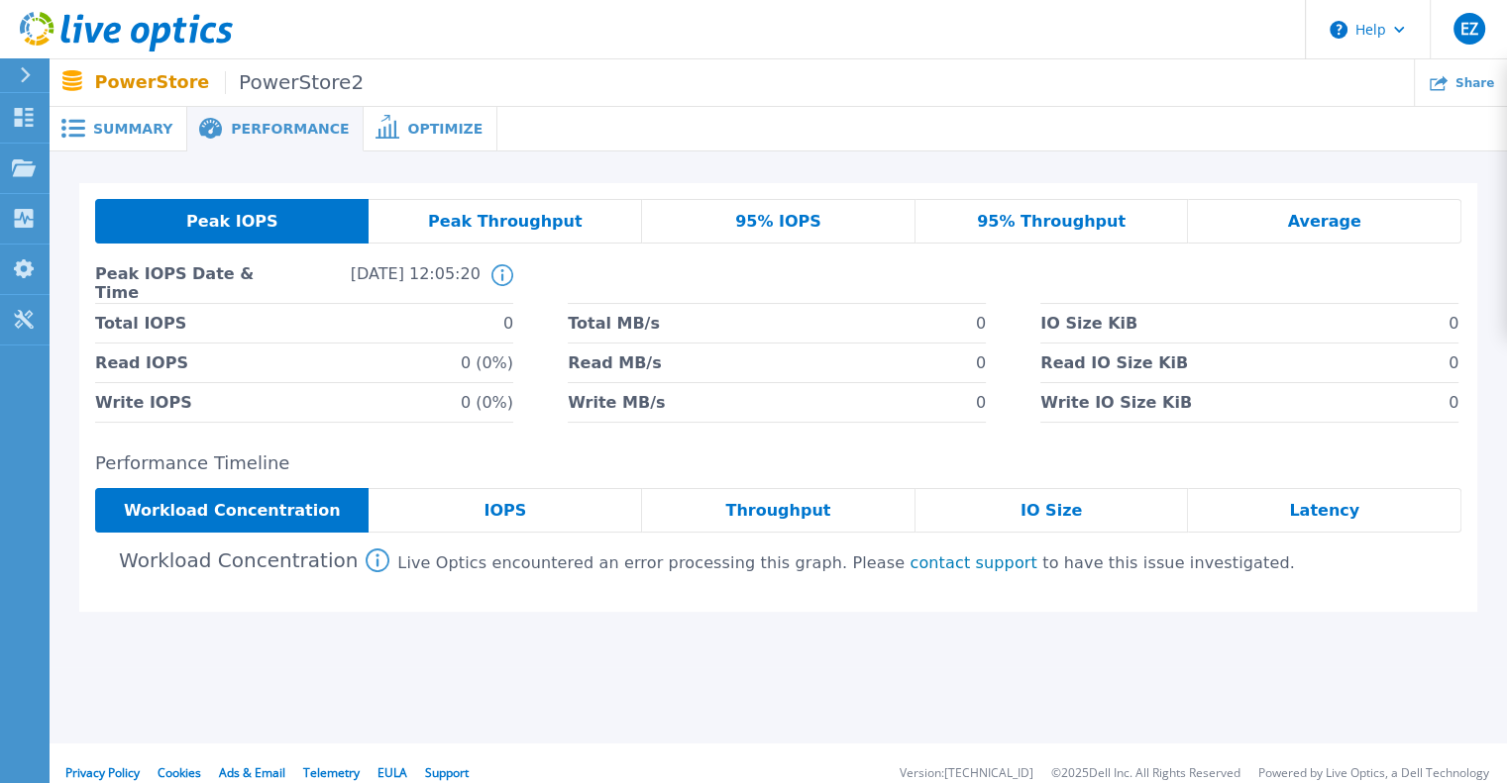
click at [534, 510] on div "IOPS" at bounding box center [504, 510] width 273 height 45
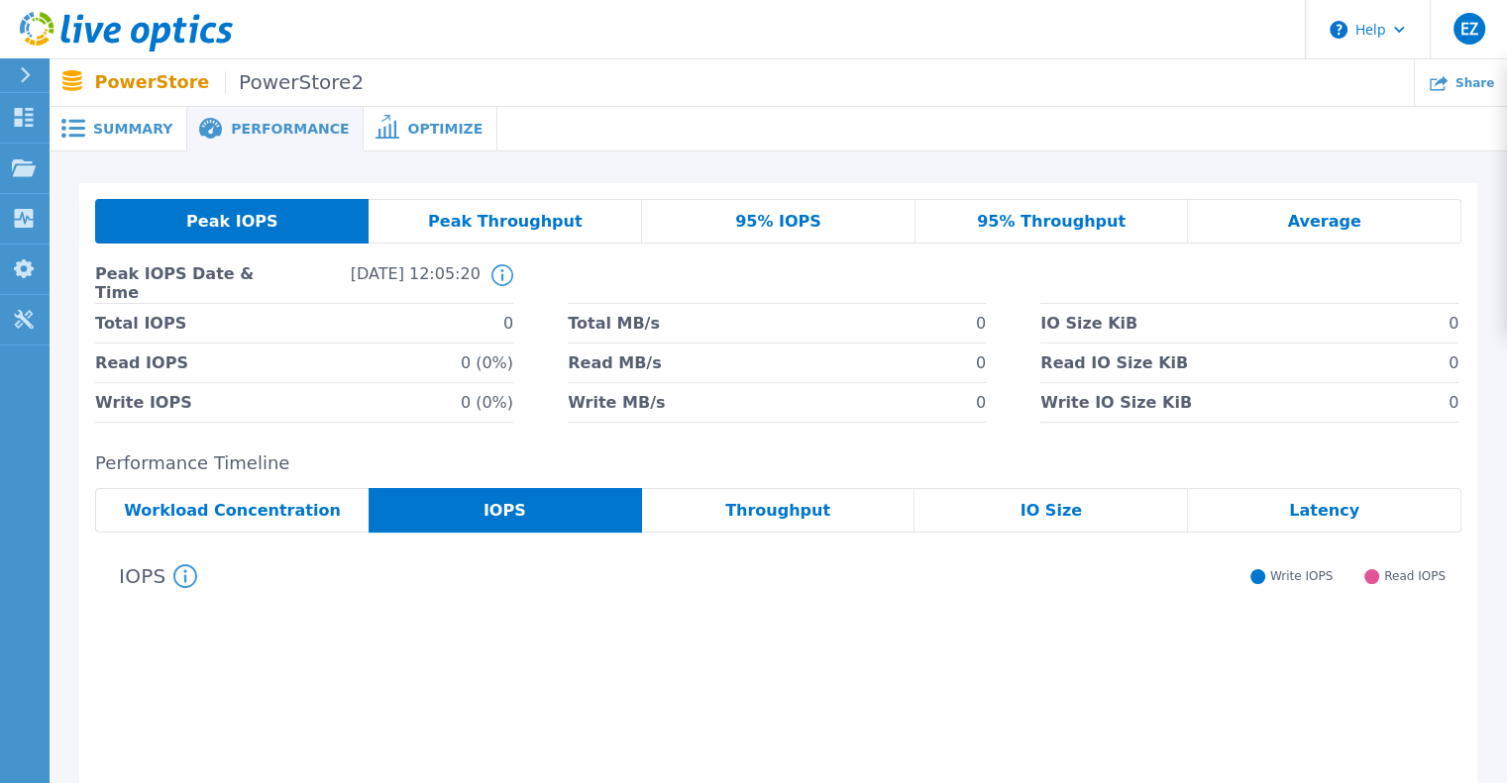
click at [531, 227] on span "Peak Throughput" at bounding box center [505, 222] width 155 height 16
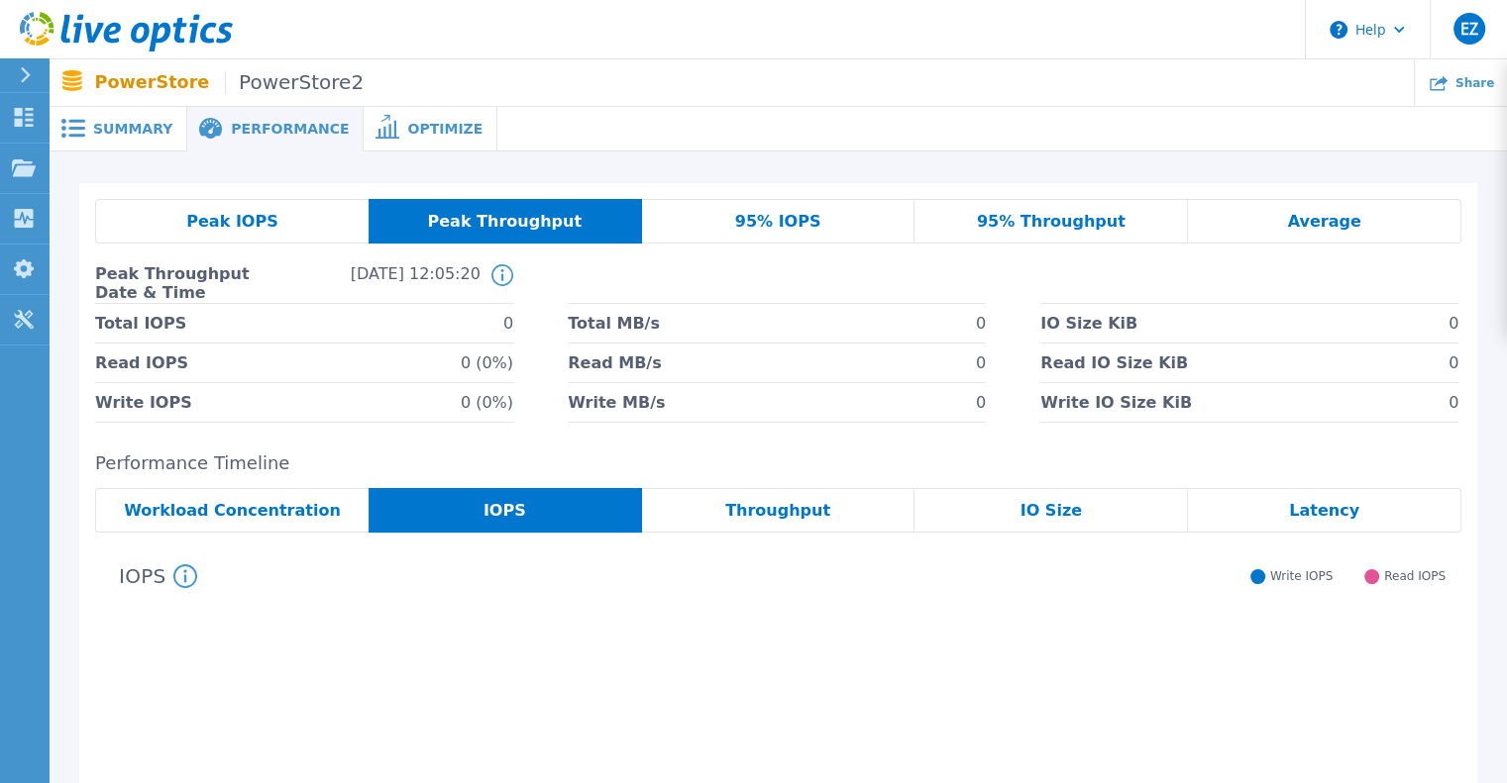
click at [758, 222] on span "95% IOPS" at bounding box center [778, 222] width 86 height 16
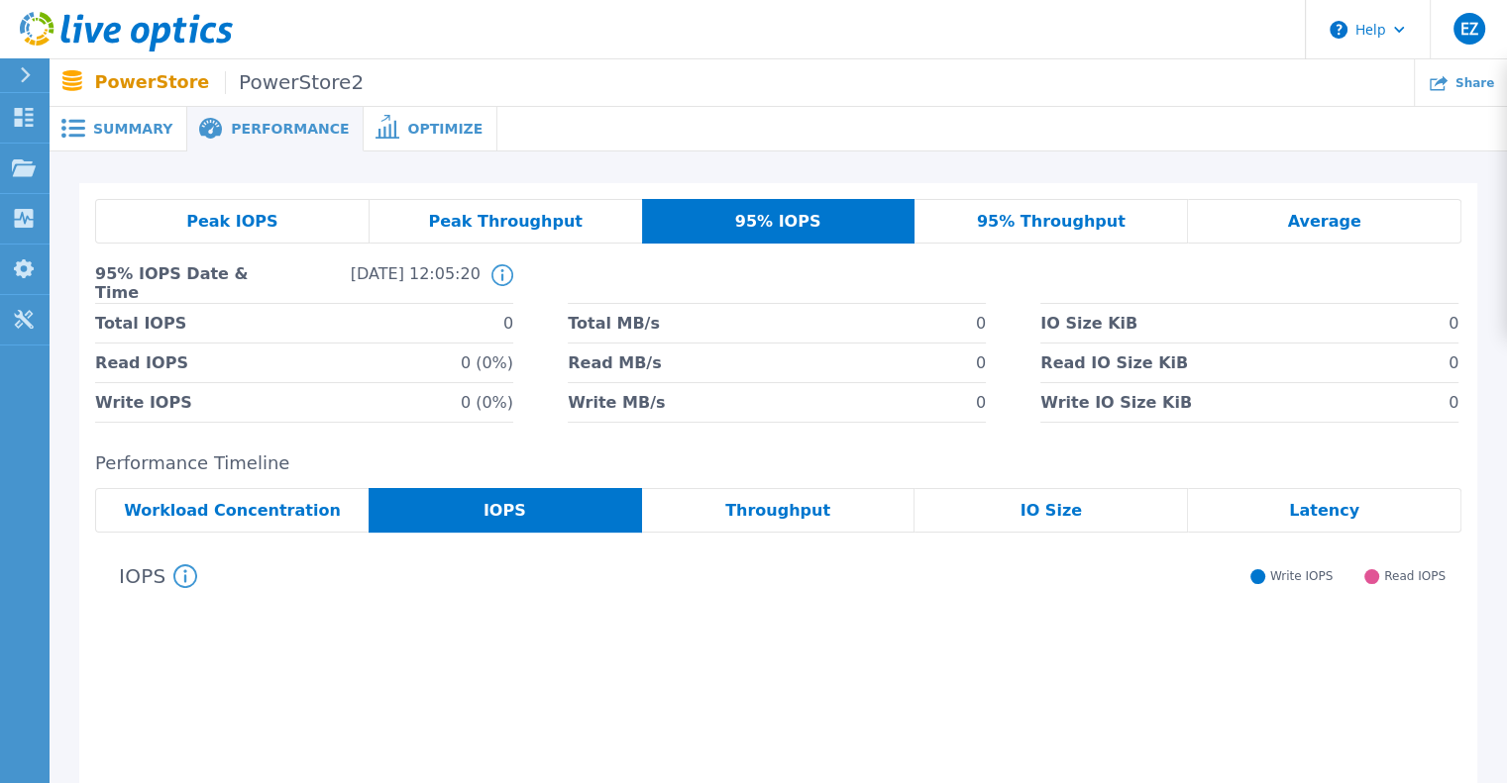
click at [994, 221] on span "95% Throughput" at bounding box center [1051, 222] width 149 height 16
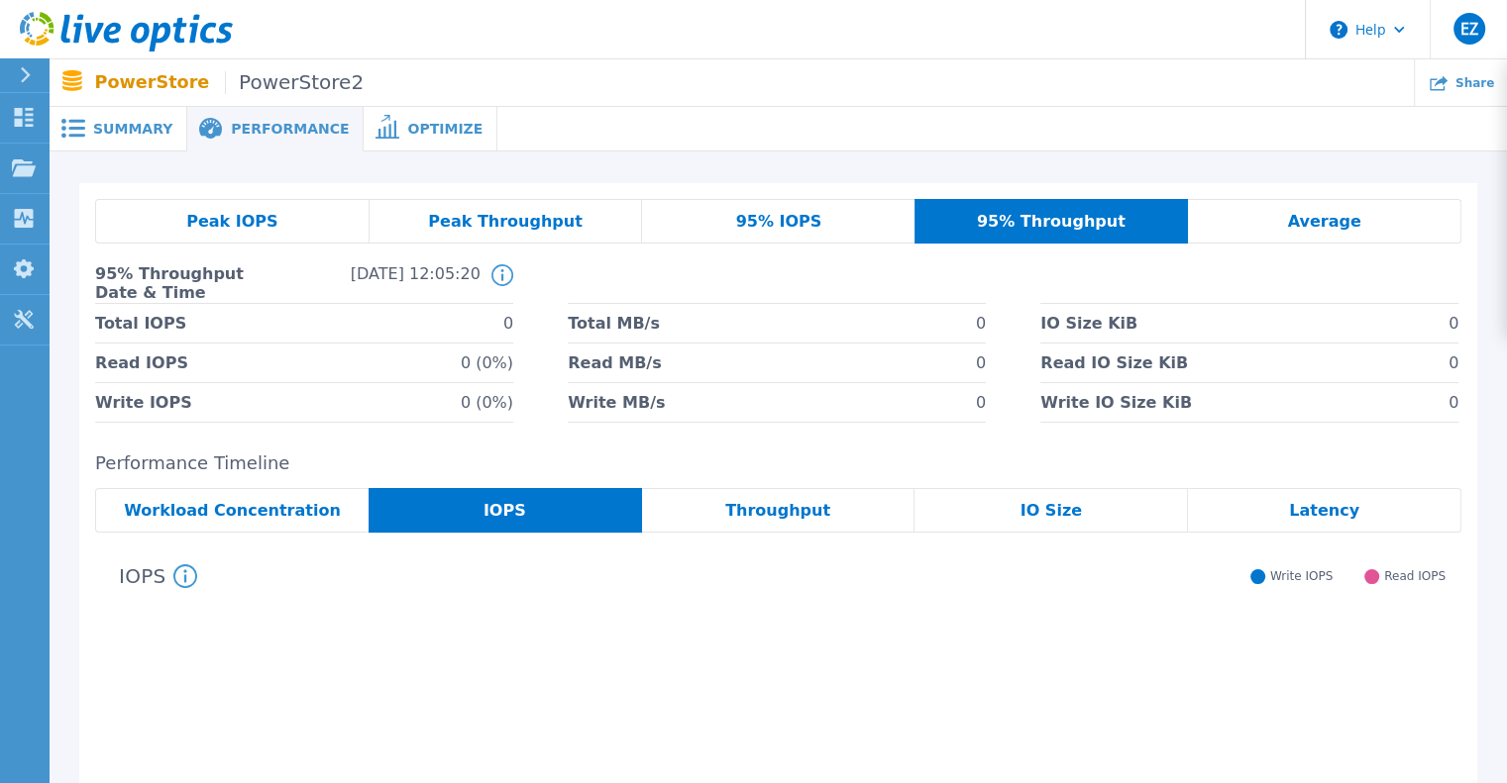
click at [1362, 219] on div "Average" at bounding box center [1324, 221] width 273 height 45
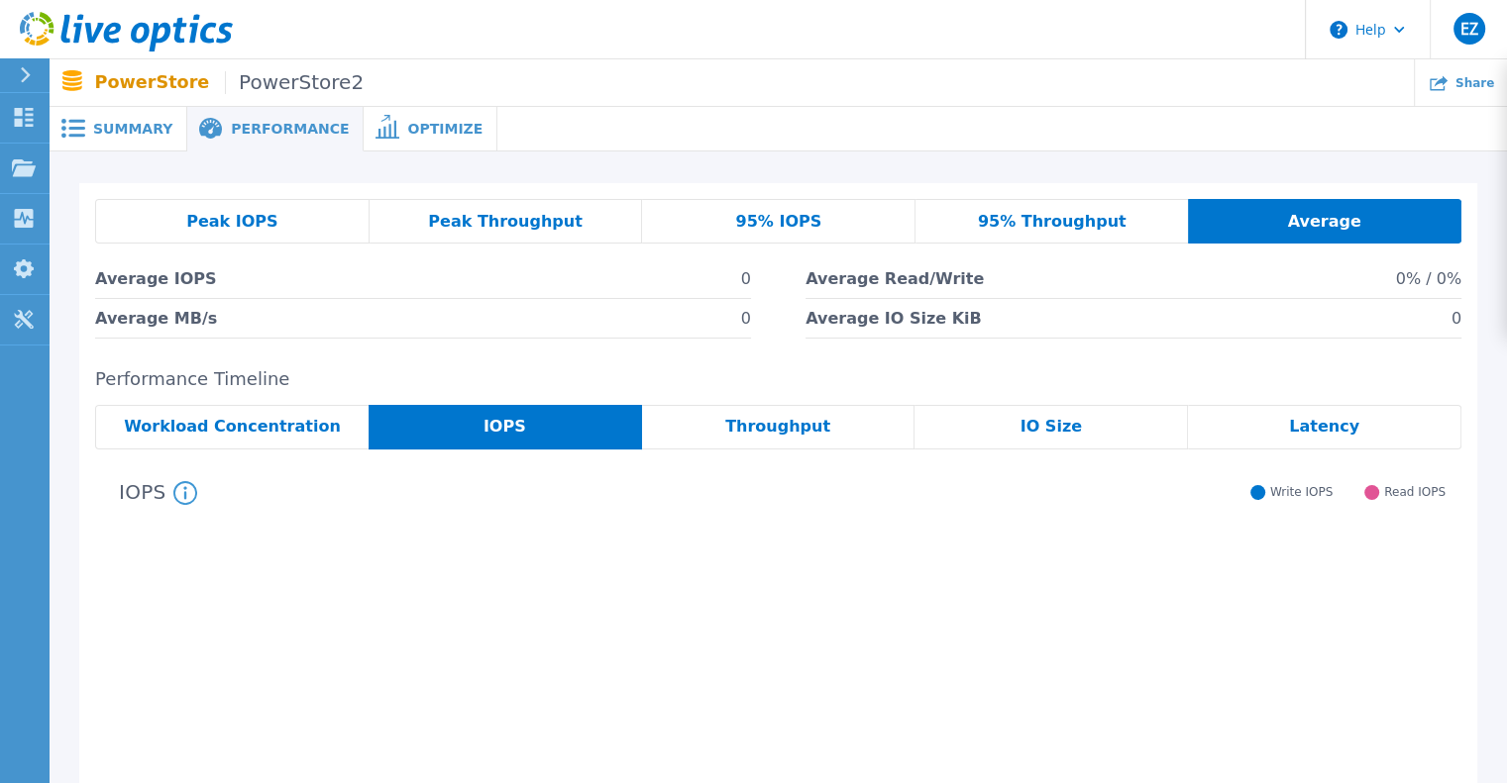
click at [778, 411] on div "Throughput" at bounding box center [778, 427] width 273 height 45
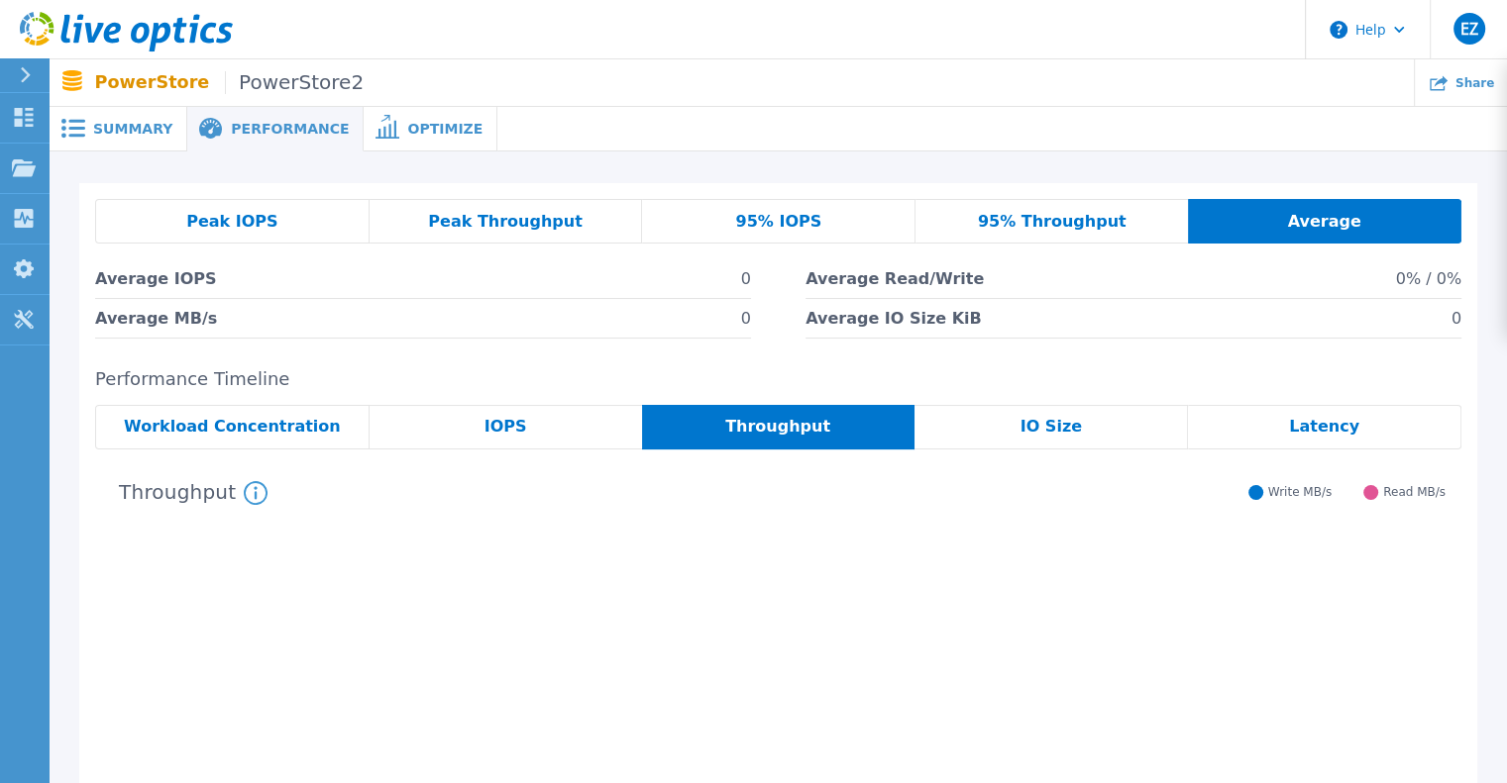
click at [1014, 440] on div "IO Size" at bounding box center [1050, 427] width 273 height 45
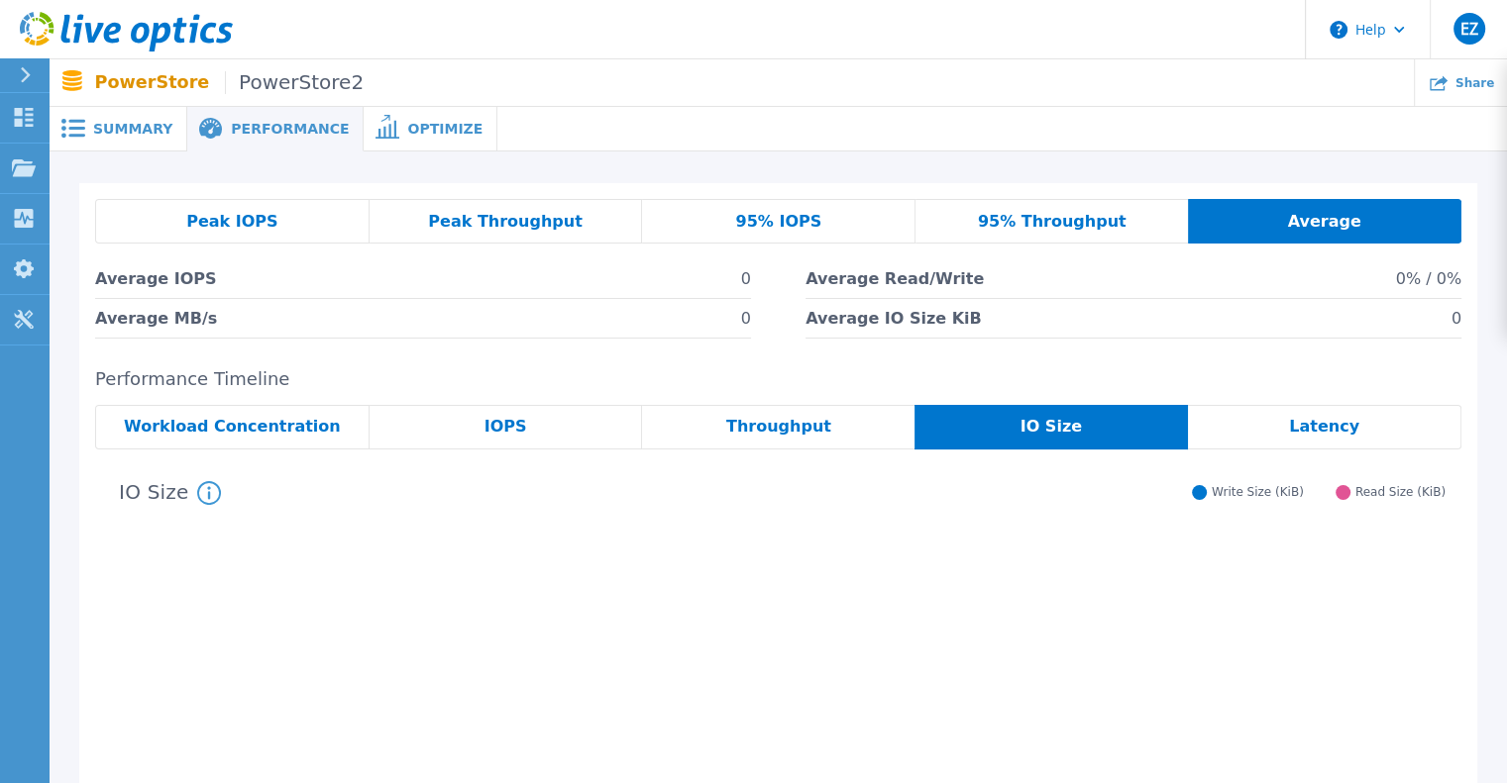
click at [1343, 435] on span "Latency" at bounding box center [1324, 427] width 70 height 16
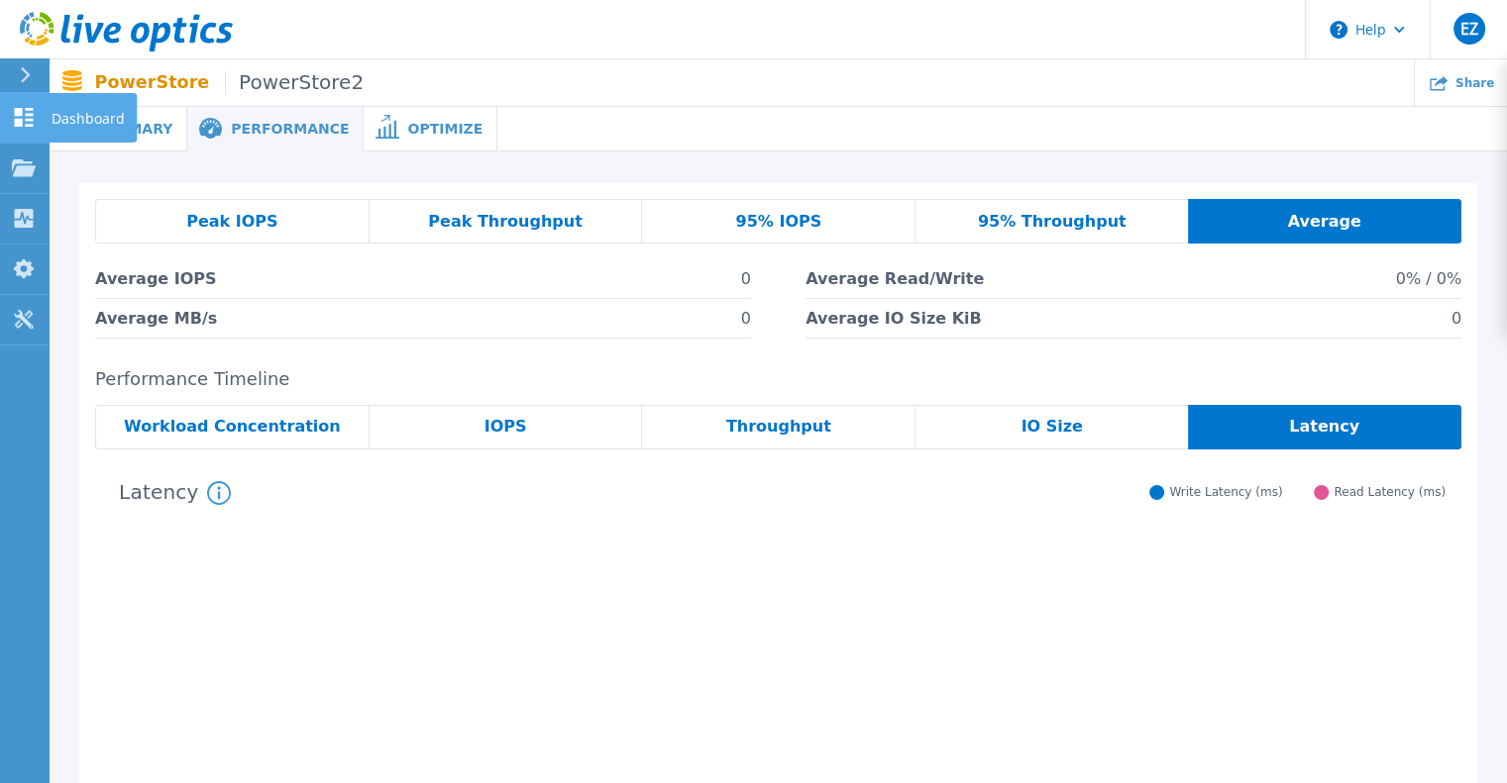
click at [24, 114] on icon at bounding box center [24, 117] width 24 height 19
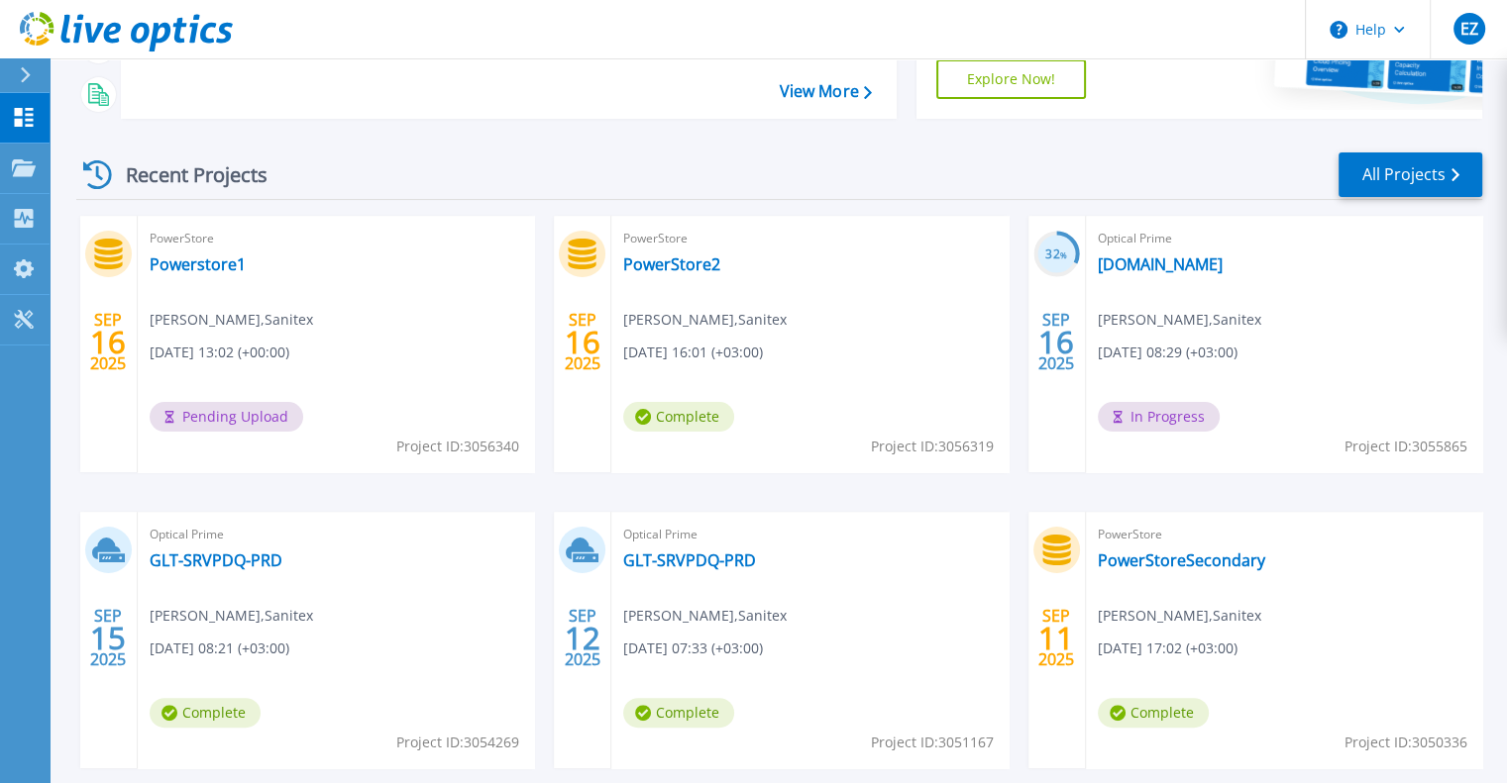
scroll to position [396, 0]
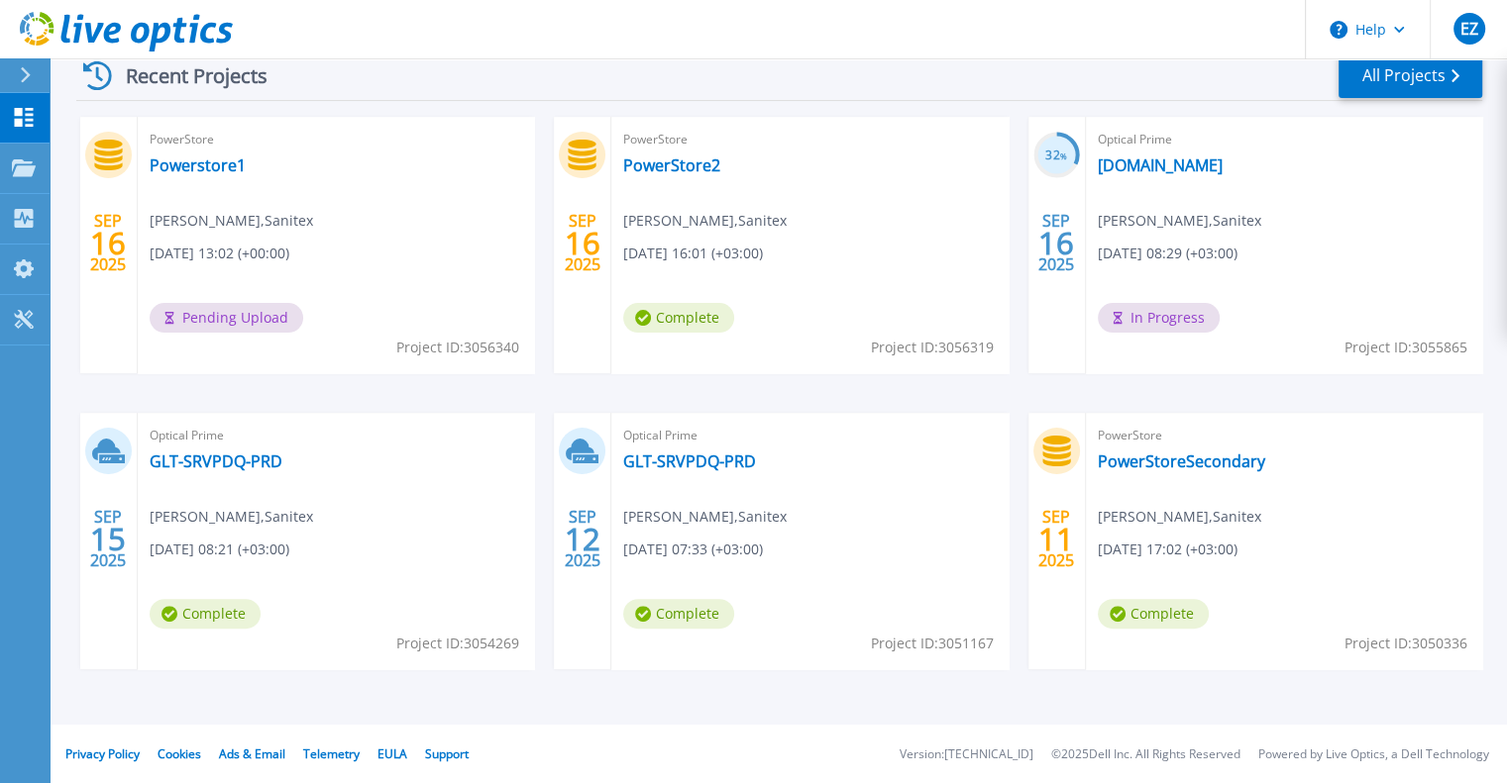
click at [362, 192] on div "PowerStore Powerstore1 Egidijus Zem , Sanitex 09/16/2025, 13:02 (+00:00) Pendin…" at bounding box center [336, 245] width 396 height 257
click at [194, 166] on link "Powerstore1" at bounding box center [198, 166] width 96 height 20
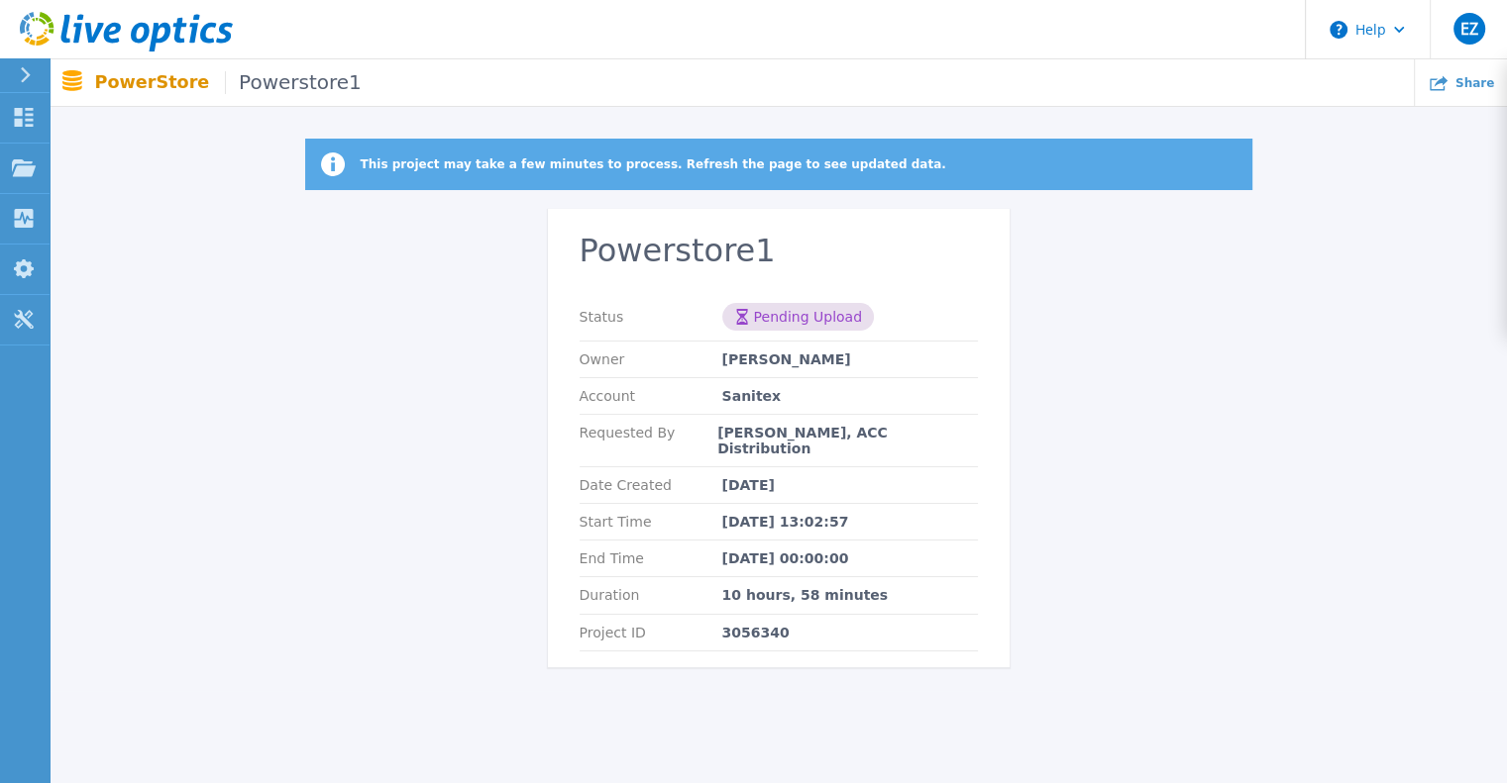
click at [28, 75] on icon at bounding box center [26, 75] width 10 height 16
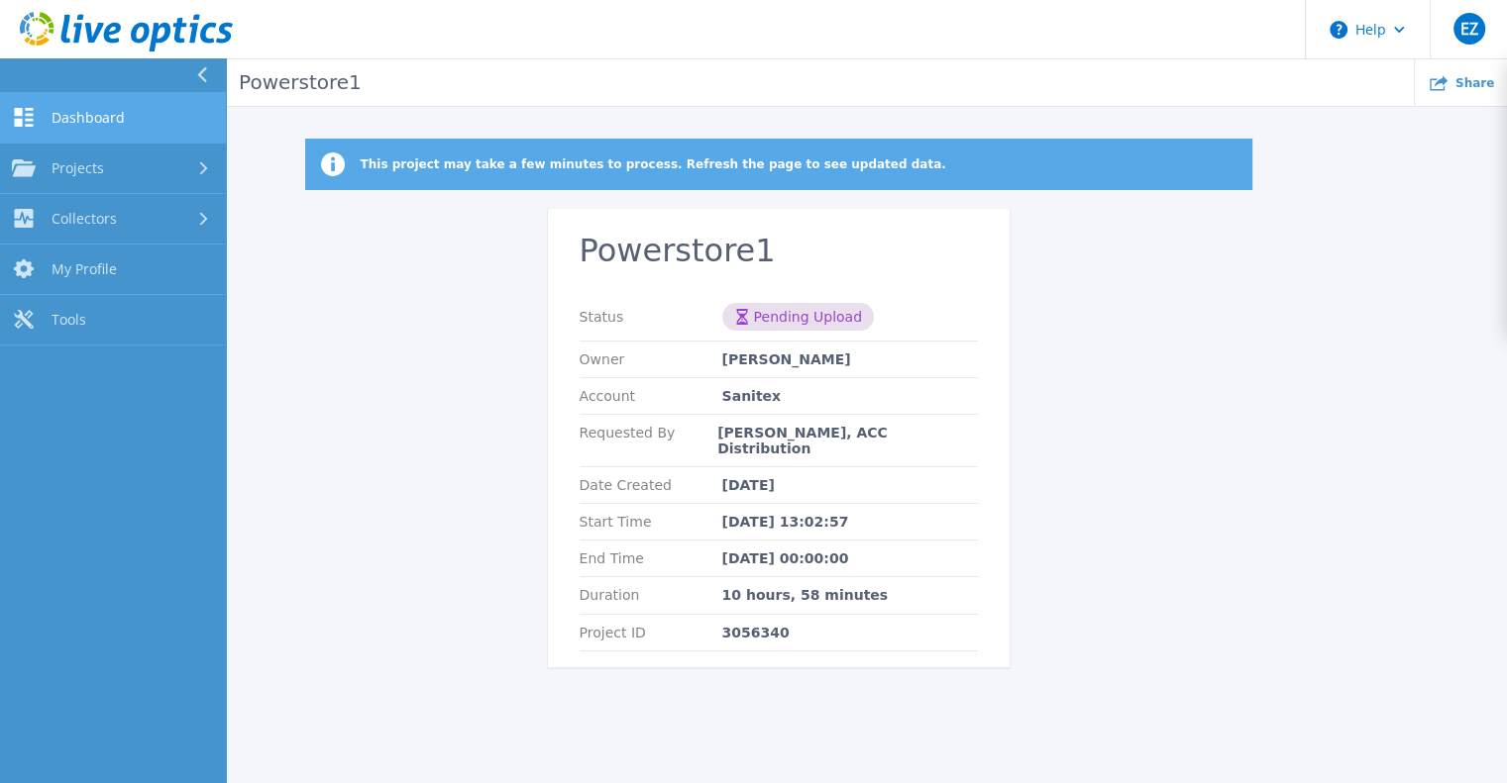
click at [46, 107] on link "Dashboard Dashboard" at bounding box center [113, 118] width 226 height 51
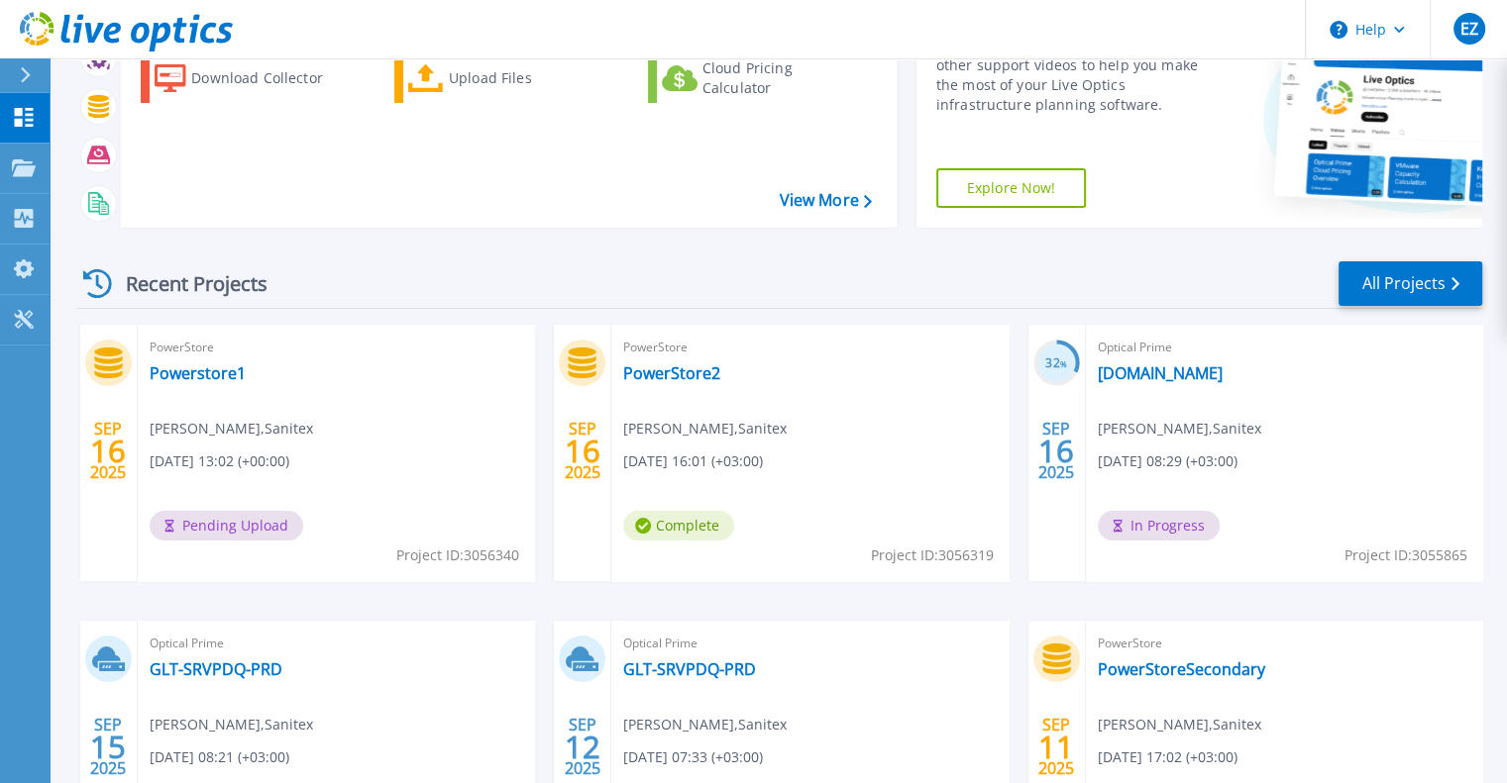
scroll to position [198, 0]
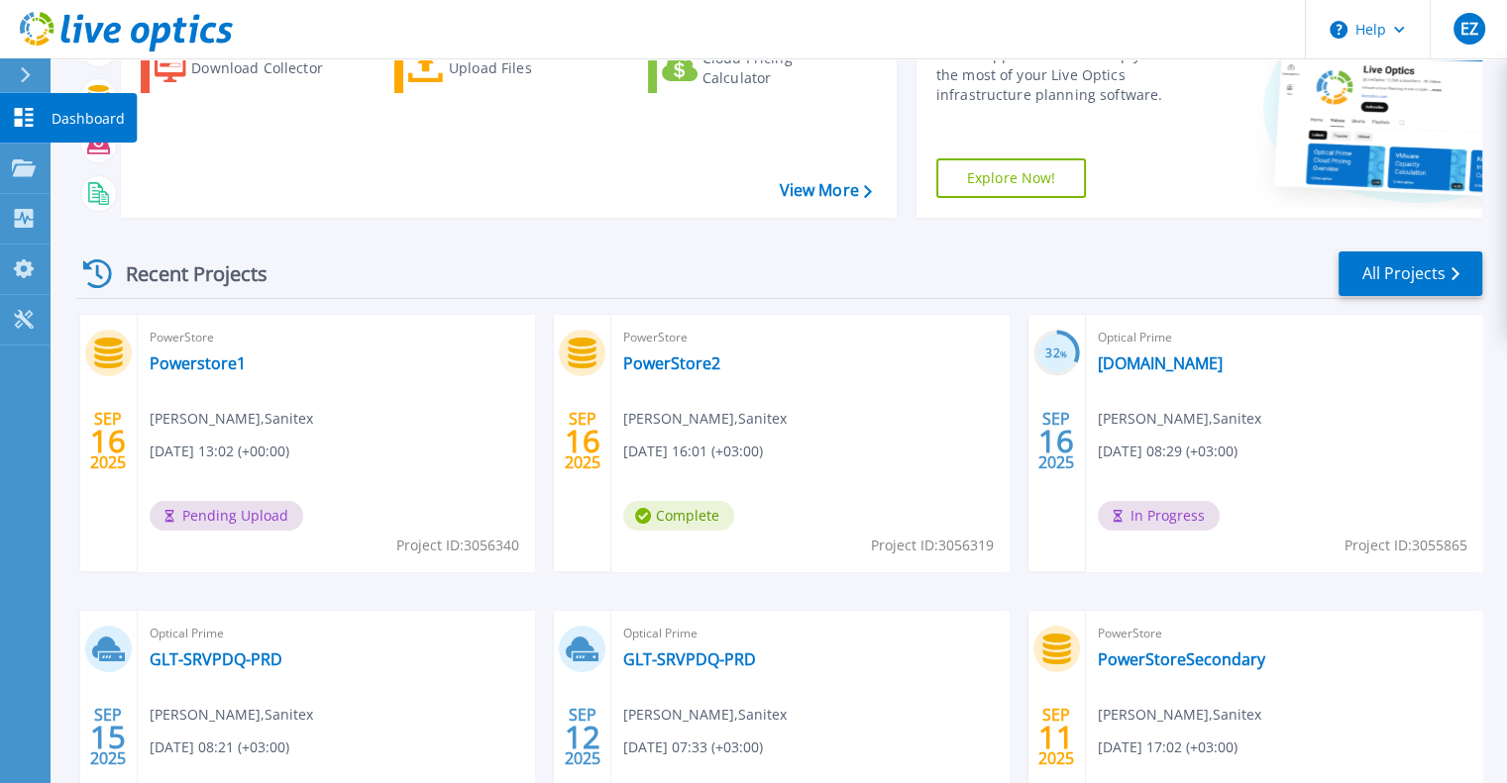
click at [23, 111] on icon at bounding box center [24, 117] width 24 height 19
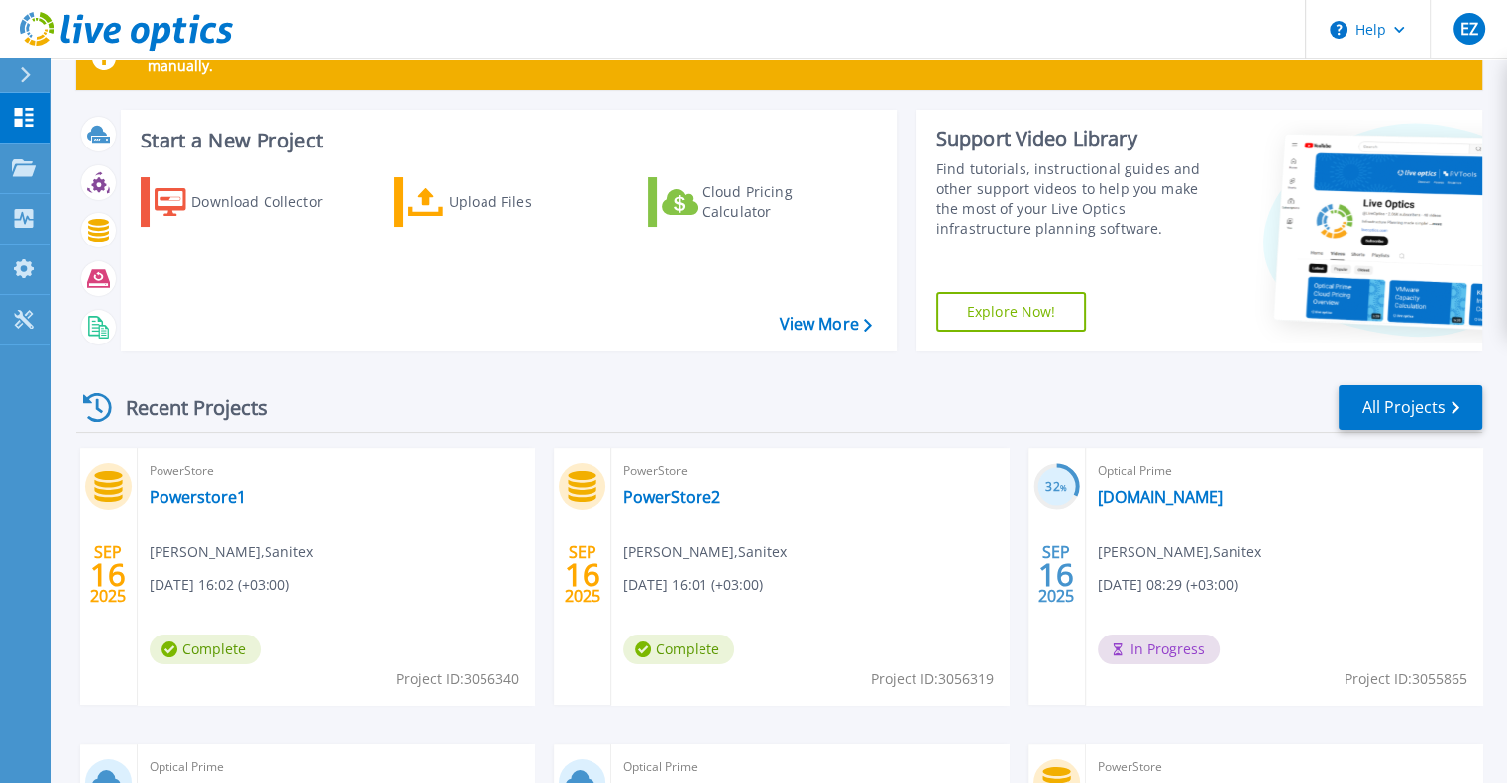
scroll to position [99, 0]
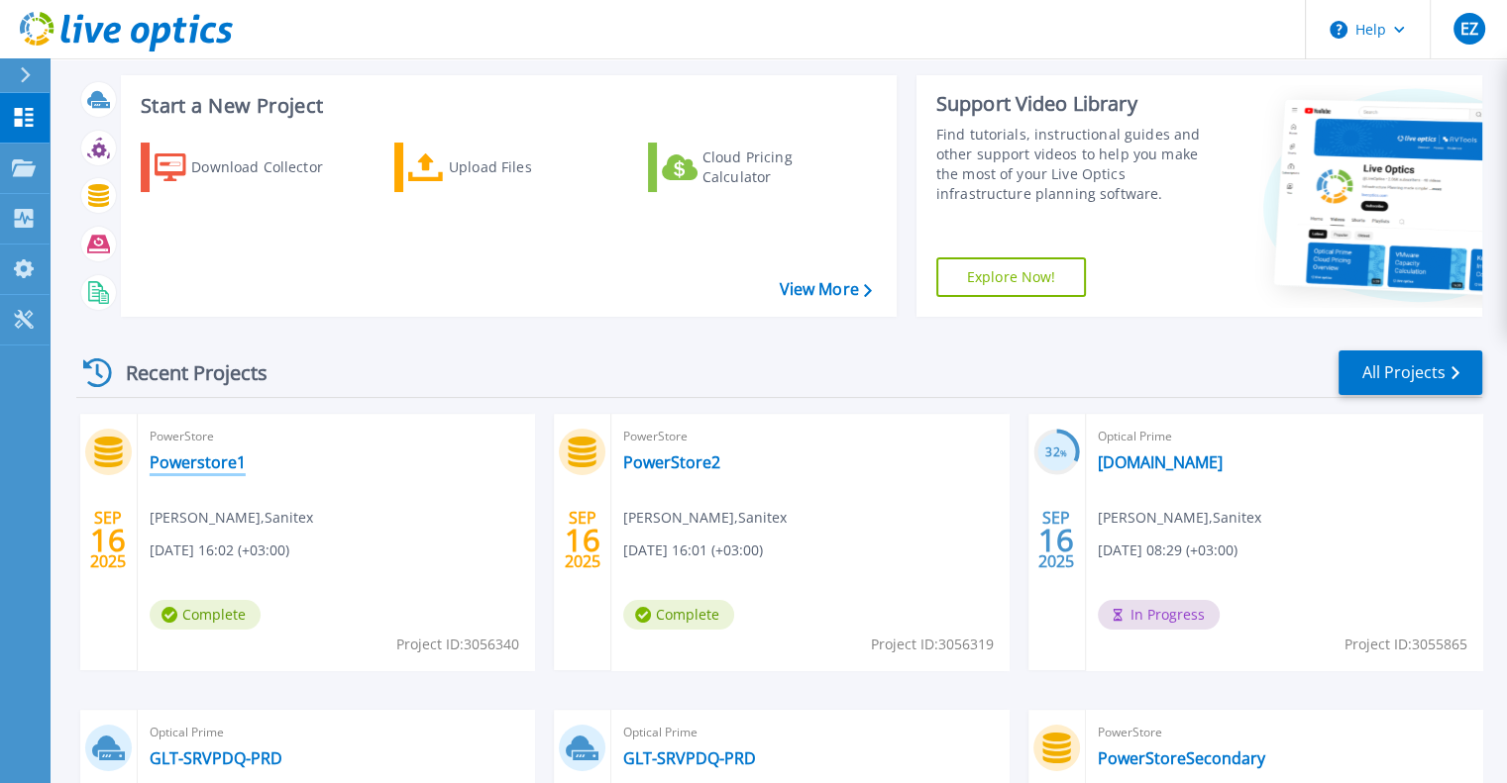
click at [212, 462] on link "Powerstore1" at bounding box center [198, 463] width 96 height 20
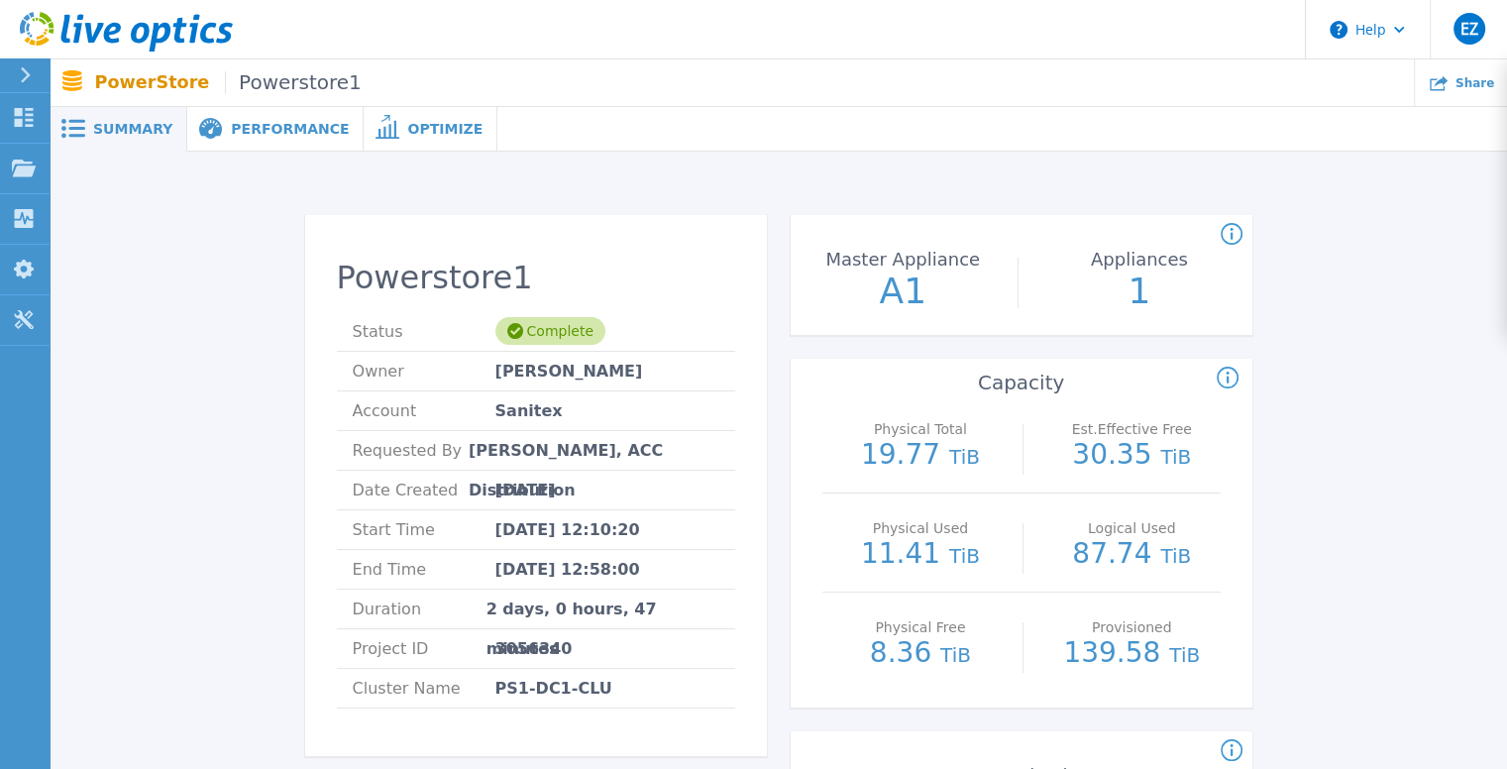
click at [242, 126] on span "Performance" at bounding box center [290, 129] width 118 height 14
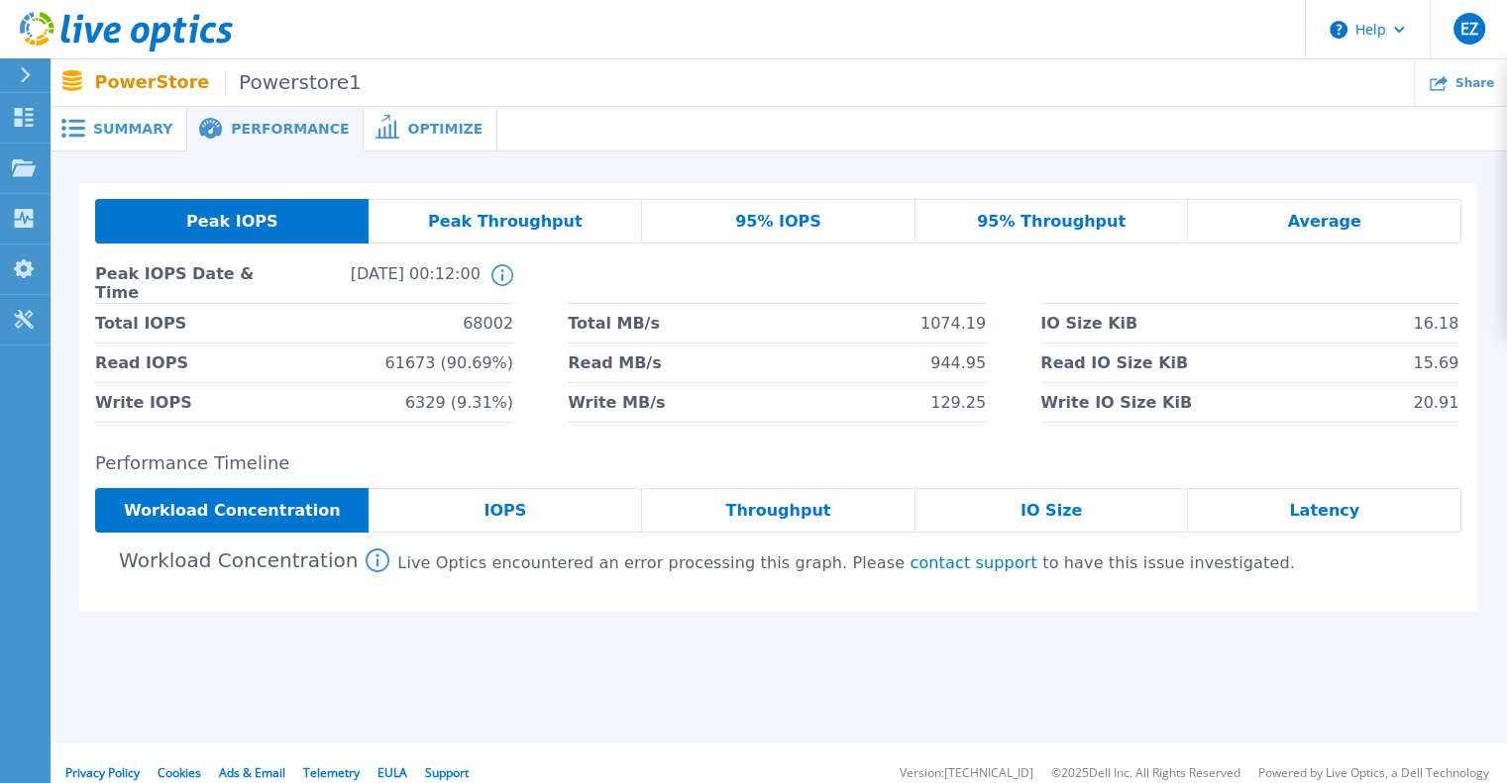
click at [519, 524] on div "IOPS" at bounding box center [504, 510] width 273 height 45
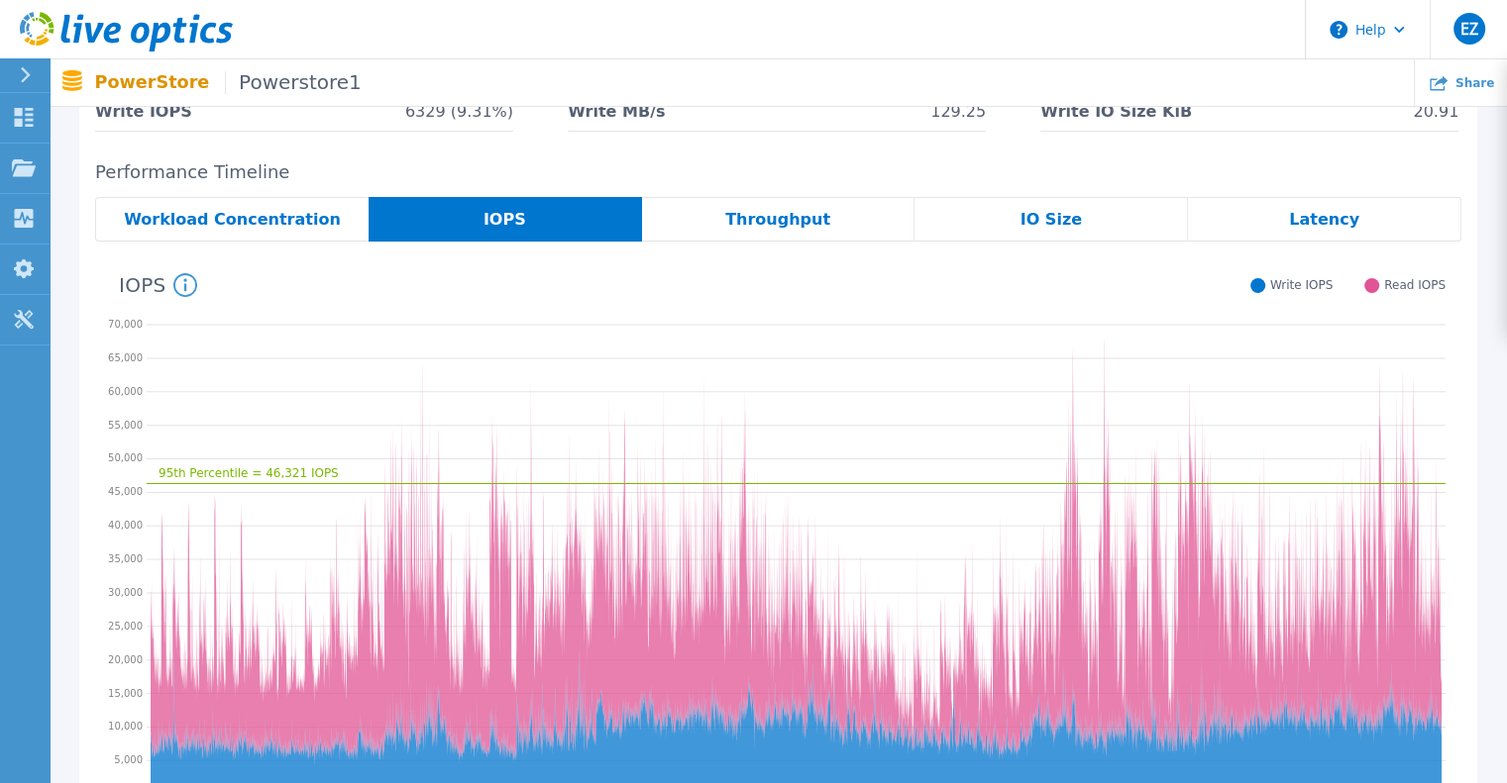
scroll to position [297, 0]
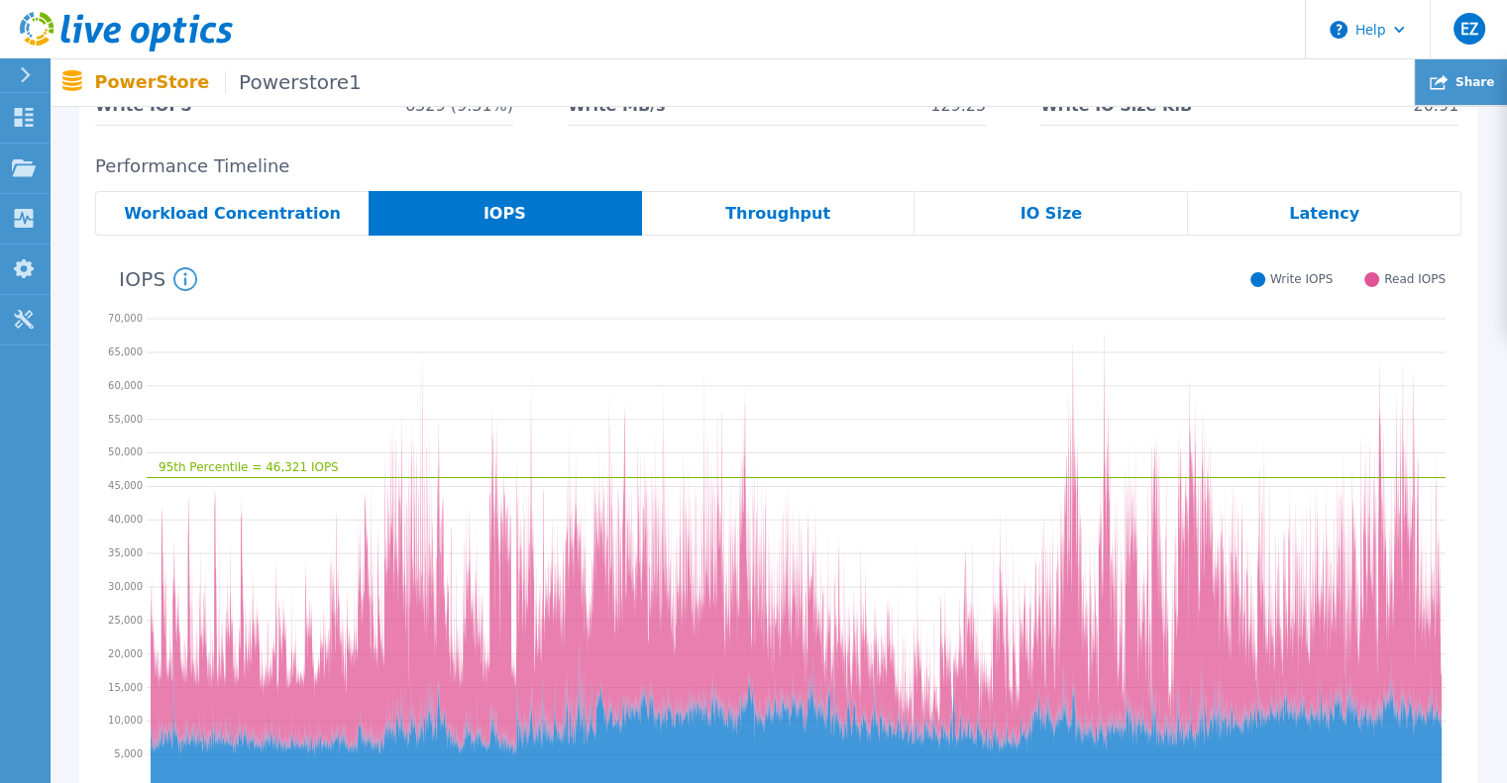
click at [1458, 70] on div "Share" at bounding box center [1460, 82] width 92 height 47
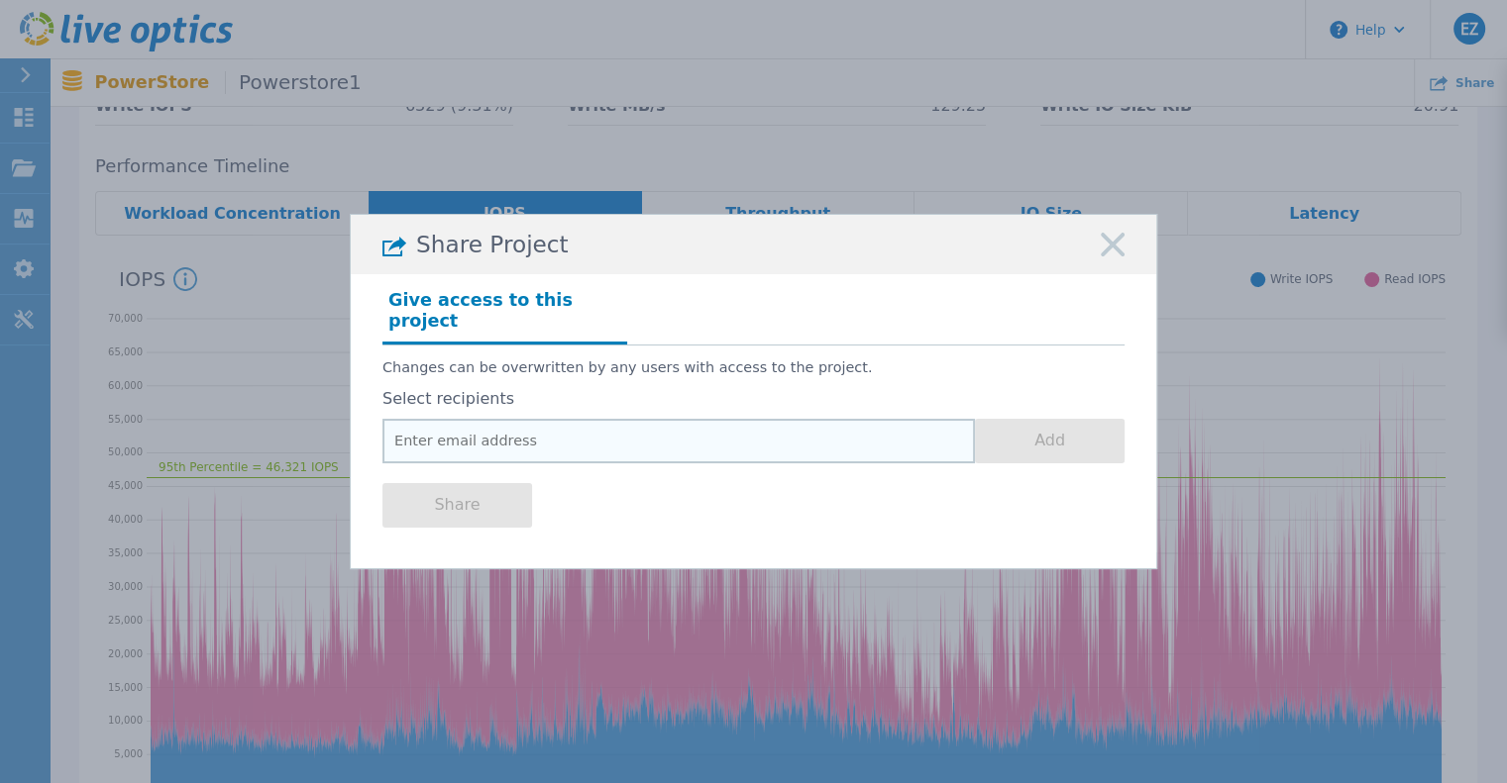
click at [500, 426] on input "email" at bounding box center [678, 441] width 592 height 45
paste input "Msg 207, Level 16, State 1, Line 107 Invalid column name 'volume_label'."
type input "Msg 207, Level 16, State 1, Line 107 Invalid column name 'volume_label'."
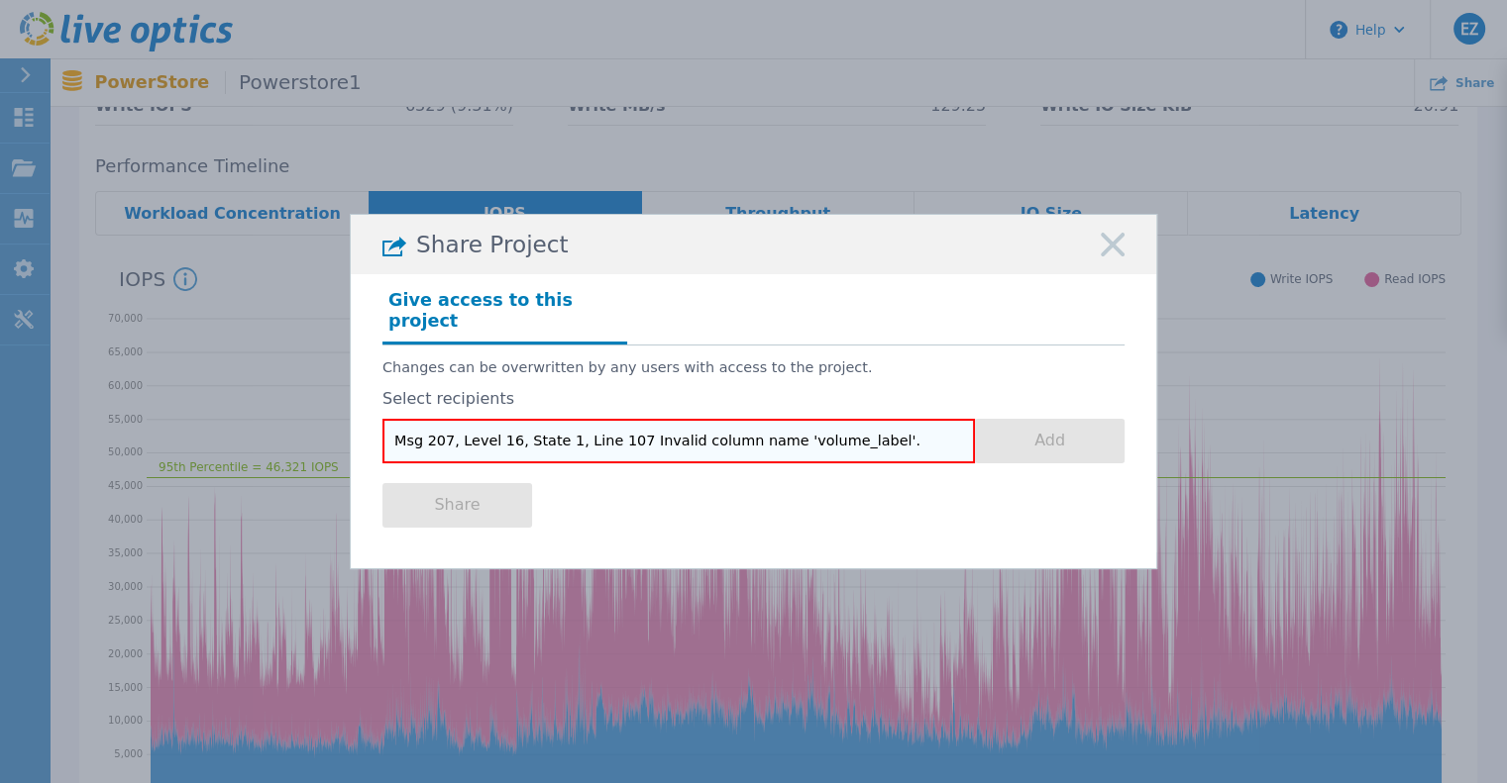
drag, startPoint x: 905, startPoint y: 420, endPoint x: 172, endPoint y: 419, distance: 732.9
click at [172, 419] on div "Share Project Give access to this project Changes can be overwritten by any use…" at bounding box center [753, 391] width 1507 height 783
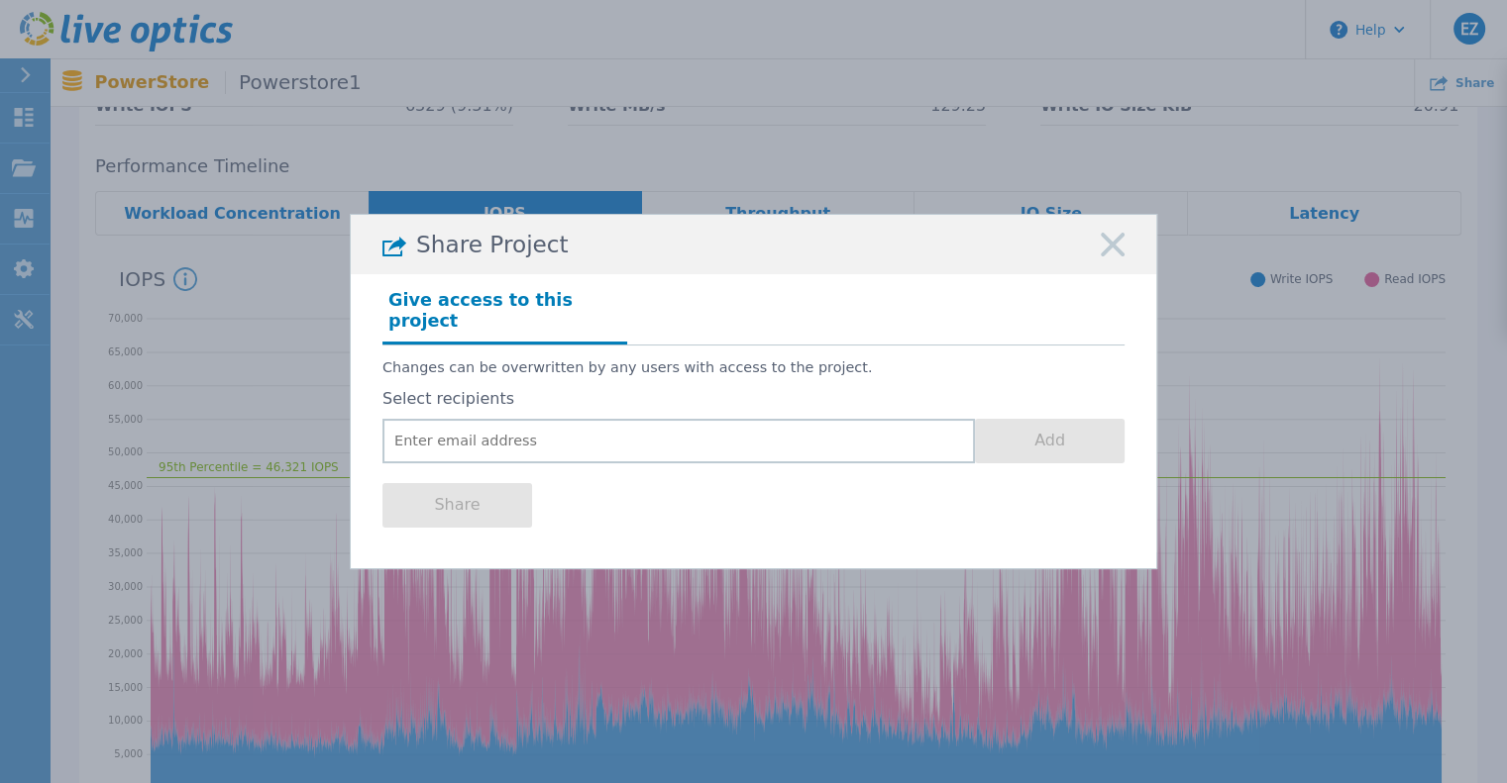
click at [1116, 257] on icon at bounding box center [1112, 245] width 24 height 24
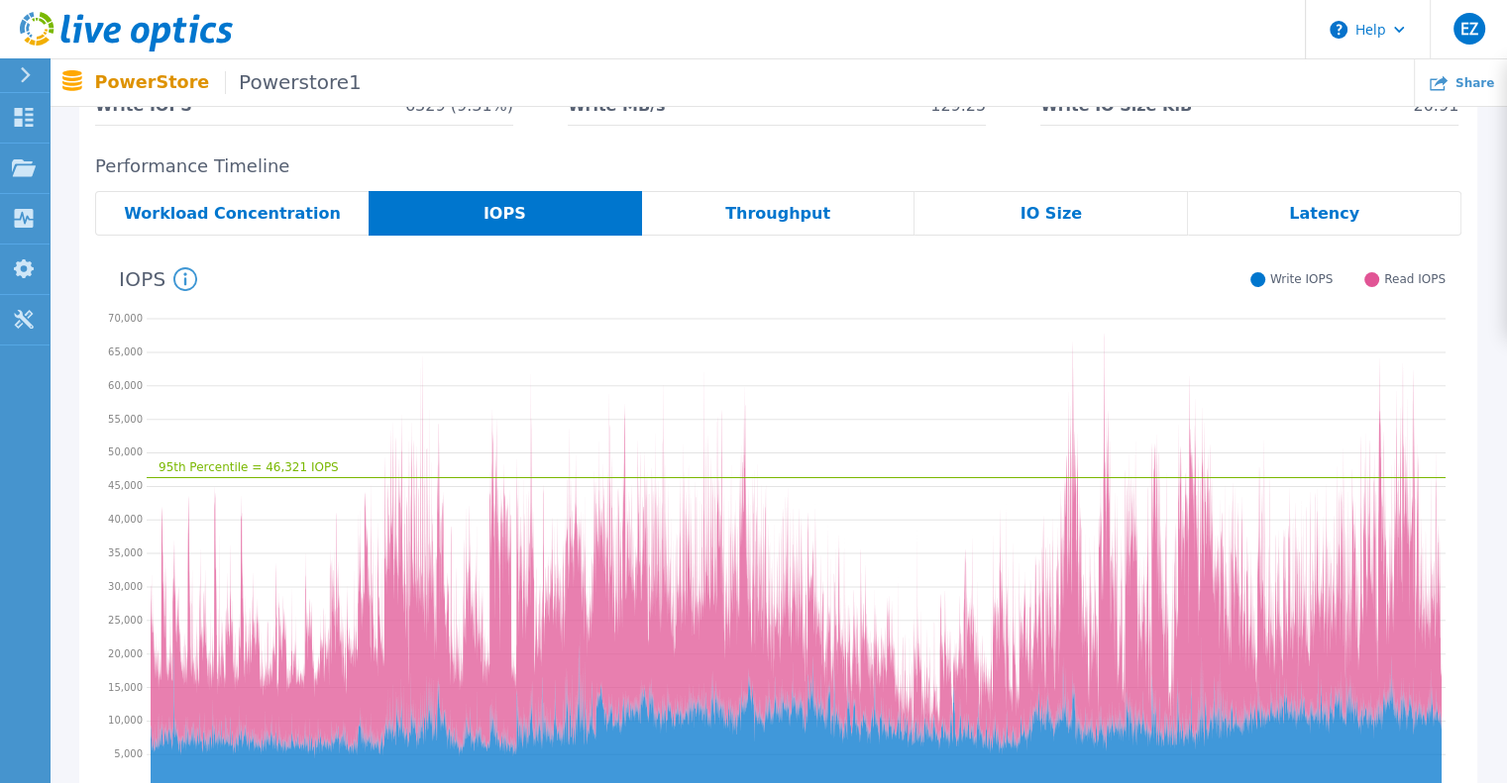
click at [753, 212] on span "Throughput" at bounding box center [777, 214] width 105 height 16
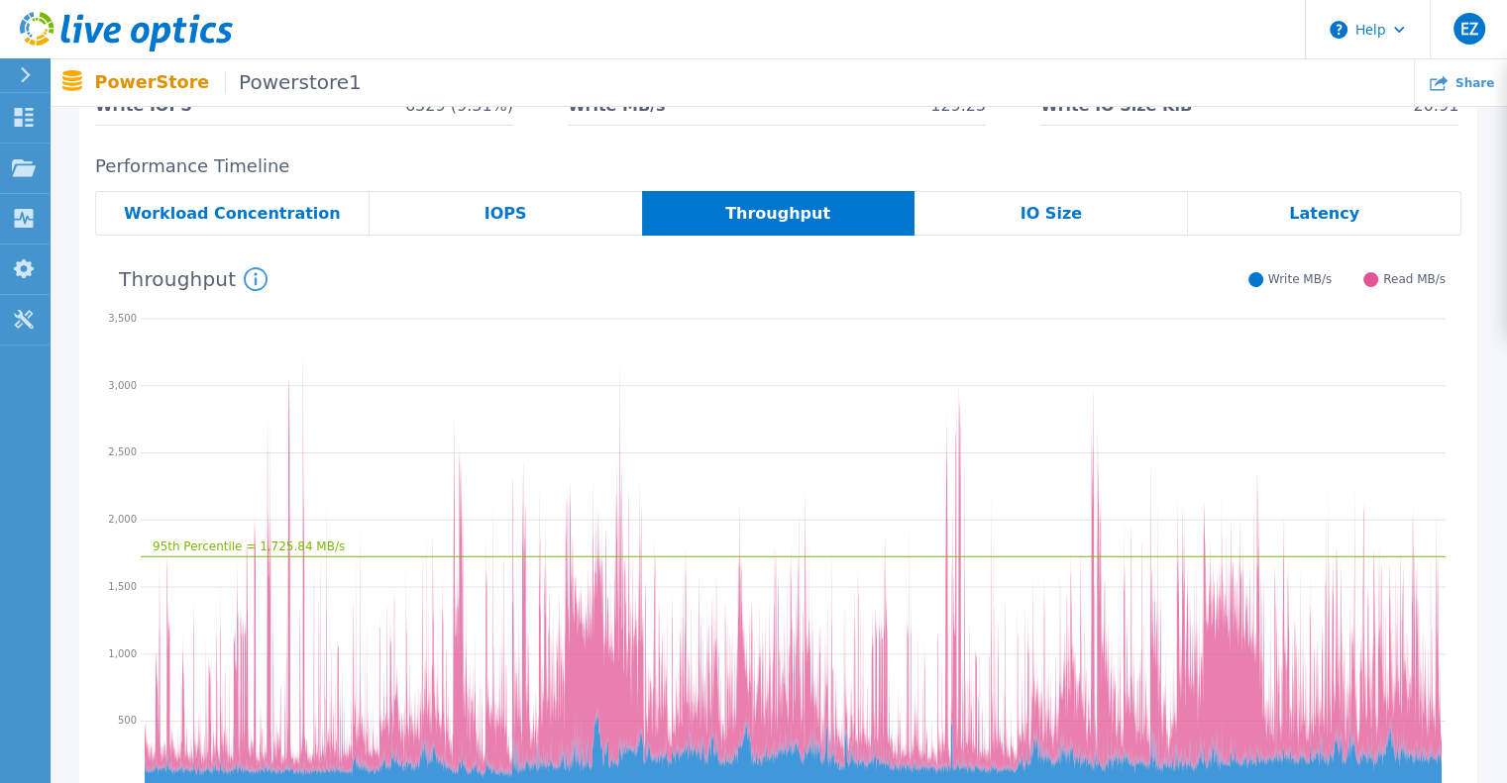
click at [1027, 216] on span "IO Size" at bounding box center [1050, 214] width 61 height 16
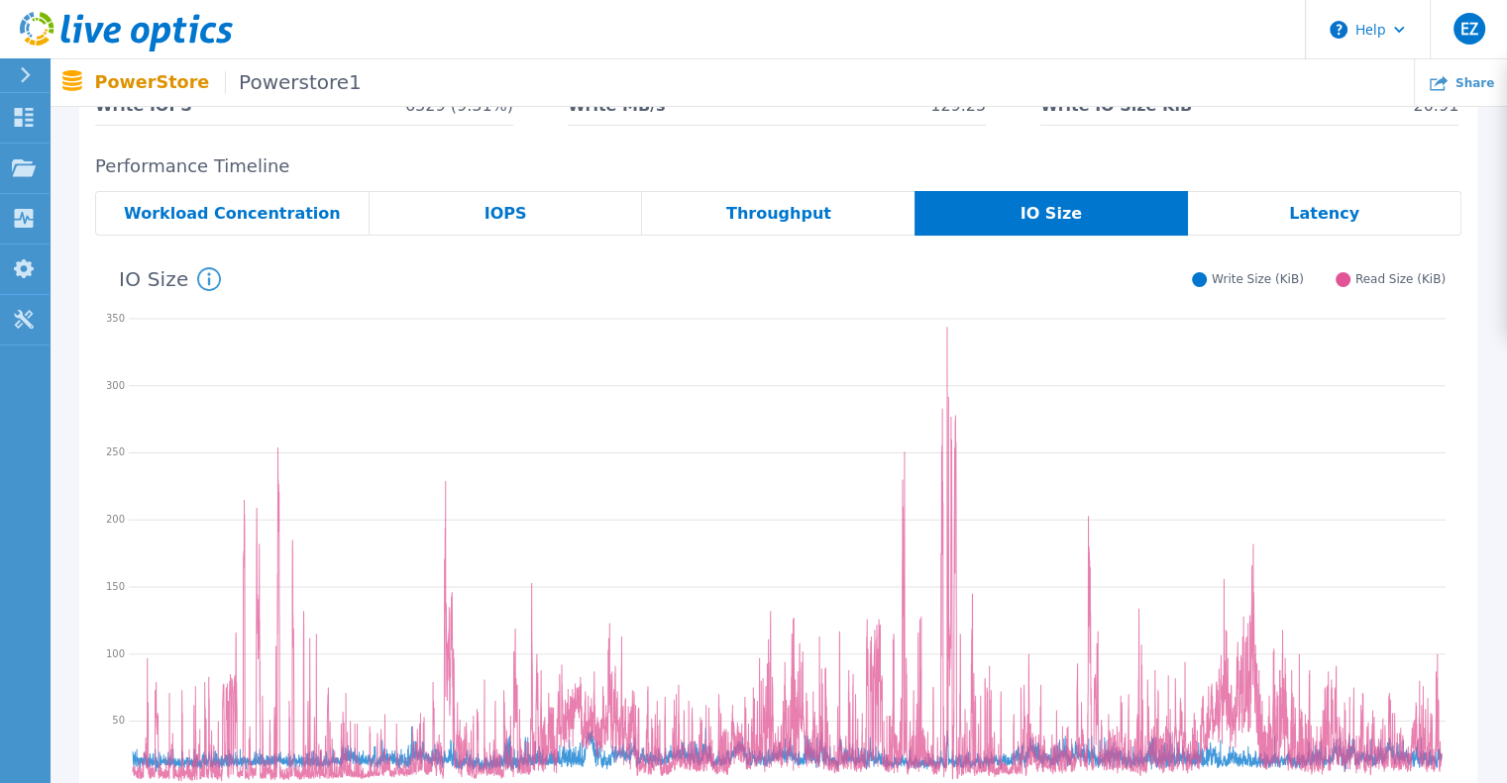
click at [1340, 215] on span "Latency" at bounding box center [1324, 214] width 70 height 16
